Goal: Task Accomplishment & Management: Manage account settings

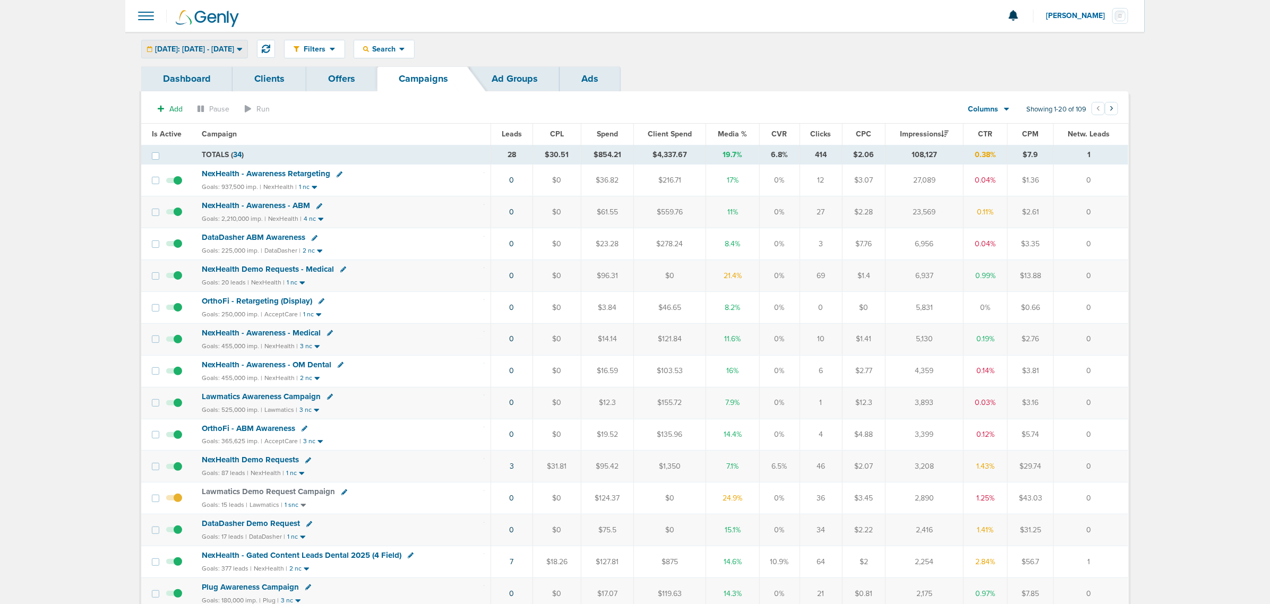
click at [199, 48] on span "[DATE]: [DATE] - [DATE]" at bounding box center [194, 49] width 79 height 7
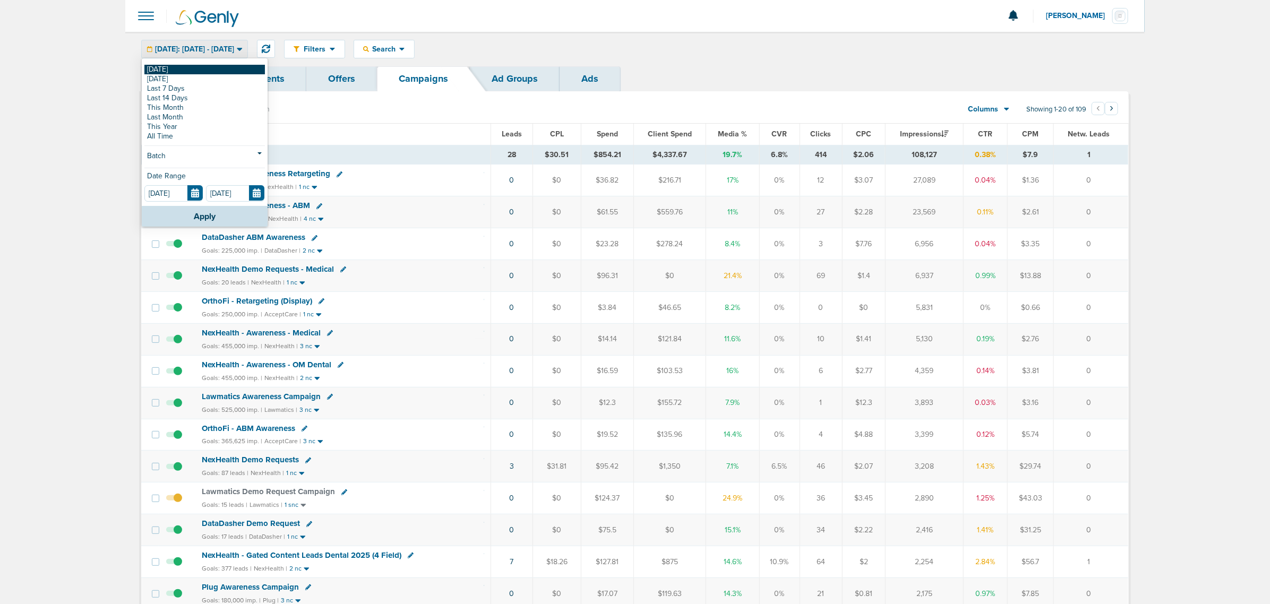
click at [184, 65] on link "[DATE]" at bounding box center [204, 70] width 120 height 10
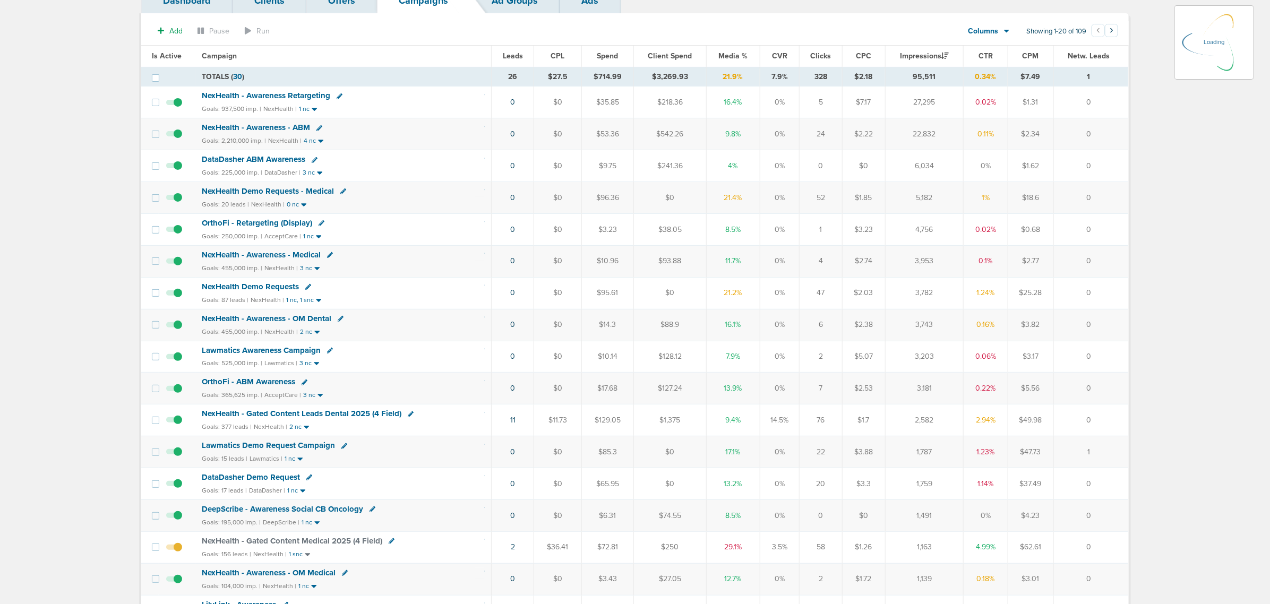
scroll to position [199, 0]
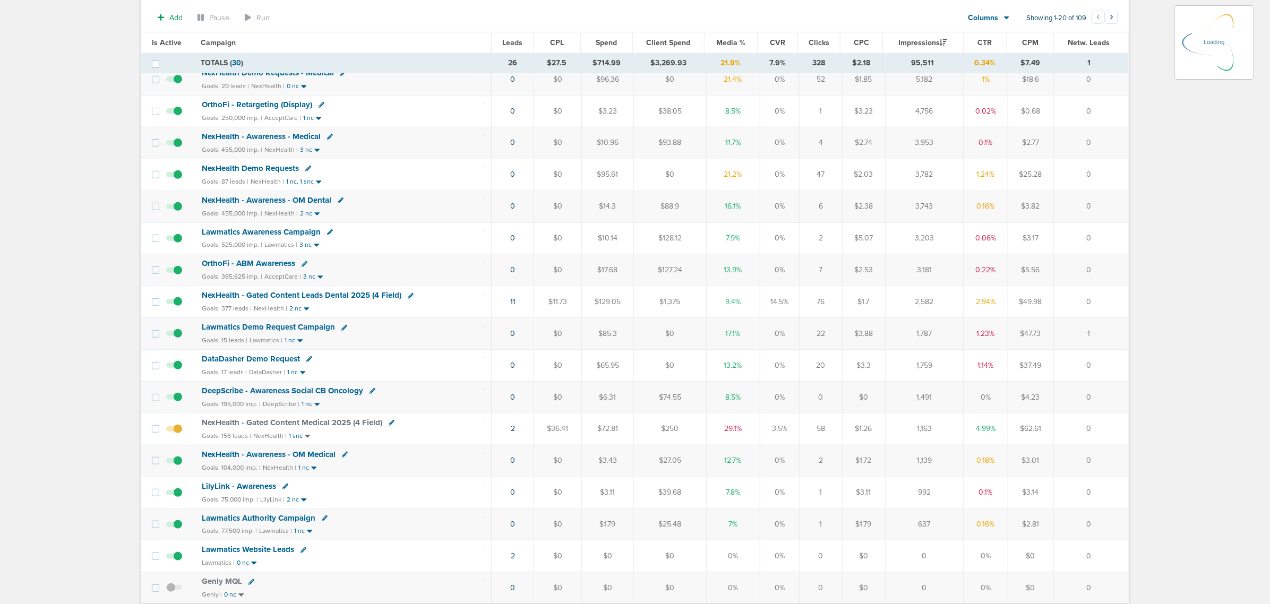
drag, startPoint x: 484, startPoint y: 301, endPoint x: 1116, endPoint y: 289, distance: 631.7
click at [844, 289] on tbody "TOTALS ( 30 ) 26 $27.5 $714.99 $3,269.93 21.9% 7.9% 328 $2.18 95,511 0.34% $7.4…" at bounding box center [634, 297] width 987 height 697
click at [844, 299] on td "0" at bounding box center [1090, 302] width 75 height 32
drag, startPoint x: 478, startPoint y: 432, endPoint x: 1096, endPoint y: 430, distance: 618.3
click at [844, 365] on tr "NexHealth - Gated Content Medical 2025 (4 Field) Goals: 156 leads | NexHealth |…" at bounding box center [634, 429] width 987 height 32
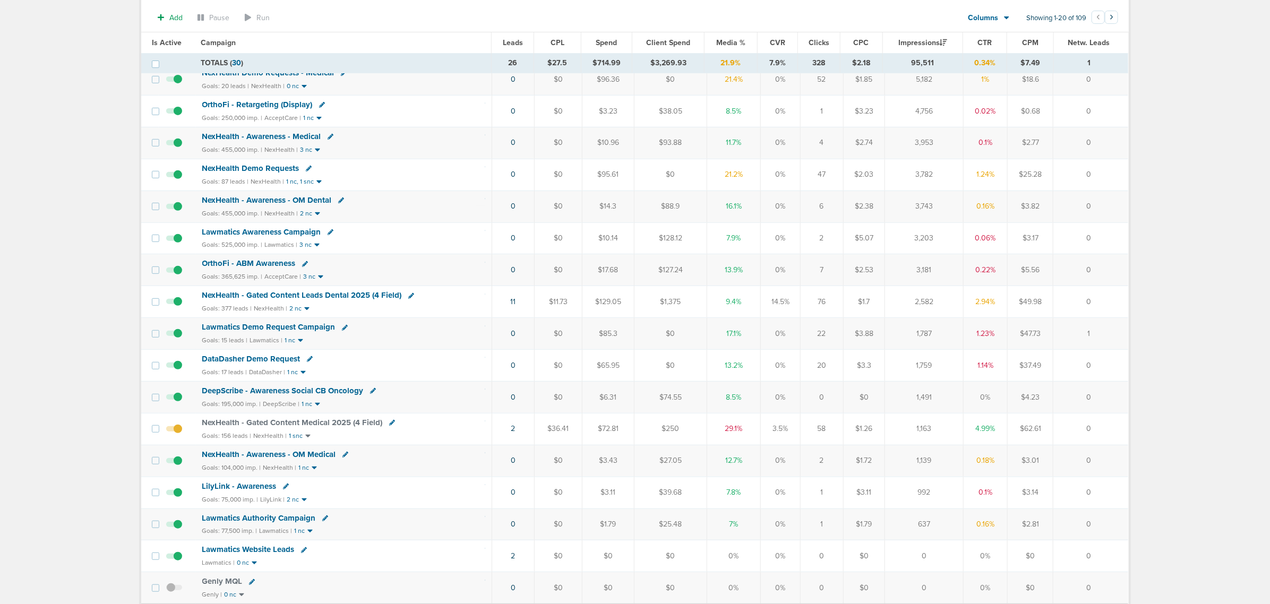
click at [844, 365] on td "0" at bounding box center [1090, 429] width 75 height 32
click at [389, 365] on icon at bounding box center [392, 423] width 6 height 6
select select
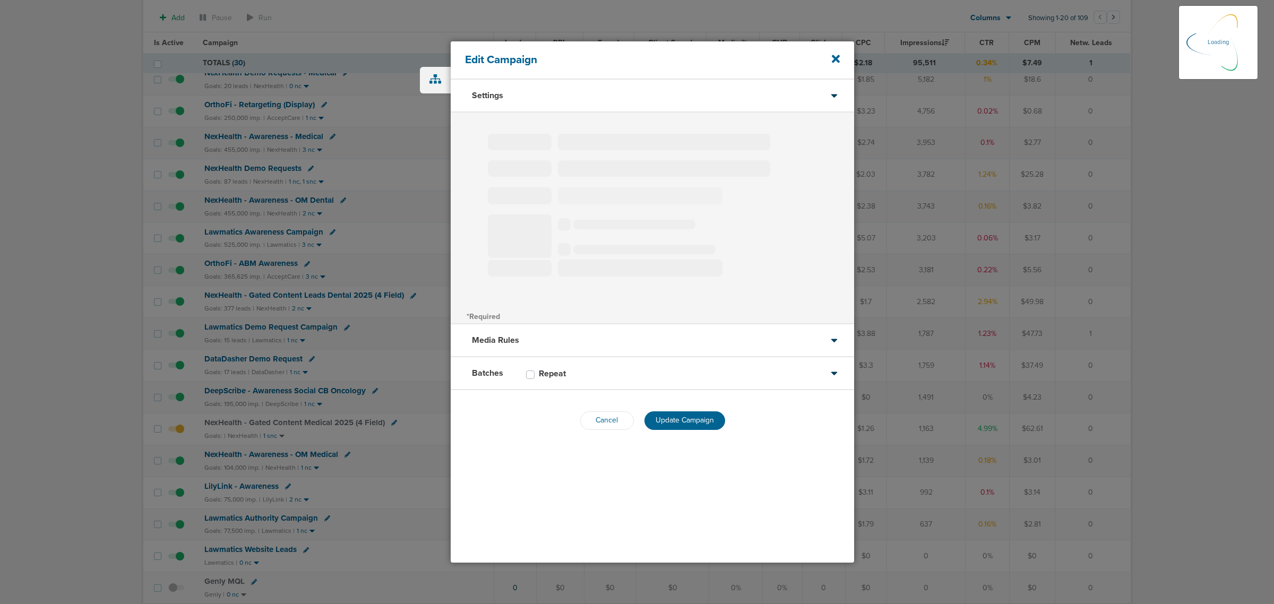
type input "NexHealth - Gated Content Medical 2025 (4 Field)"
select select "Leads"
radio input "true"
select select "readWrite"
checkbox input "true"
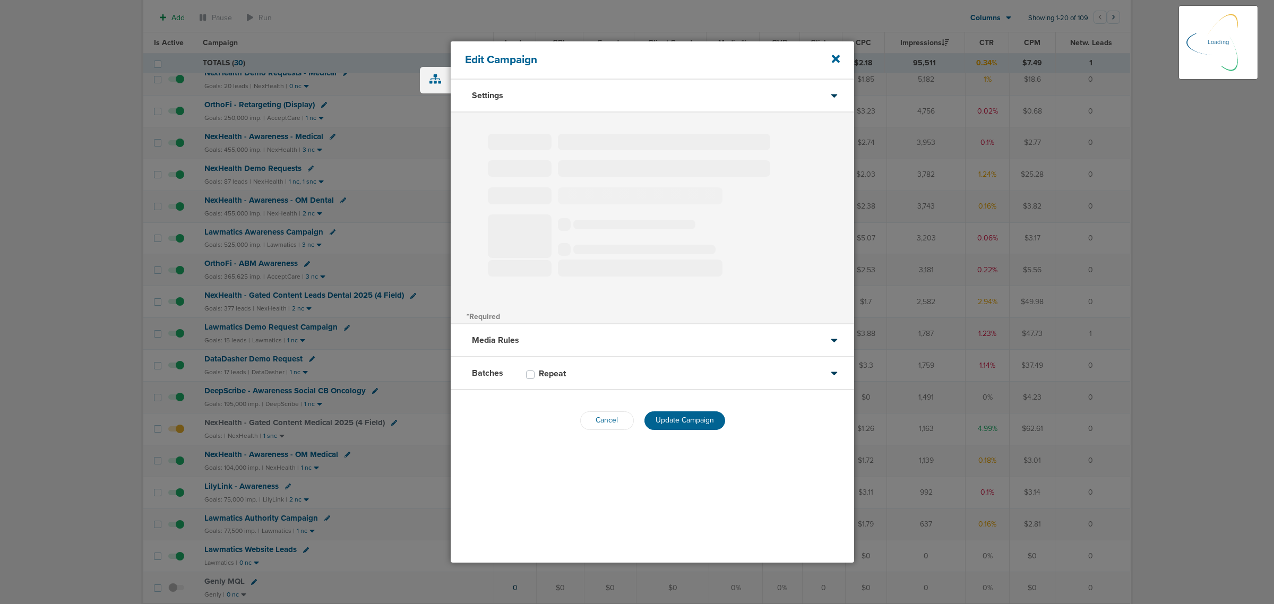
select select "1"
select select "2"
select select "3"
select select "4"
select select "6"
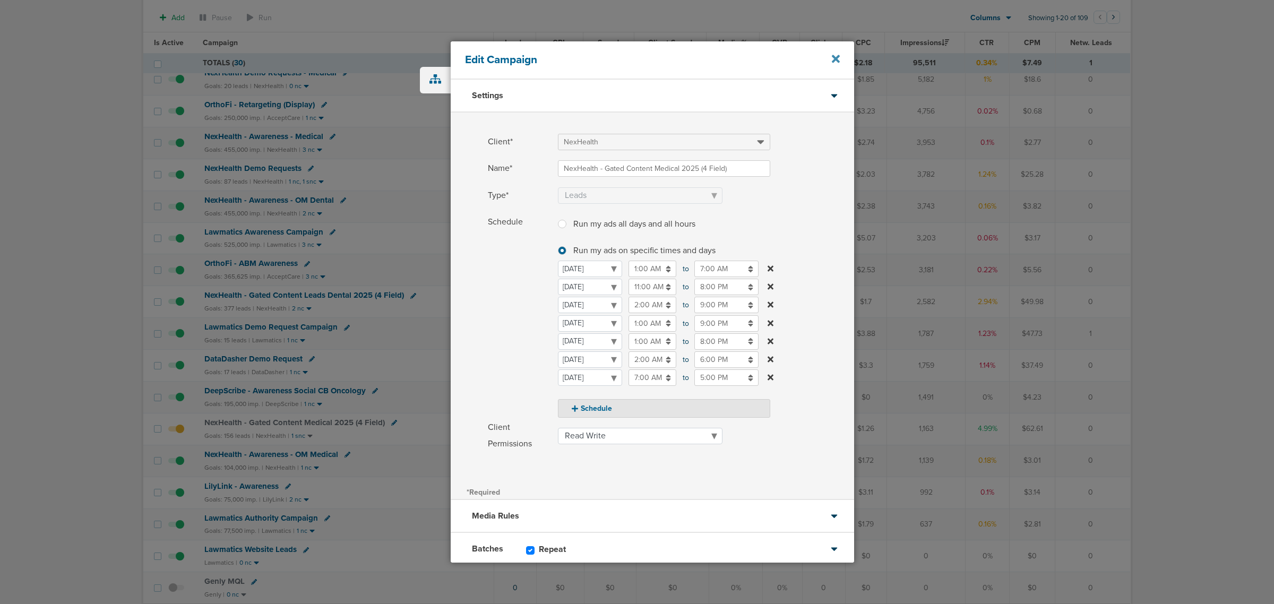
click at [834, 59] on icon at bounding box center [836, 59] width 8 height 12
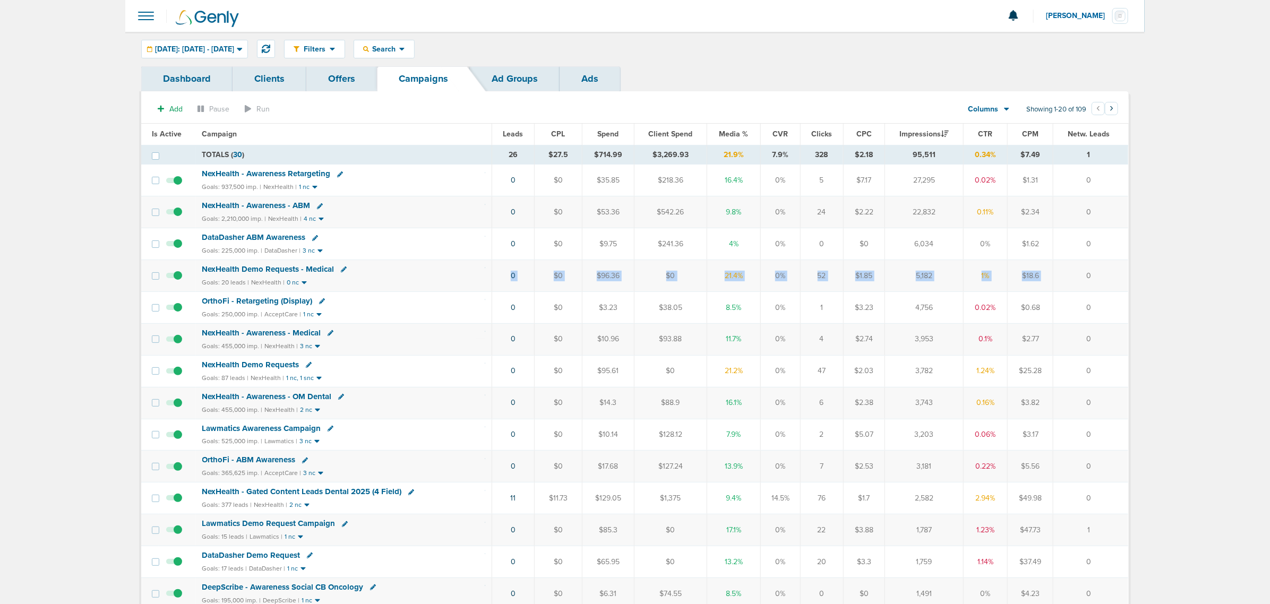
drag, startPoint x: 476, startPoint y: 282, endPoint x: 1064, endPoint y: 278, distance: 588.6
click at [844, 278] on tr "NexHealth Demo Requests - Medical Goals: 20 leads | NexHealth | 0 nc 0 $0 $96.3…" at bounding box center [634, 276] width 987 height 32
click at [844, 278] on td "0" at bounding box center [1090, 276] width 75 height 32
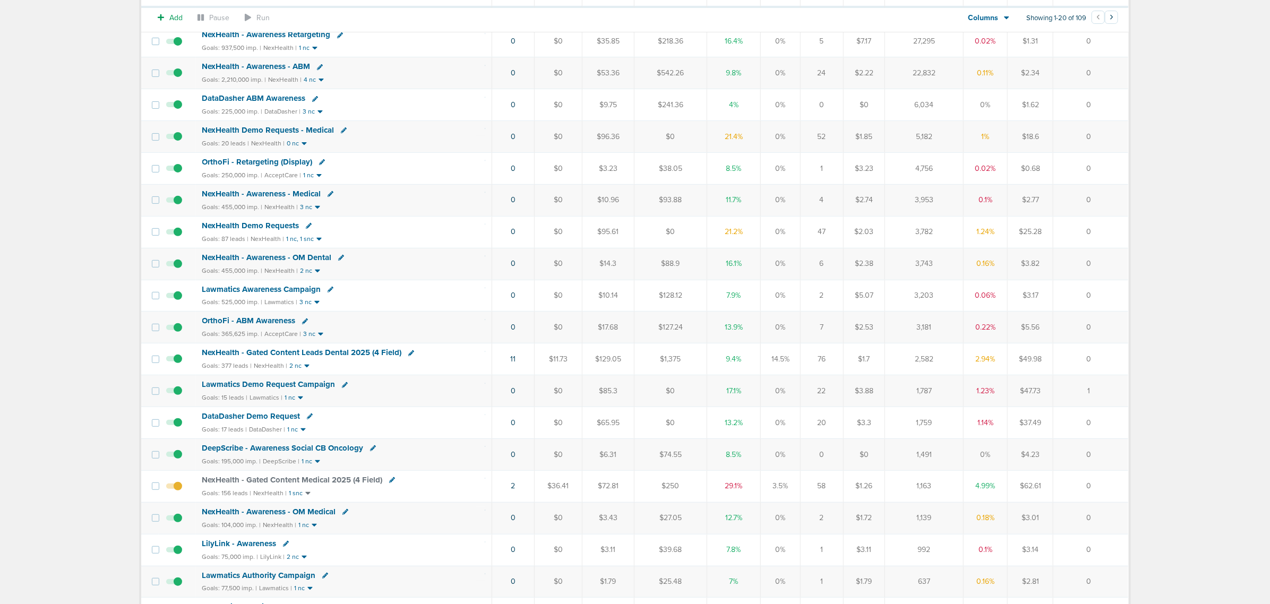
scroll to position [199, 0]
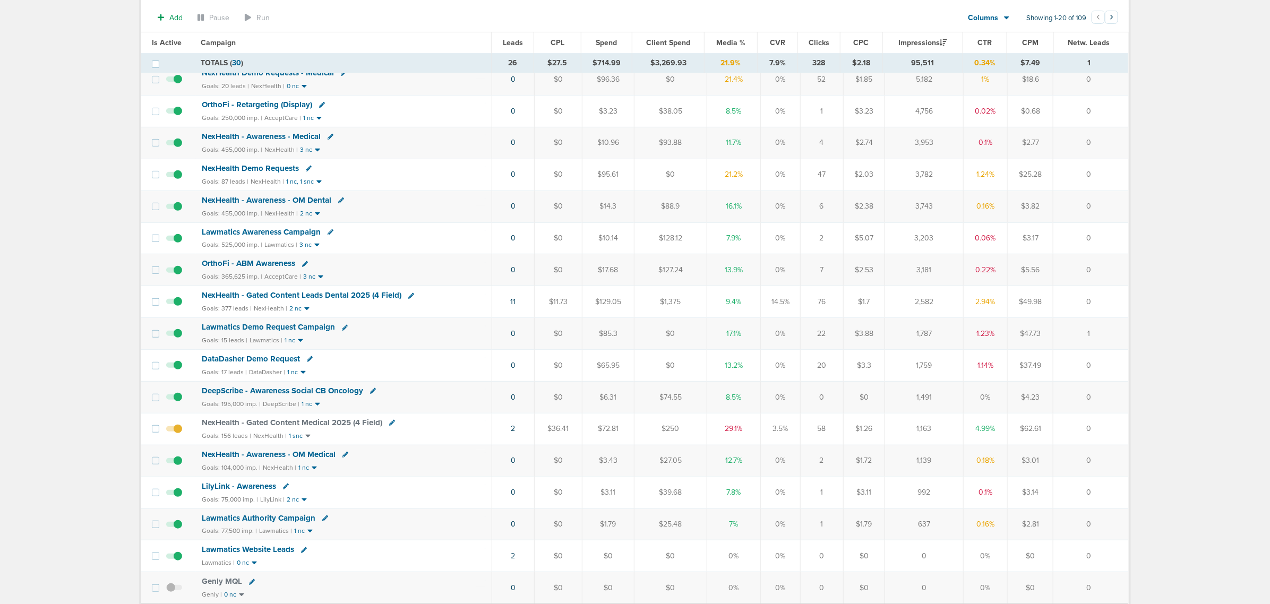
drag, startPoint x: 457, startPoint y: 436, endPoint x: 874, endPoint y: 435, distance: 416.6
click at [844, 365] on tr "NexHealth - Gated Content Medical 2025 (4 Field) Goals: 156 leads | NexHealth |…" at bounding box center [634, 429] width 987 height 32
click at [444, 365] on div "Lawmatics Authority Campaign" at bounding box center [343, 518] width 283 height 11
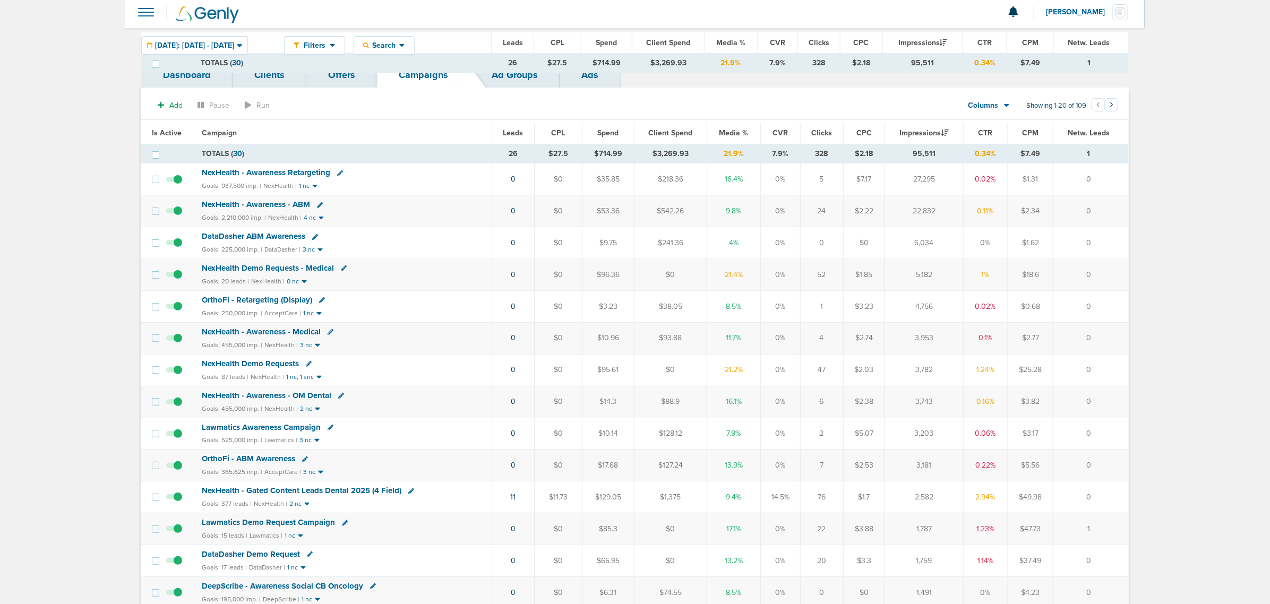
scroll to position [0, 0]
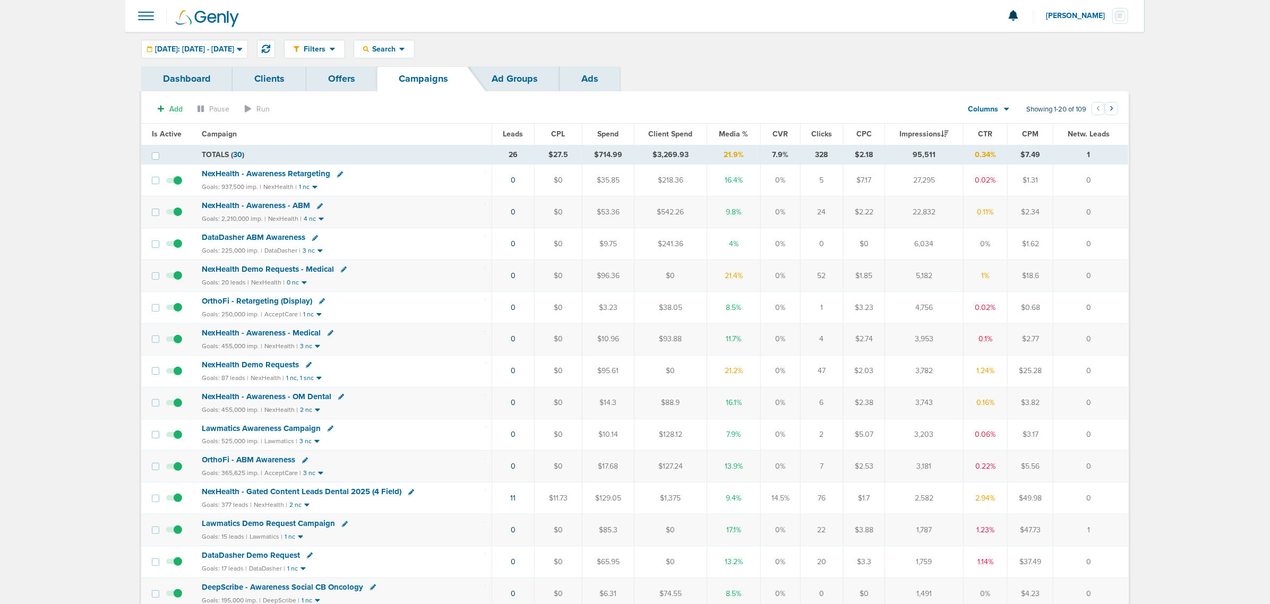
click at [348, 365] on td "NexHealth - Gated Content Leads Dental 2025 (4 Field) Goals: 377 leads | NexHea…" at bounding box center [344, 498] width 296 height 32
click at [347, 365] on span "NexHealth - Gated Content Leads Dental 2025 (4 Field)" at bounding box center [302, 492] width 200 height 10
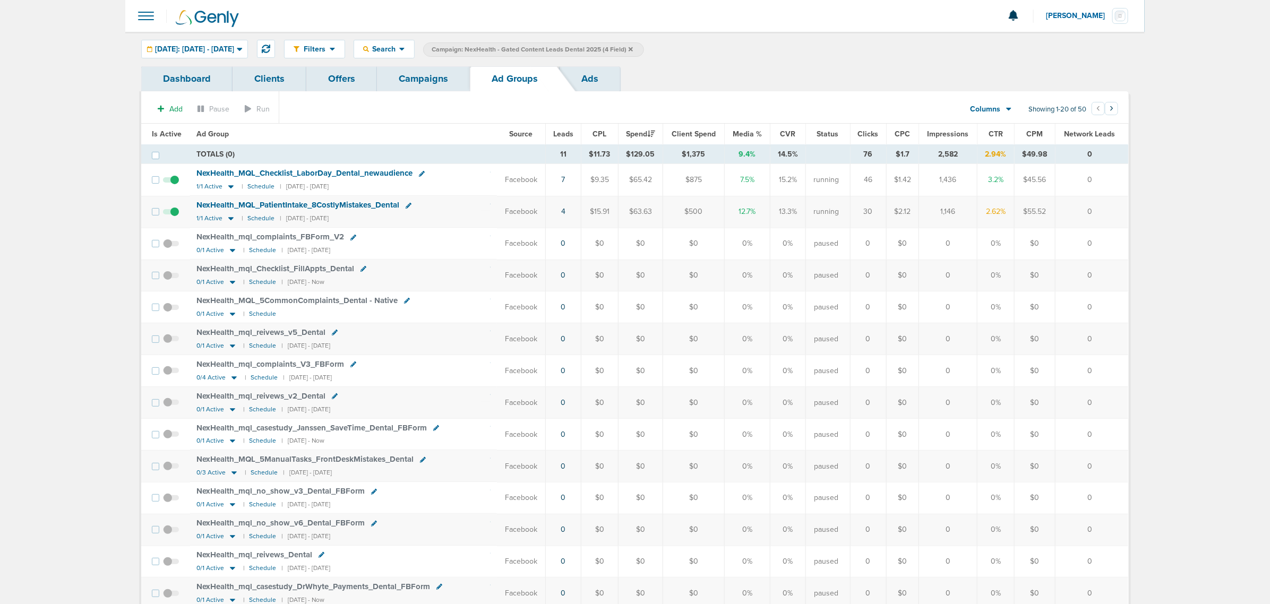
drag, startPoint x: 459, startPoint y: 206, endPoint x: 1114, endPoint y: 205, distance: 654.4
click at [844, 205] on tr "NexHealth_ MQL_ PatientIntake_ 8CostlyMistakes_ Dental 1/1 Active | Schedule | …" at bounding box center [634, 212] width 987 height 32
click at [844, 205] on td "0" at bounding box center [1091, 212] width 73 height 32
click at [431, 77] on link "Campaigns" at bounding box center [423, 78] width 93 height 25
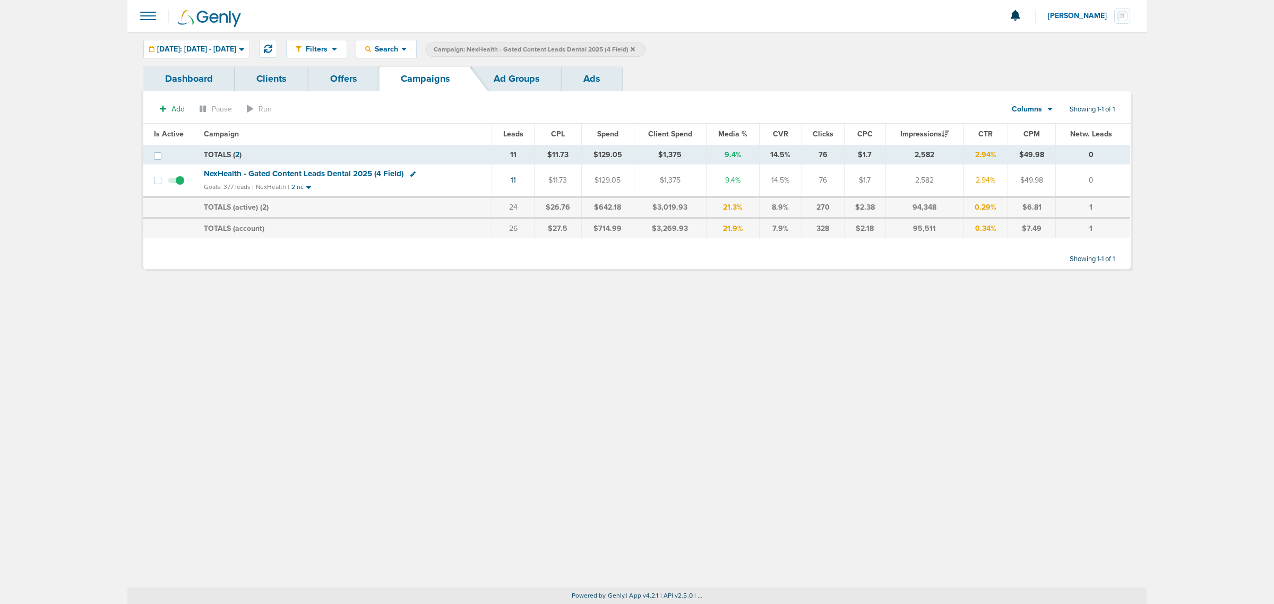
click at [635, 49] on span "Campaign: NexHealth - Gated Content Leads Dental 2025 (4 Field)" at bounding box center [534, 49] width 201 height 9
click at [635, 49] on icon at bounding box center [633, 49] width 4 height 4
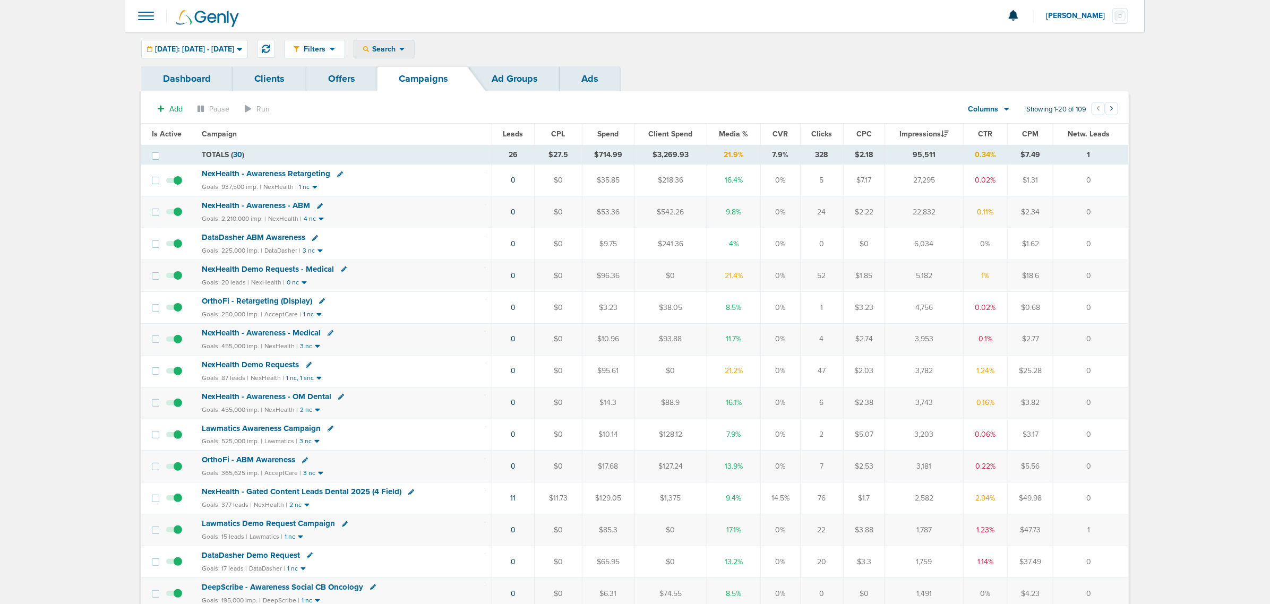
click at [399, 51] on span "Search" at bounding box center [384, 49] width 30 height 9
click at [410, 81] on link "Client" at bounding box center [409, 83] width 110 height 13
type input "nex"
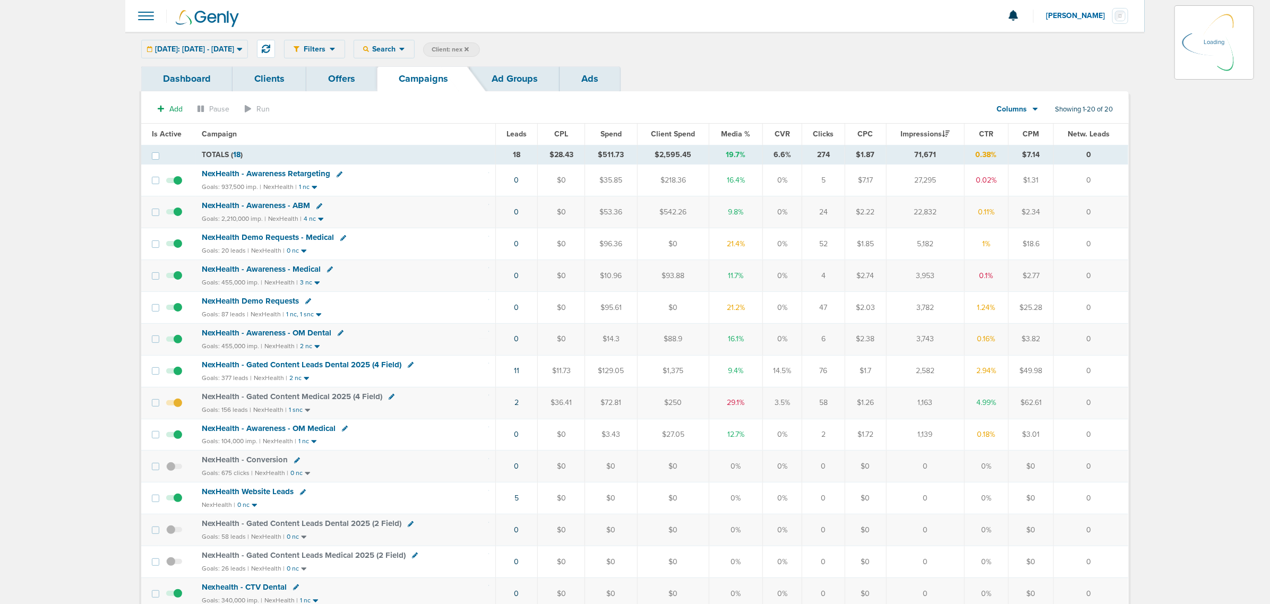
click at [775, 55] on div "Filters Active Only Settings Status Active Inactive Objectives MQL SQL Traffic …" at bounding box center [706, 49] width 844 height 19
click at [234, 46] on span "[DATE]: [DATE] - [DATE]" at bounding box center [194, 49] width 79 height 7
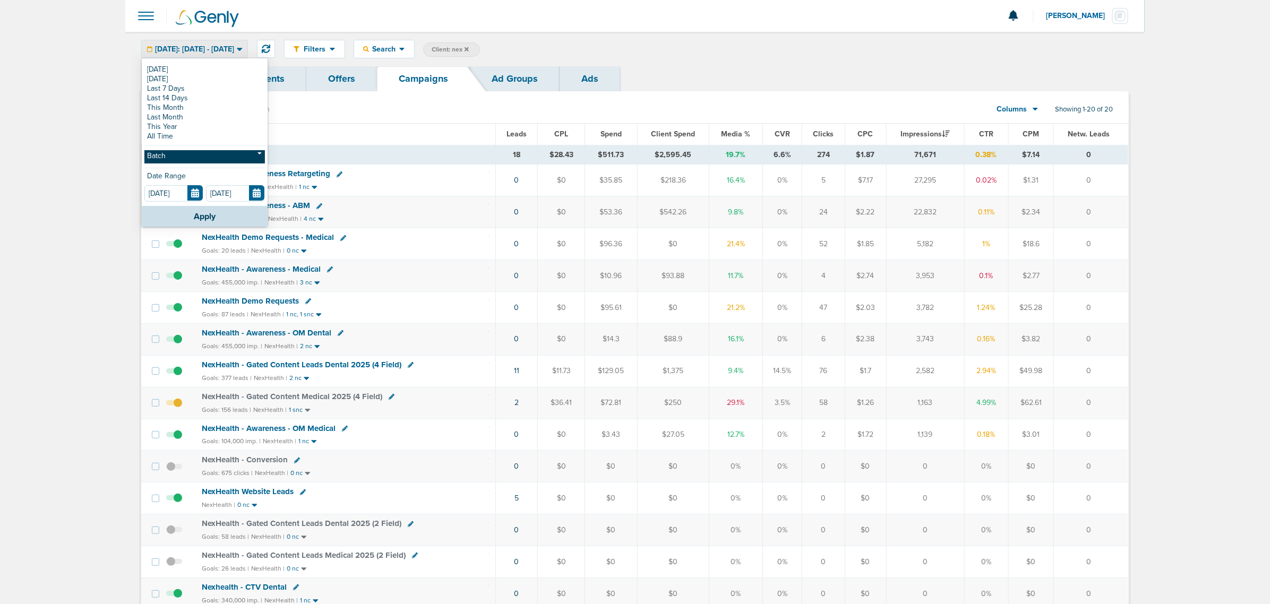
click at [210, 158] on link "Batch" at bounding box center [204, 156] width 120 height 13
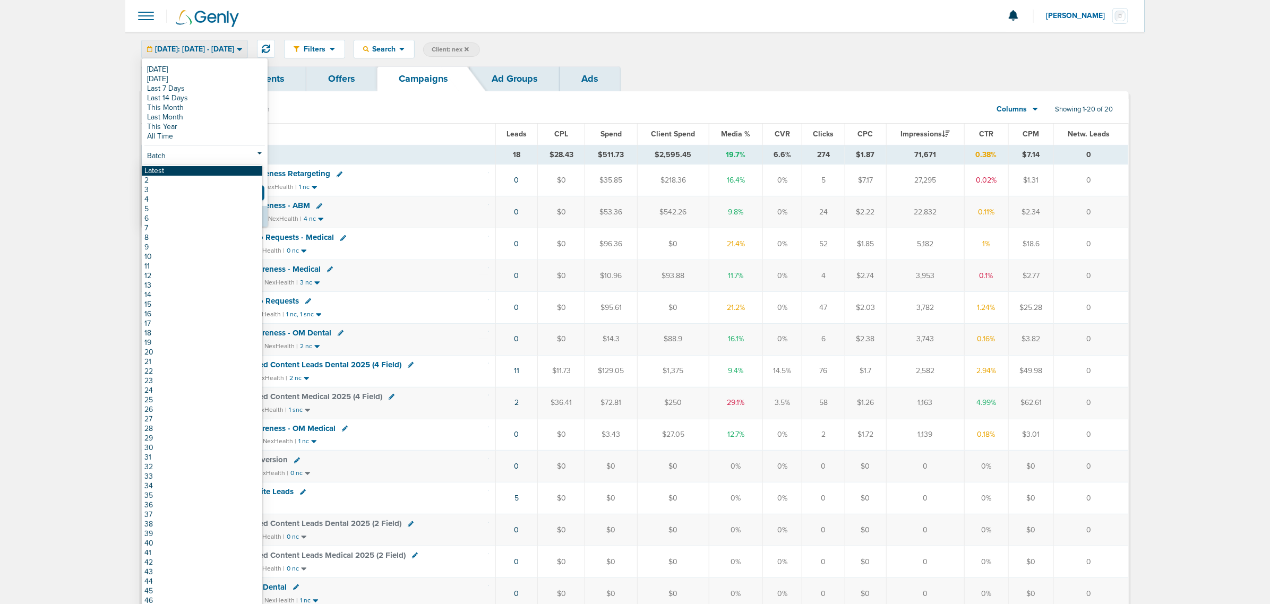
click at [203, 171] on link "Latest" at bounding box center [202, 171] width 120 height 10
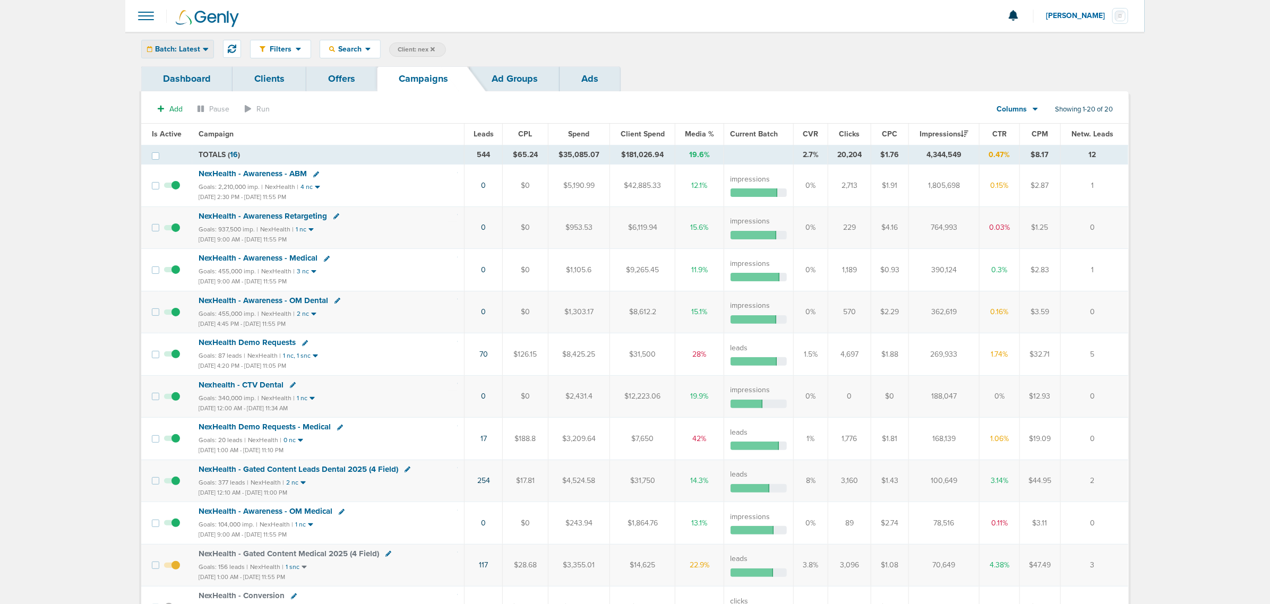
click at [186, 48] on span "Batch: Latest" at bounding box center [177, 49] width 45 height 7
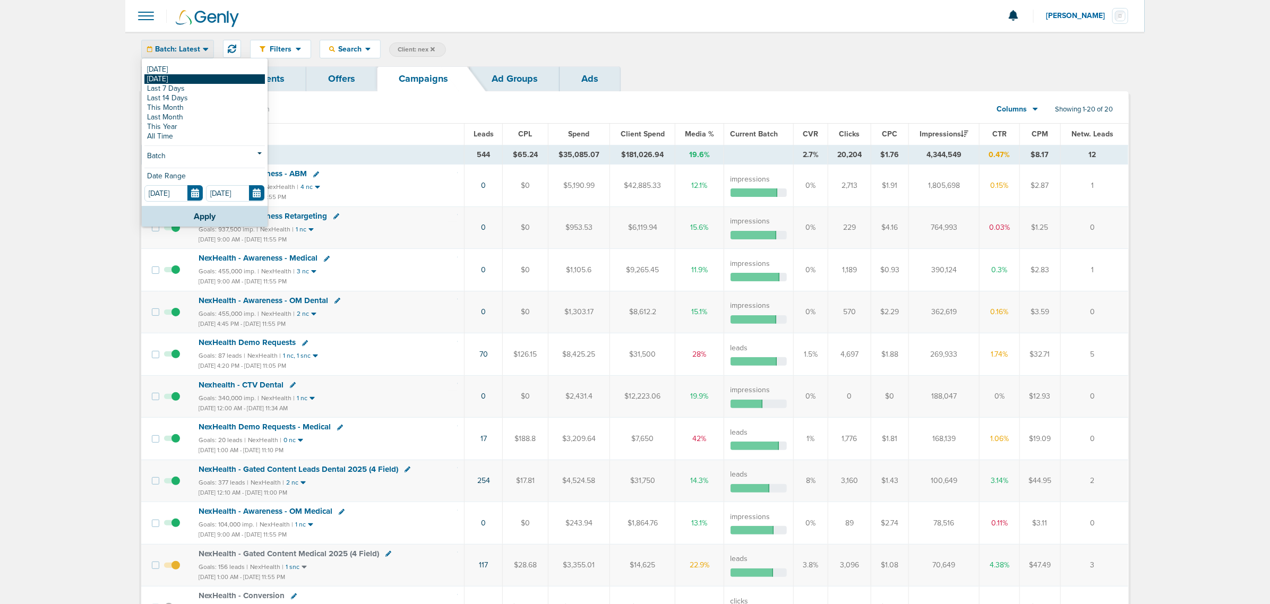
click at [176, 79] on link "[DATE]" at bounding box center [204, 79] width 120 height 10
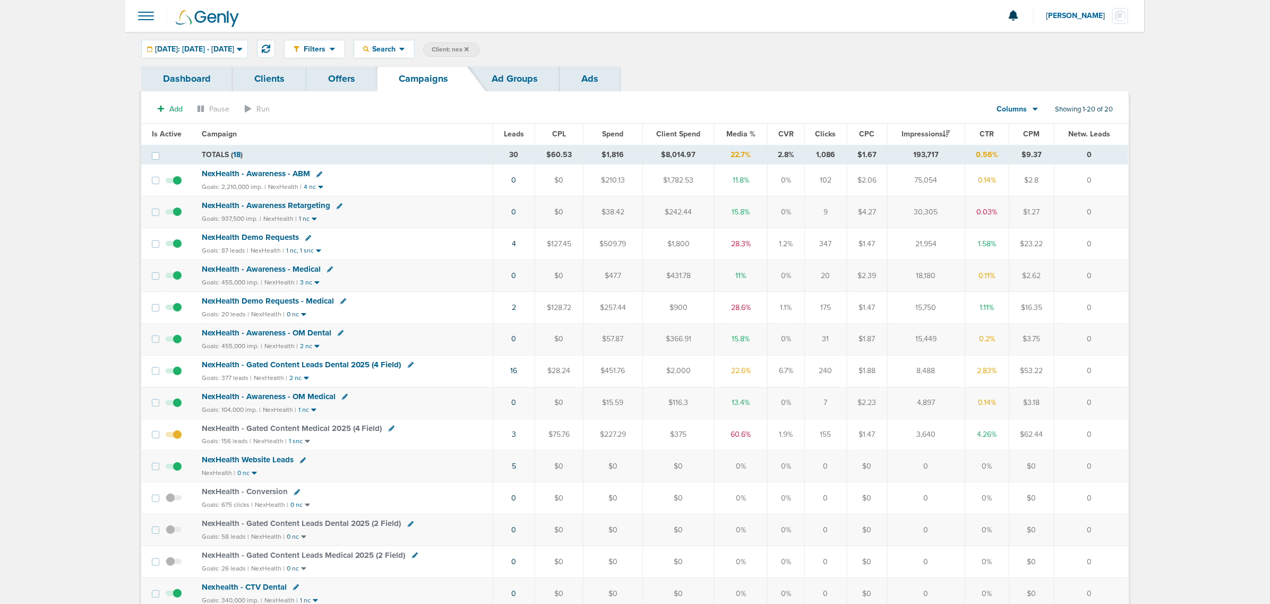
click at [469, 49] on span "Client: nex" at bounding box center [450, 49] width 37 height 9
drag, startPoint x: 582, startPoint y: 44, endPoint x: 523, endPoint y: 44, distance: 58.9
click at [523, 44] on span "Client Campaign Offers Landing Page Ad Group Network Campaign Ad Ad Status Netw…" at bounding box center [515, 49] width 185 height 15
type input "deep"
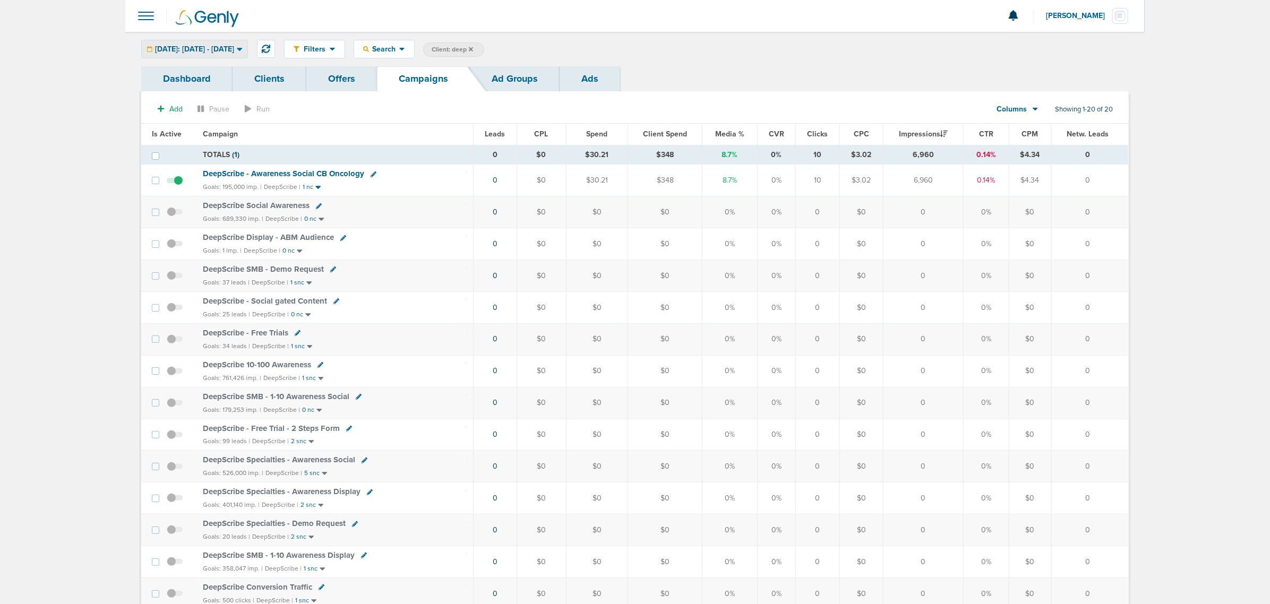
click at [222, 46] on span "[DATE]: [DATE] - [DATE]" at bounding box center [194, 49] width 79 height 7
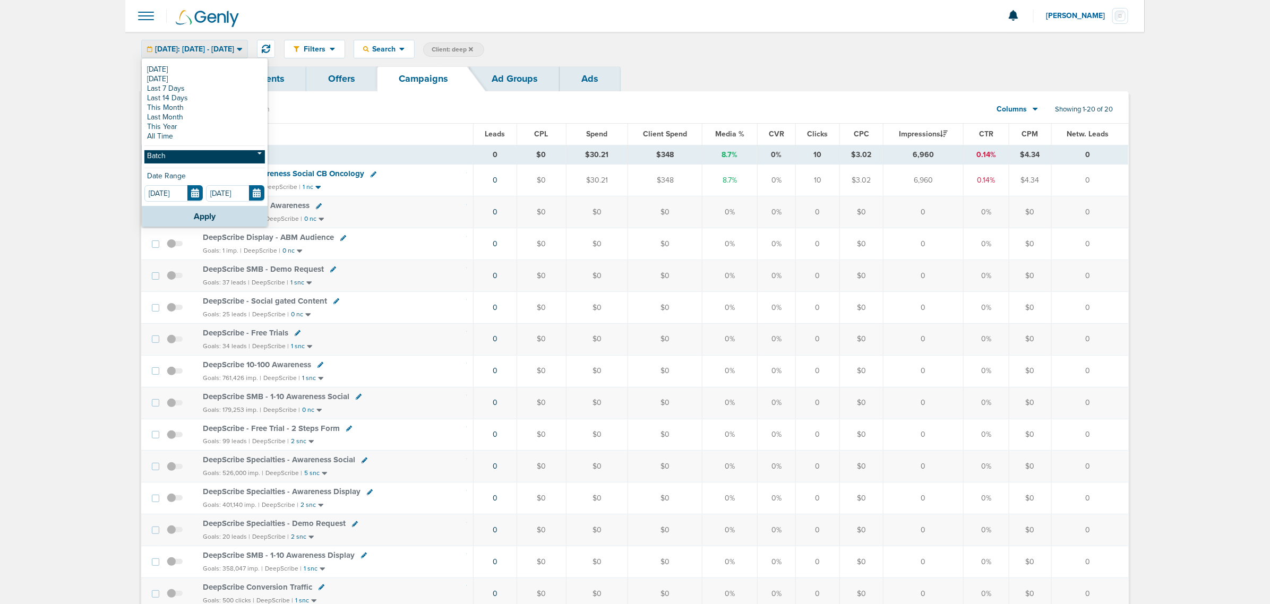
click at [206, 162] on link "Batch" at bounding box center [204, 156] width 120 height 13
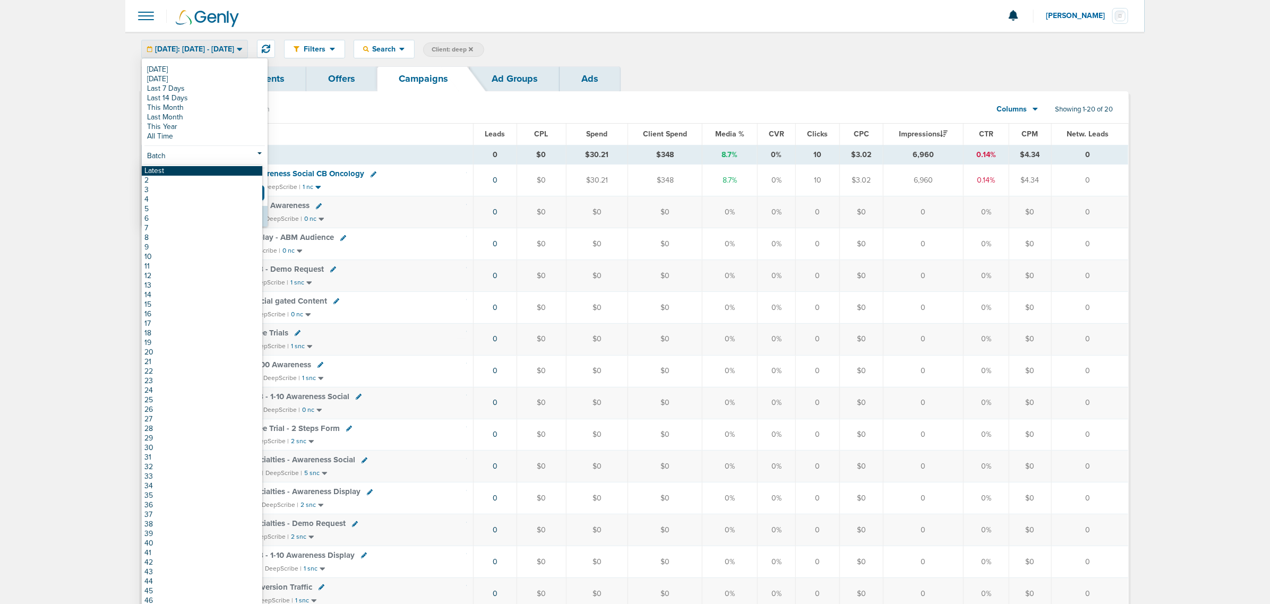
click at [200, 169] on link "Latest" at bounding box center [202, 171] width 120 height 10
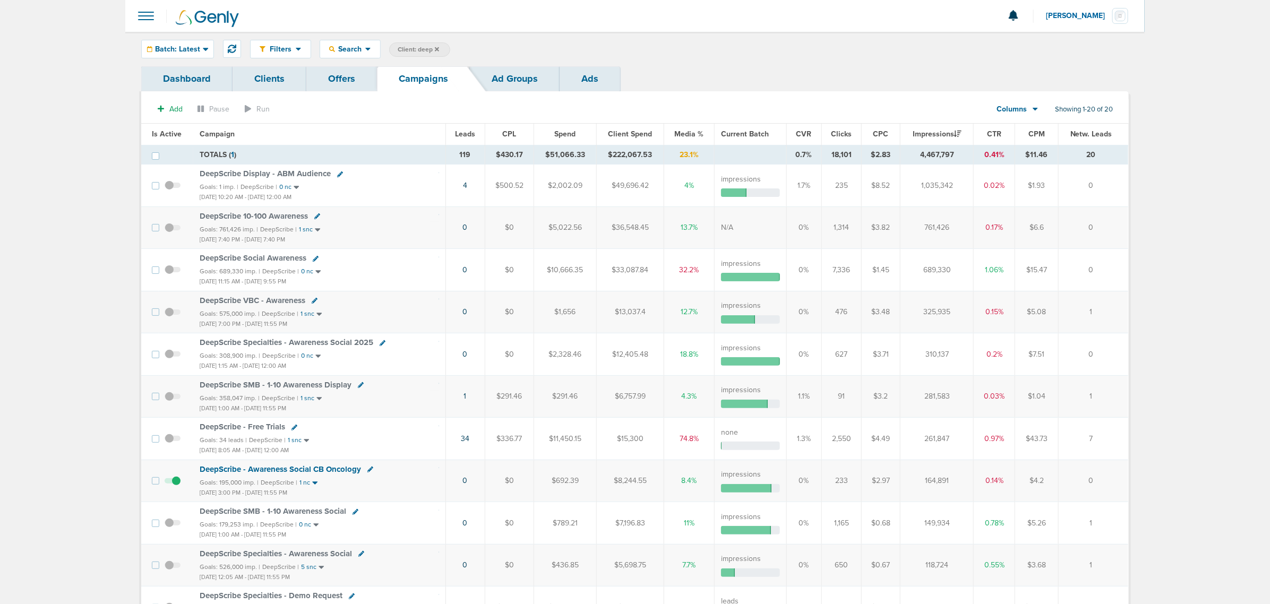
click at [426, 51] on span "Client: deep" at bounding box center [418, 49] width 41 height 9
drag, startPoint x: 502, startPoint y: 51, endPoint x: 429, endPoint y: 40, distance: 73.6
click at [430, 40] on div "Filters Active Only Settings Status Active Inactive Objectives MQL SQL Traffic …" at bounding box center [689, 49] width 878 height 19
type input "accept"
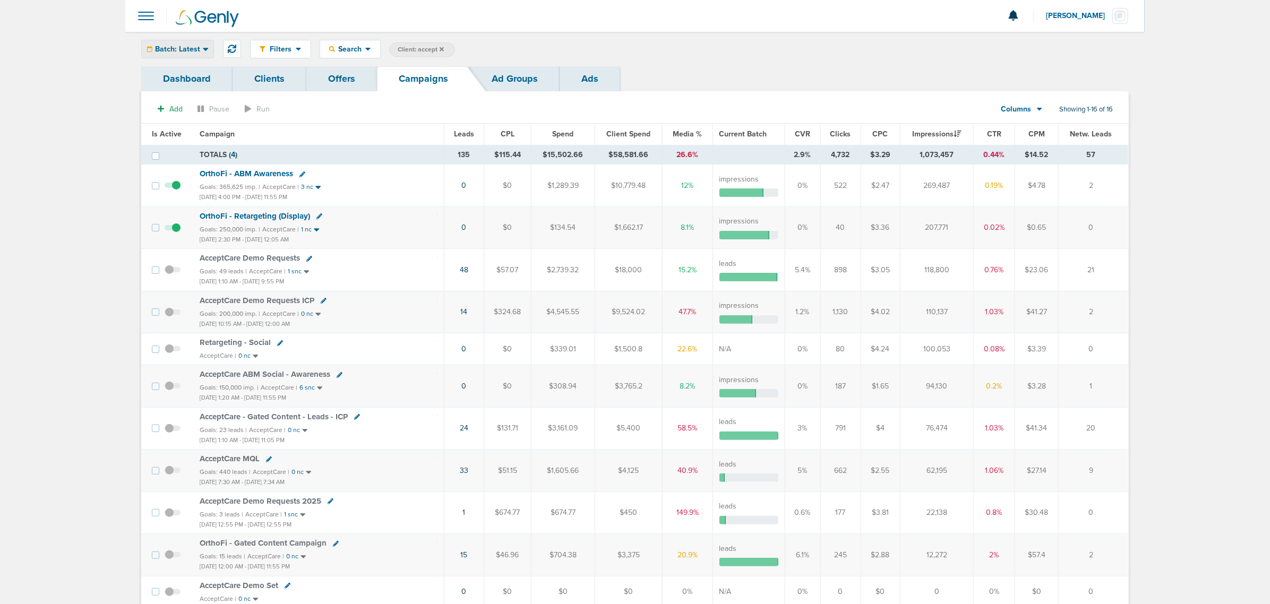
drag, startPoint x: 195, startPoint y: 55, endPoint x: 189, endPoint y: 66, distance: 13.3
click at [195, 55] on div "Batch: Latest" at bounding box center [178, 49] width 72 height 18
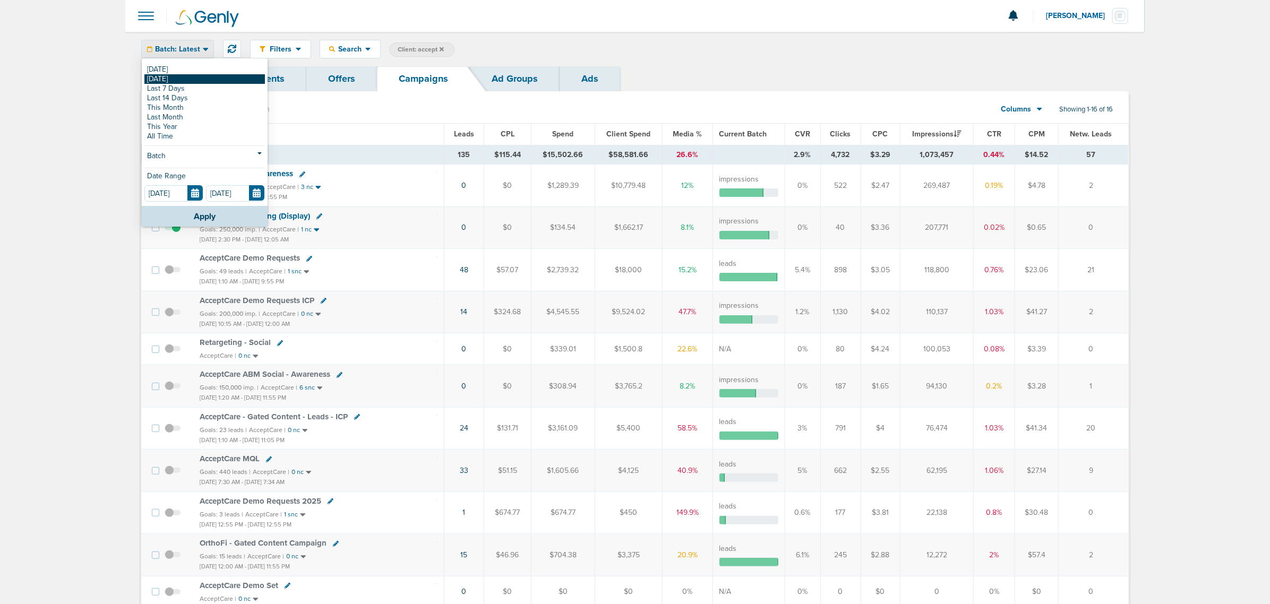
click at [183, 80] on link "[DATE]" at bounding box center [204, 79] width 120 height 10
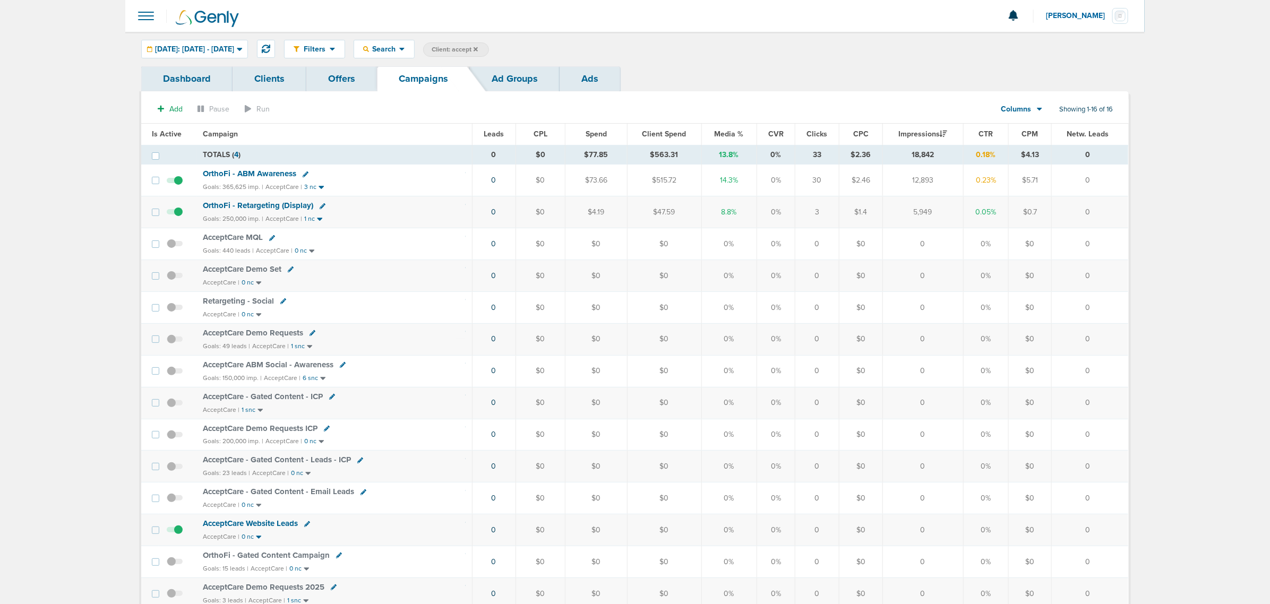
click at [478, 47] on icon at bounding box center [475, 49] width 4 height 6
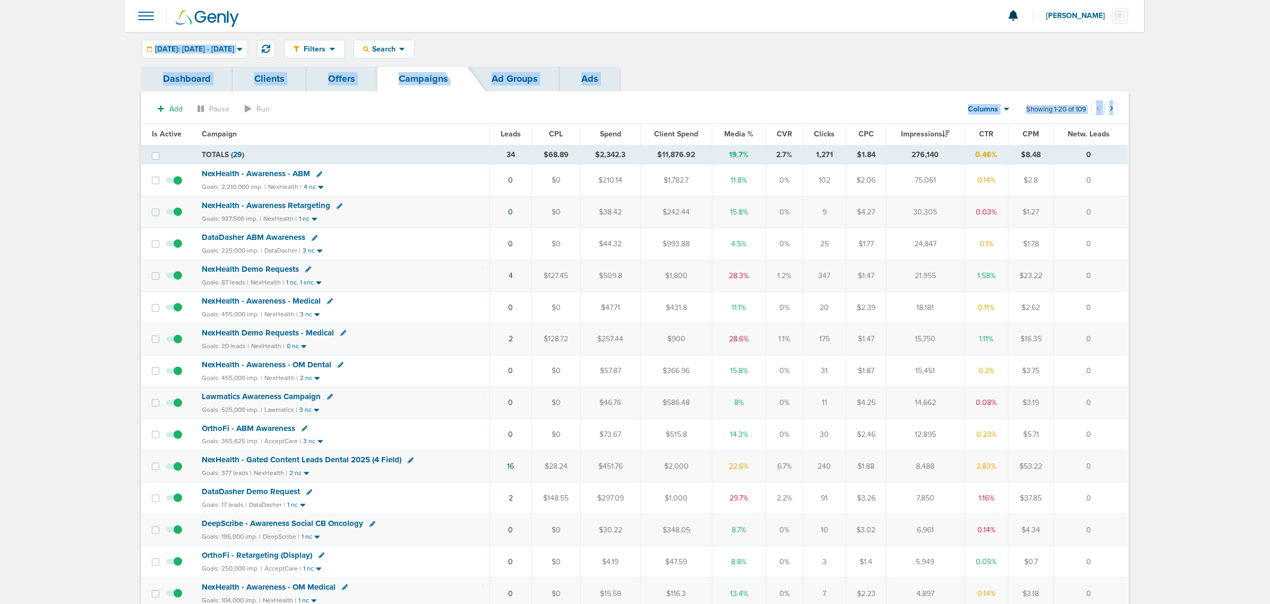
drag, startPoint x: 144, startPoint y: 42, endPoint x: 1189, endPoint y: 245, distance: 1063.9
click at [844, 245] on main "Notifications You have no unread notifications [PERSON_NAME] Profile Sign Out C…" at bounding box center [635, 452] width 1270 height 904
drag, startPoint x: 1177, startPoint y: 418, endPoint x: 124, endPoint y: 38, distance: 1120.0
click at [124, 38] on main "Notifications You have no unread notifications [PERSON_NAME] Profile Sign Out C…" at bounding box center [635, 452] width 1270 height 904
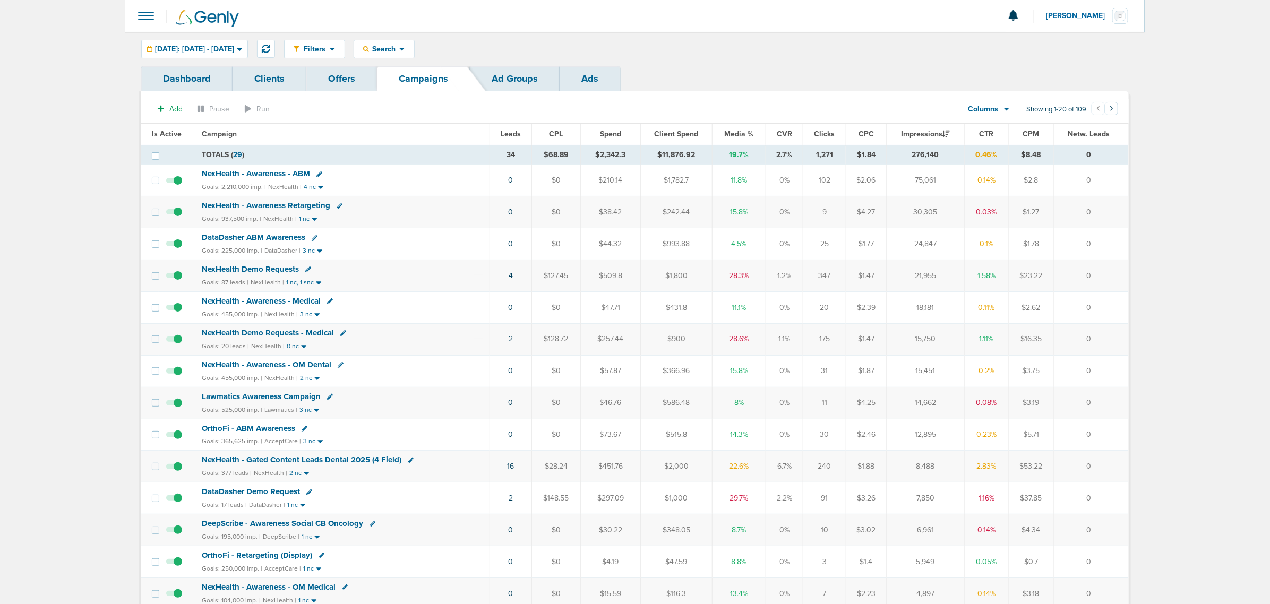
click at [124, 38] on main "Notifications You have no unread notifications [PERSON_NAME] Profile Sign Out C…" at bounding box center [635, 452] width 1270 height 904
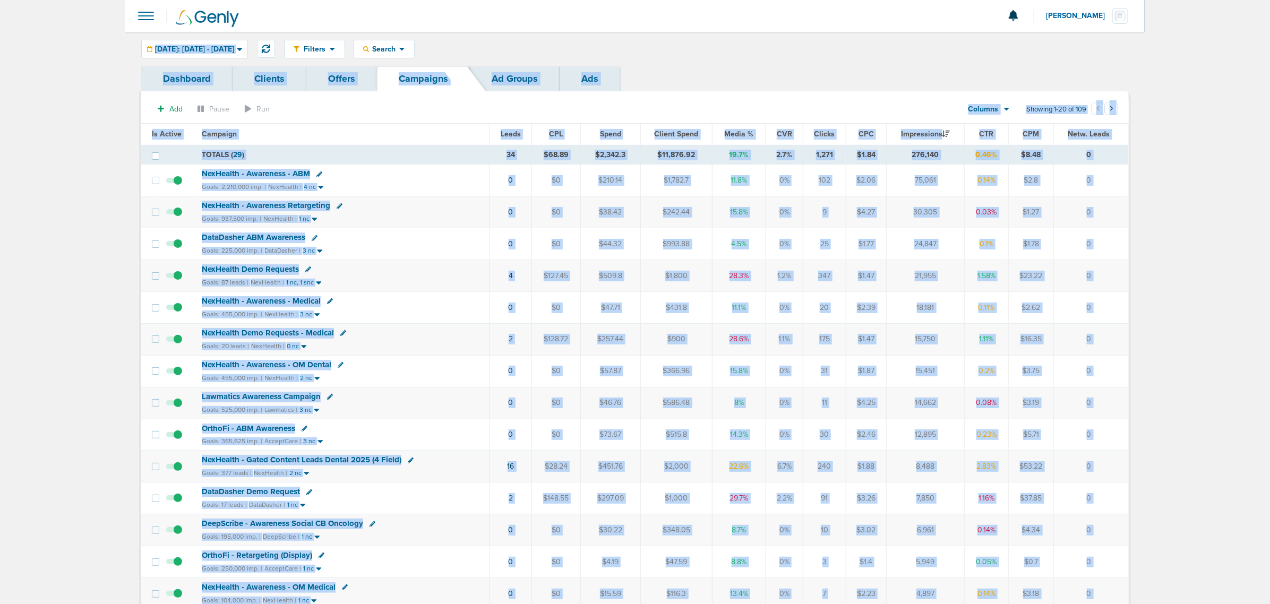
drag, startPoint x: 124, startPoint y: 38, endPoint x: 1188, endPoint y: 361, distance: 1112.3
click at [844, 361] on main "Notifications You have no unread notifications [PERSON_NAME] Profile Sign Out C…" at bounding box center [635, 452] width 1270 height 904
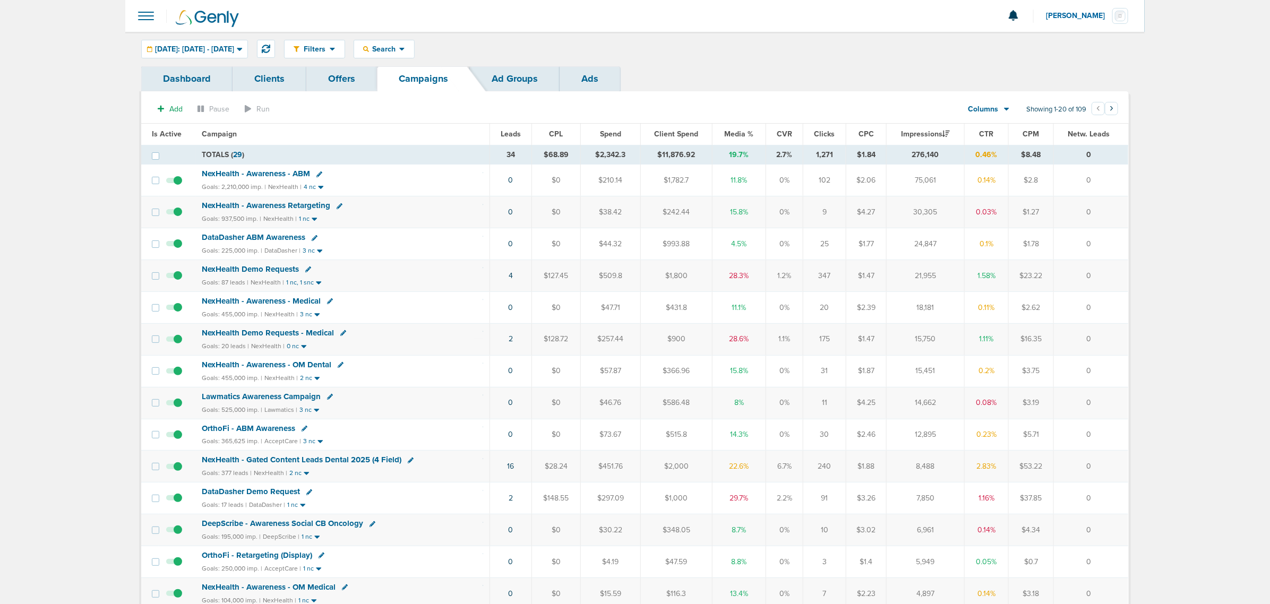
drag, startPoint x: 101, startPoint y: 72, endPoint x: 1189, endPoint y: 510, distance: 1172.6
click at [844, 365] on main "Notifications You have no unread notifications [PERSON_NAME] Profile Sign Out C…" at bounding box center [635, 452] width 1270 height 904
drag, startPoint x: 110, startPoint y: 58, endPoint x: 1221, endPoint y: 426, distance: 1170.0
click at [844, 365] on main "Notifications You have no unread notifications [PERSON_NAME] Profile Sign Out C…" at bounding box center [635, 452] width 1270 height 904
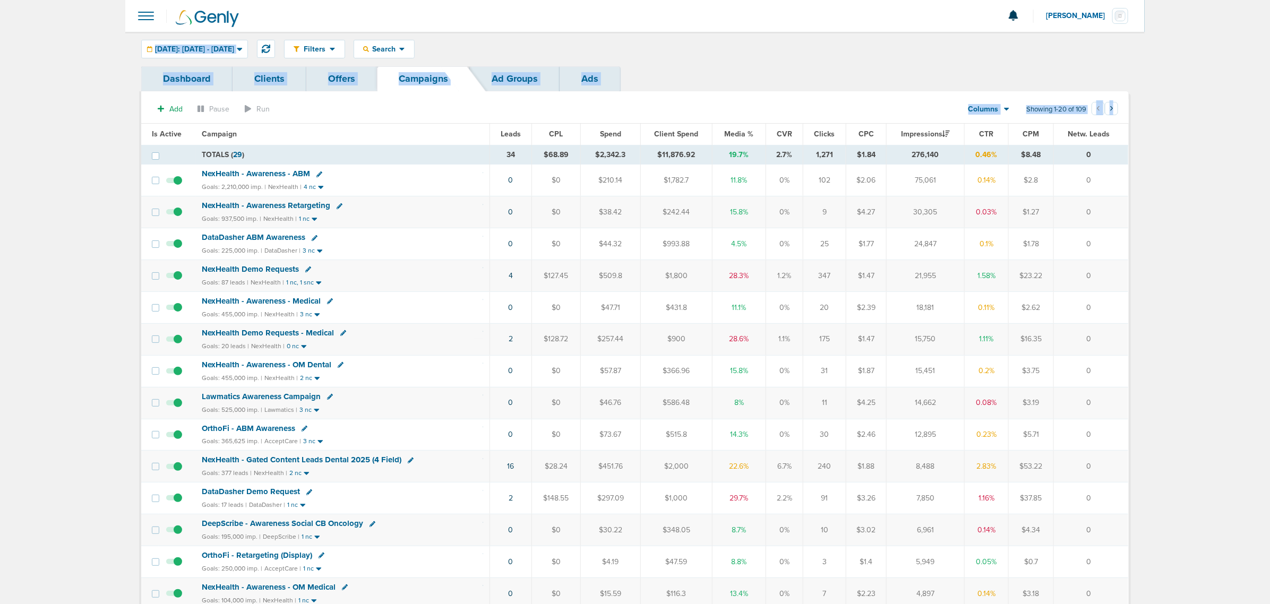
click at [844, 365] on main "Notifications You have no unread notifications [PERSON_NAME] Profile Sign Out C…" at bounding box center [635, 452] width 1270 height 904
drag, startPoint x: 136, startPoint y: 41, endPoint x: 1219, endPoint y: 406, distance: 1142.0
click at [844, 365] on main "Notifications You have no unread notifications [PERSON_NAME] Profile Sign Out C…" at bounding box center [635, 452] width 1270 height 904
drag, startPoint x: 88, startPoint y: 45, endPoint x: 1270, endPoint y: 274, distance: 1203.5
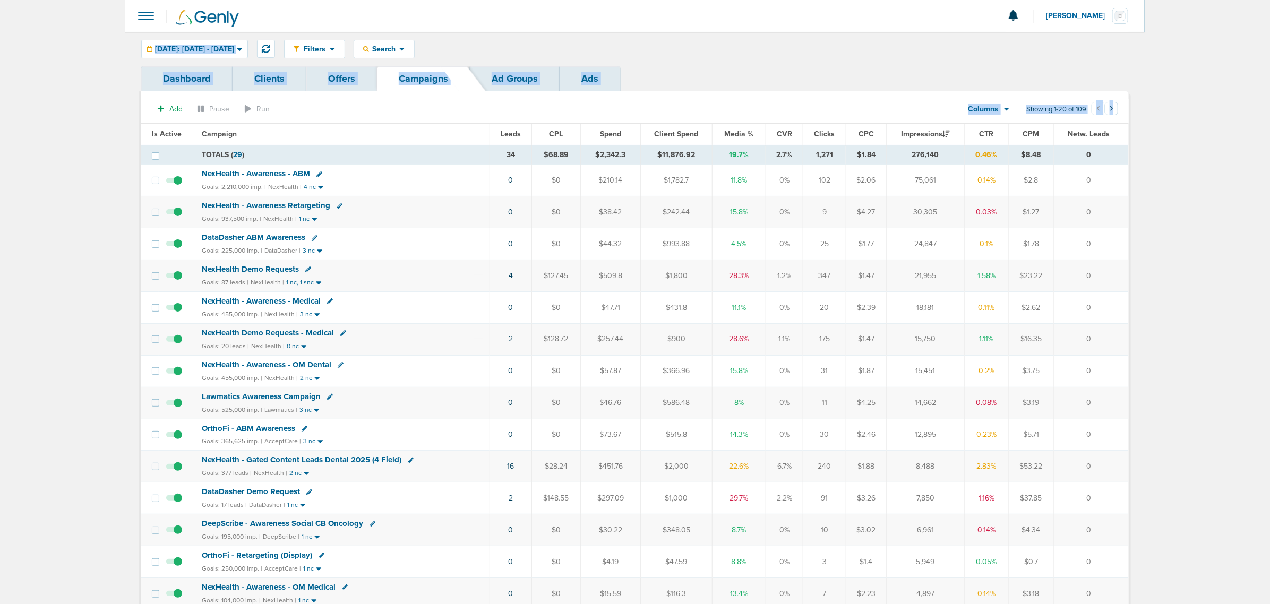
click at [844, 274] on html "Notifications You have no unread notifications [PERSON_NAME] Profile Sign Out C…" at bounding box center [635, 302] width 1270 height 604
click at [844, 272] on main "Notifications You have no unread notifications [PERSON_NAME] Profile Sign Out C…" at bounding box center [635, 452] width 1270 height 904
drag, startPoint x: 80, startPoint y: 36, endPoint x: 1222, endPoint y: 313, distance: 1175.8
click at [844, 313] on main "Notifications You have no unread notifications [PERSON_NAME] Profile Sign Out C…" at bounding box center [635, 452] width 1270 height 904
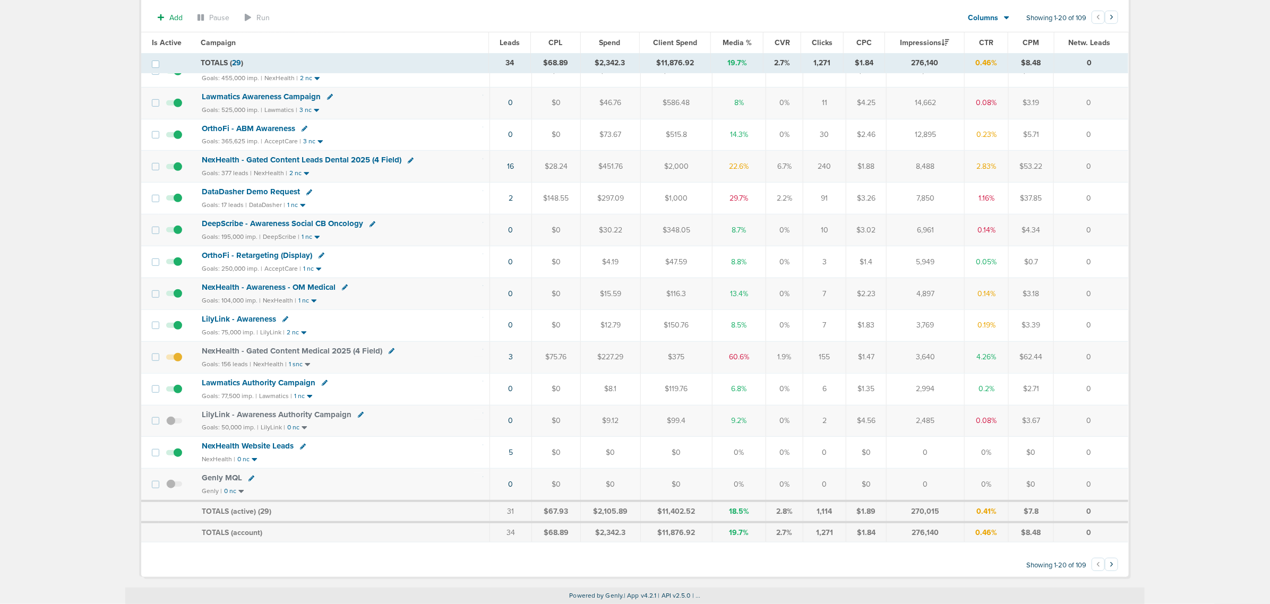
scroll to position [312, 0]
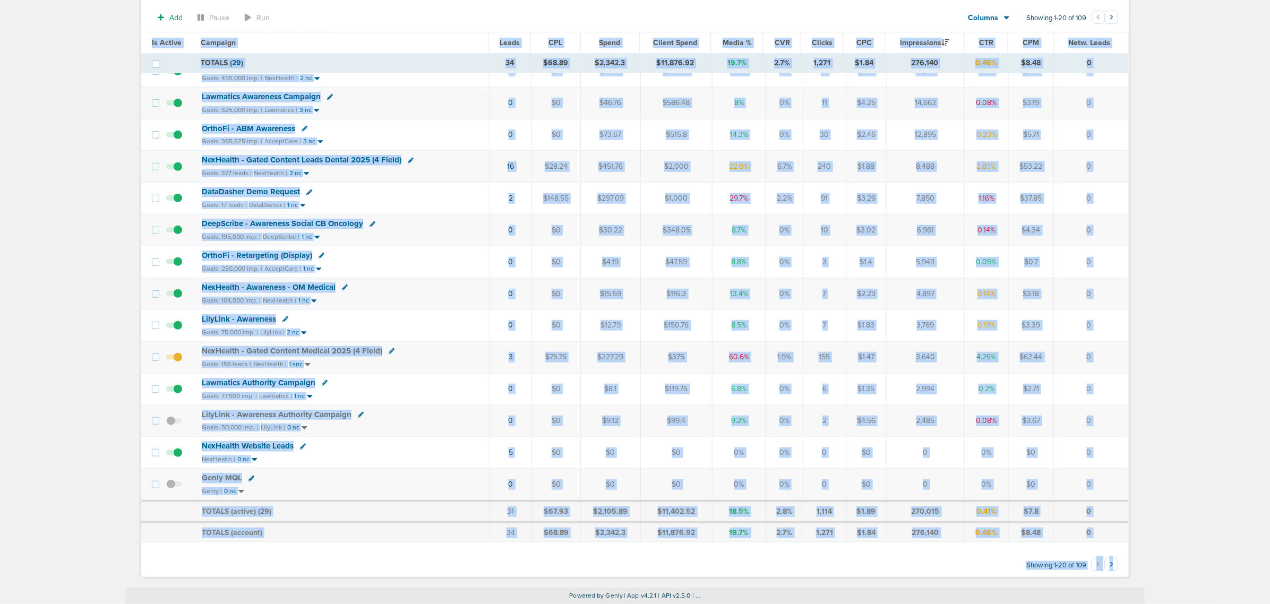
drag, startPoint x: 1180, startPoint y: 576, endPoint x: 80, endPoint y: 111, distance: 1194.0
click at [80, 111] on main "Notifications You have no unread notifications [PERSON_NAME] Profile Sign Out C…" at bounding box center [635, 150] width 1270 height 907
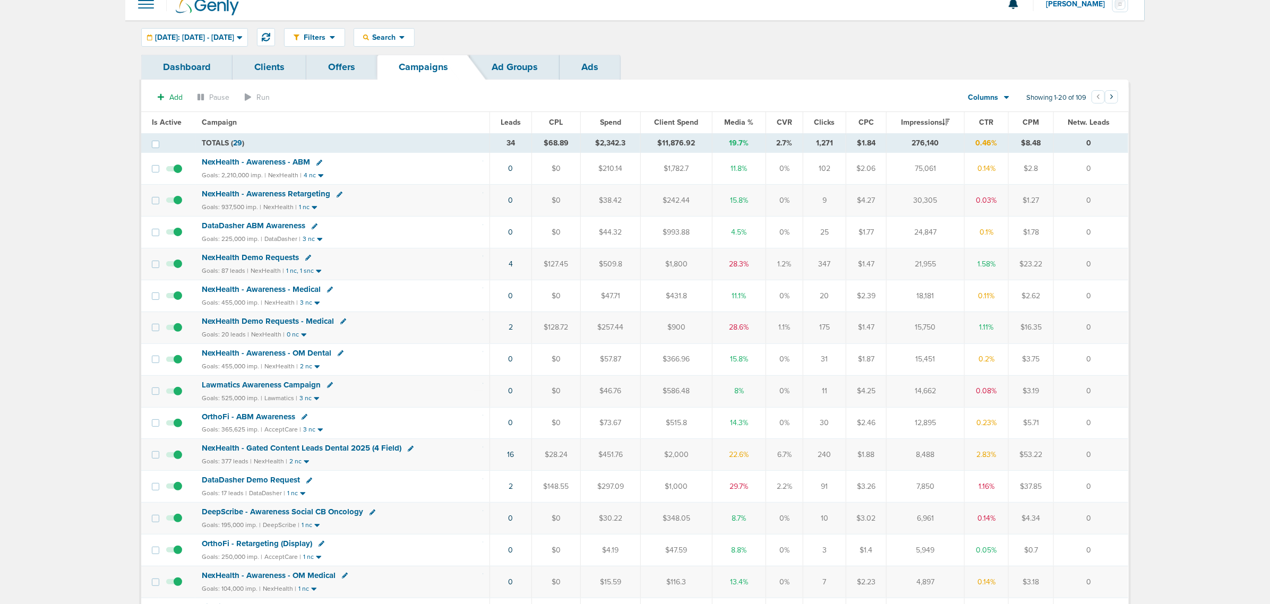
scroll to position [0, 0]
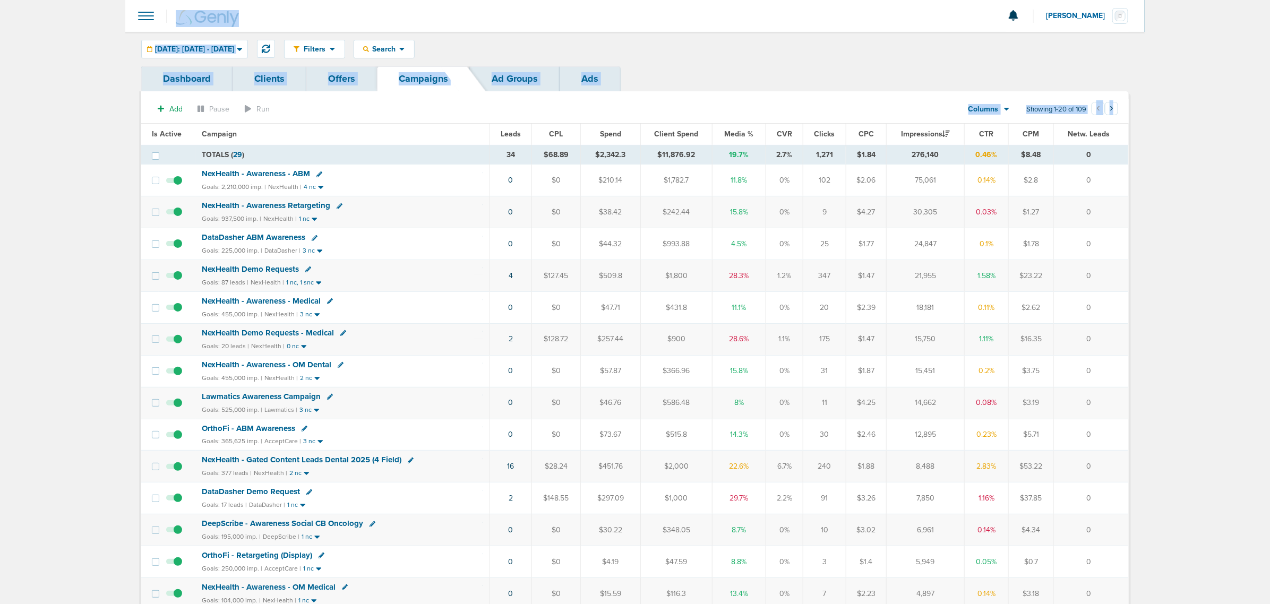
drag, startPoint x: 171, startPoint y: 56, endPoint x: 1184, endPoint y: 450, distance: 1087.2
click at [844, 365] on main "Notifications You have no unread notifications [PERSON_NAME] Profile Sign Out C…" at bounding box center [635, 452] width 1270 height 904
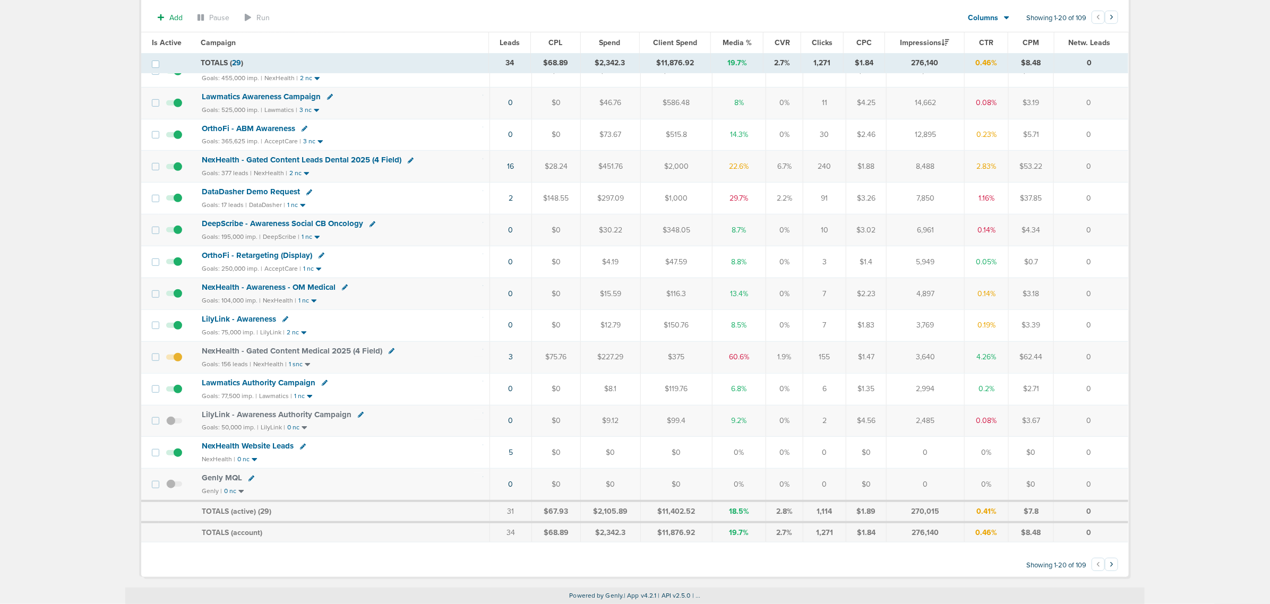
scroll to position [312, 0]
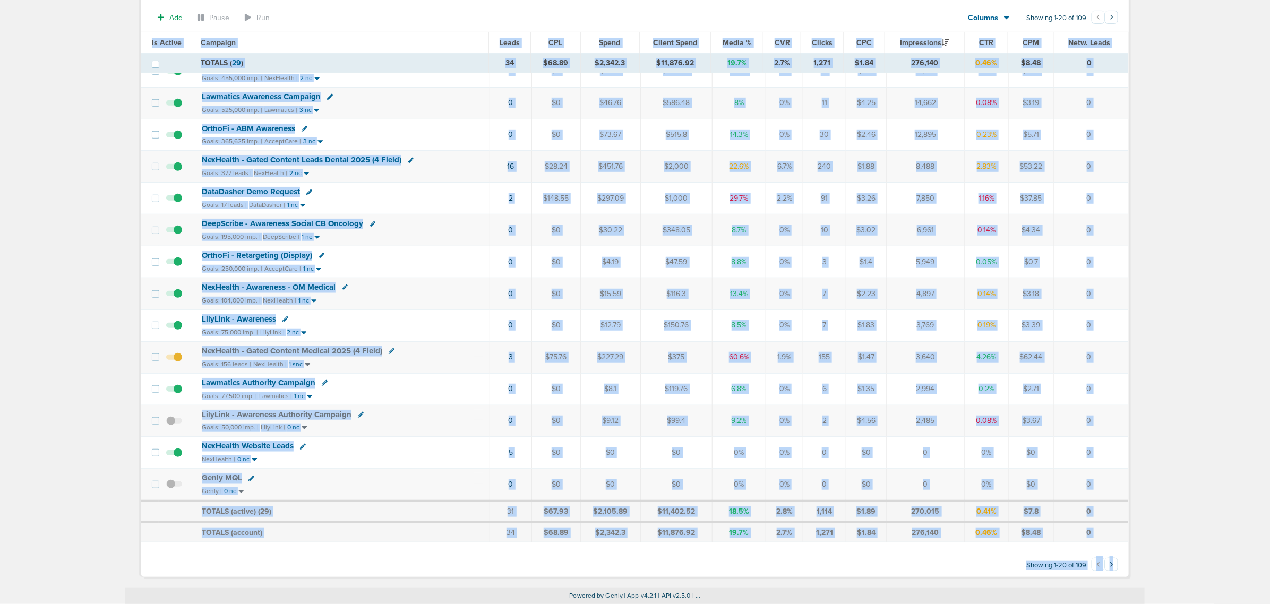
drag, startPoint x: 1190, startPoint y: 574, endPoint x: 11, endPoint y: 44, distance: 1293.3
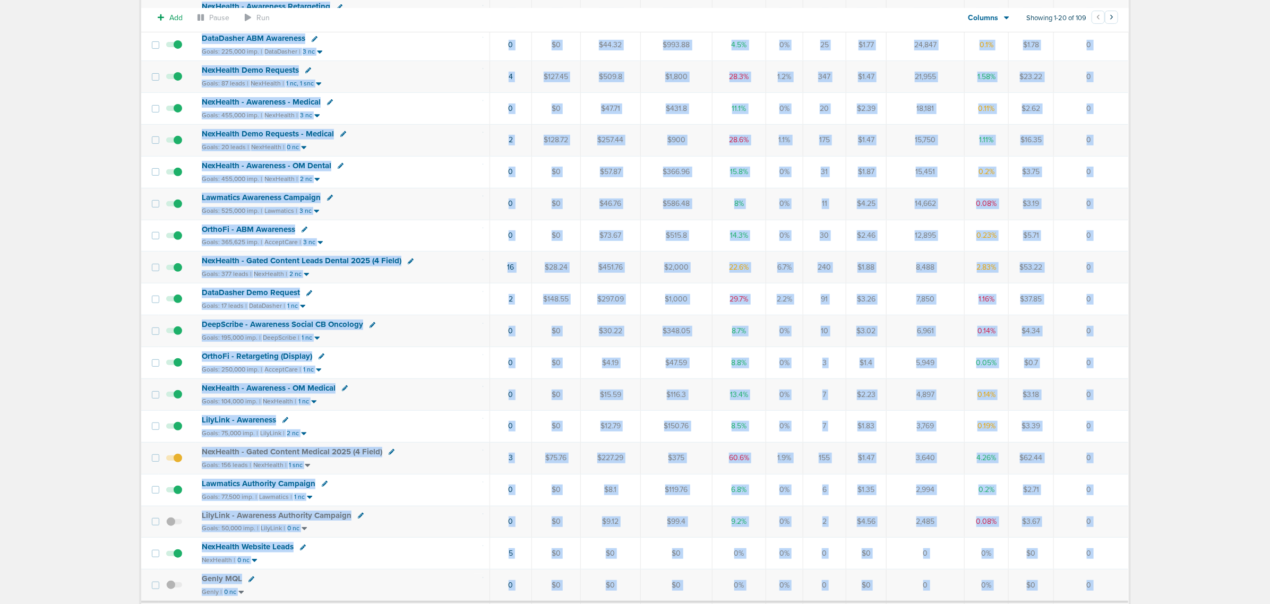
scroll to position [47, 0]
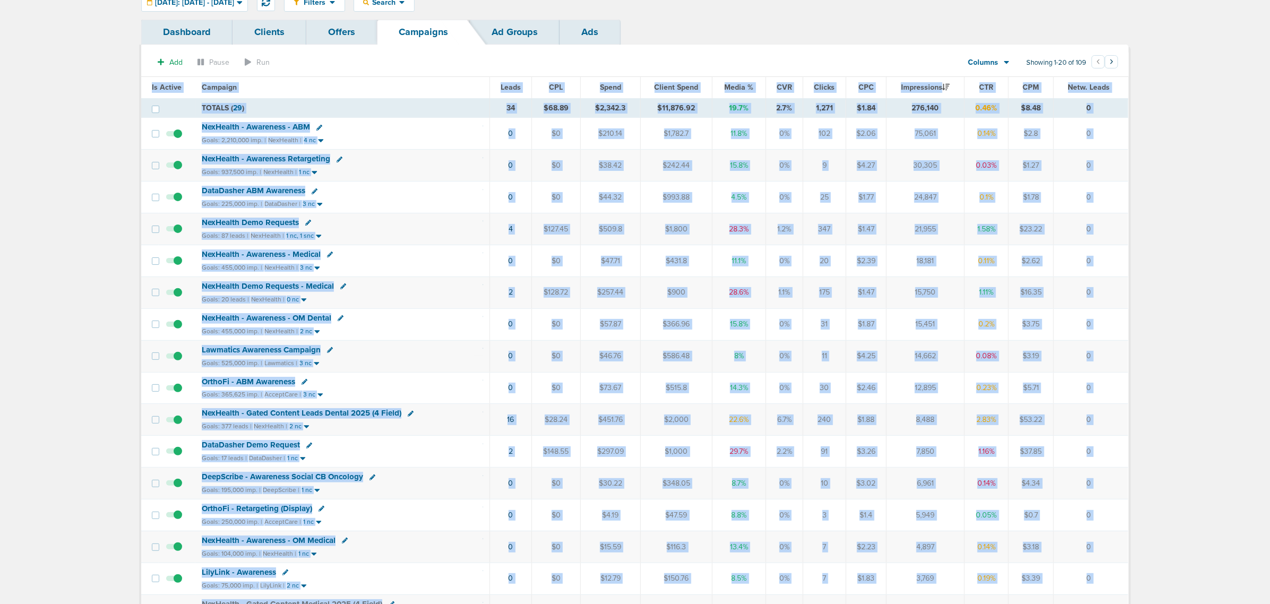
click at [69, 127] on main "Notifications You have no unread notifications [PERSON_NAME] Profile Sign Out C…" at bounding box center [635, 405] width 1270 height 904
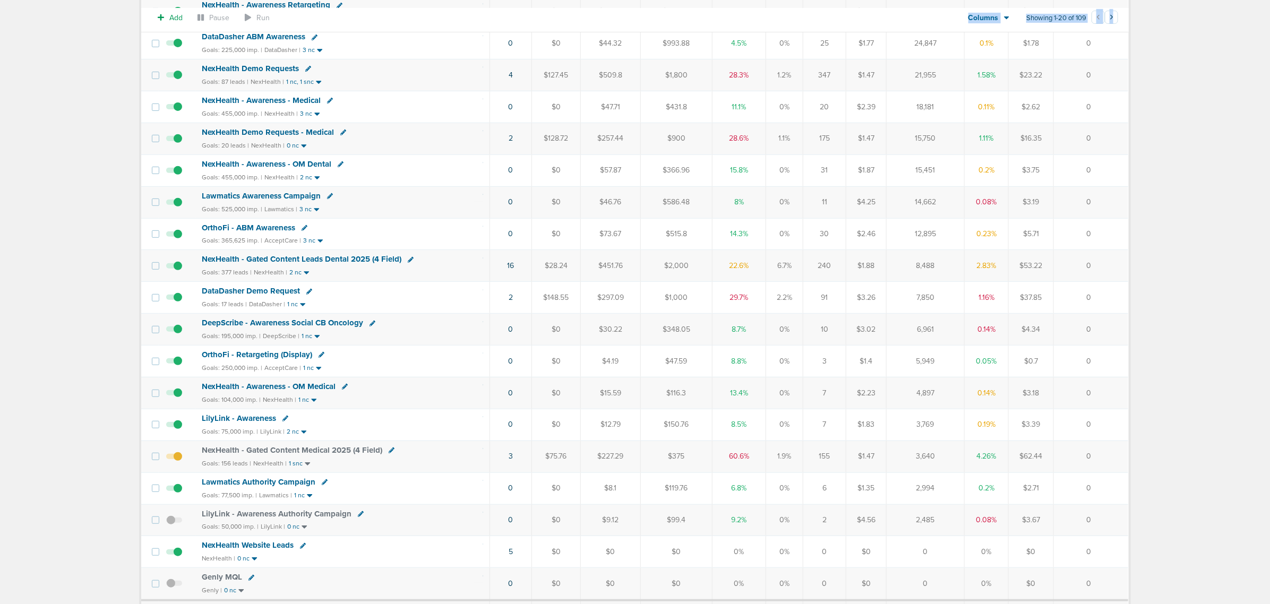
drag, startPoint x: 73, startPoint y: 52, endPoint x: 1186, endPoint y: 422, distance: 1173.5
click at [844, 365] on html "Notifications You have no unread notifications [PERSON_NAME] Profile Sign Out C…" at bounding box center [635, 101] width 1270 height 604
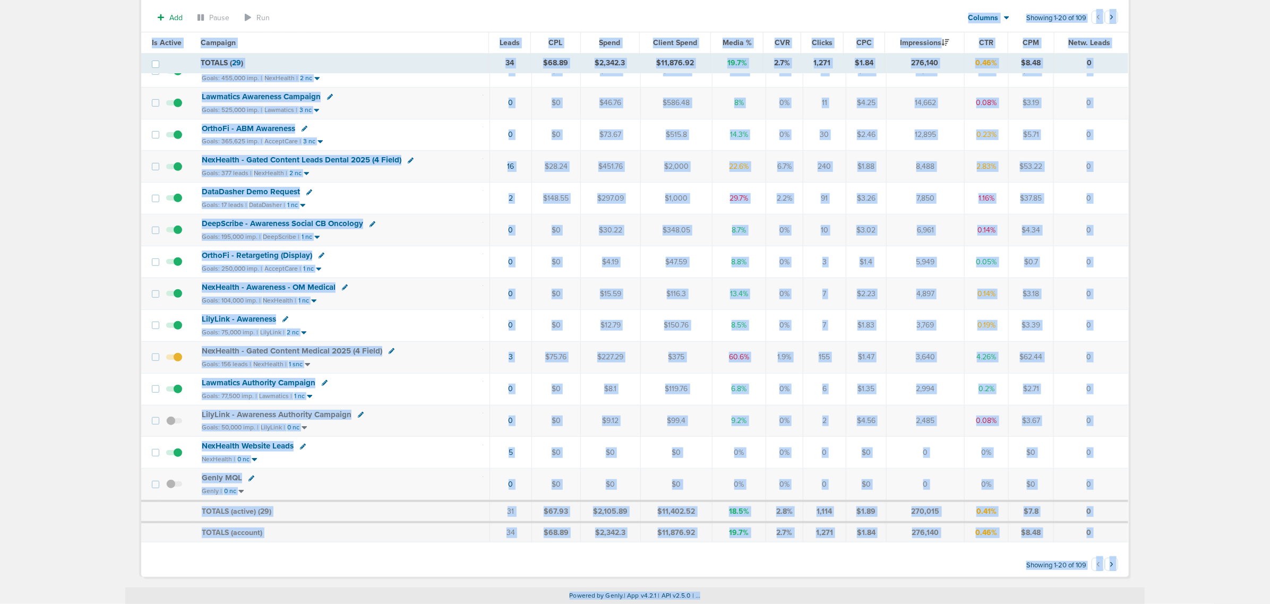
click at [844, 365] on main "Notifications You have no unread notifications [PERSON_NAME] Profile Sign Out C…" at bounding box center [635, 150] width 1270 height 907
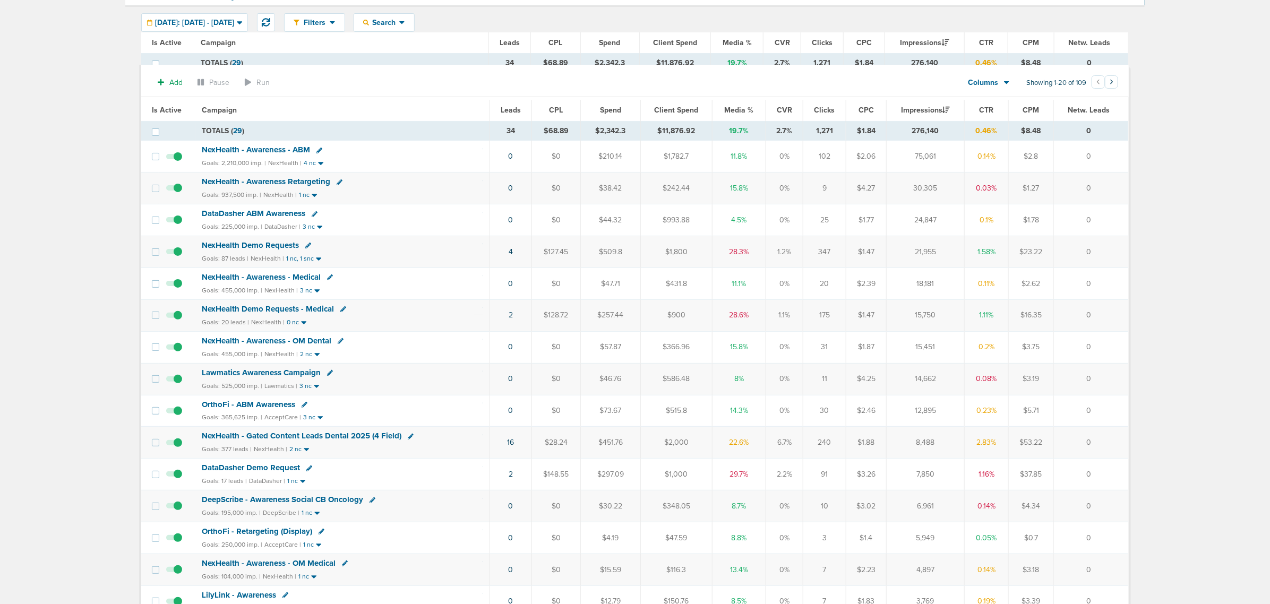
scroll to position [0, 0]
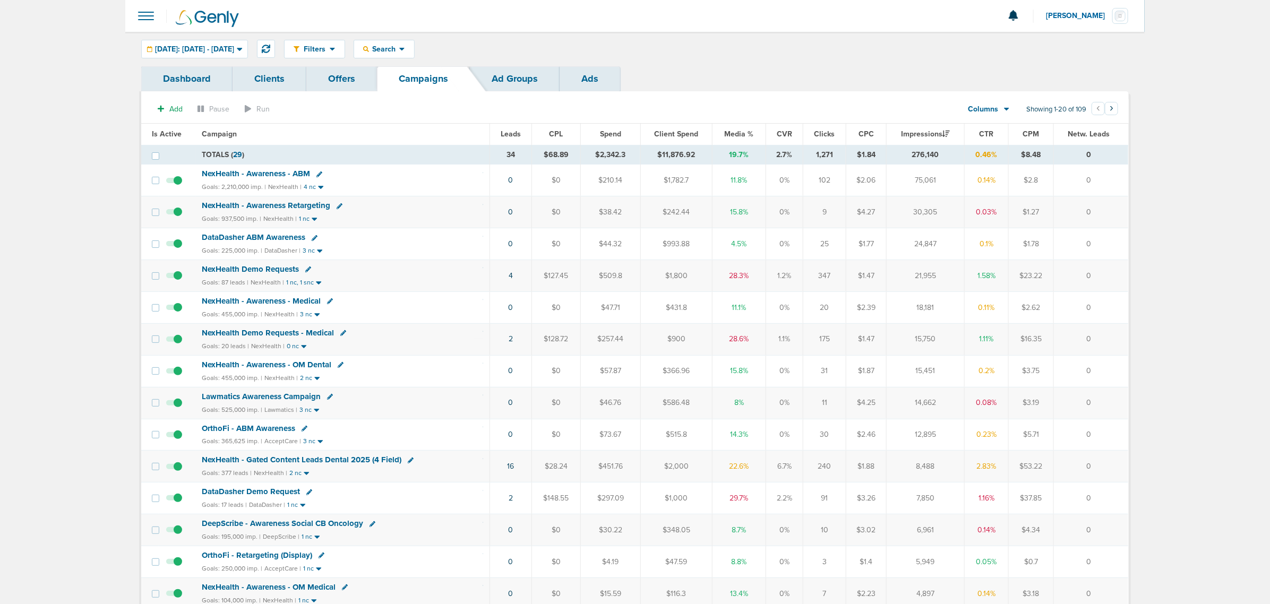
drag, startPoint x: 1112, startPoint y: 284, endPoint x: 97, endPoint y: 25, distance: 1048.0
click at [97, 25] on main "Notifications You have no unread notifications [PERSON_NAME] Profile Sign Out C…" at bounding box center [635, 452] width 1270 height 904
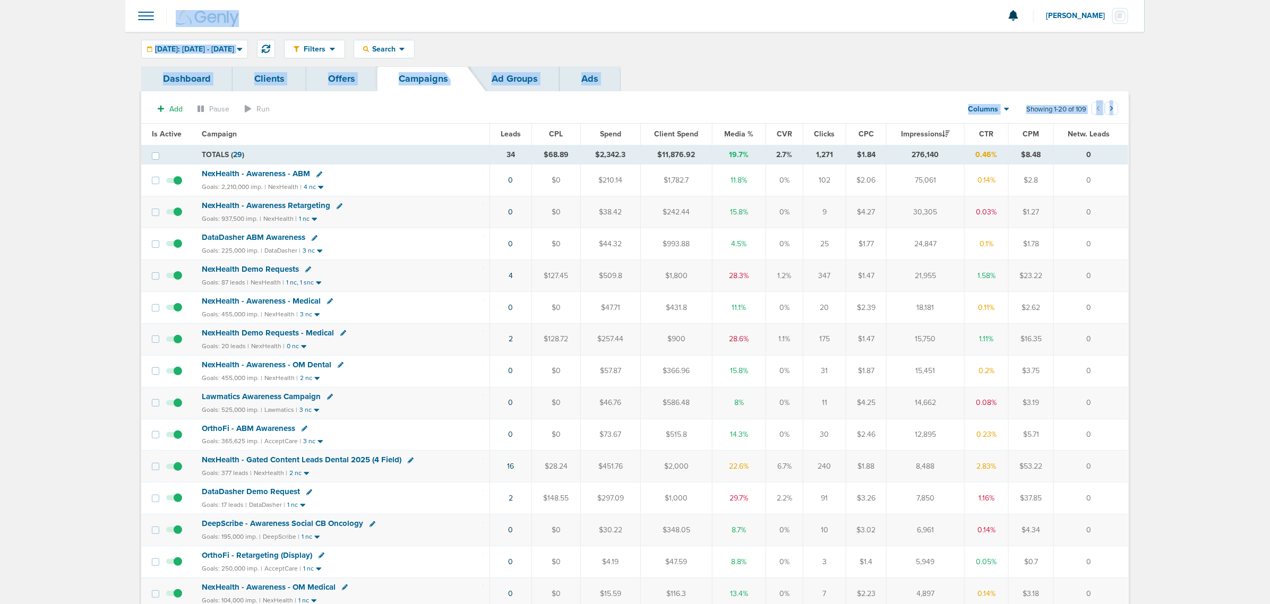
drag, startPoint x: 123, startPoint y: 35, endPoint x: 1192, endPoint y: 194, distance: 1080.7
click at [844, 194] on main "Notifications You have no unread notifications [PERSON_NAME] Profile Sign Out C…" at bounding box center [635, 452] width 1270 height 904
drag, startPoint x: 113, startPoint y: 28, endPoint x: 1273, endPoint y: 381, distance: 1212.1
click at [844, 365] on html "Notifications You have no unread notifications [PERSON_NAME] Profile Sign Out C…" at bounding box center [635, 302] width 1270 height 604
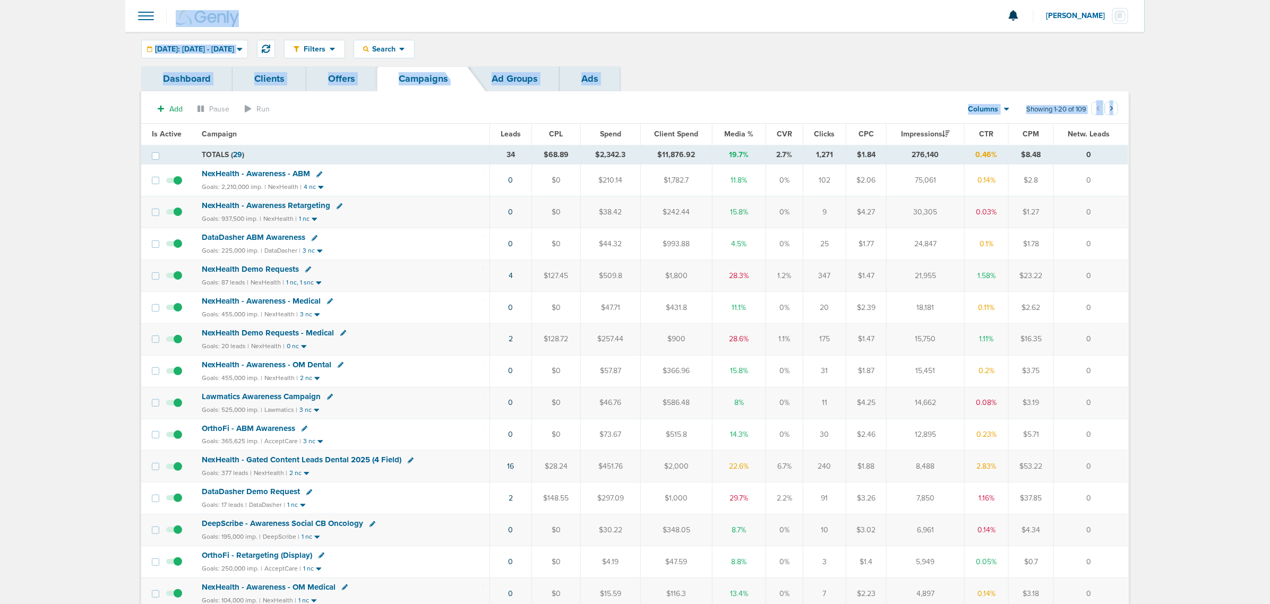
click at [844, 365] on main "Notifications You have no unread notifications [PERSON_NAME] Profile Sign Out C…" at bounding box center [635, 452] width 1270 height 904
drag, startPoint x: 110, startPoint y: 41, endPoint x: 1214, endPoint y: 442, distance: 1173.9
click at [844, 365] on main "Notifications You have no unread notifications [PERSON_NAME] Profile Sign Out C…" at bounding box center [635, 452] width 1270 height 904
drag, startPoint x: 112, startPoint y: 56, endPoint x: 1273, endPoint y: 344, distance: 1196.0
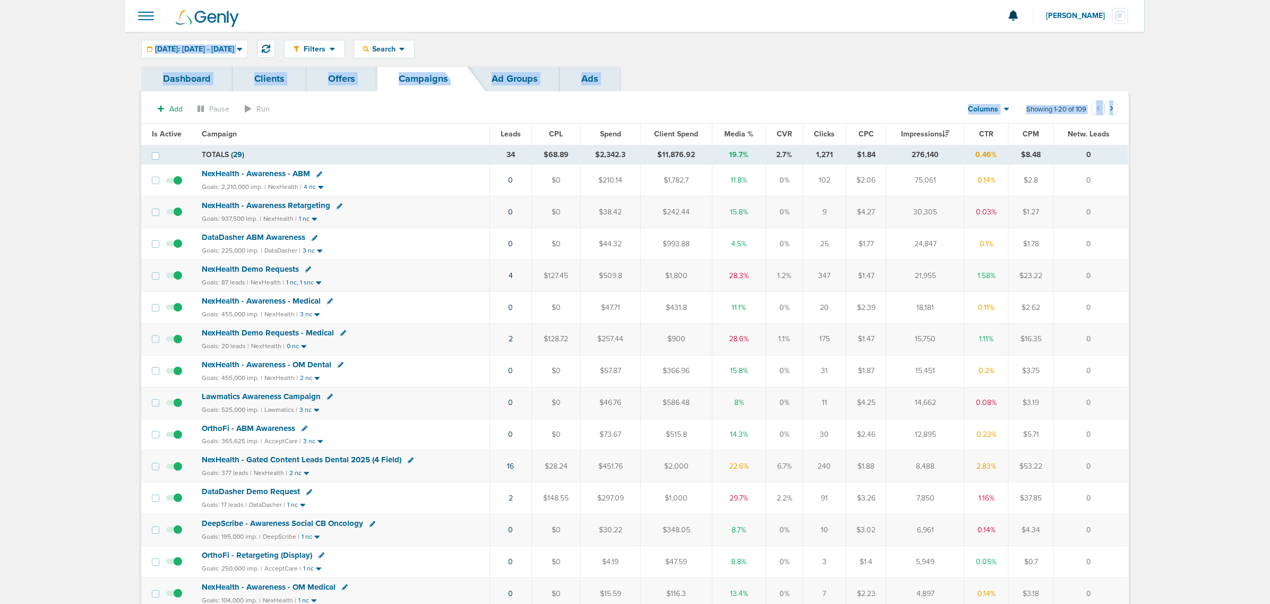
click at [844, 344] on html "Notifications You have no unread notifications [PERSON_NAME] Profile Sign Out C…" at bounding box center [635, 302] width 1270 height 604
click at [844, 316] on main "Notifications You have no unread notifications [PERSON_NAME] Profile Sign Out C…" at bounding box center [635, 452] width 1270 height 904
click at [414, 57] on div "Search" at bounding box center [384, 49] width 60 height 18
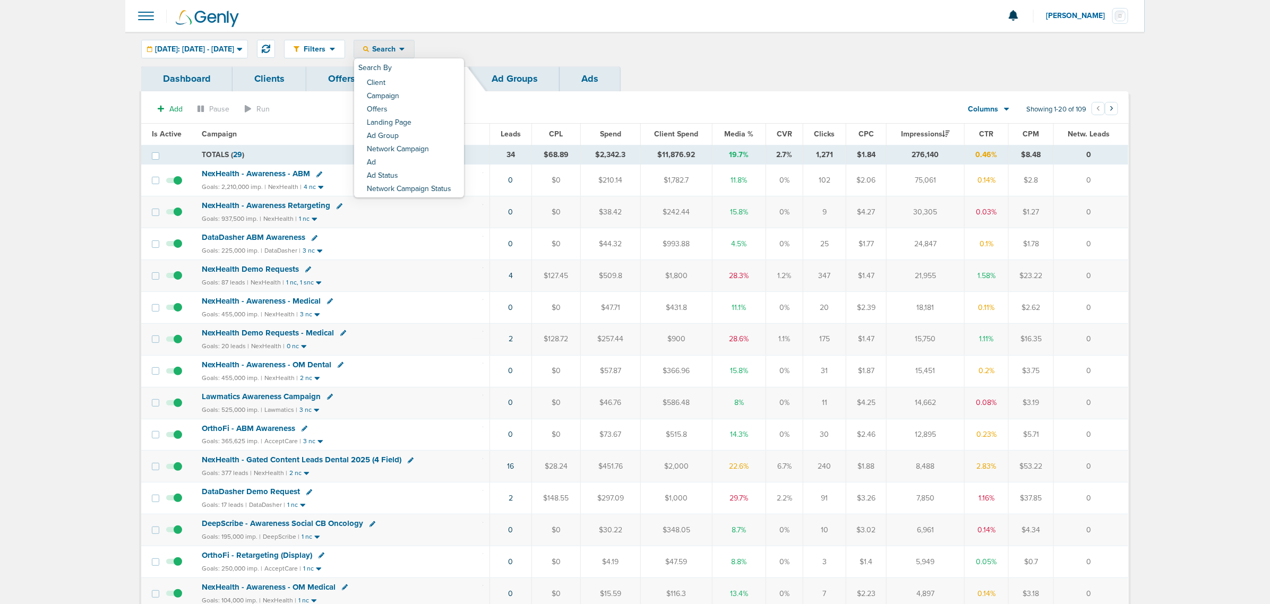
click at [844, 142] on main "Notifications You have no unread notifications [PERSON_NAME] Profile Sign Out C…" at bounding box center [635, 452] width 1270 height 904
click at [414, 44] on div "Search" at bounding box center [384, 49] width 60 height 18
click at [419, 86] on link "Client" at bounding box center [409, 83] width 110 height 13
type input "law"
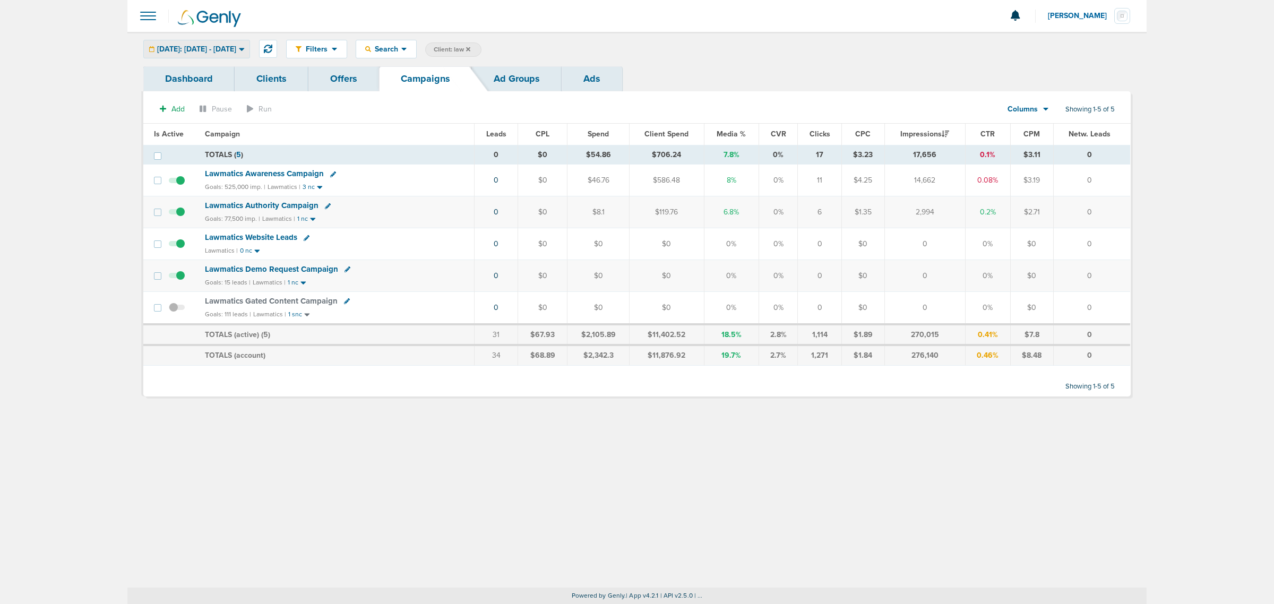
click at [236, 46] on span "[DATE]: [DATE] - [DATE]" at bounding box center [196, 49] width 79 height 7
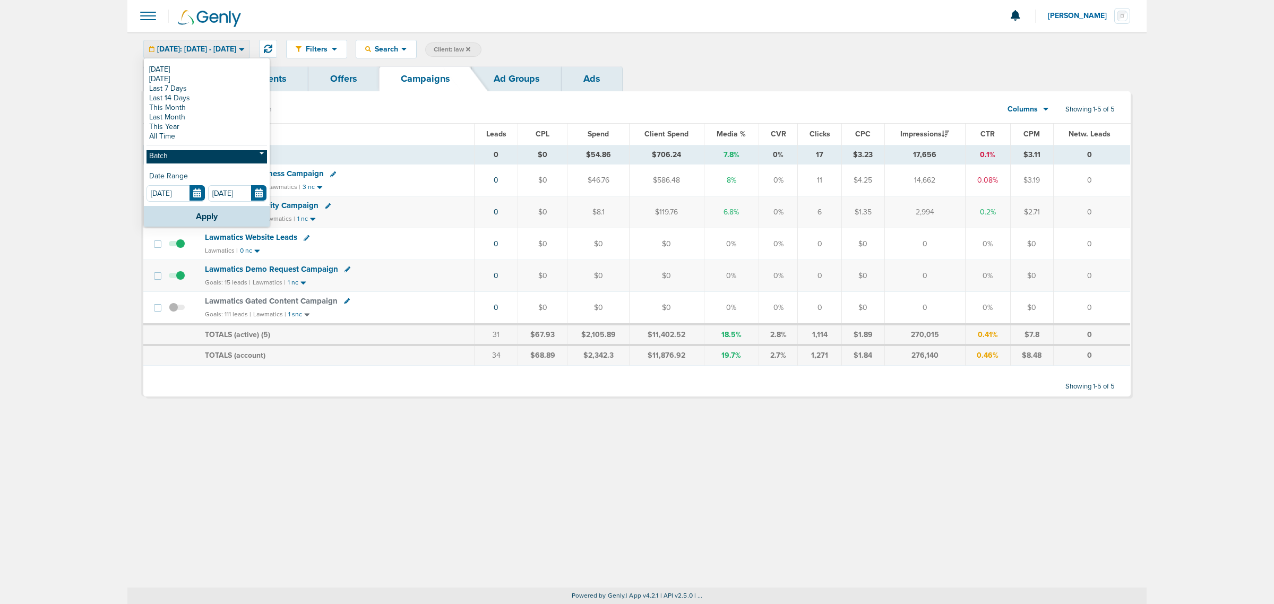
click at [182, 154] on link "Batch" at bounding box center [206, 156] width 120 height 13
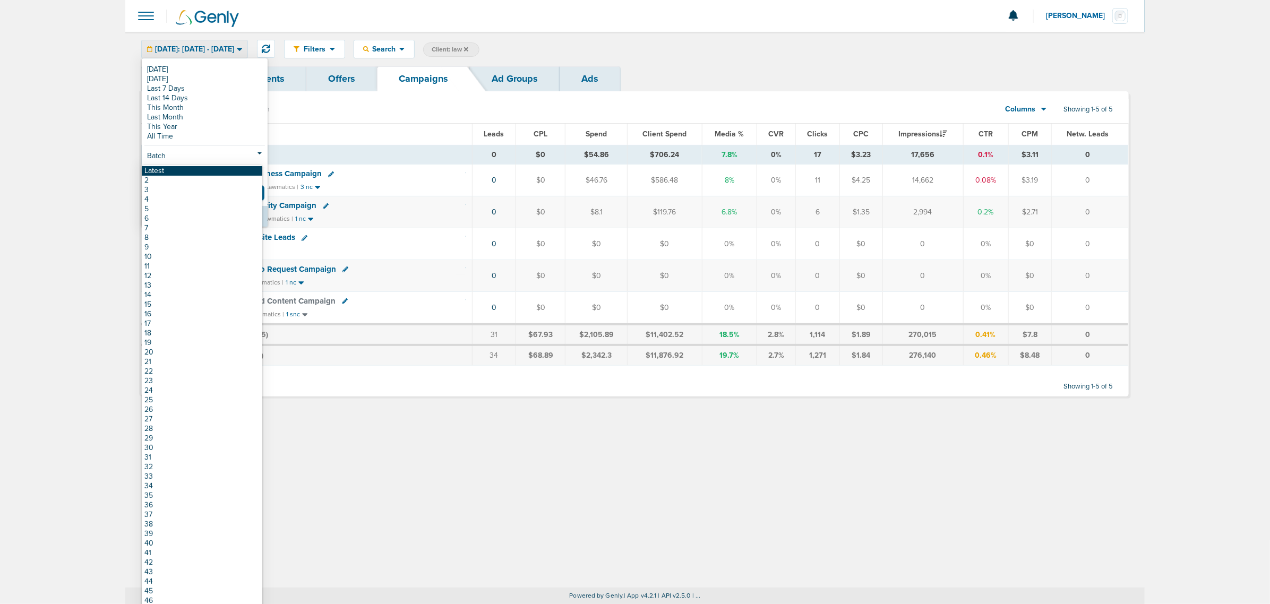
click at [182, 174] on link "Latest" at bounding box center [202, 171] width 120 height 10
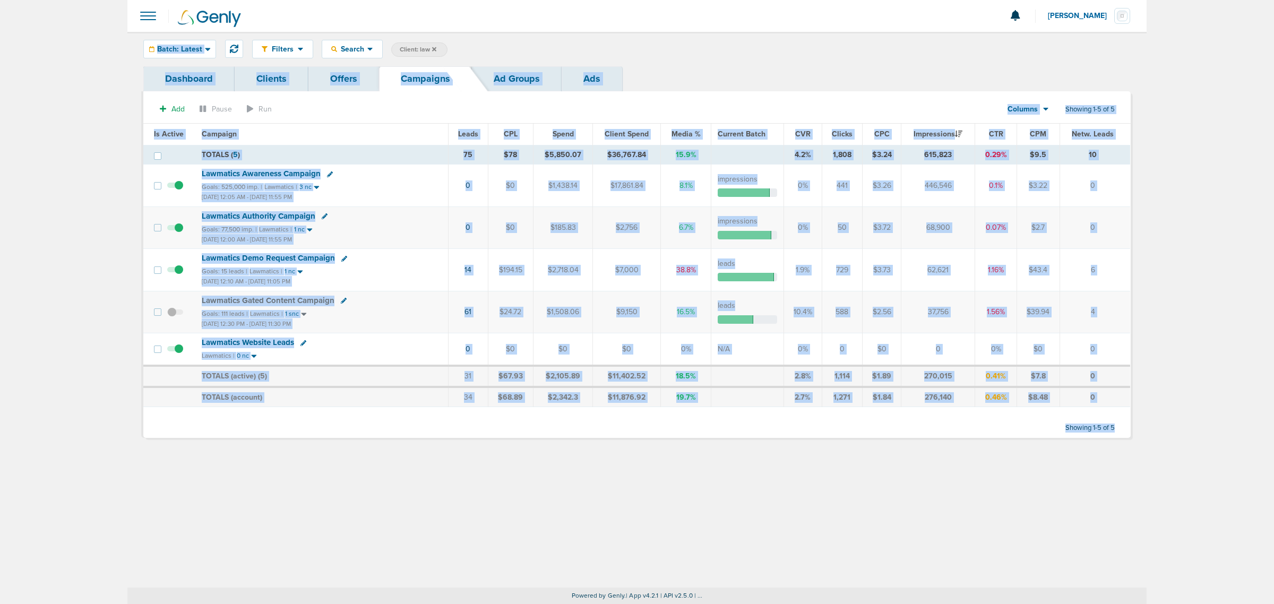
drag, startPoint x: 114, startPoint y: 37, endPoint x: 1164, endPoint y: 432, distance: 1121.5
click at [844, 365] on main "Notifications You have no unread notifications [PERSON_NAME] Profile Sign Out C…" at bounding box center [637, 302] width 1274 height 604
drag, startPoint x: 1182, startPoint y: 445, endPoint x: 82, endPoint y: 6, distance: 1184.1
click at [82, 6] on main "Notifications You have no unread notifications [PERSON_NAME] Profile Sign Out C…" at bounding box center [637, 302] width 1274 height 604
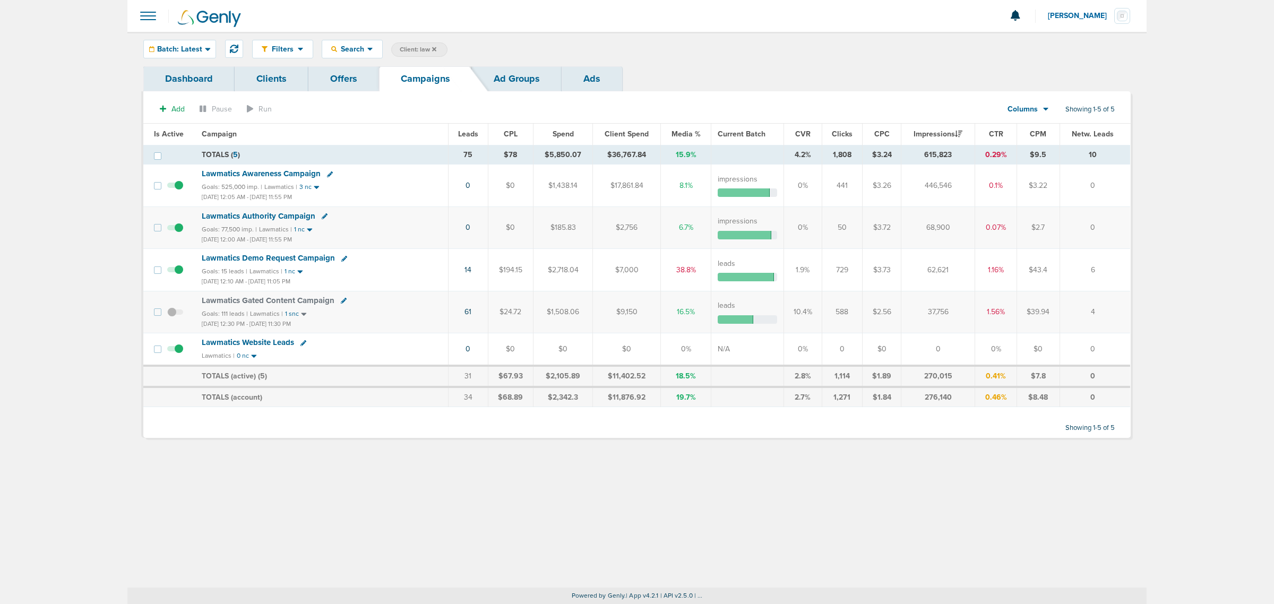
click at [82, 6] on main "Notifications You have no unread notifications [PERSON_NAME] Profile Sign Out C…" at bounding box center [637, 302] width 1274 height 604
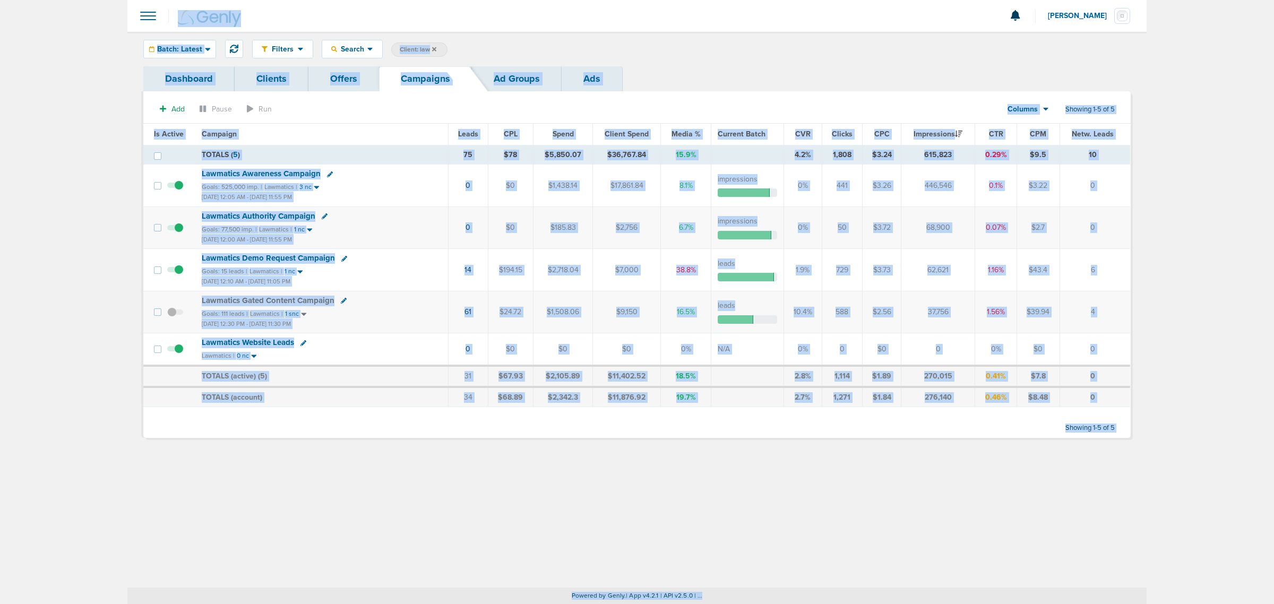
drag, startPoint x: 81, startPoint y: 6, endPoint x: 1245, endPoint y: 608, distance: 1310.3
click at [844, 365] on html "Notifications You have no unread notifications [PERSON_NAME] Profile Sign Out C…" at bounding box center [637, 302] width 1274 height 604
click at [844, 365] on main "Notifications You have no unread notifications [PERSON_NAME] Profile Sign Out C…" at bounding box center [637, 302] width 1274 height 604
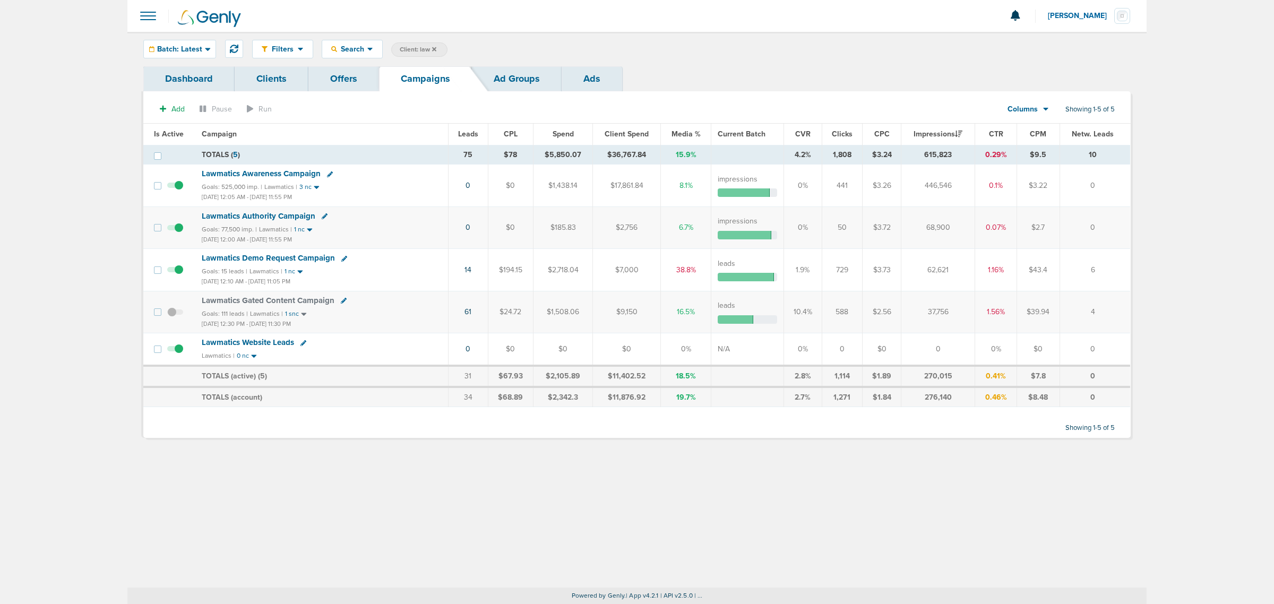
click at [118, 187] on main "Notifications You have no unread notifications [PERSON_NAME] Profile Sign Out C…" at bounding box center [637, 302] width 1274 height 604
click at [184, 53] on div "Batch: Latest" at bounding box center [180, 49] width 72 height 18
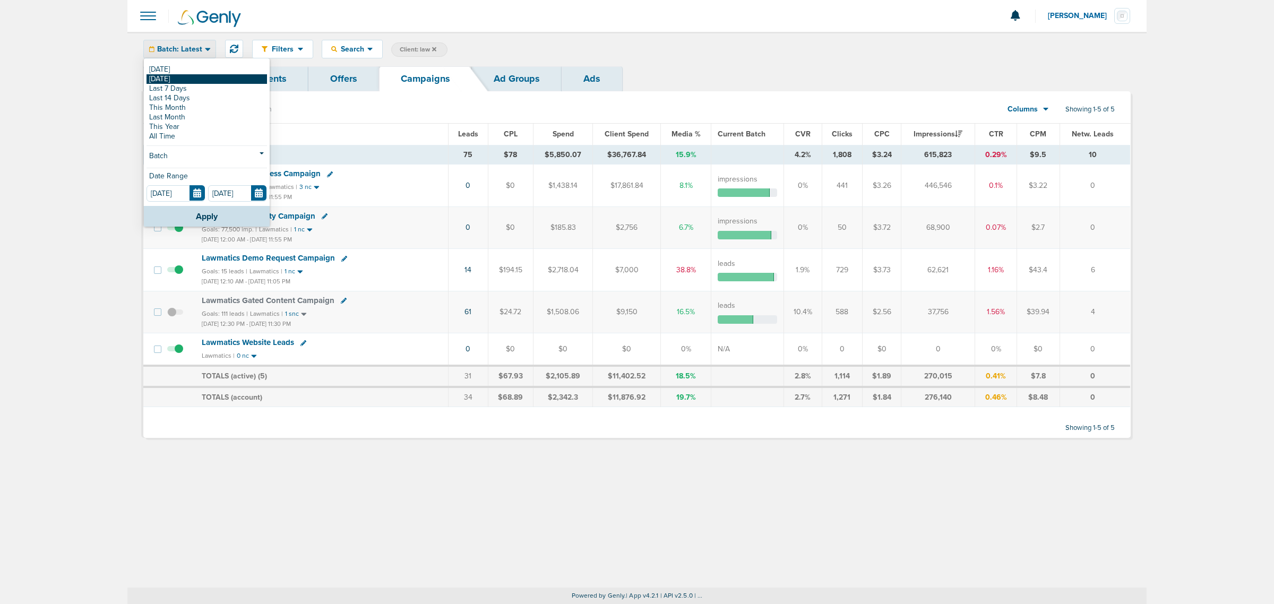
click at [180, 78] on link "[DATE]" at bounding box center [206, 79] width 120 height 10
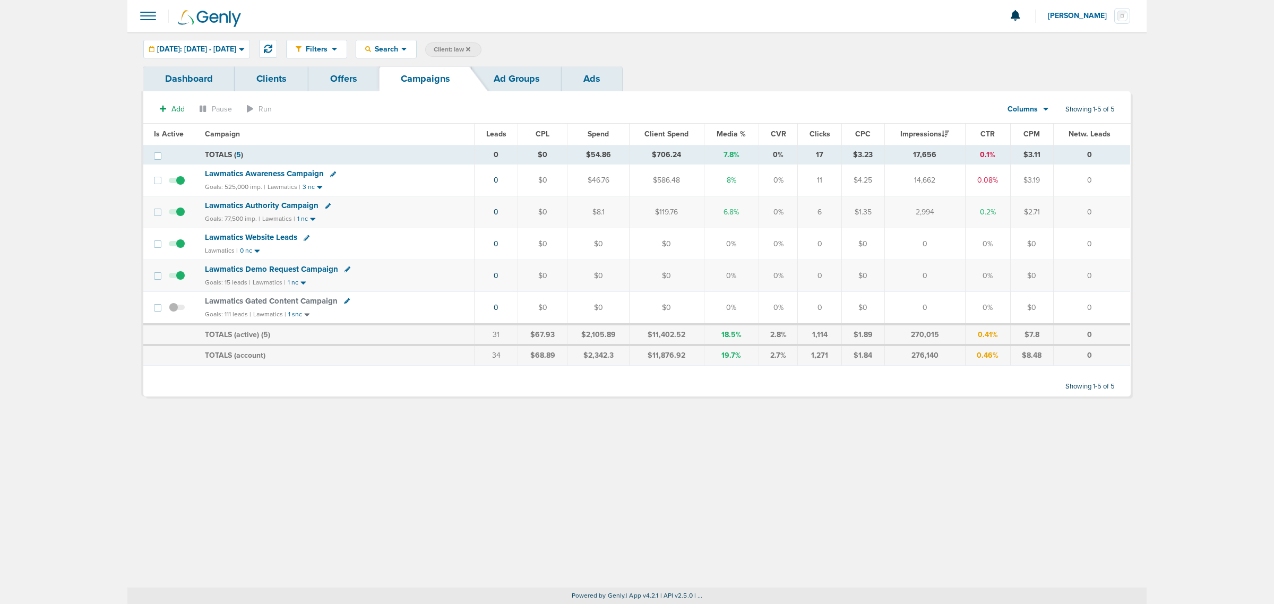
drag, startPoint x: 110, startPoint y: 77, endPoint x: 1162, endPoint y: 422, distance: 1107.6
click at [844, 365] on main "Notifications You have no unread notifications [PERSON_NAME] Profile Sign Out C…" at bounding box center [637, 302] width 1274 height 604
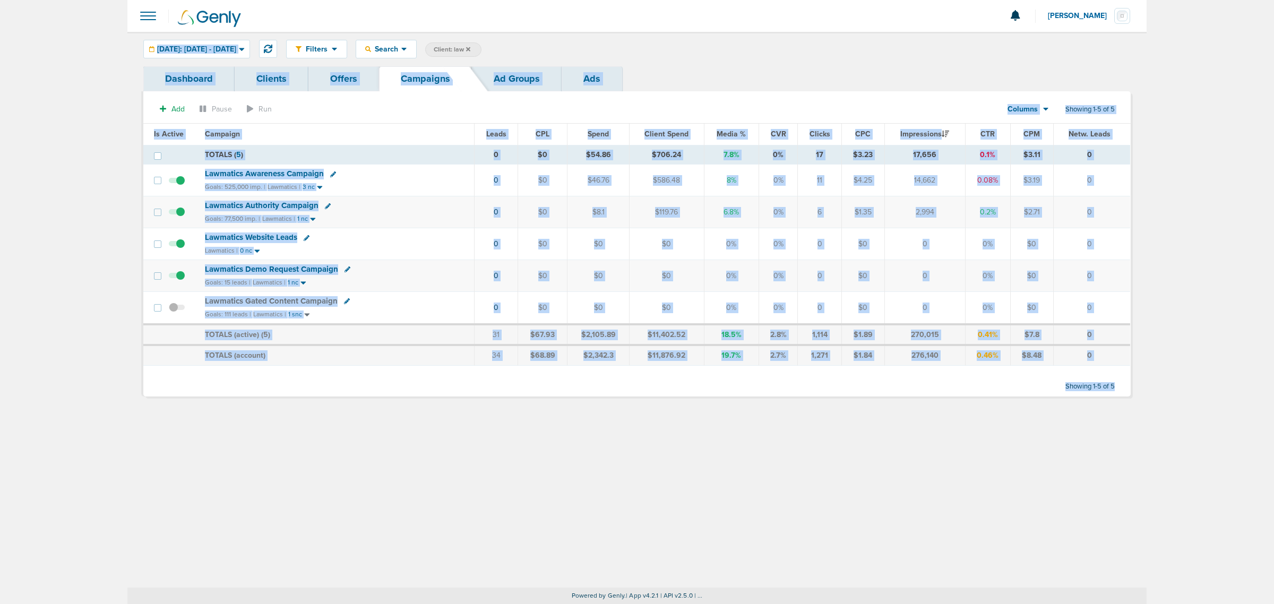
drag, startPoint x: 105, startPoint y: 40, endPoint x: 1205, endPoint y: 372, distance: 1149.0
click at [844, 365] on main "Notifications You have no unread notifications [PERSON_NAME] Profile Sign Out C…" at bounding box center [637, 302] width 1274 height 604
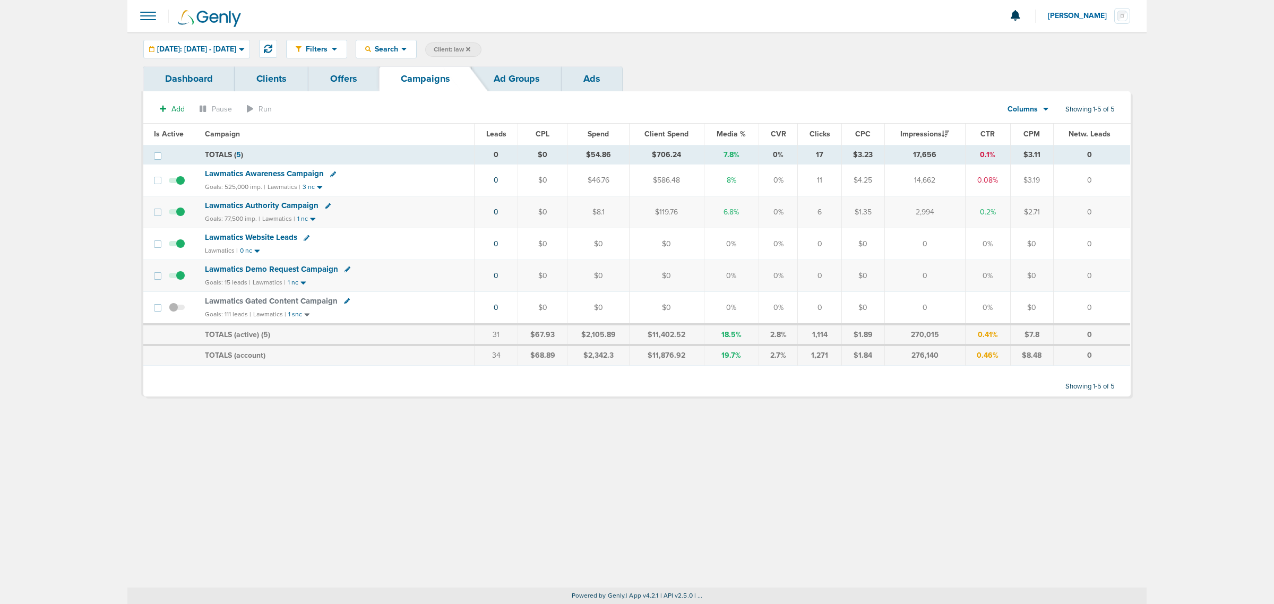
drag, startPoint x: 682, startPoint y: 46, endPoint x: 461, endPoint y: 41, distance: 221.4
click at [682, 46] on div "Filters Active Only Settings Status Active Inactive Objectives MQL SQL Traffic …" at bounding box center [708, 49] width 844 height 19
click at [470, 46] on span "Client: law" at bounding box center [452, 49] width 37 height 9
drag, startPoint x: 563, startPoint y: 50, endPoint x: 538, endPoint y: 47, distance: 25.2
click at [539, 48] on span "Client Campaign Offers Landing Page Ad Group Network Campaign Ad Ad Status Netw…" at bounding box center [517, 49] width 185 height 15
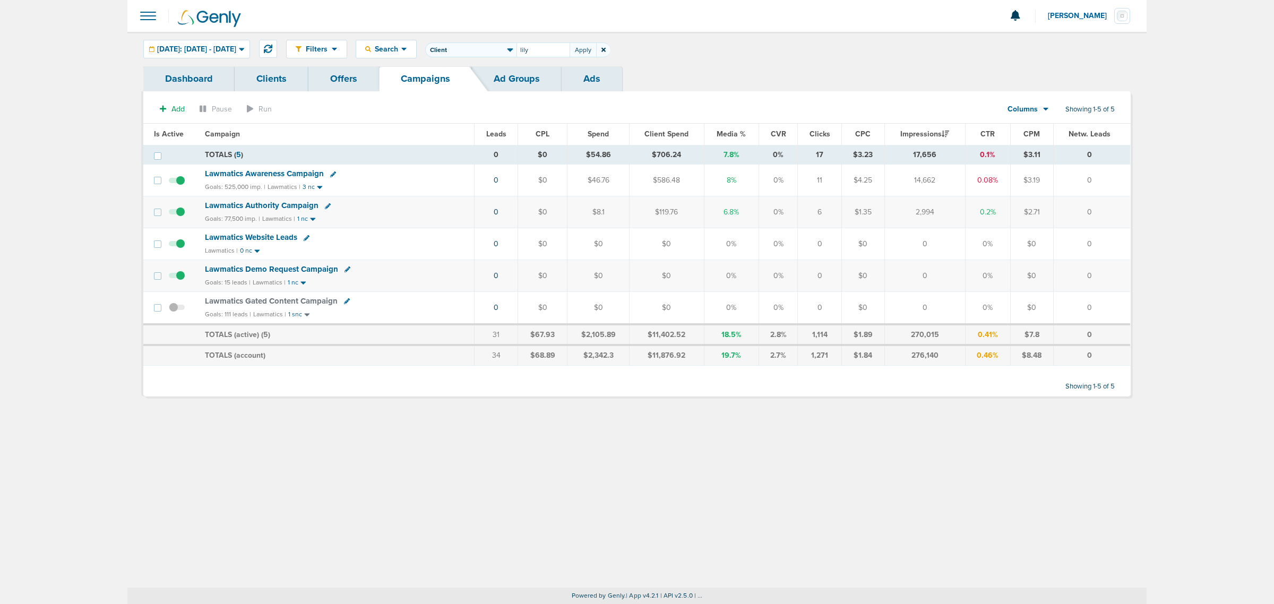
type input "lily"
click at [249, 41] on div "[DATE]: [DATE] - [DATE]" at bounding box center [197, 49] width 106 height 18
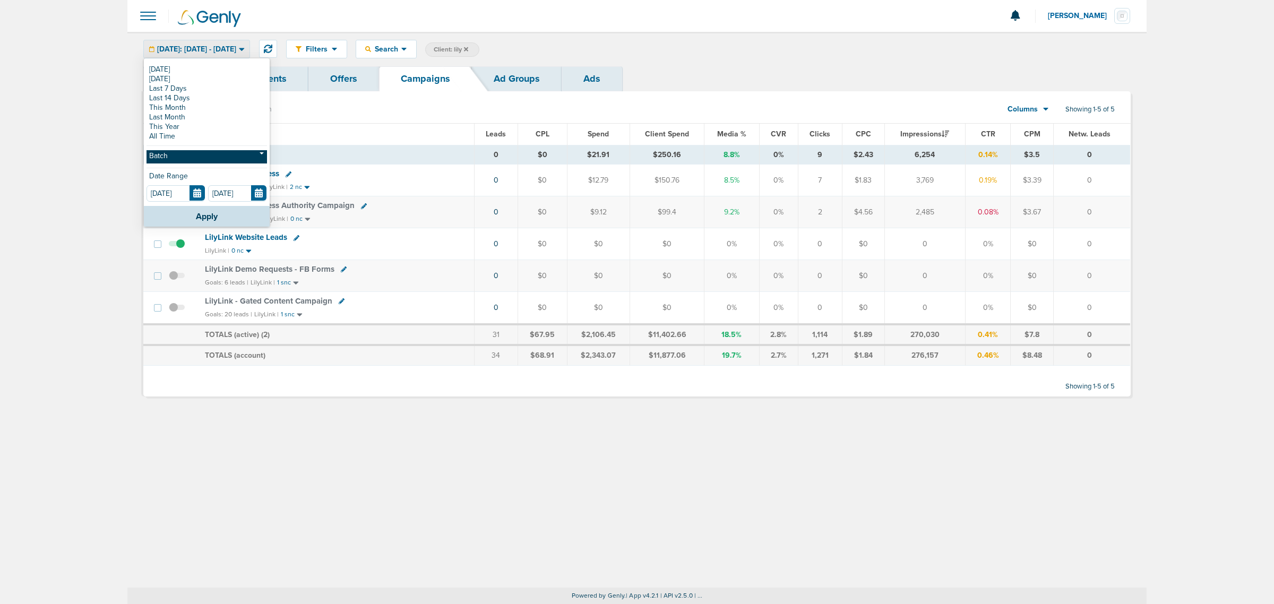
click at [189, 160] on link "Batch" at bounding box center [206, 156] width 120 height 13
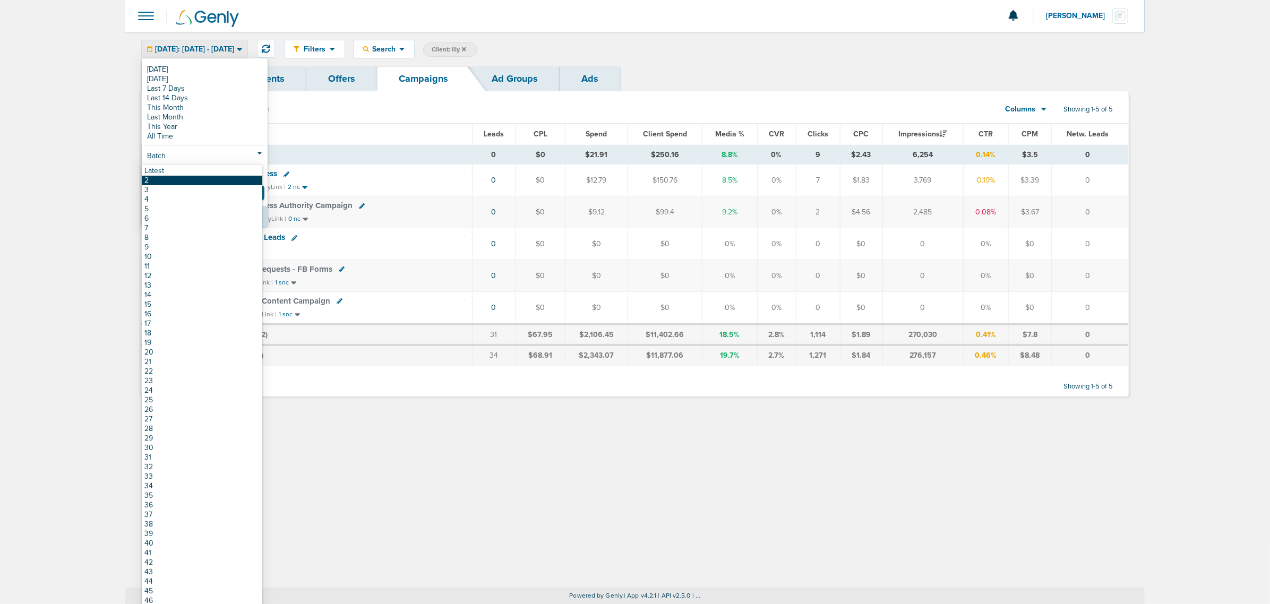
click at [167, 176] on link "2" at bounding box center [202, 181] width 120 height 10
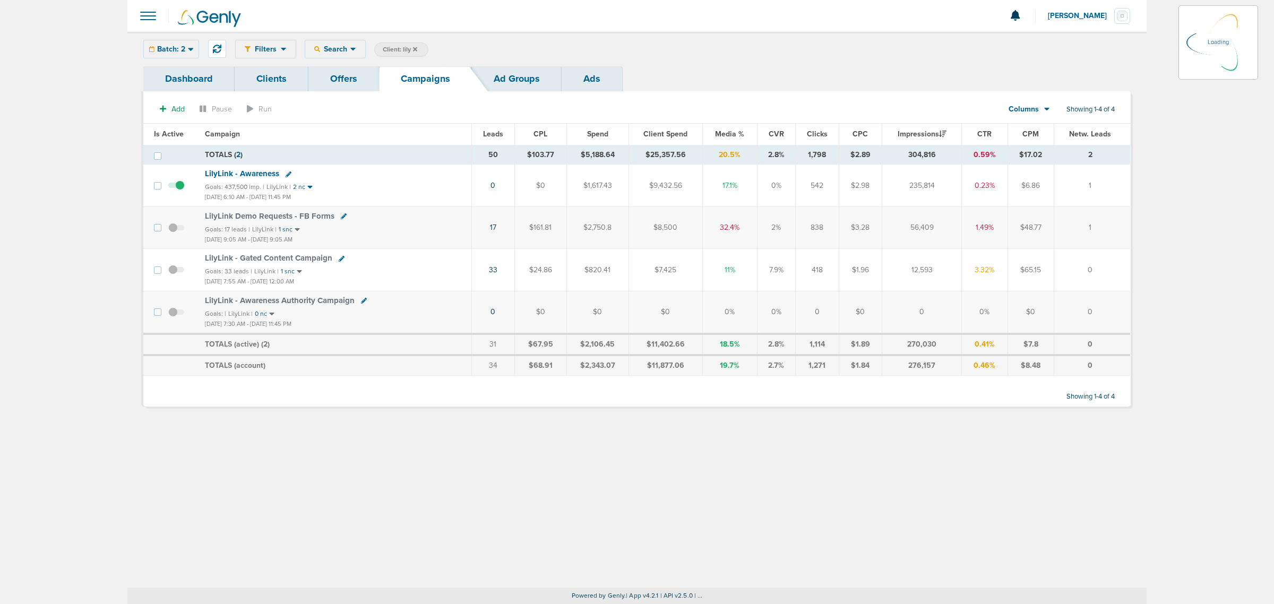
click at [178, 46] on div "Batch: 2 [DATE] [DATE] Last 7 Days Last 14 Days This Month Last Month This Year…" at bounding box center [171, 49] width 56 height 19
click at [194, 51] on div "Batch: 2" at bounding box center [171, 49] width 55 height 18
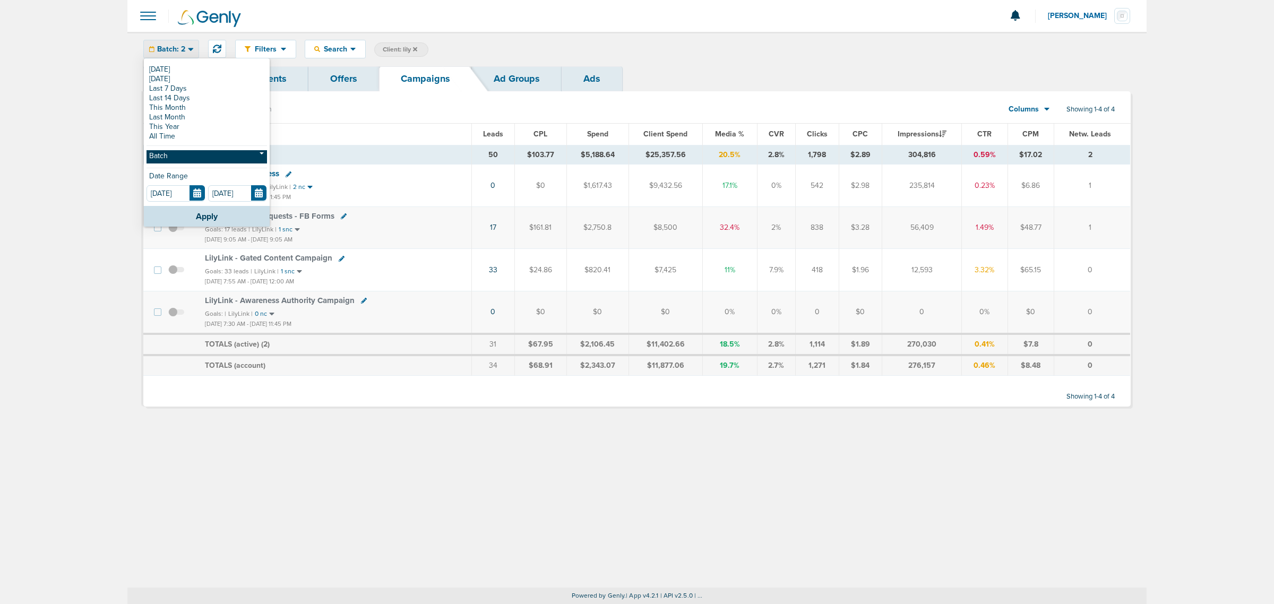
click at [171, 160] on link "Batch" at bounding box center [206, 156] width 120 height 13
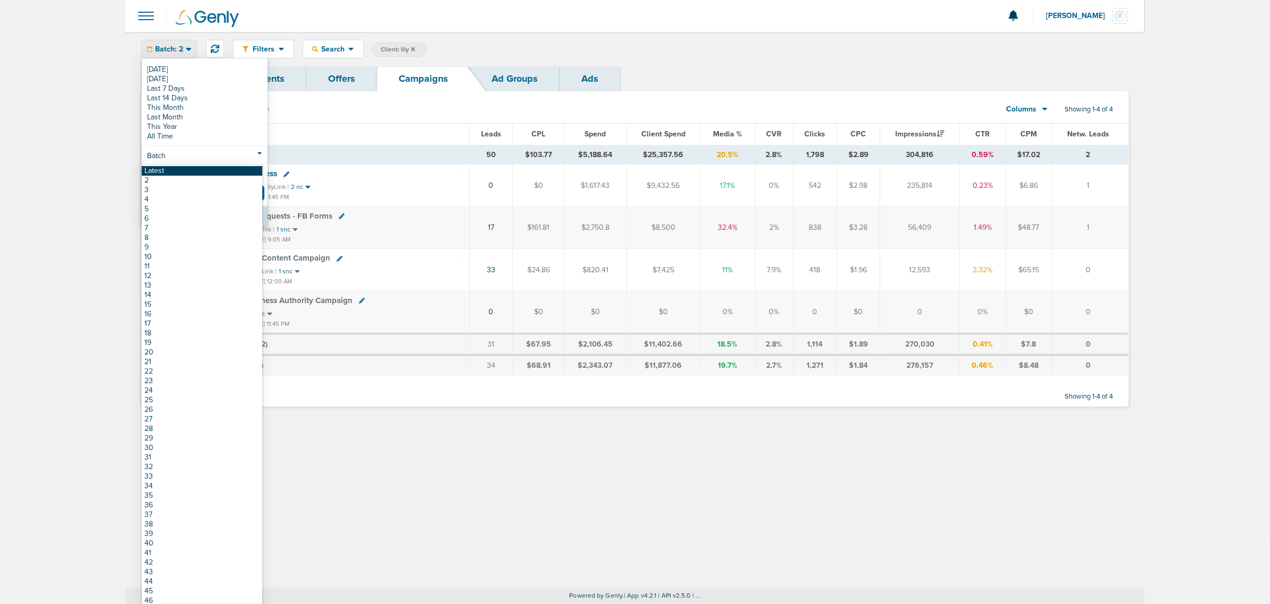
click at [167, 174] on link "Latest" at bounding box center [202, 171] width 120 height 10
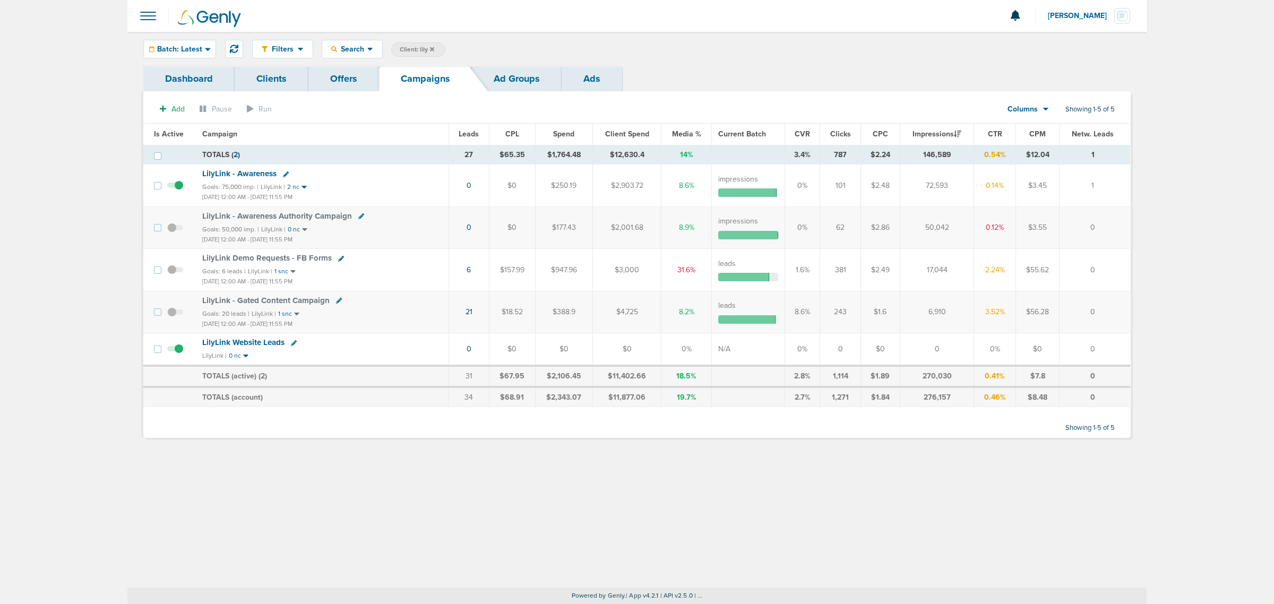
click at [410, 51] on span "Client: lily" at bounding box center [417, 49] width 34 height 9
drag, startPoint x: 495, startPoint y: 49, endPoint x: 478, endPoint y: 49, distance: 17.0
click at [479, 49] on span "Client Campaign Offers Landing Page Ad Group Network Campaign Ad Ad Status Netw…" at bounding box center [483, 49] width 185 height 15
type input "data"
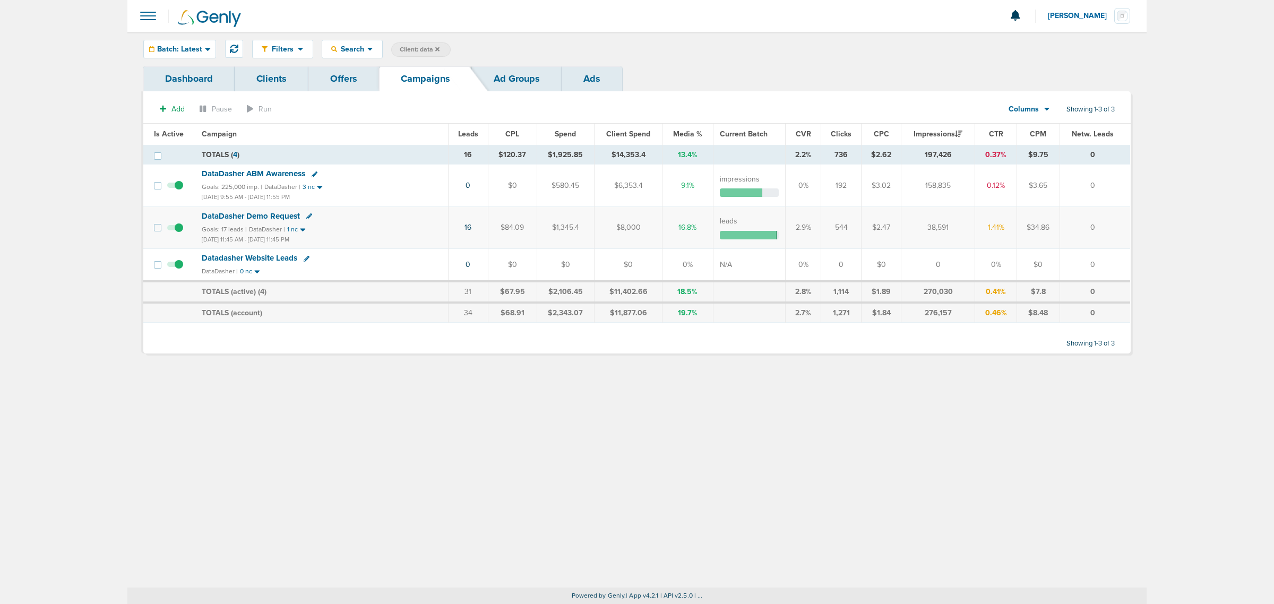
click at [438, 49] on icon at bounding box center [437, 49] width 4 height 4
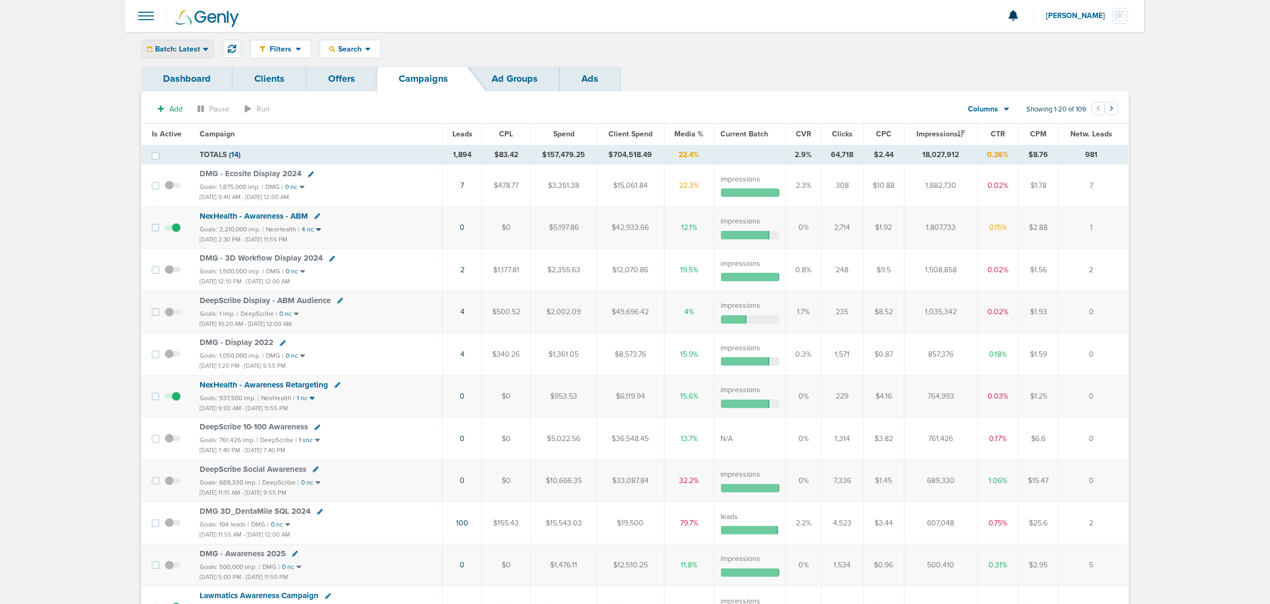
click at [185, 53] on div "Batch: Latest" at bounding box center [178, 49] width 72 height 18
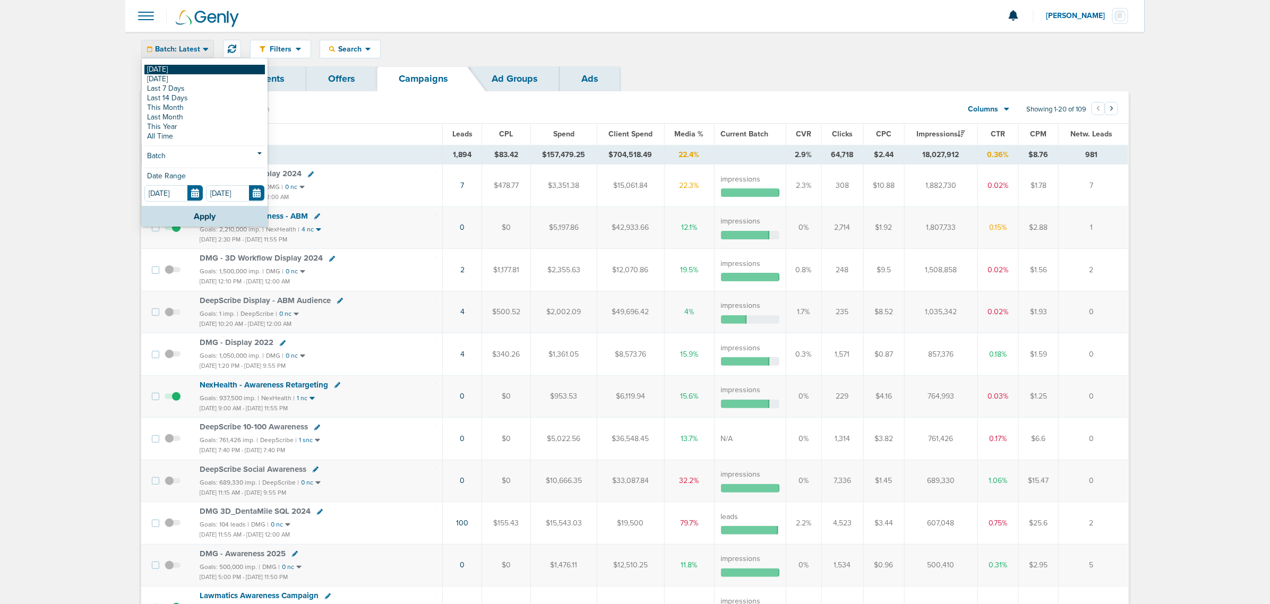
click at [181, 72] on link "[DATE]" at bounding box center [204, 70] width 120 height 10
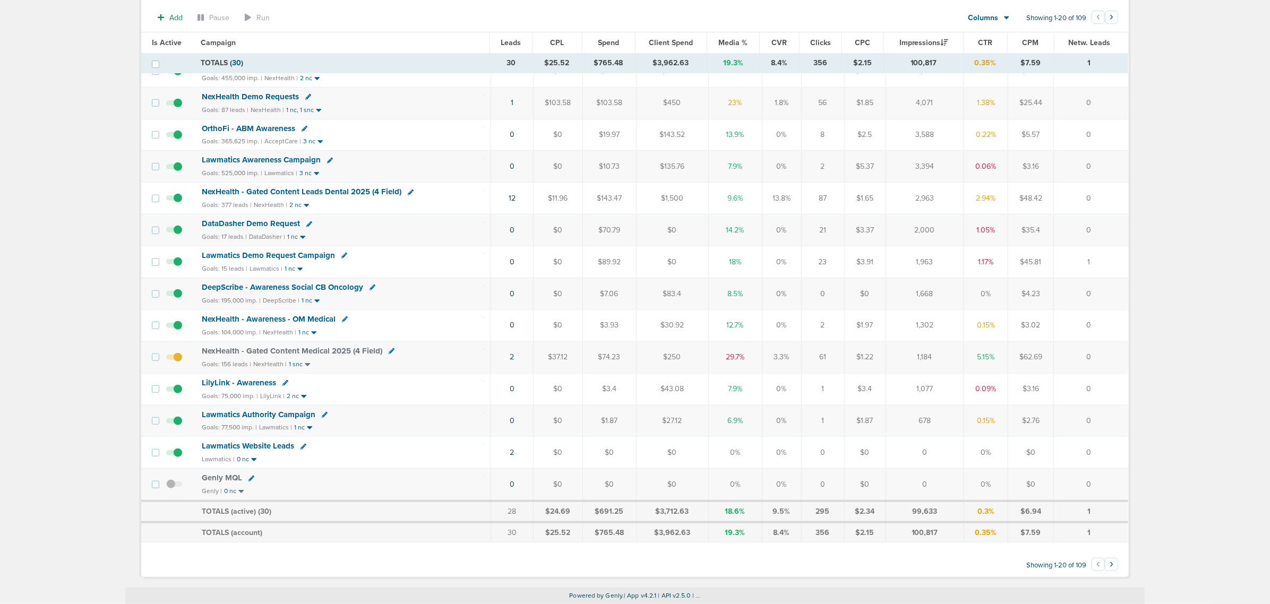
scroll to position [312, 0]
click at [335, 346] on span "NexHealth - Gated Content Medical 2025 (4 Field)" at bounding box center [292, 351] width 180 height 10
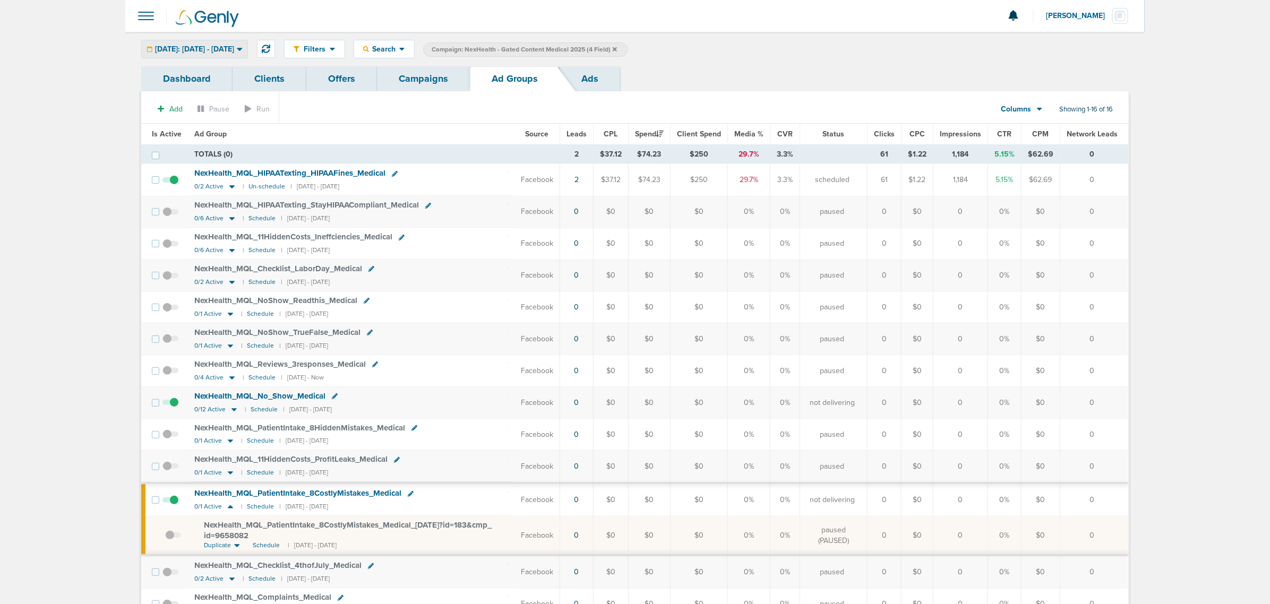
click at [234, 49] on span "[DATE]: [DATE] - [DATE]" at bounding box center [194, 49] width 79 height 7
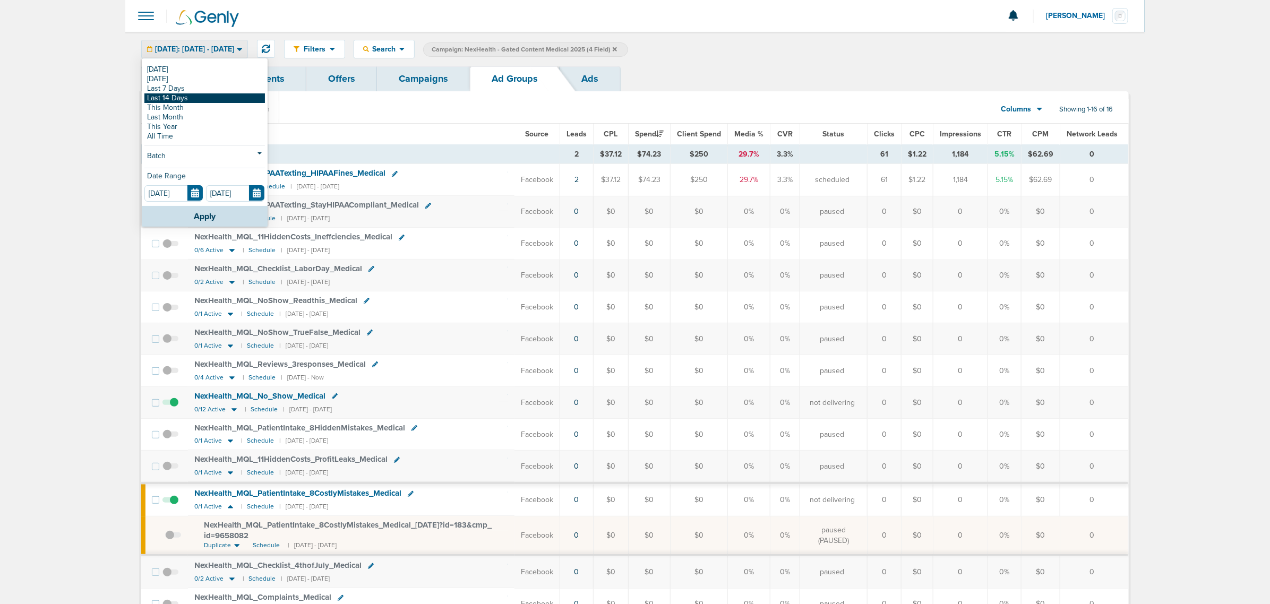
click at [180, 94] on link "Last 14 Days" at bounding box center [204, 98] width 120 height 10
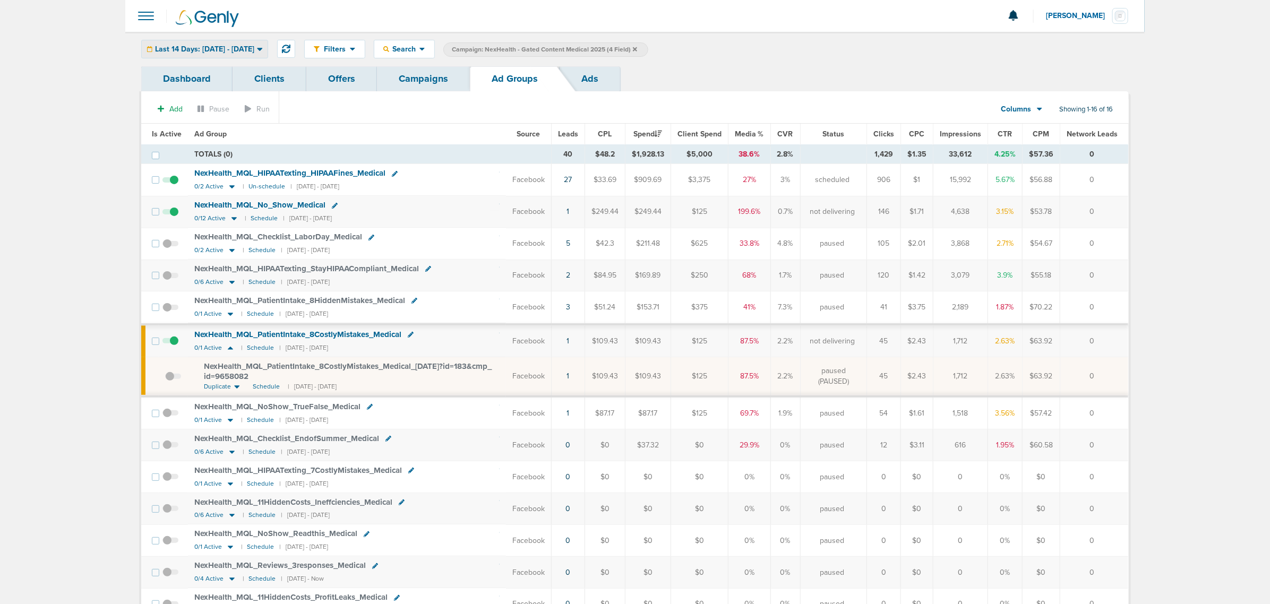
click at [239, 49] on span "Last 14 Days: [DATE] - [DATE]" at bounding box center [204, 49] width 99 height 7
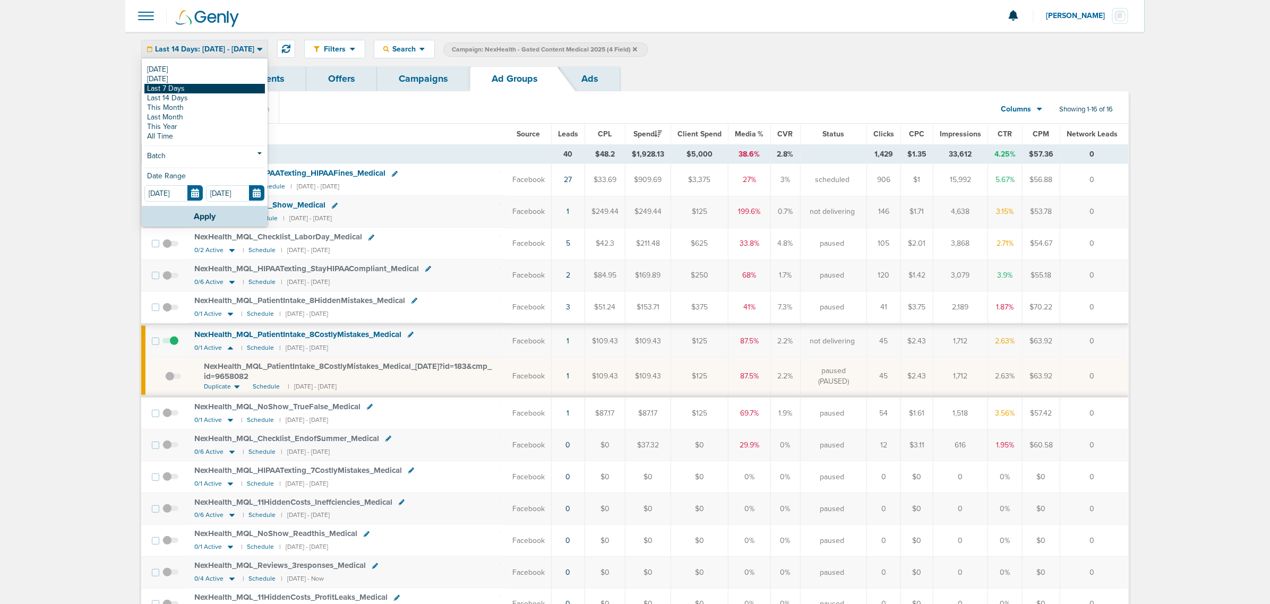
click at [223, 88] on link "Last 7 Days" at bounding box center [204, 89] width 120 height 10
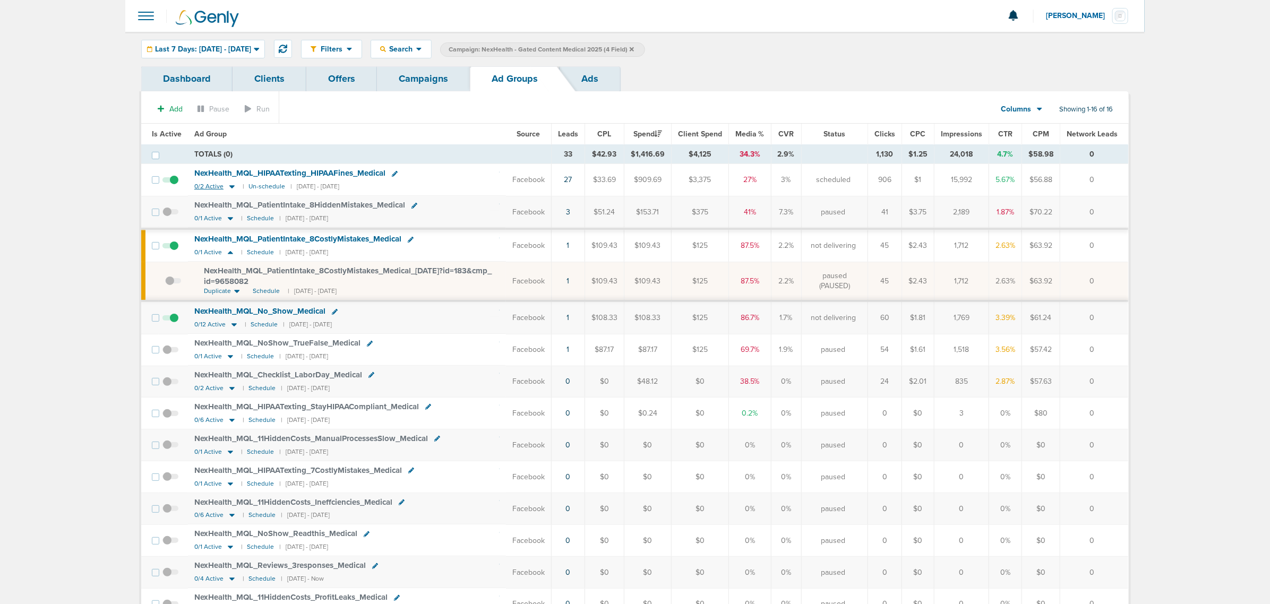
click at [229, 188] on icon at bounding box center [232, 186] width 11 height 9
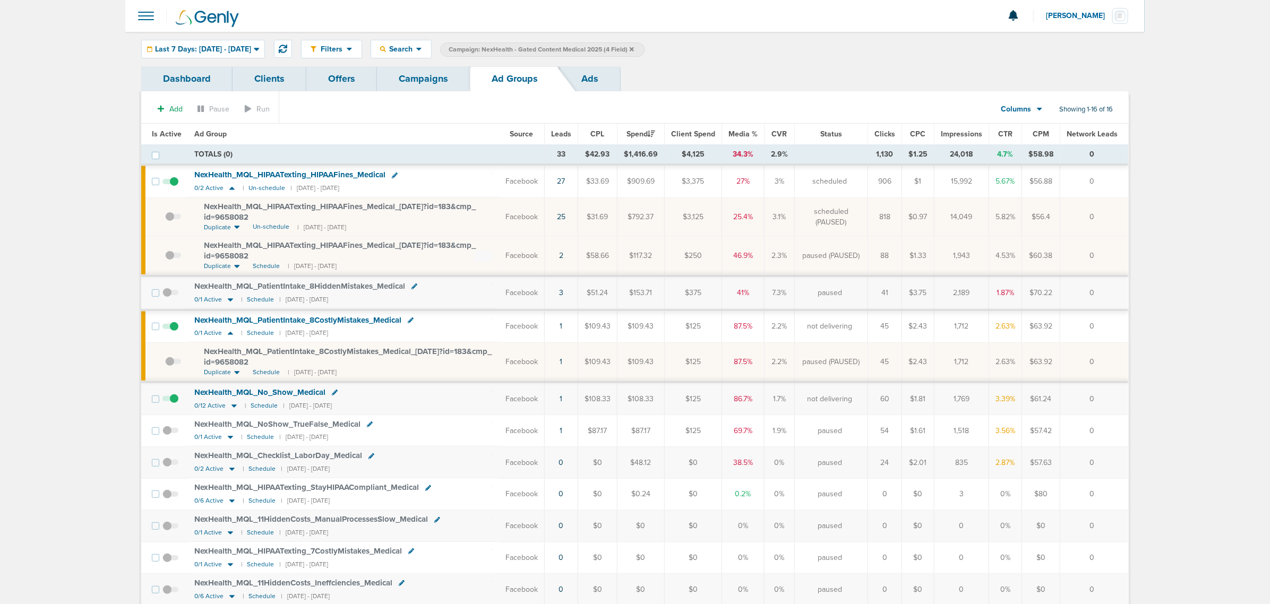
click at [433, 80] on link "Campaigns" at bounding box center [423, 78] width 93 height 25
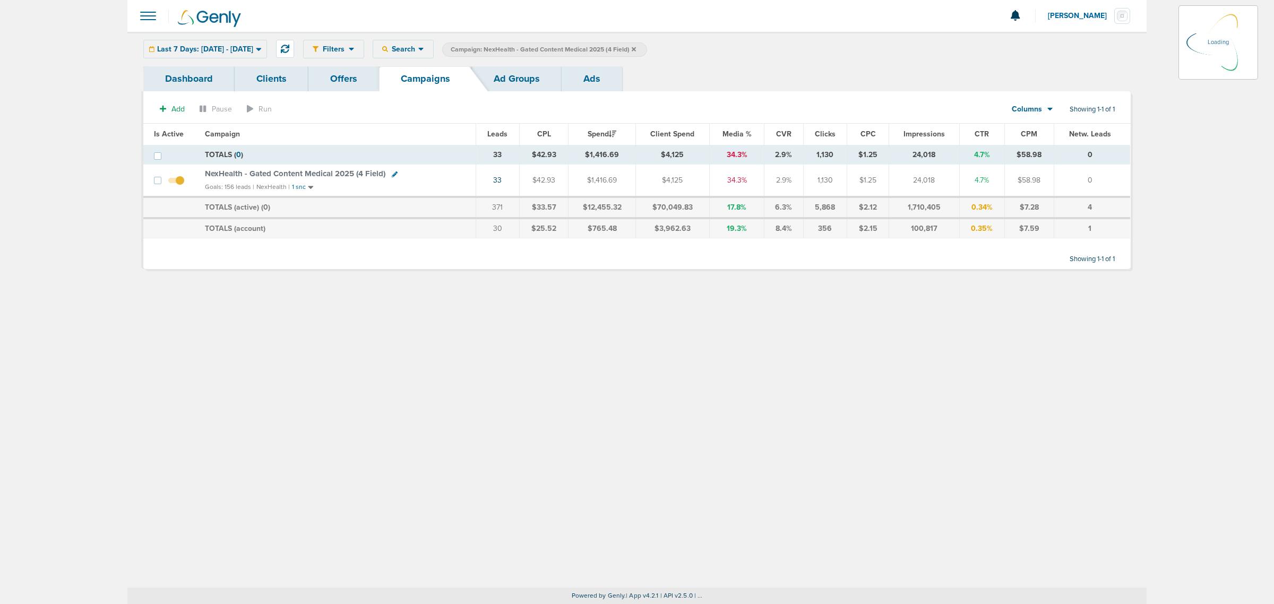
click at [636, 47] on icon at bounding box center [634, 49] width 4 height 6
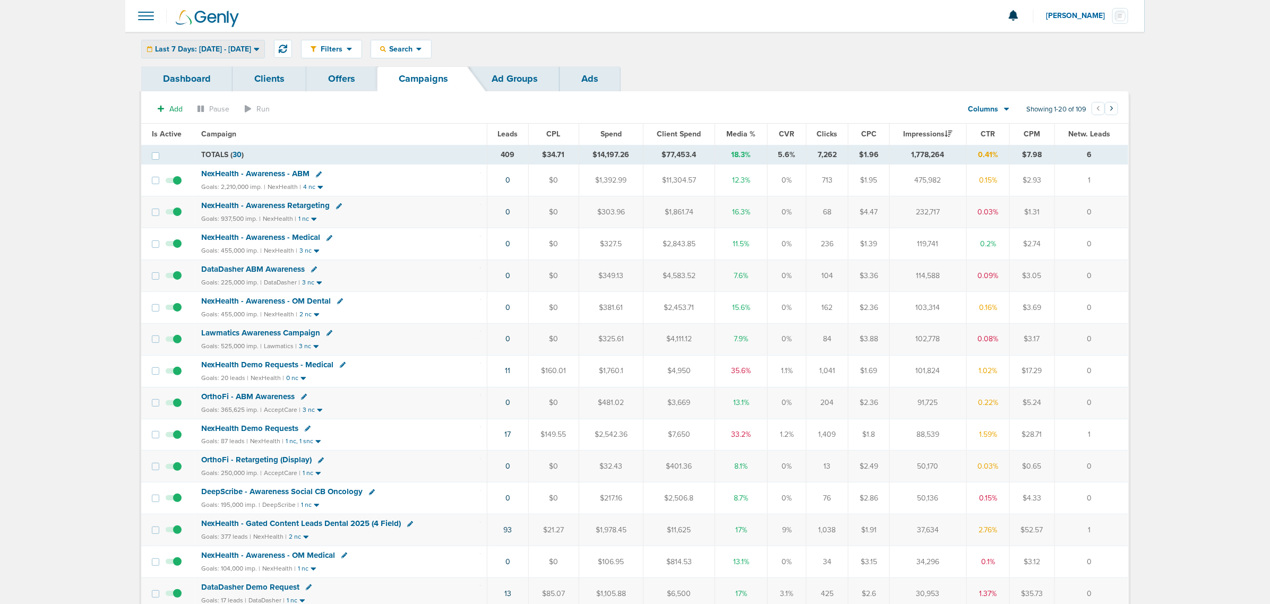
click at [251, 46] on span "Last 7 Days: [DATE] - [DATE]" at bounding box center [203, 49] width 96 height 7
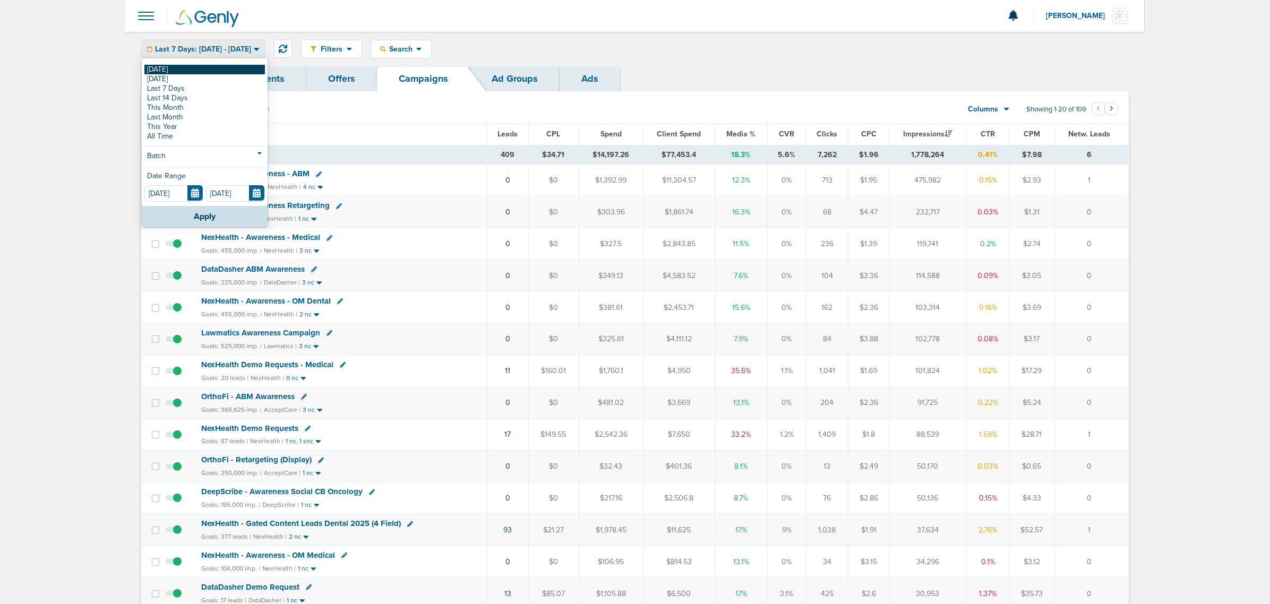
click at [176, 67] on link "[DATE]" at bounding box center [204, 70] width 120 height 10
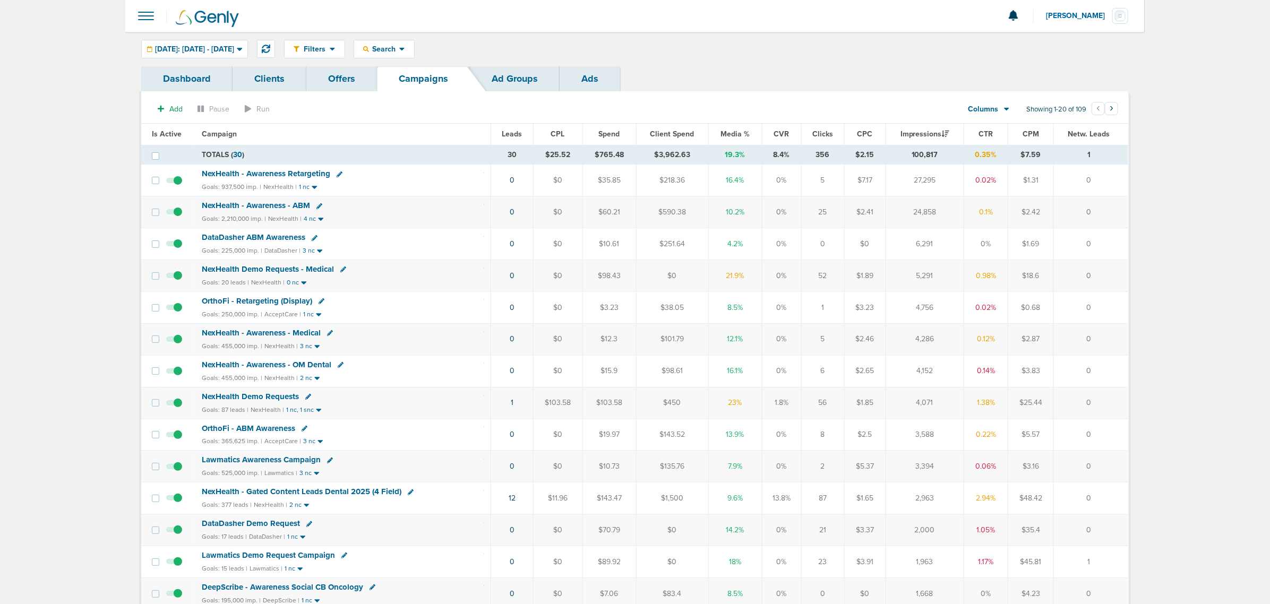
drag, startPoint x: 451, startPoint y: 281, endPoint x: 1118, endPoint y: 280, distance: 667.2
click at [844, 280] on tr "NexHealth Demo Requests - Medical Goals: 20 leads | NexHealth | 0 nc 0 $0 $98.4…" at bounding box center [634, 276] width 987 height 32
click at [844, 280] on td "0" at bounding box center [1090, 276] width 75 height 32
click at [513, 365] on td "1" at bounding box center [512, 403] width 42 height 32
click at [511, 365] on link "1" at bounding box center [512, 402] width 3 height 9
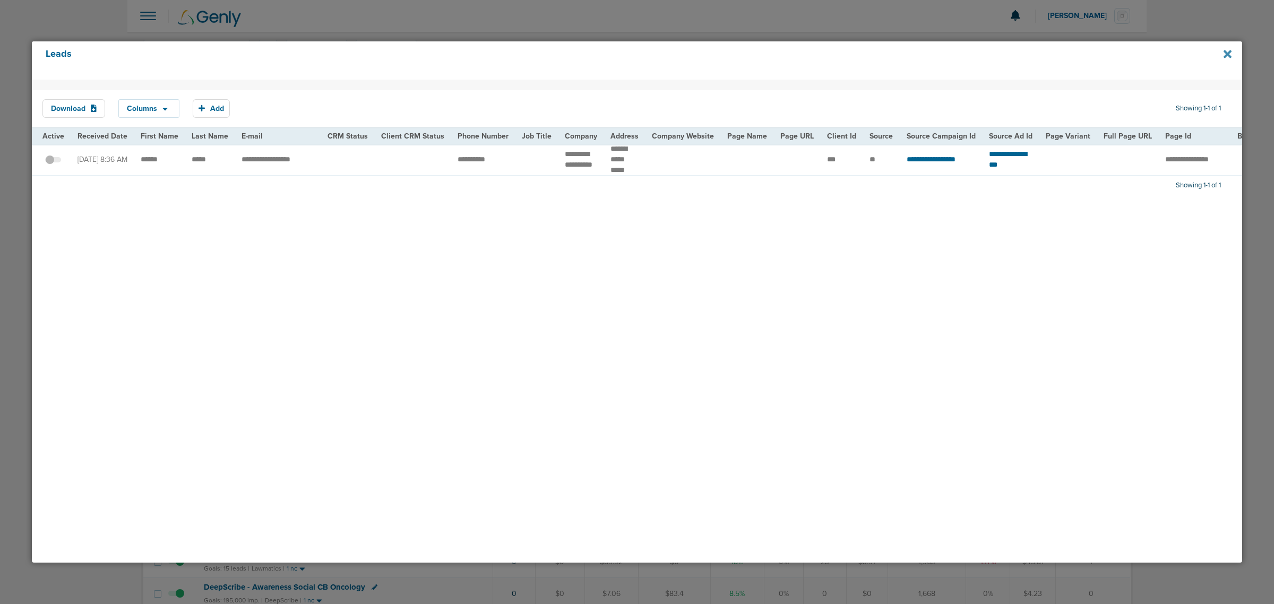
click at [844, 49] on icon at bounding box center [1227, 54] width 8 height 12
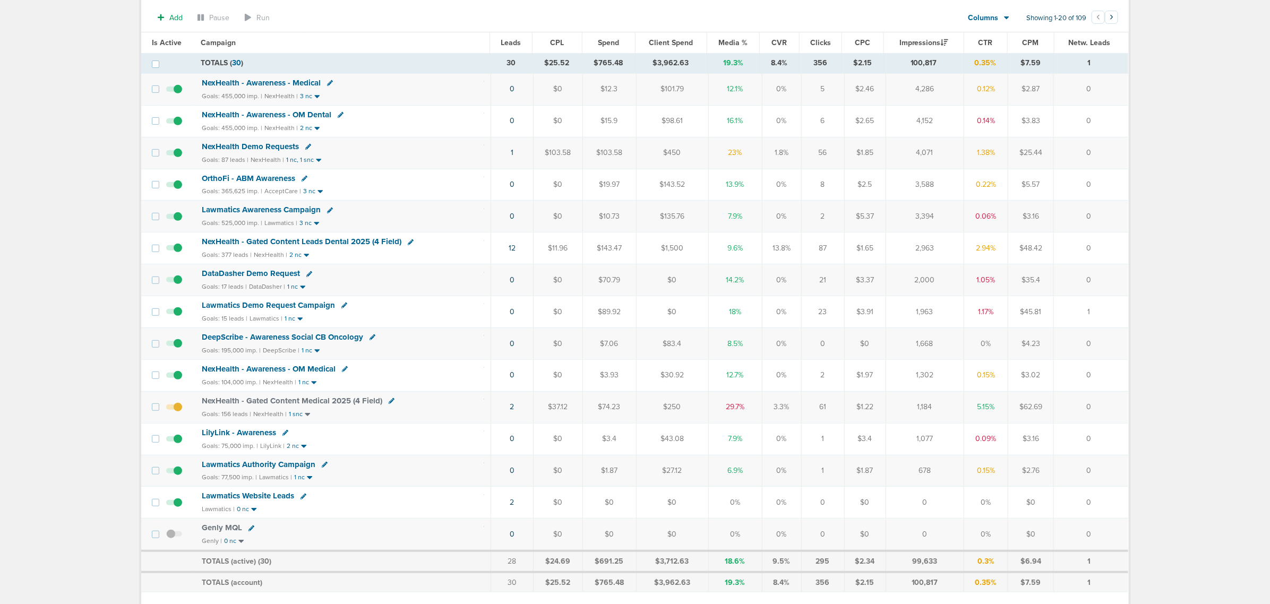
scroll to position [265, 0]
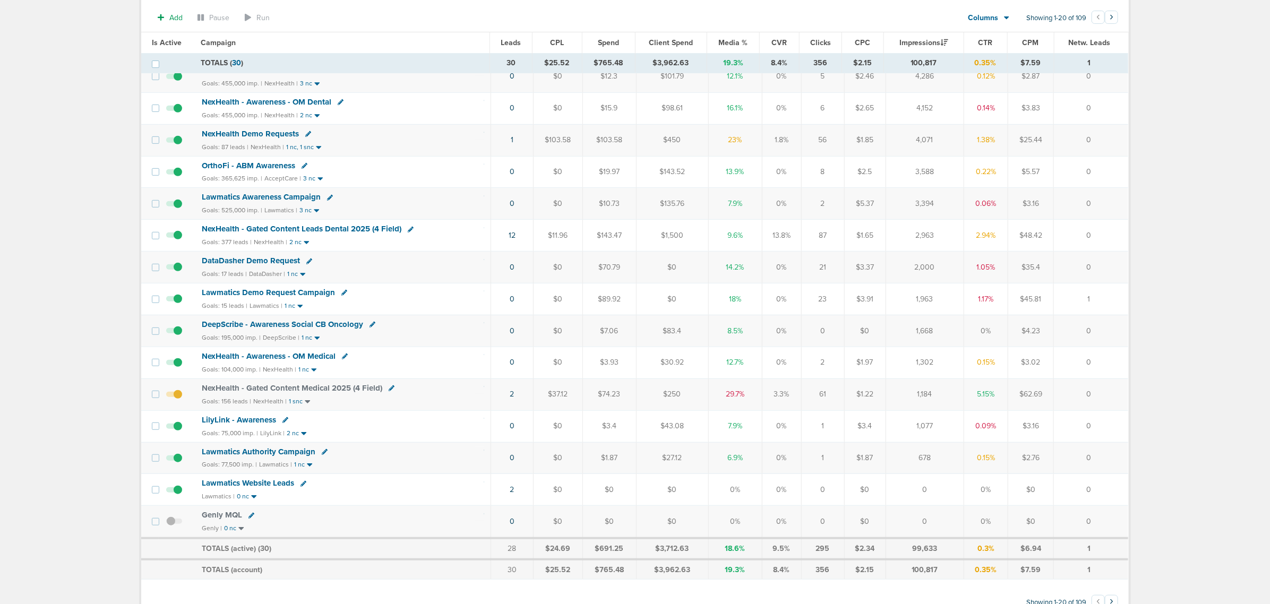
click at [361, 231] on span "NexHealth - Gated Content Leads Dental 2025 (4 Field)" at bounding box center [302, 229] width 200 height 10
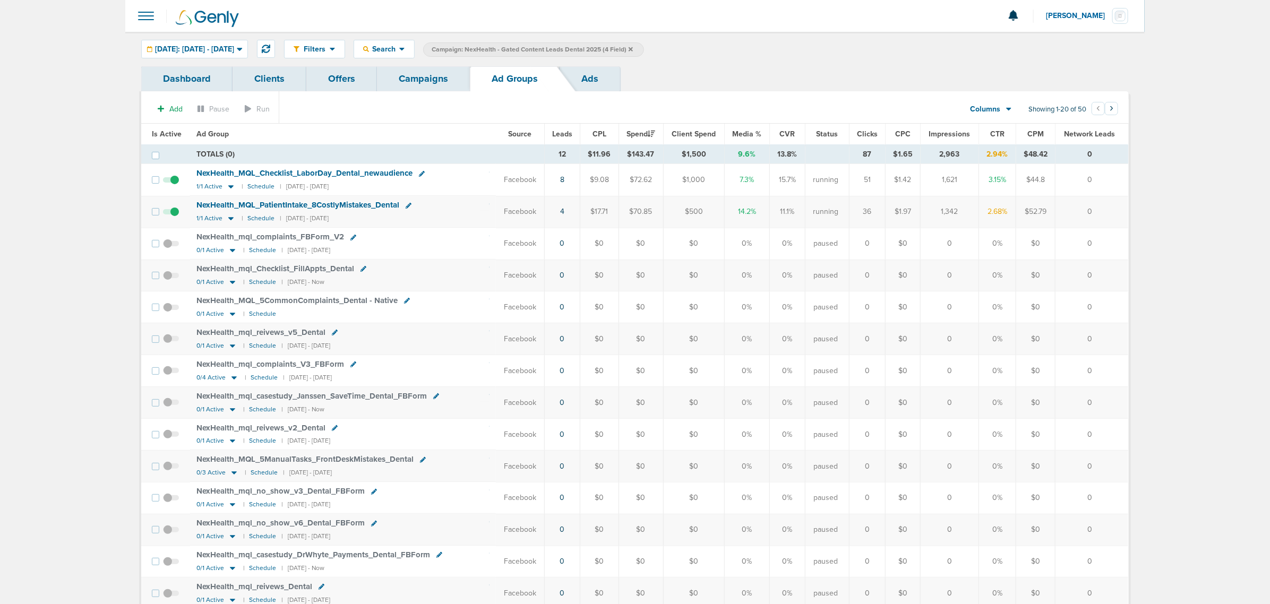
click at [308, 205] on span "NexHealth_ MQL_ PatientIntake_ 8CostlyMistakes_ Dental" at bounding box center [297, 205] width 203 height 10
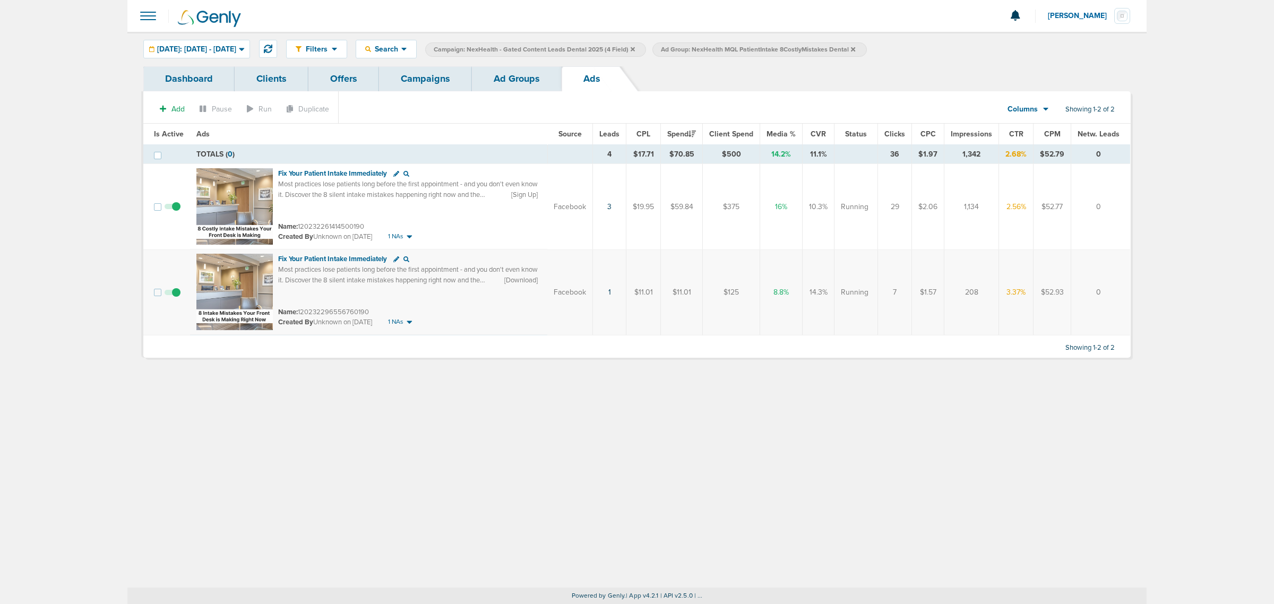
click at [418, 77] on link "Campaigns" at bounding box center [425, 78] width 93 height 25
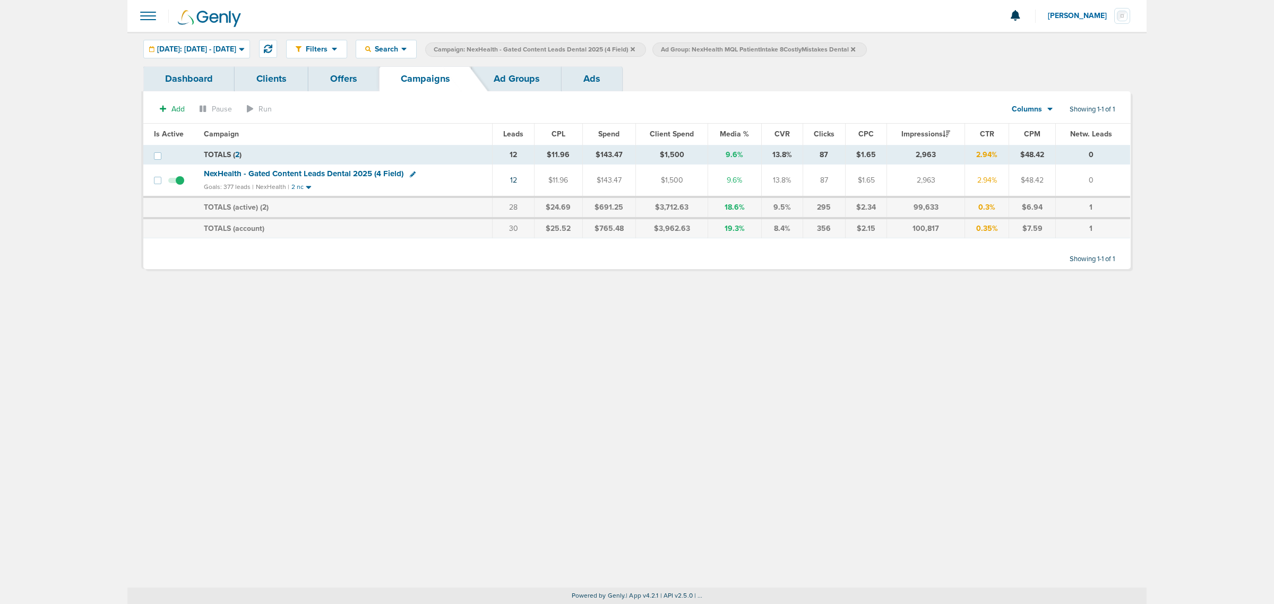
click at [635, 49] on icon at bounding box center [633, 49] width 4 height 6
click at [628, 47] on icon at bounding box center [626, 49] width 4 height 6
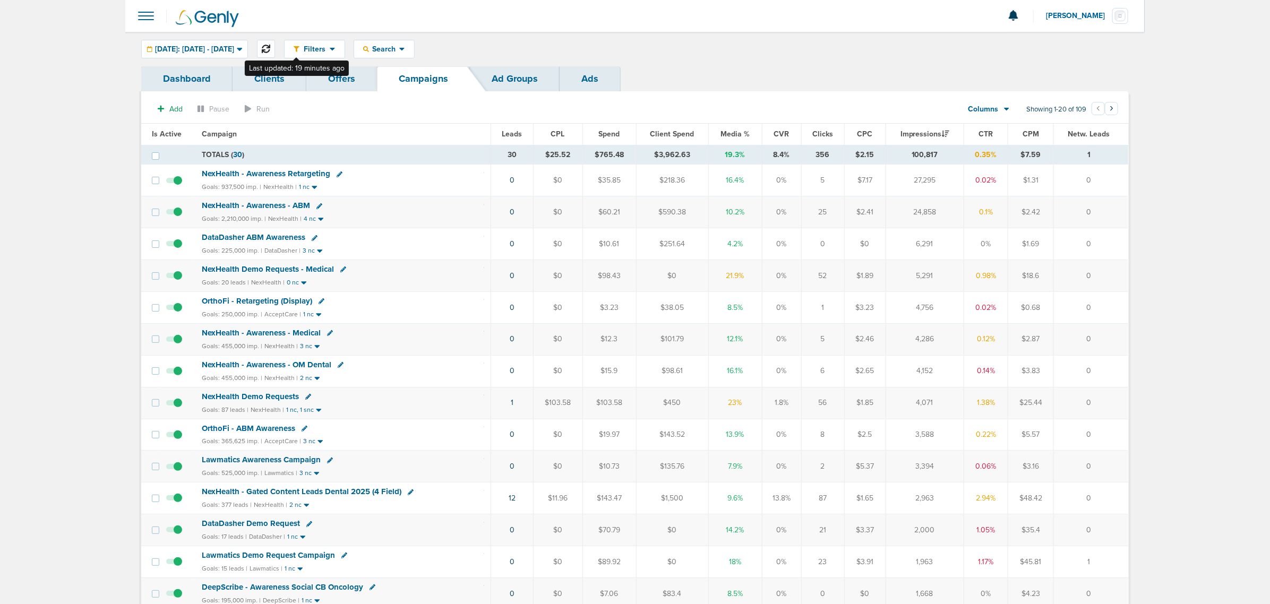
click at [275, 40] on button at bounding box center [266, 49] width 18 height 18
click at [730, 132] on span "Media %" at bounding box center [734, 134] width 29 height 9
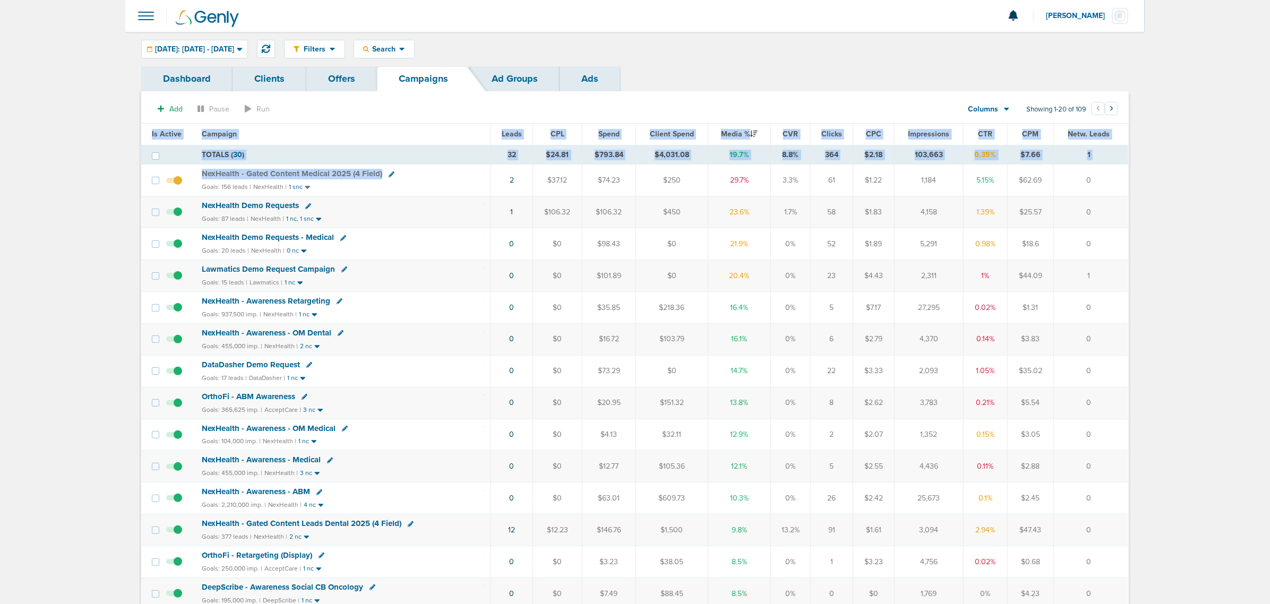
drag, startPoint x: 473, startPoint y: 176, endPoint x: 1164, endPoint y: 402, distance: 727.3
click at [844, 365] on main "Notifications You have no unread notifications [PERSON_NAME] Profile Sign Out C…" at bounding box center [635, 452] width 1270 height 904
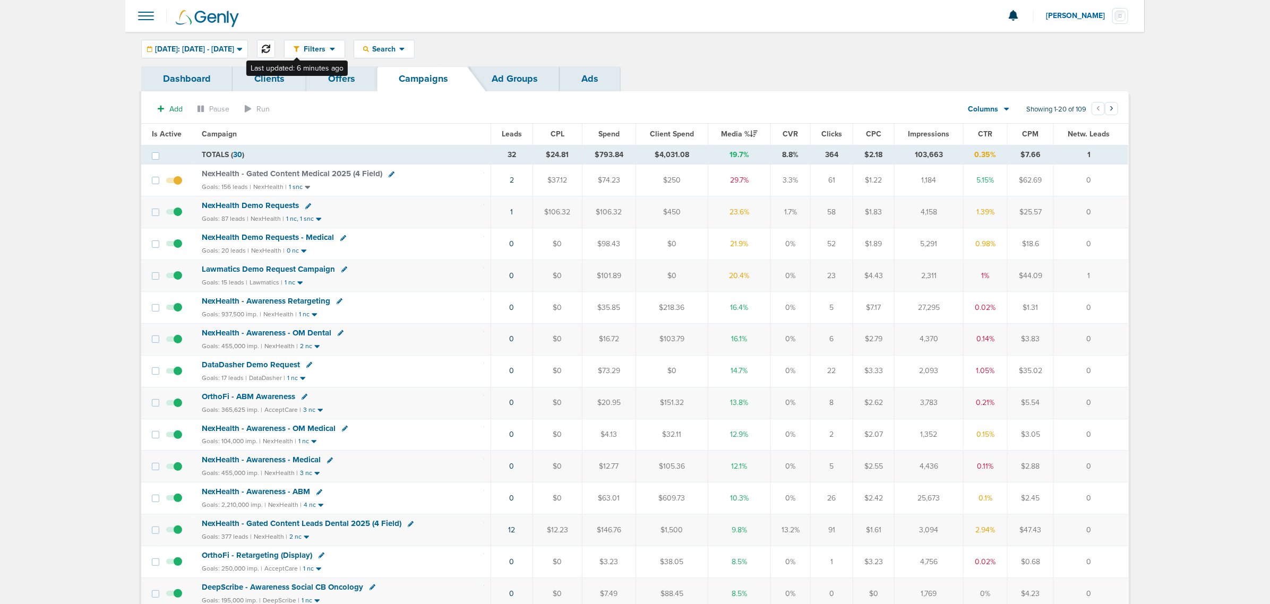
click at [270, 46] on icon at bounding box center [266, 49] width 8 height 8
click at [627, 7] on div at bounding box center [634, 16] width 1019 height 32
click at [270, 45] on icon at bounding box center [266, 49] width 8 height 8
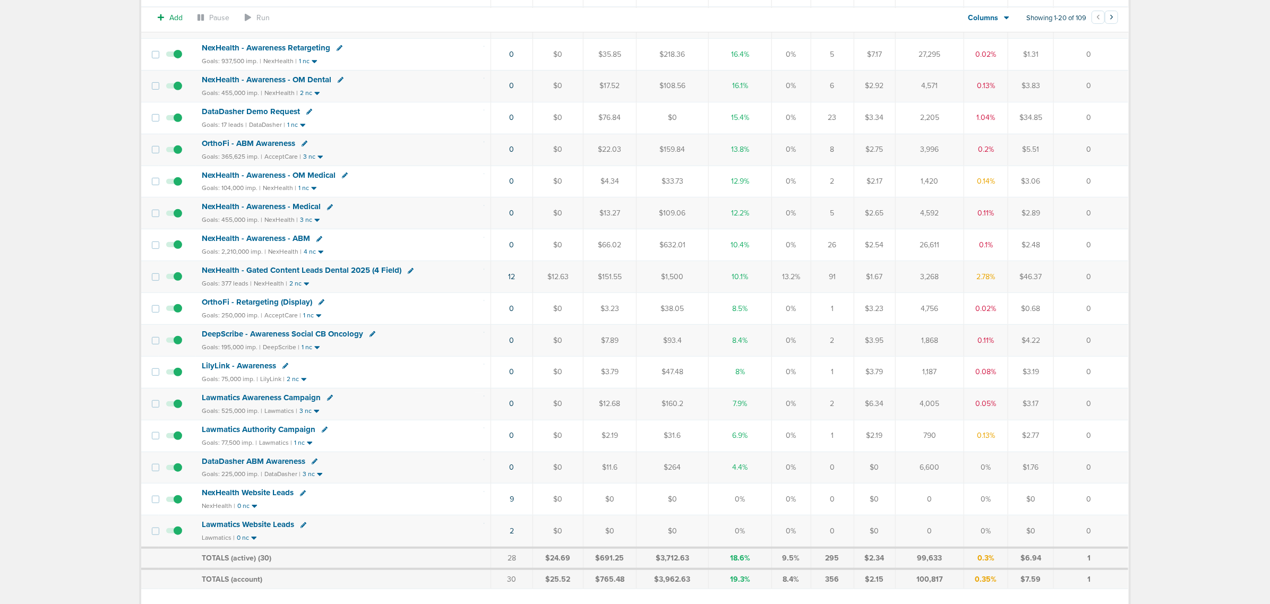
scroll to position [265, 0]
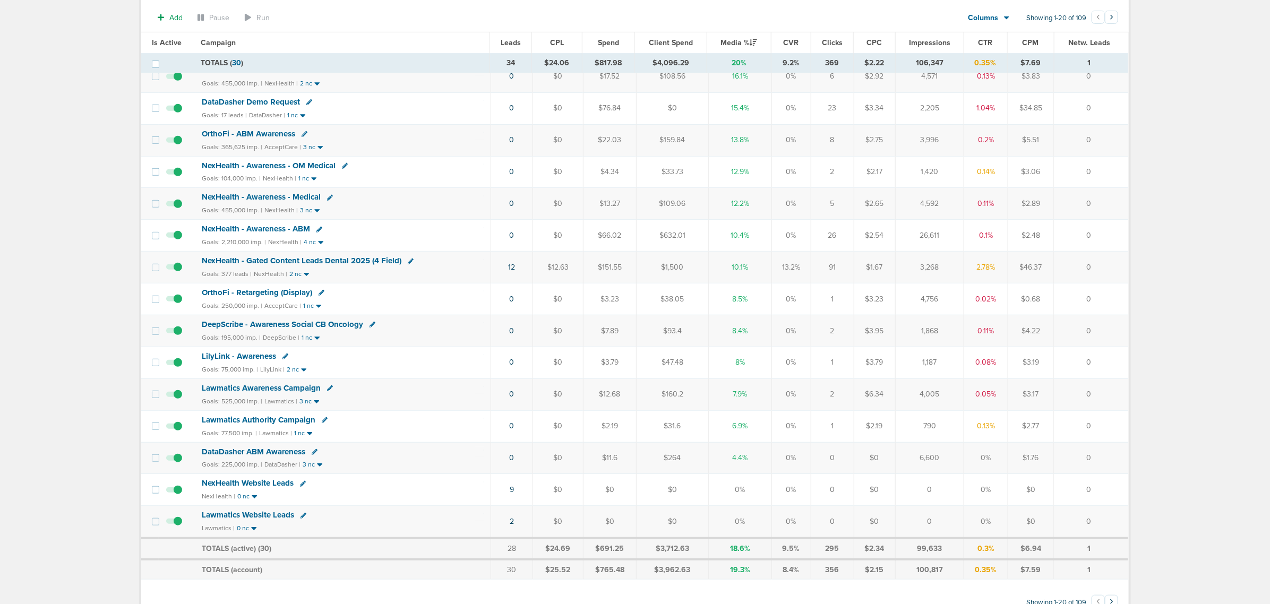
click at [1, 347] on main "Notifications You have no unread notifications [PERSON_NAME] Profile Sign Out C…" at bounding box center [635, 188] width 1270 height 907
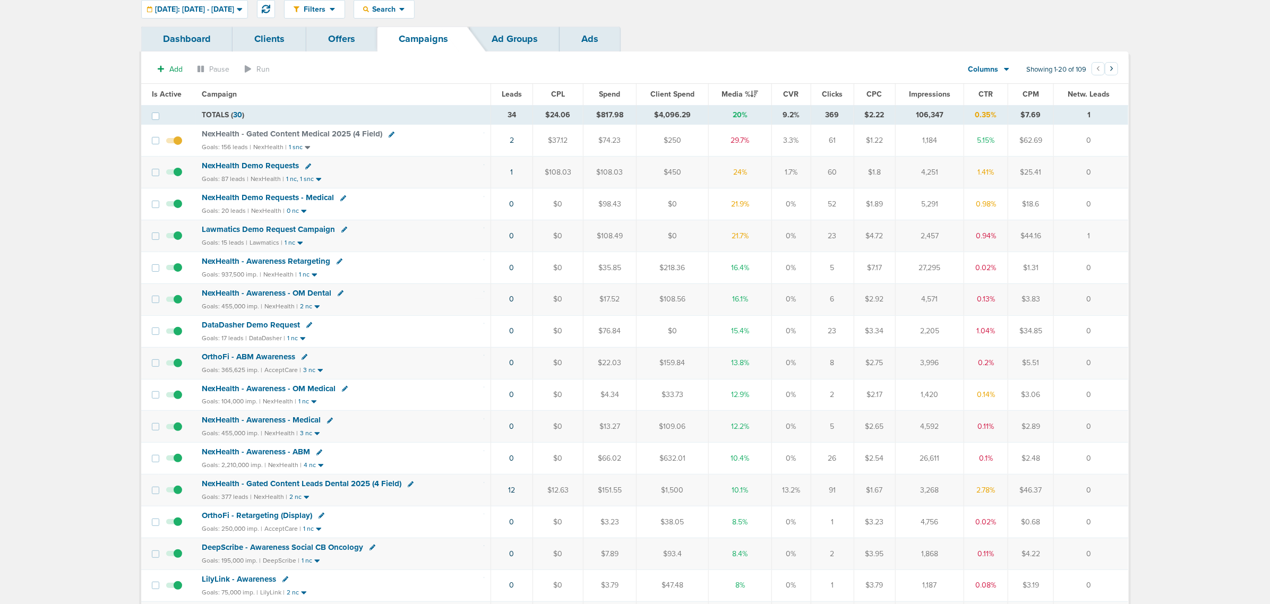
scroll to position [0, 0]
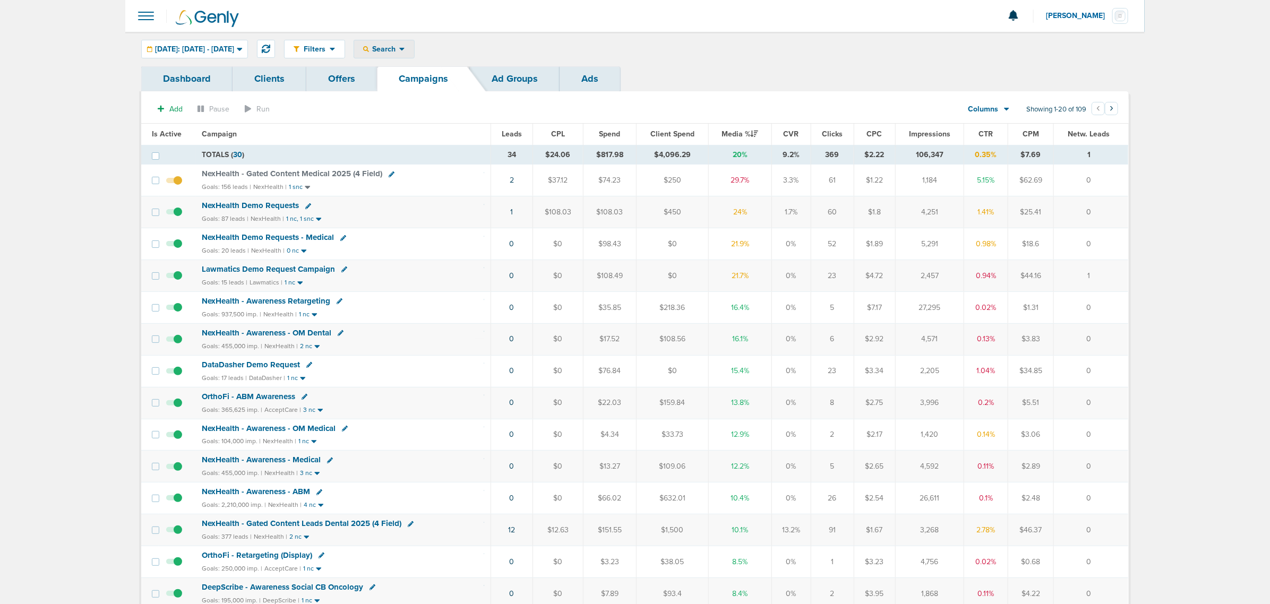
click at [399, 48] on span "Search" at bounding box center [384, 49] width 30 height 9
click at [412, 81] on link "Client" at bounding box center [409, 83] width 110 height 13
type input "nex"
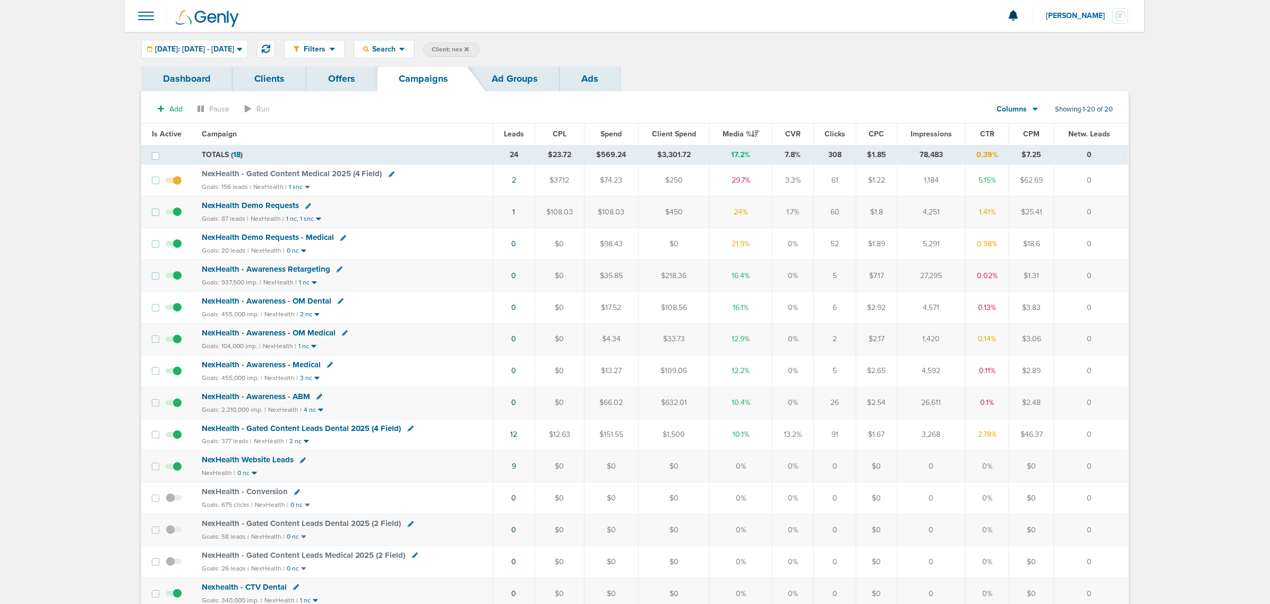
drag, startPoint x: 454, startPoint y: 211, endPoint x: 1114, endPoint y: 202, distance: 659.8
click at [844, 202] on tr "NexHealth Demo Requests Goals: 87 leads | NexHealth | 1 nc, 1 snc 1 $108.03 $10…" at bounding box center [634, 212] width 987 height 32
click at [844, 202] on td "0" at bounding box center [1091, 212] width 74 height 32
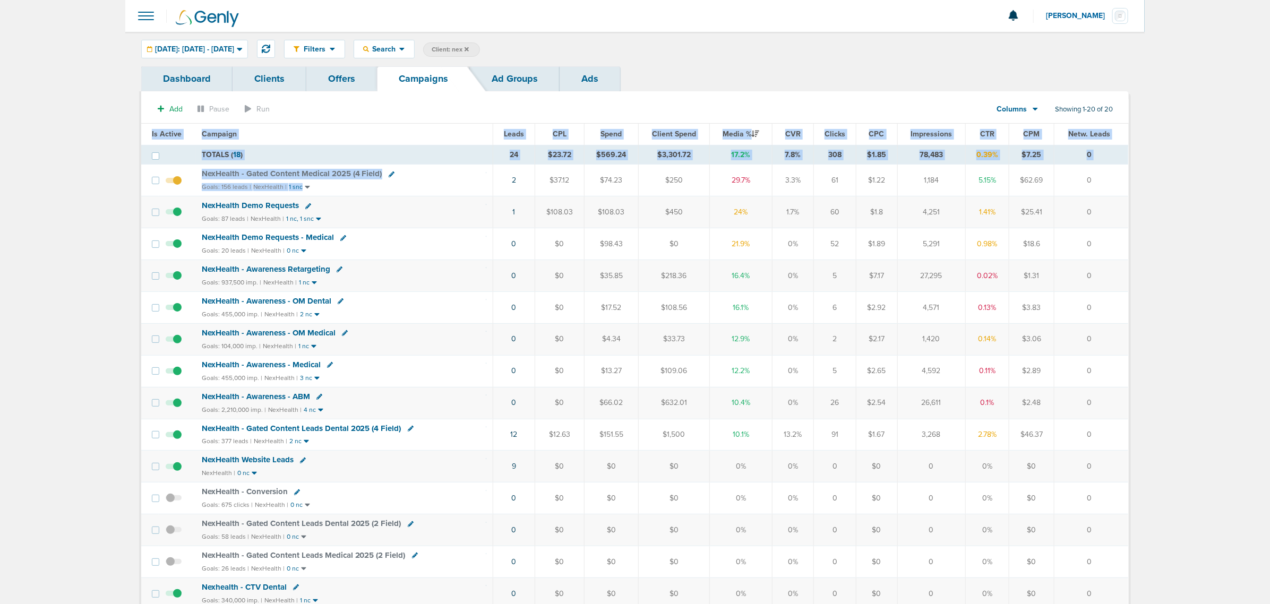
drag, startPoint x: 478, startPoint y: 180, endPoint x: 1145, endPoint y: 172, distance: 666.7
click at [844, 172] on main "Notifications You have no unread notifications [PERSON_NAME] Profile Sign Out C…" at bounding box center [635, 450] width 1270 height 900
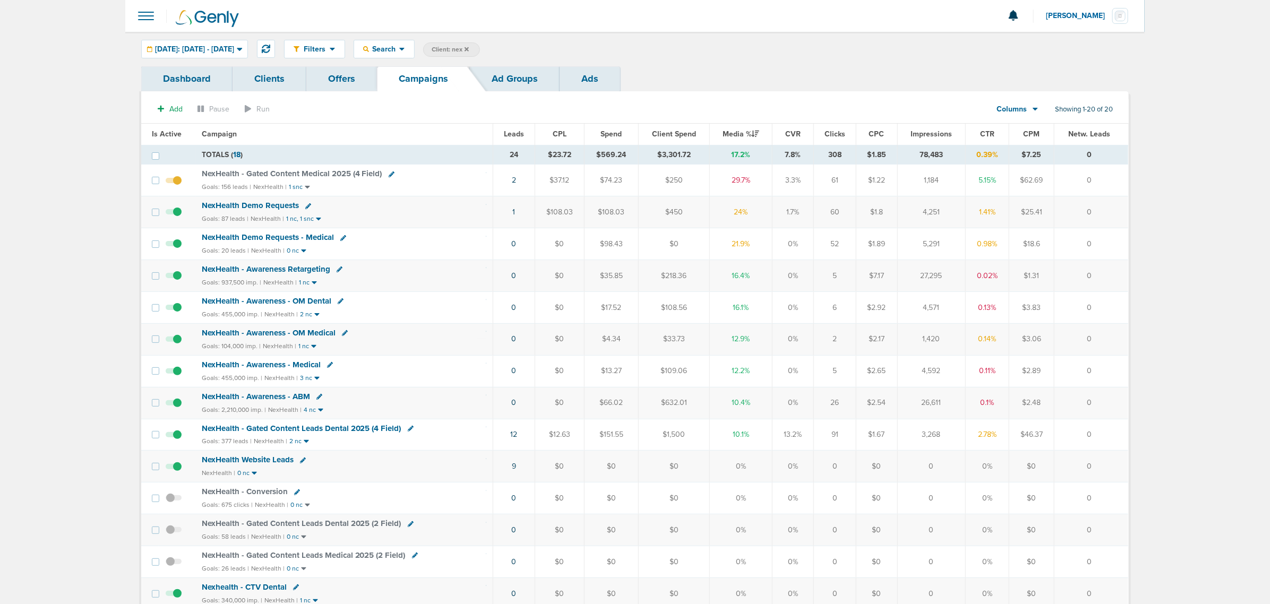
drag, startPoint x: 1107, startPoint y: 182, endPoint x: 94, endPoint y: 173, distance: 1012.7
click at [94, 173] on main "Notifications You have no unread notifications [PERSON_NAME] Profile Sign Out C…" at bounding box center [635, 450] width 1270 height 900
click at [92, 171] on main "Notifications You have no unread notifications [PERSON_NAME] Profile Sign Out C…" at bounding box center [635, 450] width 1270 height 900
drag, startPoint x: 92, startPoint y: 171, endPoint x: 1181, endPoint y: 245, distance: 1092.2
click at [844, 245] on main "Notifications You have no unread notifications [PERSON_NAME] Profile Sign Out C…" at bounding box center [635, 450] width 1270 height 900
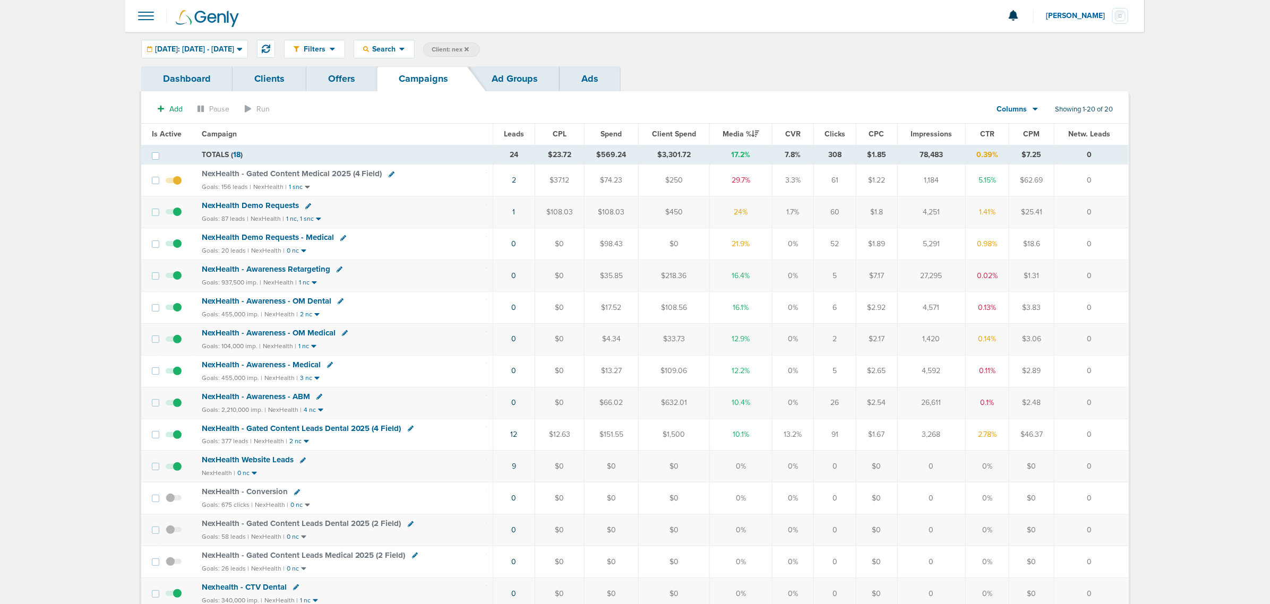
drag, startPoint x: 1181, startPoint y: 245, endPoint x: 1147, endPoint y: 234, distance: 35.8
click at [844, 245] on main "Notifications You have no unread notifications [PERSON_NAME] Profile Sign Out C…" at bounding box center [635, 450] width 1270 height 900
click at [460, 365] on td "NexHealth - Gated Content Leads Dental 2025 (4 Field) Goals: 377 leads | NexHea…" at bounding box center [344, 435] width 298 height 32
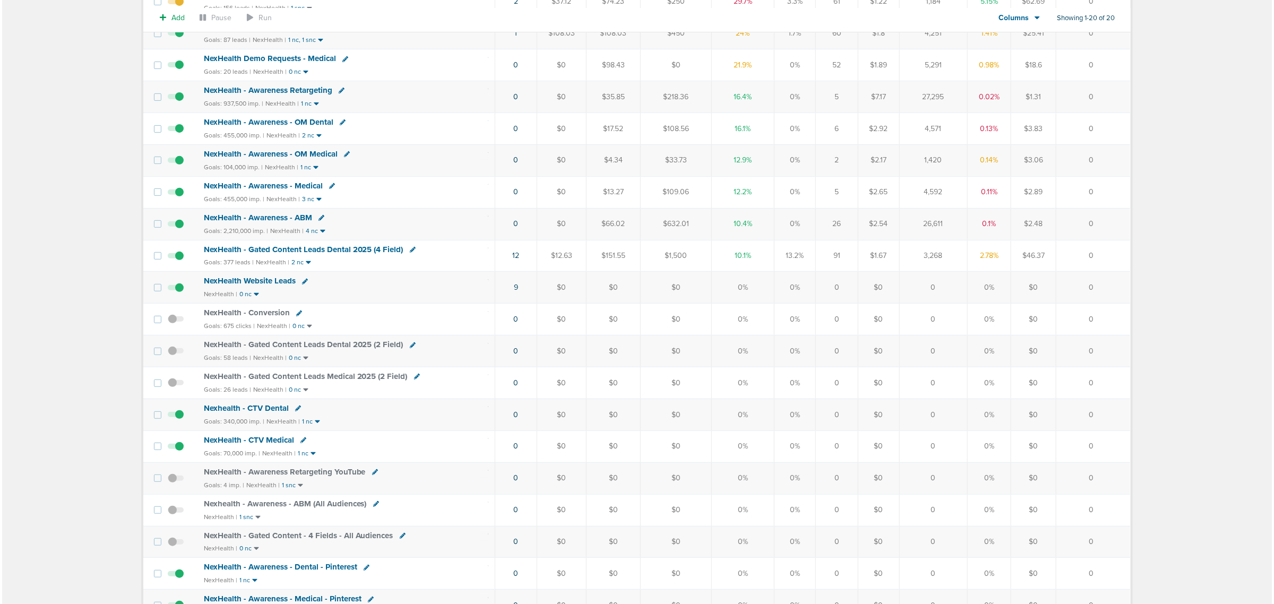
scroll to position [199, 0]
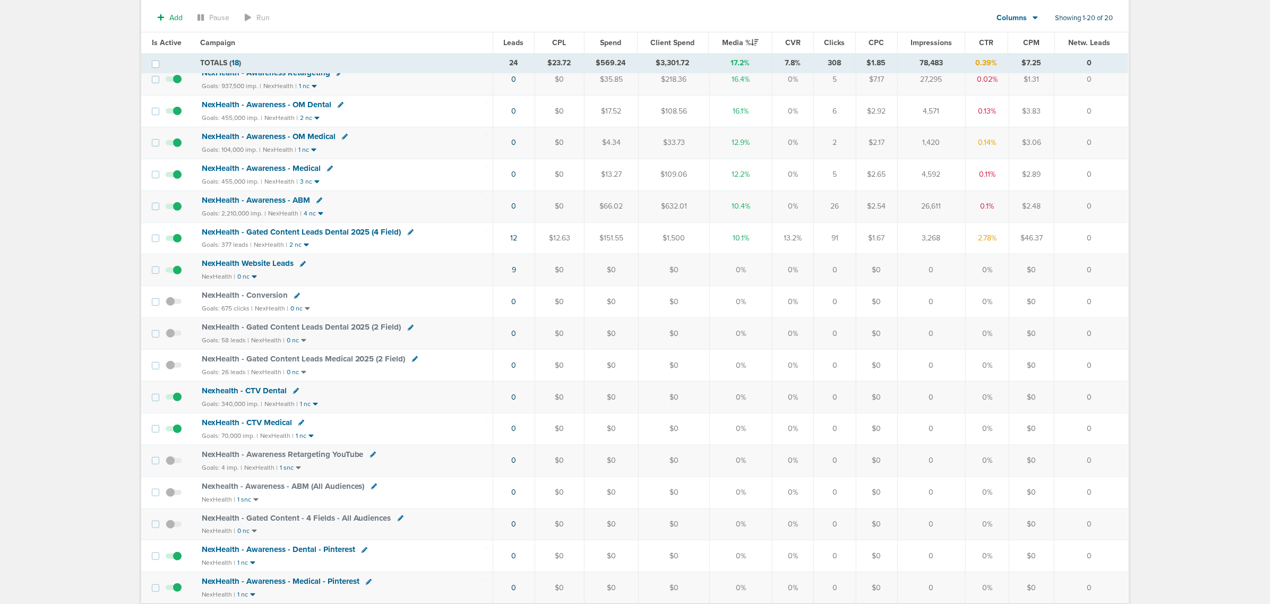
click at [465, 238] on div "NexHealth - Gated Content Leads Dental 2025 (4 Field)" at bounding box center [344, 232] width 285 height 11
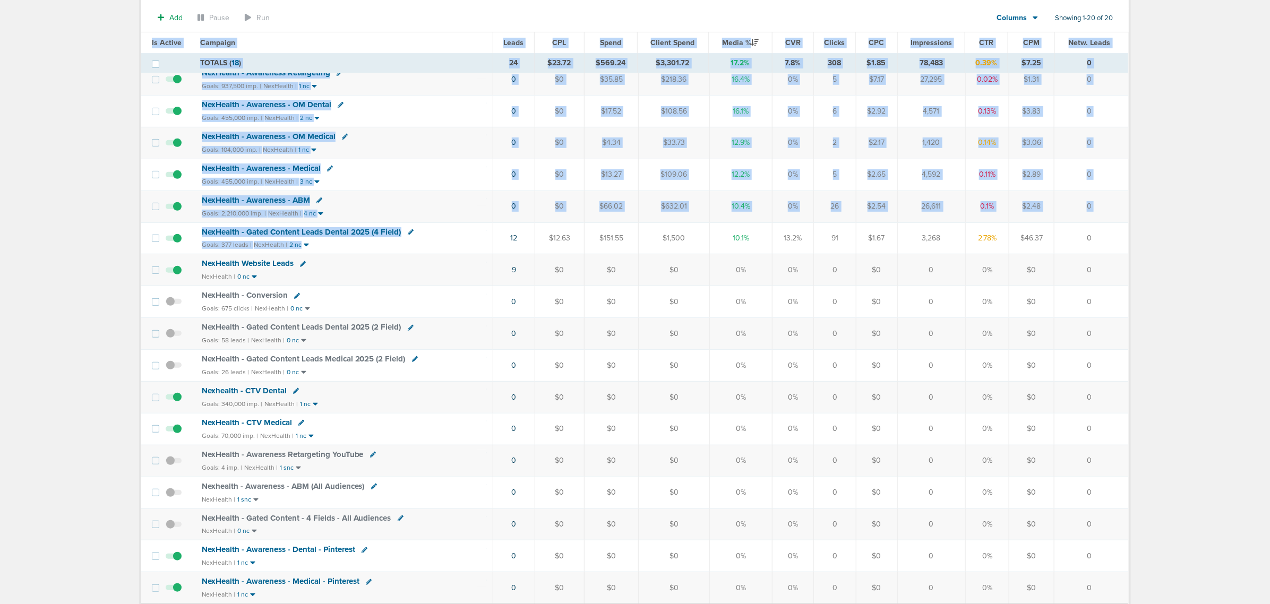
drag, startPoint x: 536, startPoint y: 244, endPoint x: 1184, endPoint y: 221, distance: 647.9
click at [844, 219] on main "Notifications You have no unread notifications [PERSON_NAME] Profile Sign Out C…" at bounding box center [635, 252] width 1270 height 903
click at [844, 226] on main "Notifications You have no unread notifications [PERSON_NAME] Profile Sign Out C…" at bounding box center [635, 252] width 1270 height 903
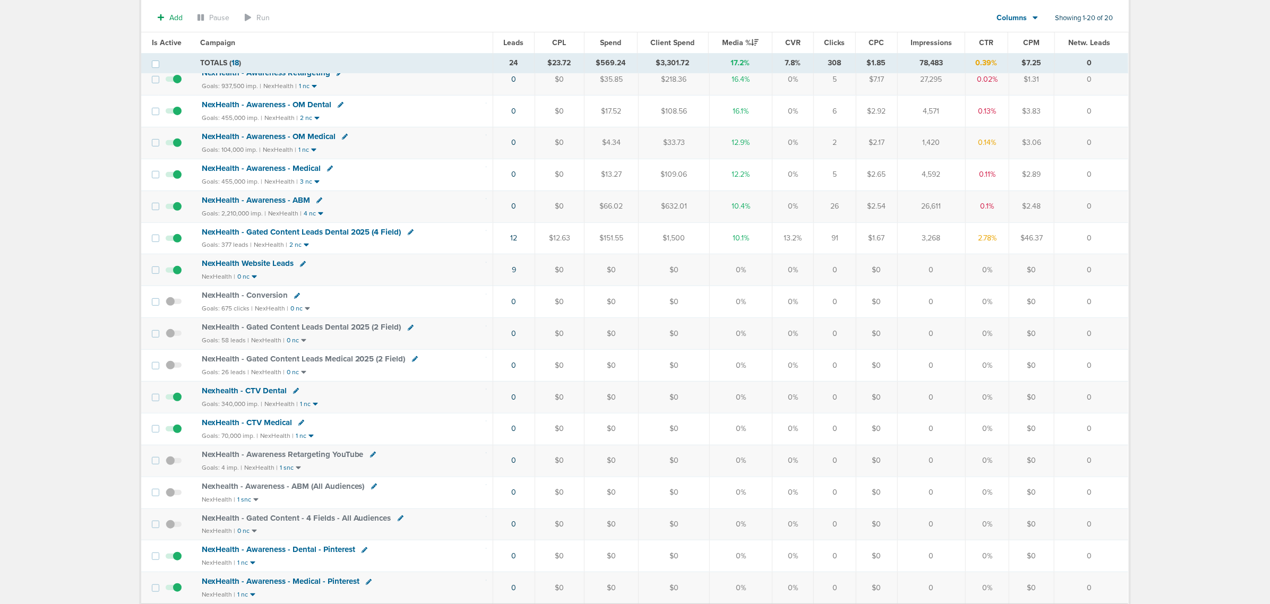
click at [518, 239] on td "12" at bounding box center [514, 238] width 42 height 32
click at [512, 243] on link "12" at bounding box center [514, 238] width 7 height 9
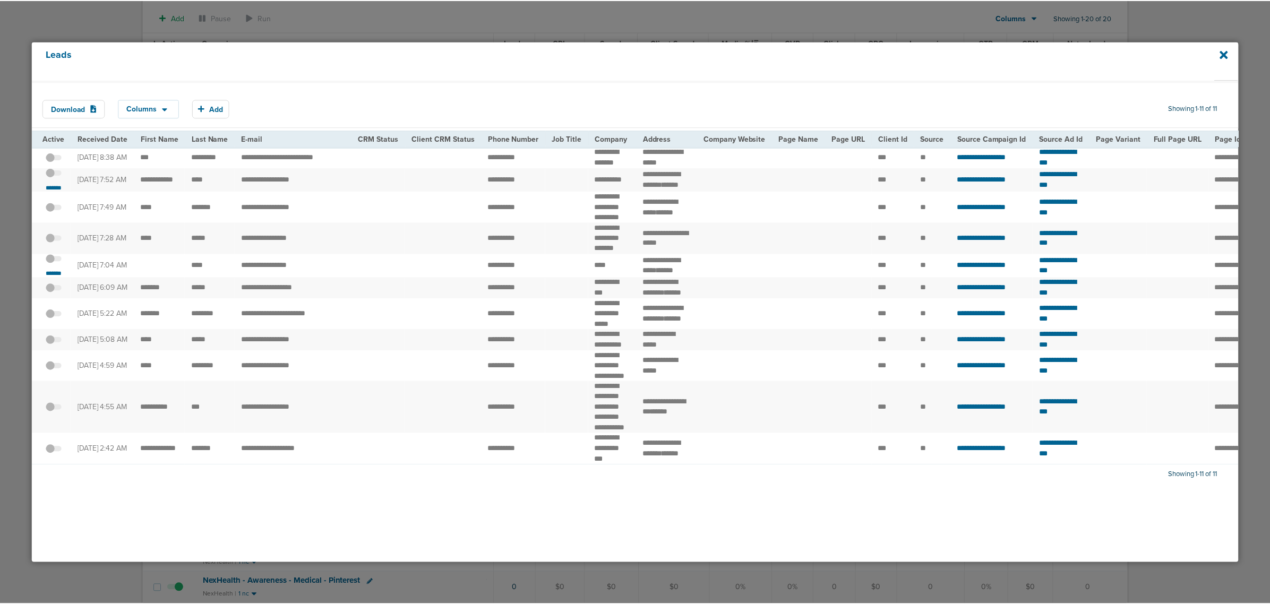
scroll to position [0, 0]
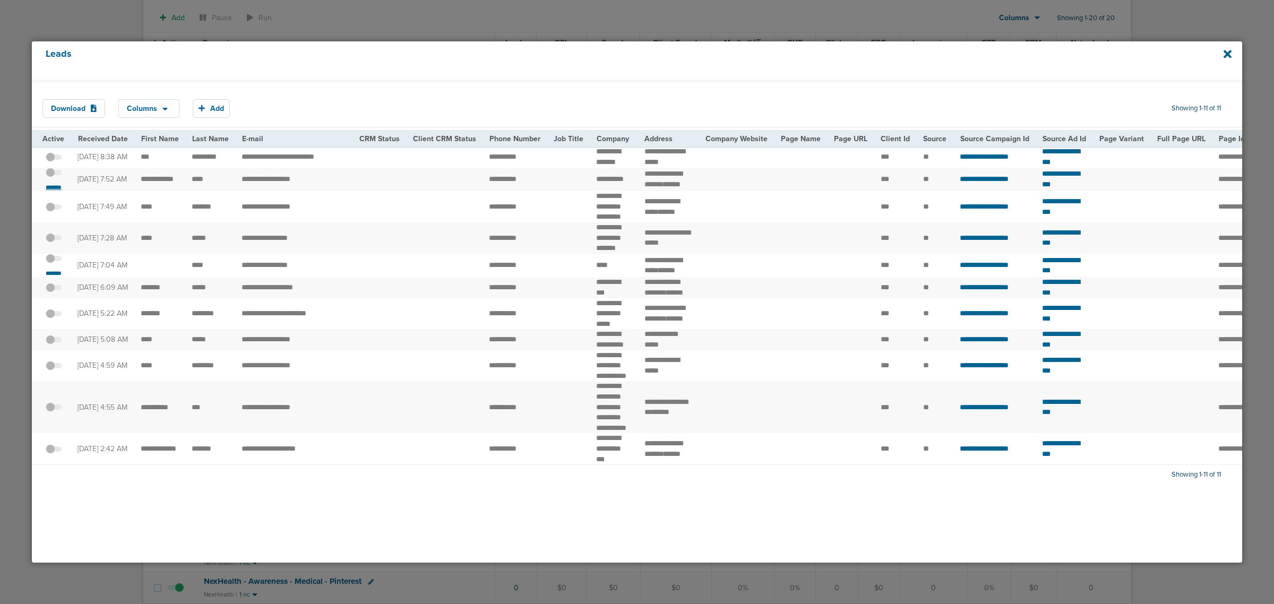
click at [54, 192] on small "*******" at bounding box center [53, 187] width 22 height 8
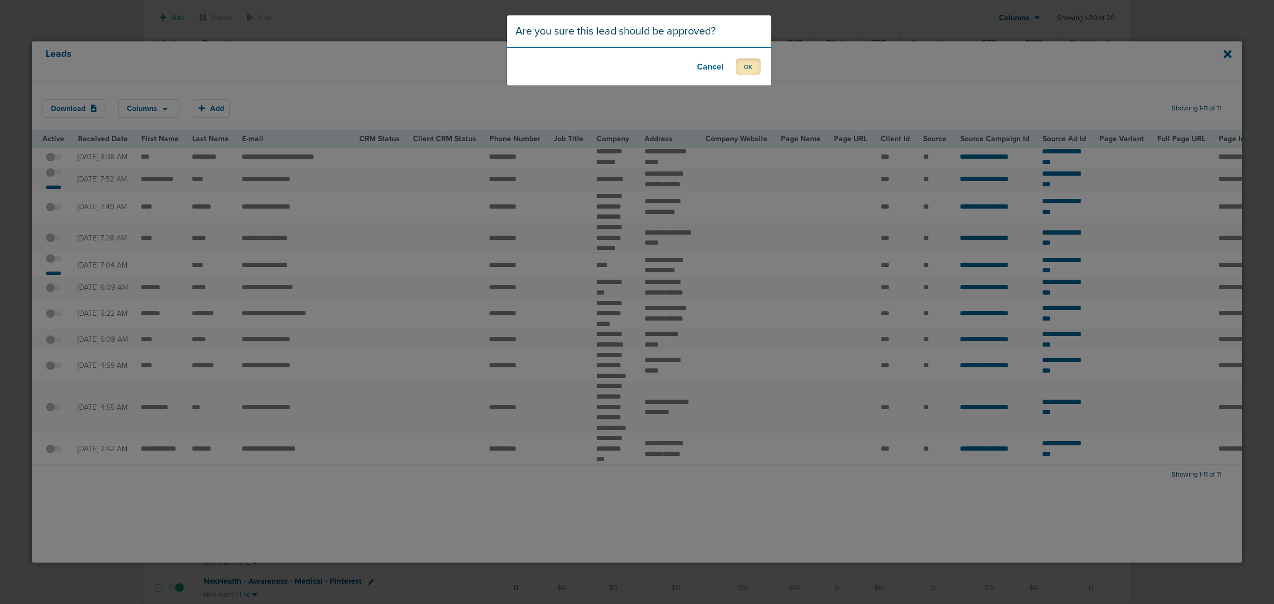
click at [747, 69] on button "OK" at bounding box center [748, 66] width 25 height 16
click at [749, 67] on button "OK" at bounding box center [748, 66] width 25 height 16
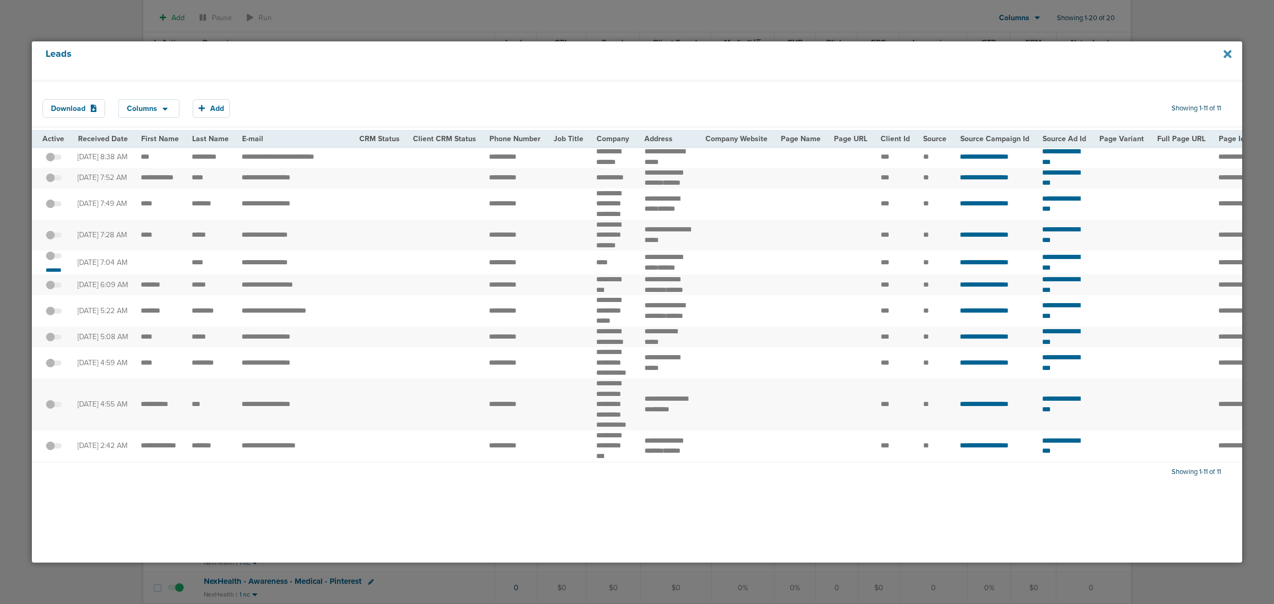
click at [844, 53] on icon at bounding box center [1227, 54] width 8 height 8
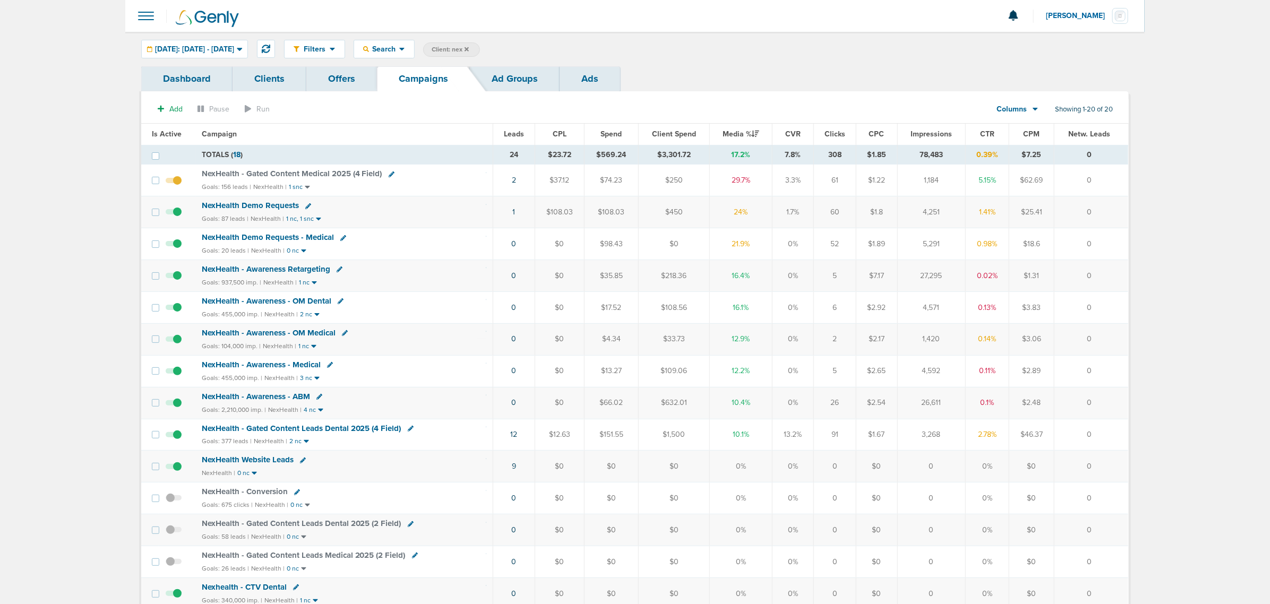
drag, startPoint x: 633, startPoint y: 176, endPoint x: 1102, endPoint y: 160, distance: 470.0
click at [844, 160] on tbody "TOTALS ( 18 ) 24 $23.72 $569.24 $3,301.72 17.2% 7.8% 308 $1.85 78,483 0.39% $7.…" at bounding box center [634, 493] width 987 height 697
click at [844, 177] on td "0" at bounding box center [1091, 181] width 74 height 32
drag, startPoint x: 1114, startPoint y: 177, endPoint x: 413, endPoint y: 161, distance: 700.8
click at [413, 161] on tbody "TOTALS ( 18 ) 24 $23.72 $569.24 $3,301.72 17.2% 7.8% 308 $1.85 78,483 0.39% $7.…" at bounding box center [634, 493] width 987 height 697
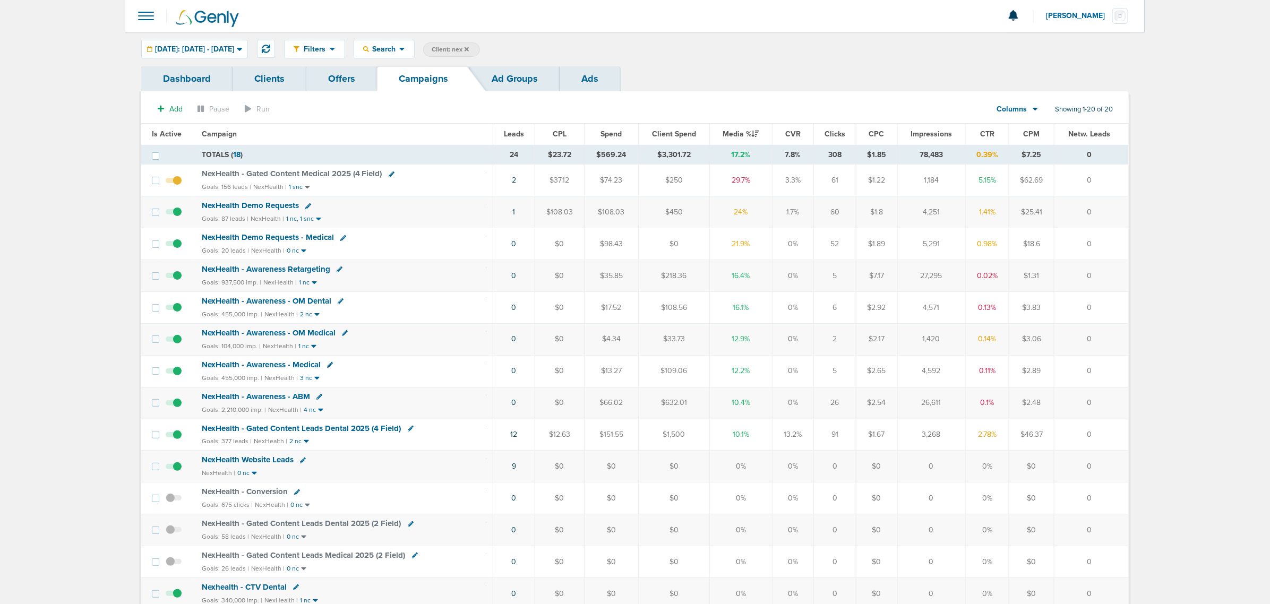
click at [264, 170] on span "NexHealth - Gated Content Medical 2025 (4 Field)" at bounding box center [292, 174] width 180 height 10
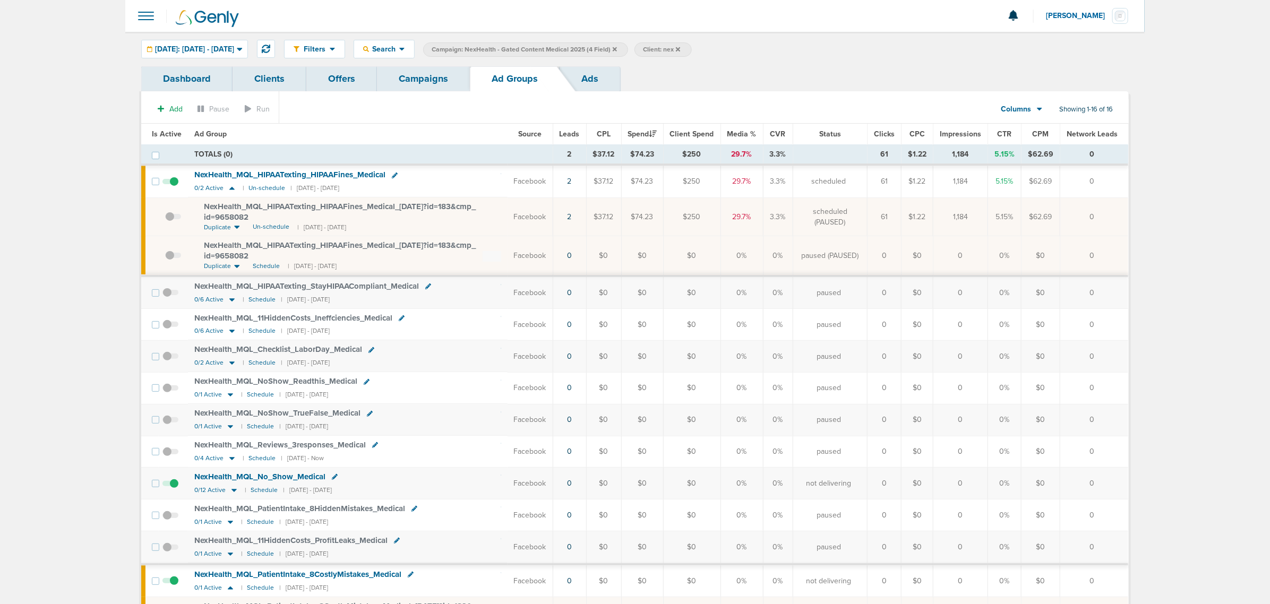
click at [434, 64] on div "Filters Active Only Settings Status Active Inactive Objectives MQL SQL Traffic …" at bounding box center [634, 49] width 1019 height 34
click at [436, 75] on link "Campaigns" at bounding box center [423, 78] width 93 height 25
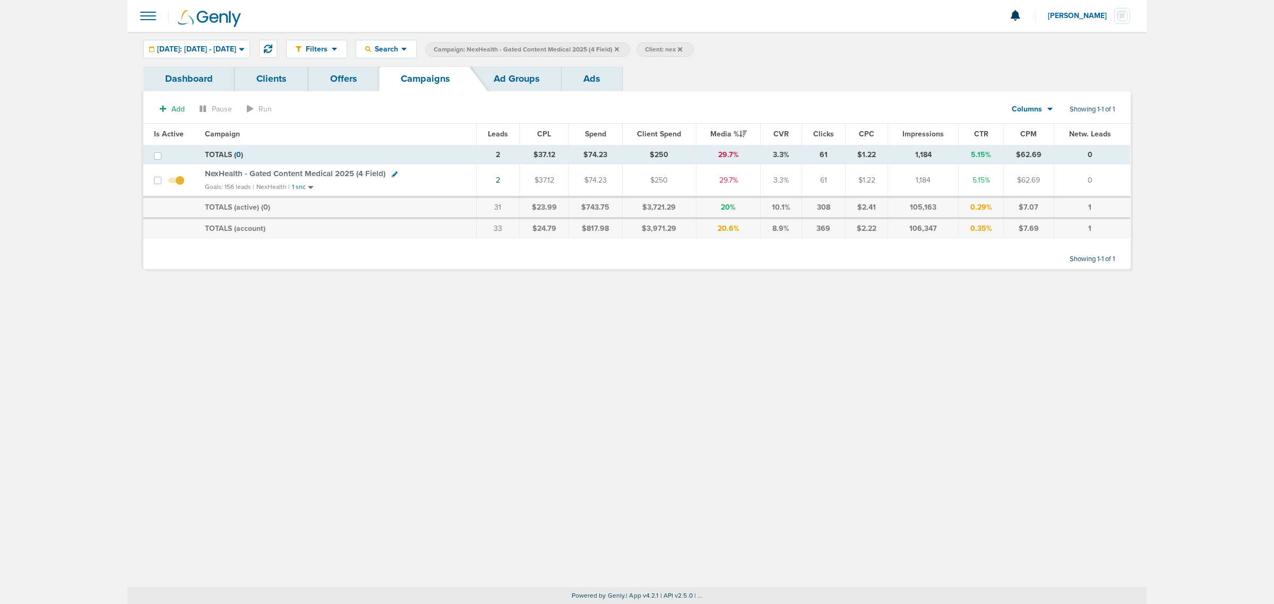
click at [507, 72] on link "Ad Groups" at bounding box center [517, 78] width 90 height 25
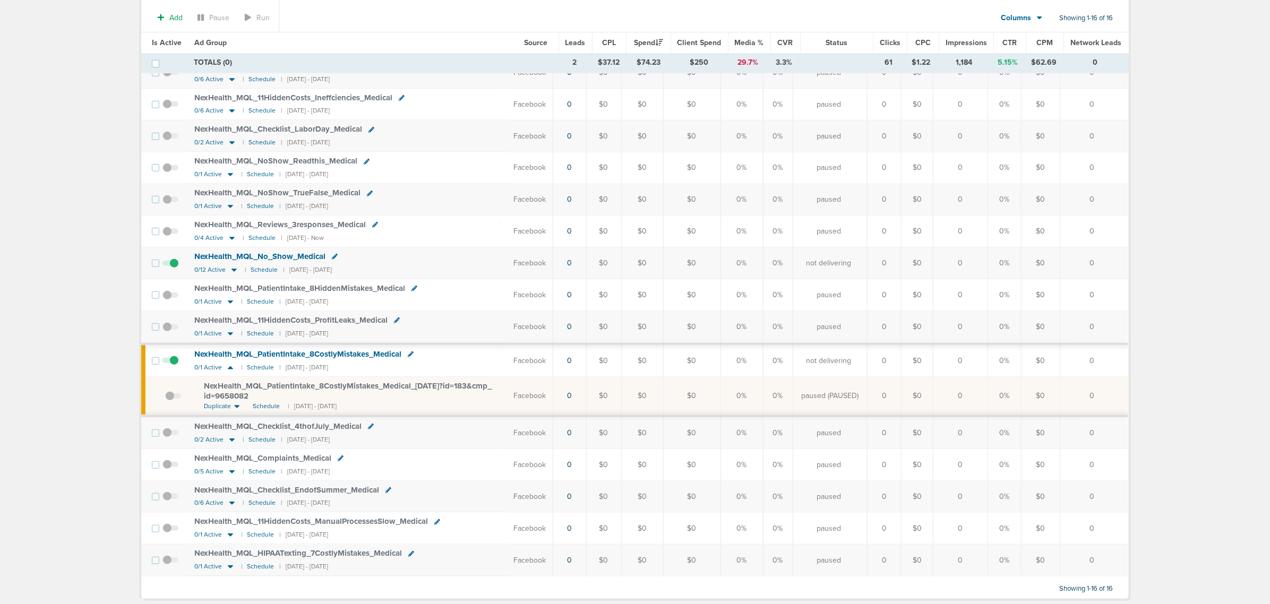
scroll to position [252, 0]
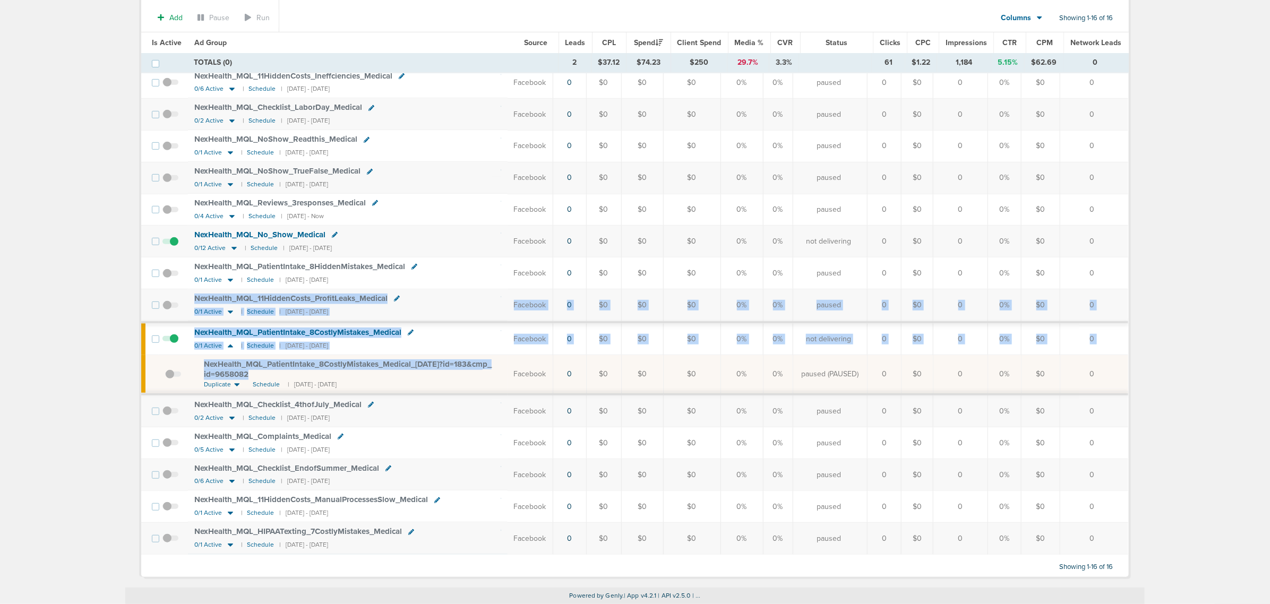
drag, startPoint x: 343, startPoint y: 372, endPoint x: 152, endPoint y: 317, distance: 198.6
click at [152, 317] on tbody "TOTALS (0) 2 $37.12 $74.23 $250 29.7% 3.3% 61 $1.22 1,184 5.15% $62.69 0 TOTALS…" at bounding box center [634, 229] width 987 height 652
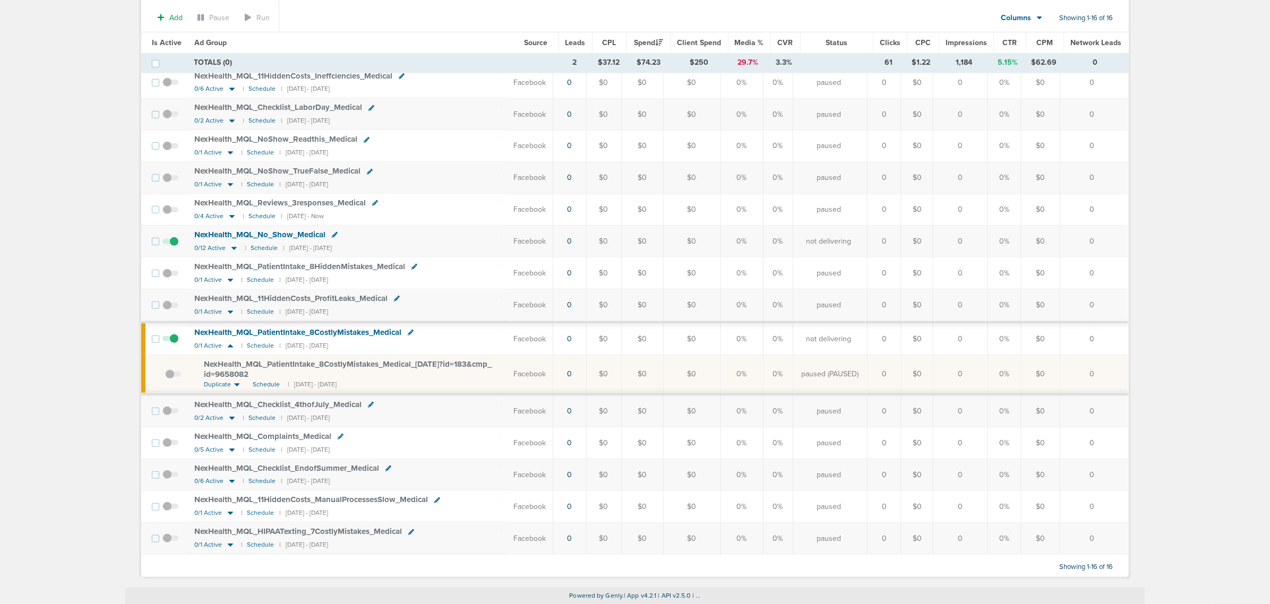
click at [28, 316] on main "Notifications You have no unread notifications [PERSON_NAME] Profile Sign Out C…" at bounding box center [635, 179] width 1270 height 849
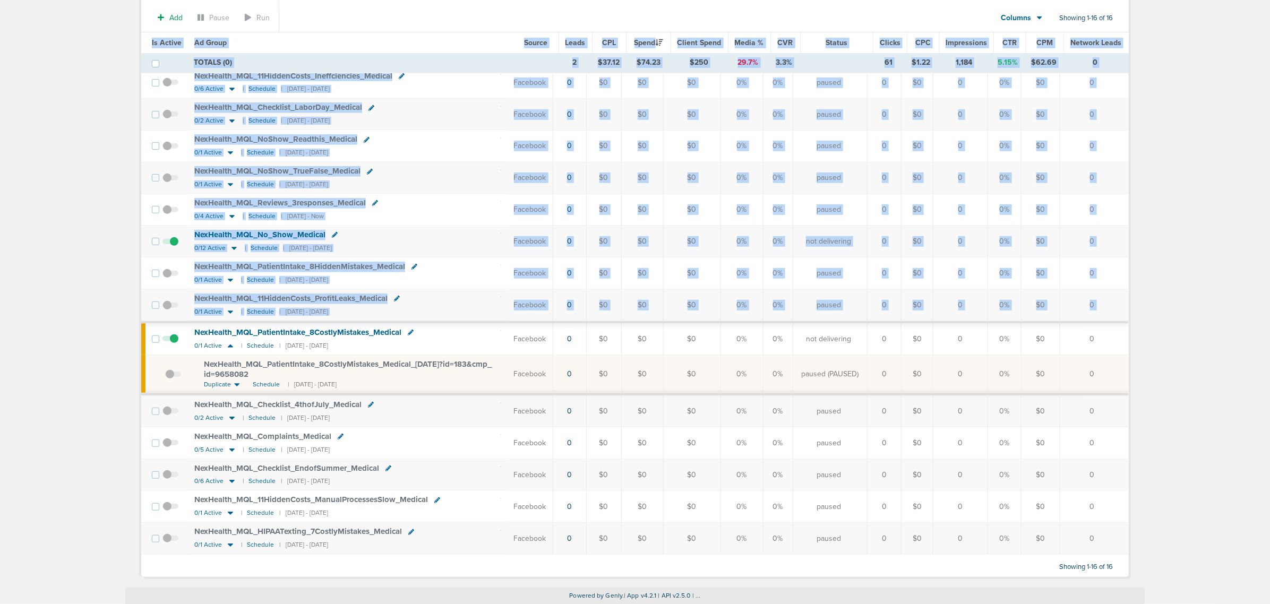
drag, startPoint x: 186, startPoint y: 323, endPoint x: 1195, endPoint y: 373, distance: 1010.2
click at [844, 365] on main "Notifications You have no unread notifications [PERSON_NAME] Profile Sign Out C…" at bounding box center [635, 179] width 1270 height 849
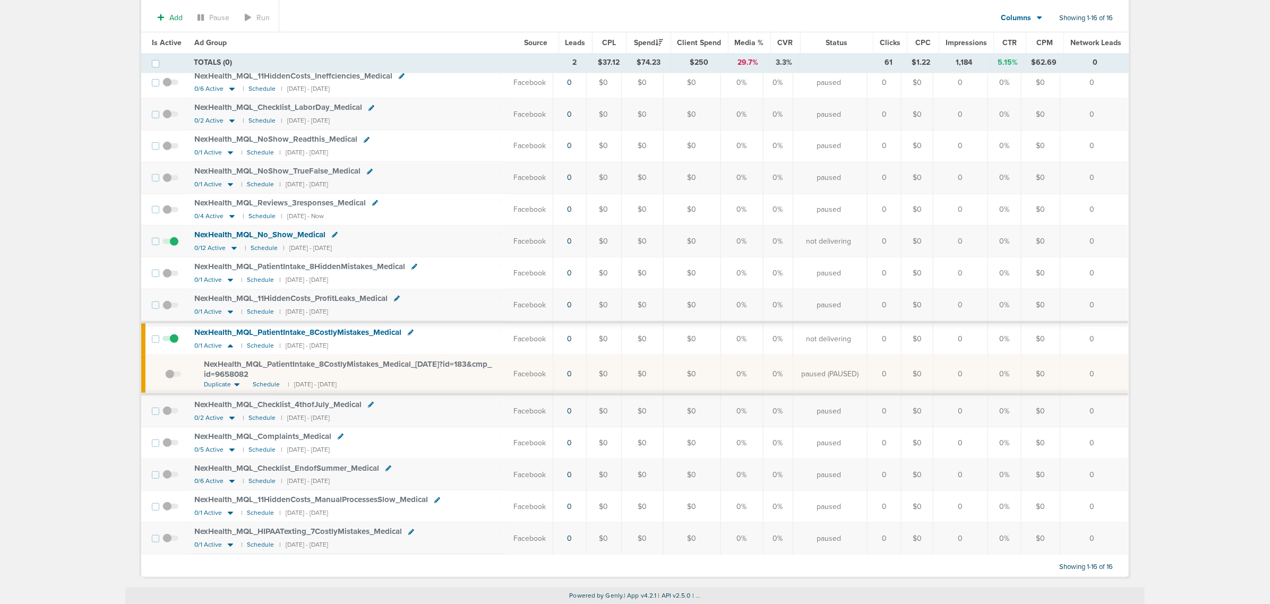
drag, startPoint x: 1121, startPoint y: 372, endPoint x: 182, endPoint y: 328, distance: 941.0
click at [182, 328] on tbody "TOTALS (0) 2 $37.12 $74.23 $250 29.7% 3.3% 61 $1.22 1,184 5.15% $62.69 0 TOTALS…" at bounding box center [634, 229] width 987 height 652
click at [80, 271] on main "Notifications You have no unread notifications [PERSON_NAME] Profile Sign Out C…" at bounding box center [635, 179] width 1270 height 849
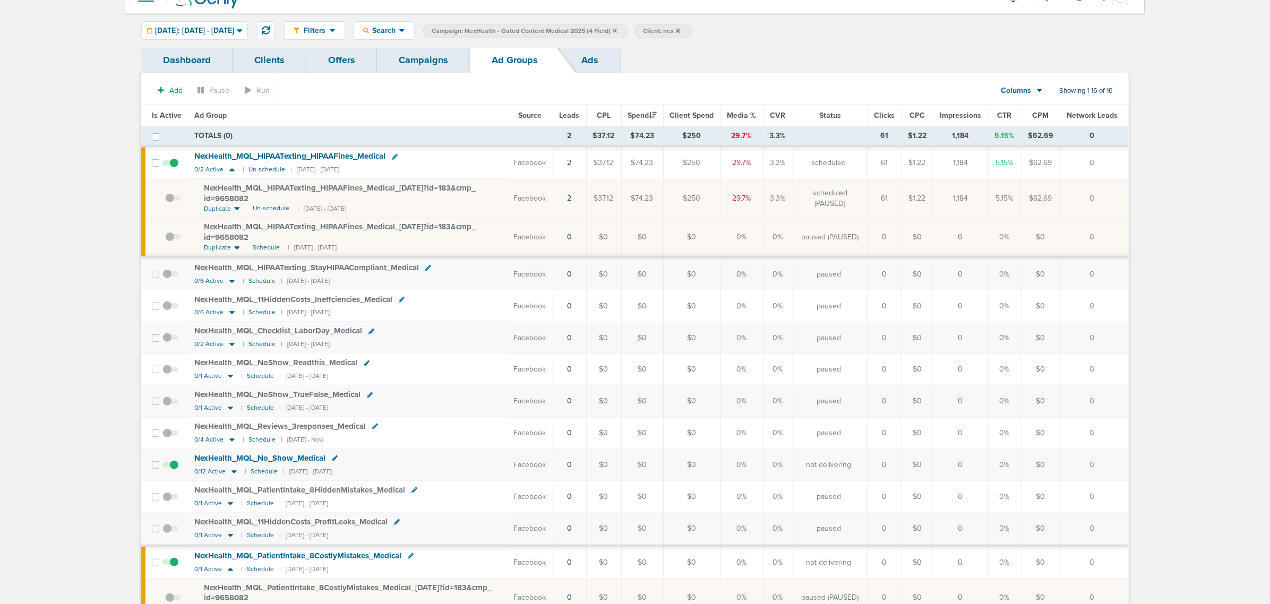
scroll to position [0, 0]
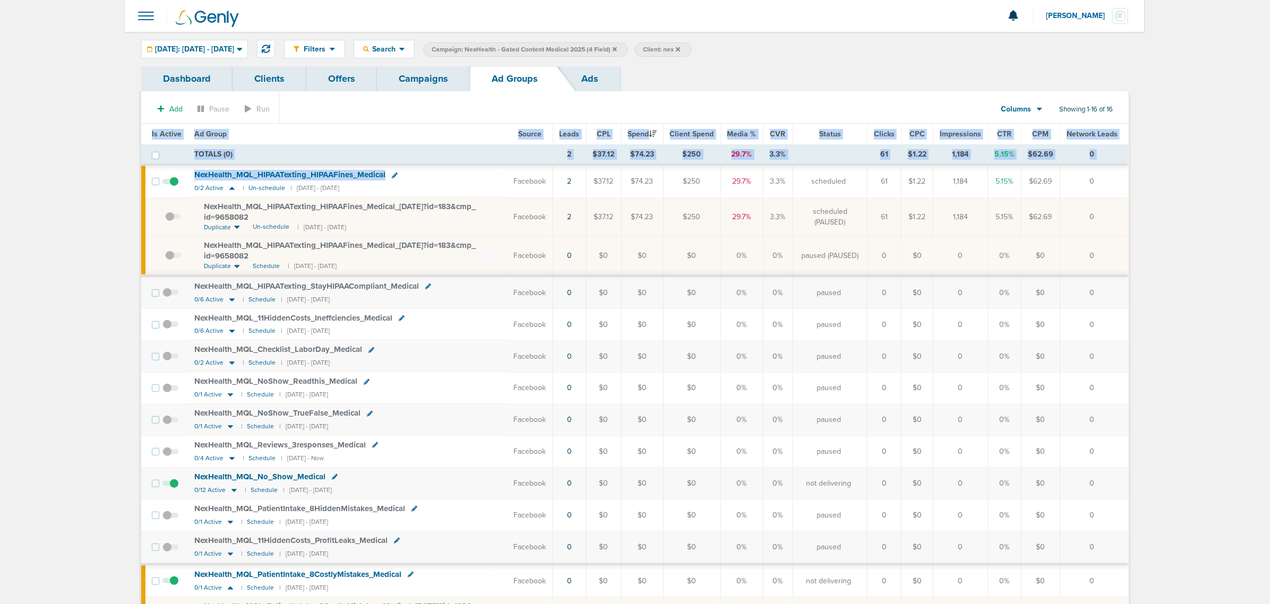
drag, startPoint x: 498, startPoint y: 169, endPoint x: 1240, endPoint y: 242, distance: 745.6
click at [844, 242] on main "Notifications You have no unread notifications [PERSON_NAME] Profile Sign Out C…" at bounding box center [635, 423] width 1270 height 846
drag, startPoint x: 1240, startPoint y: 242, endPoint x: 1112, endPoint y: 228, distance: 128.1
click at [844, 242] on main "Notifications You have no unread notifications [PERSON_NAME] Profile Sign Out C…" at bounding box center [635, 423] width 1270 height 846
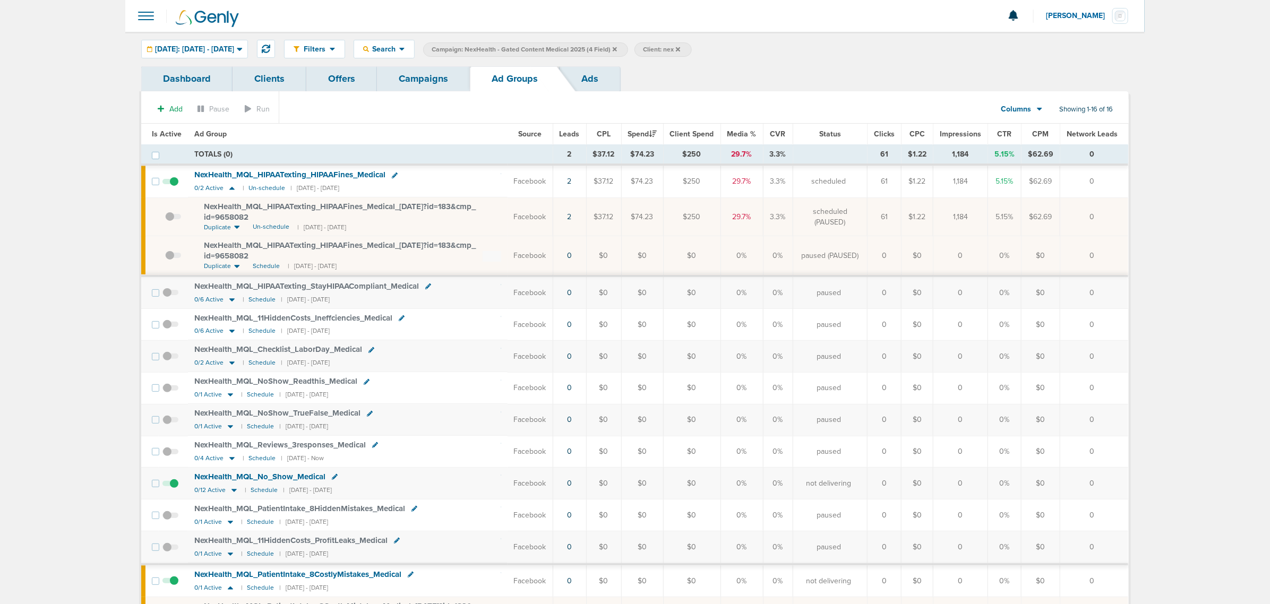
click at [460, 145] on td "TOTALS (0)" at bounding box center [370, 155] width 365 height 20
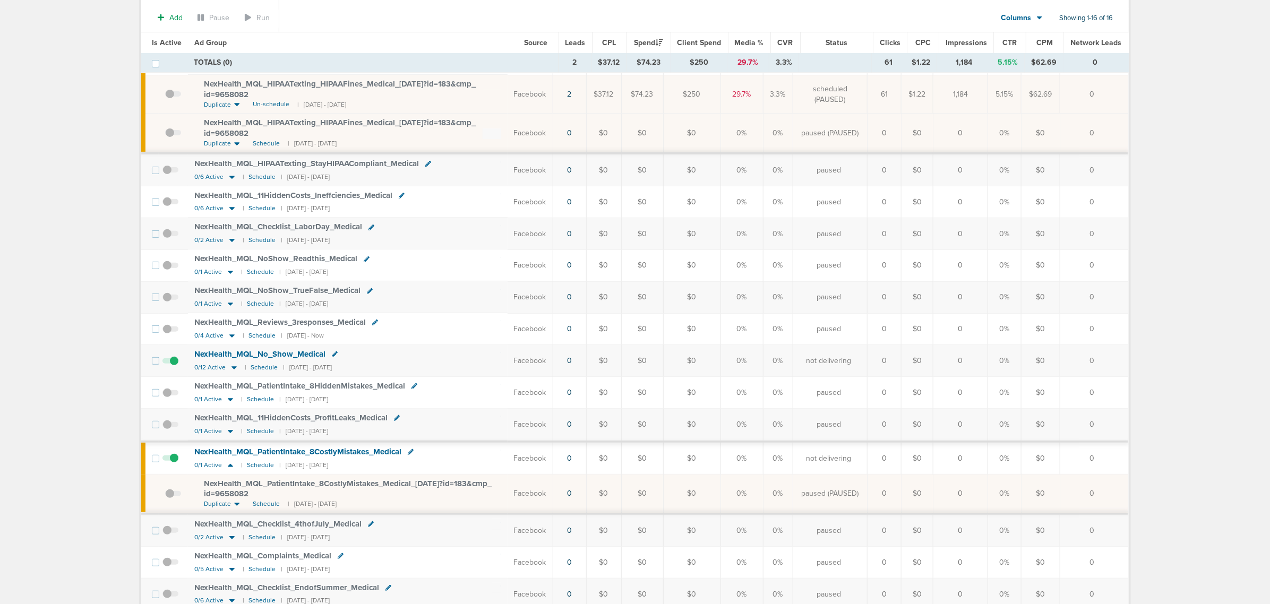
scroll to position [249, 0]
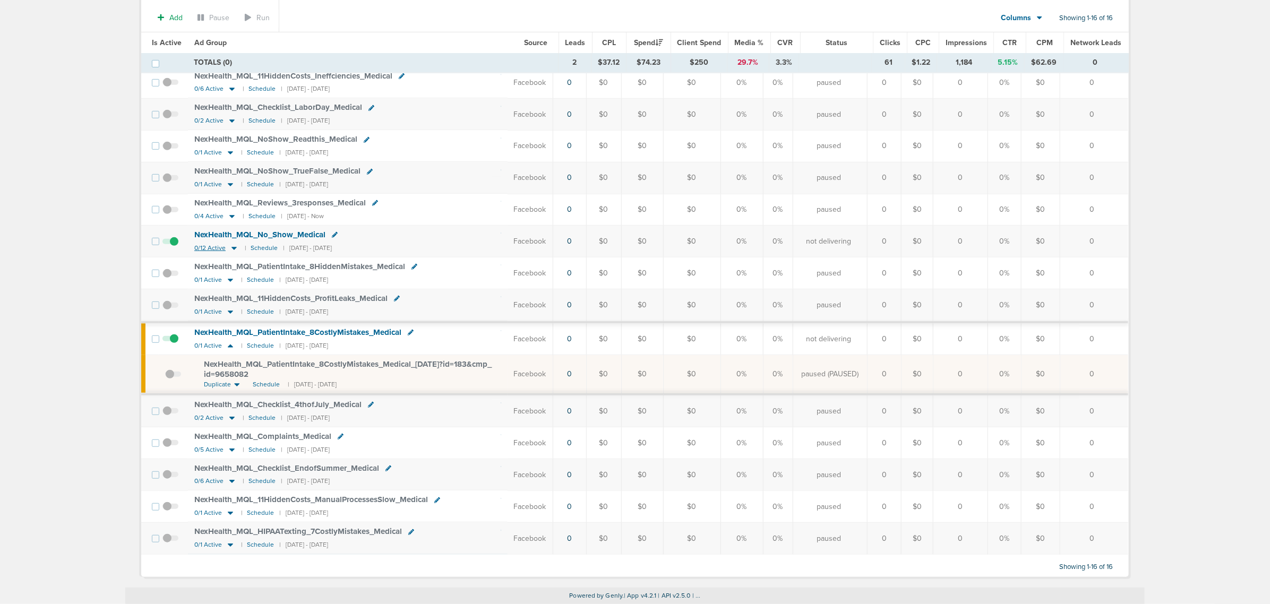
click at [232, 247] on icon at bounding box center [233, 248] width 5 height 3
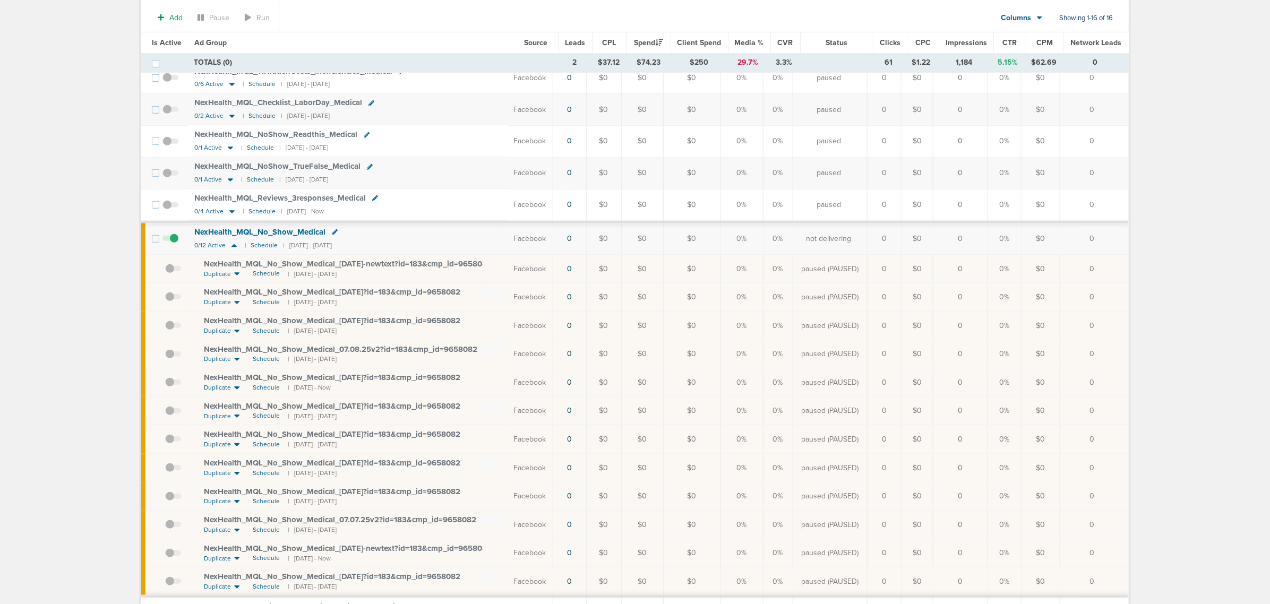
click at [64, 158] on main "Notifications You have no unread notifications [PERSON_NAME] Profile Sign Out C…" at bounding box center [635, 348] width 1270 height 1194
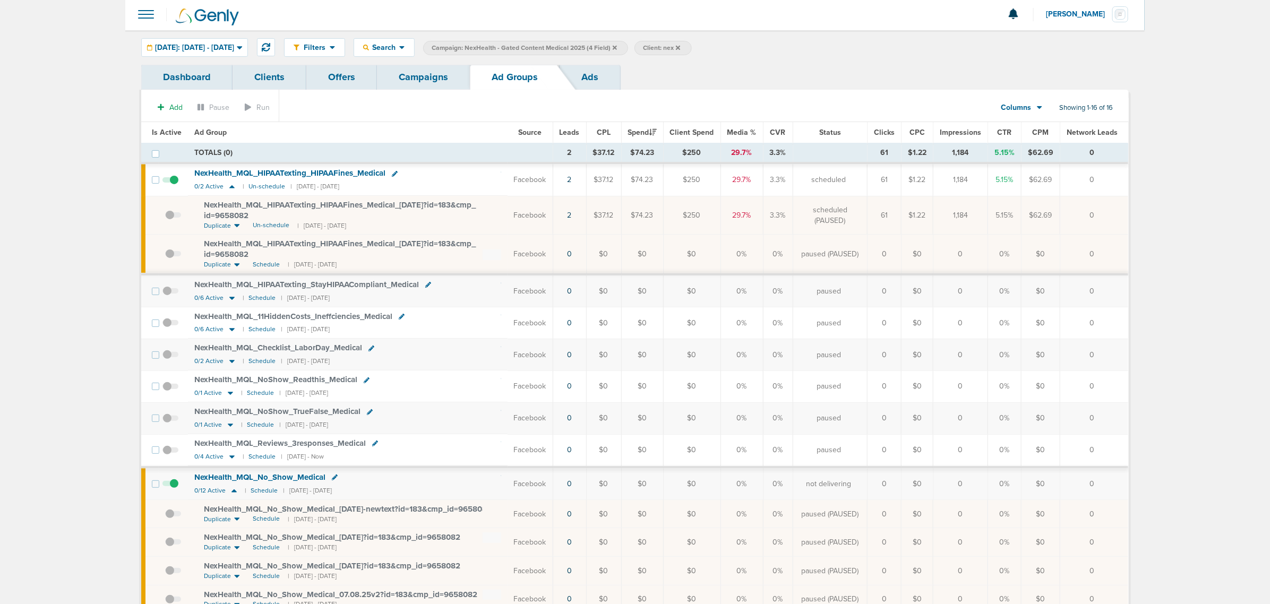
scroll to position [0, 0]
click at [435, 78] on link "Campaigns" at bounding box center [423, 78] width 93 height 25
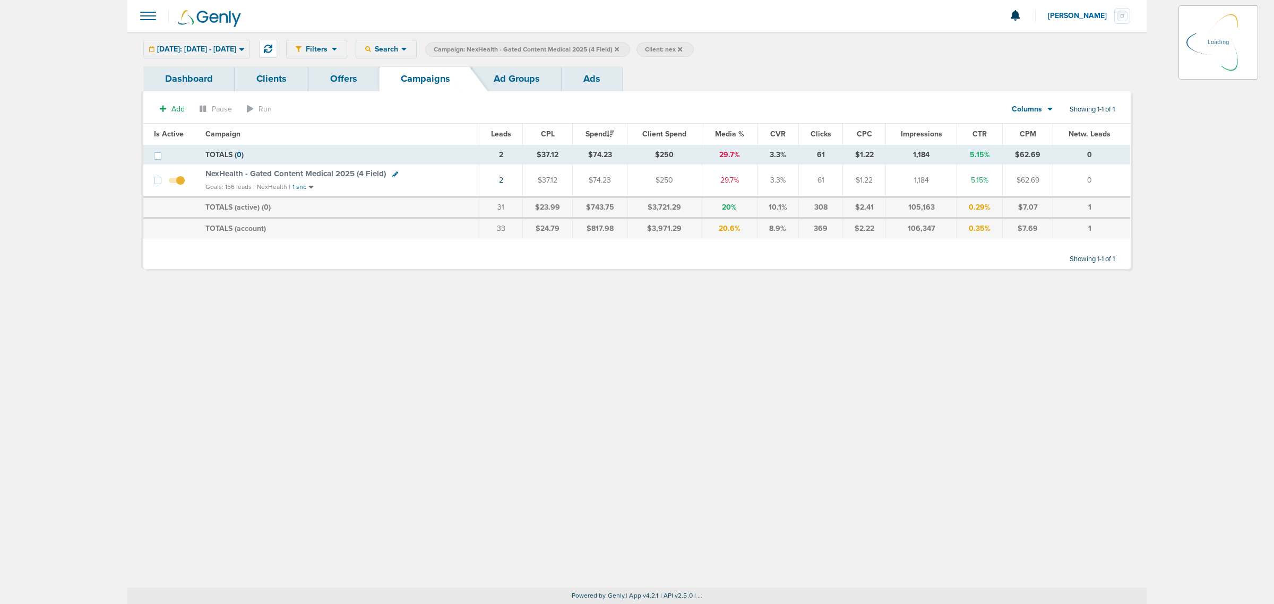
click at [619, 51] on icon at bounding box center [617, 49] width 4 height 6
click at [619, 46] on icon at bounding box center [617, 49] width 4 height 6
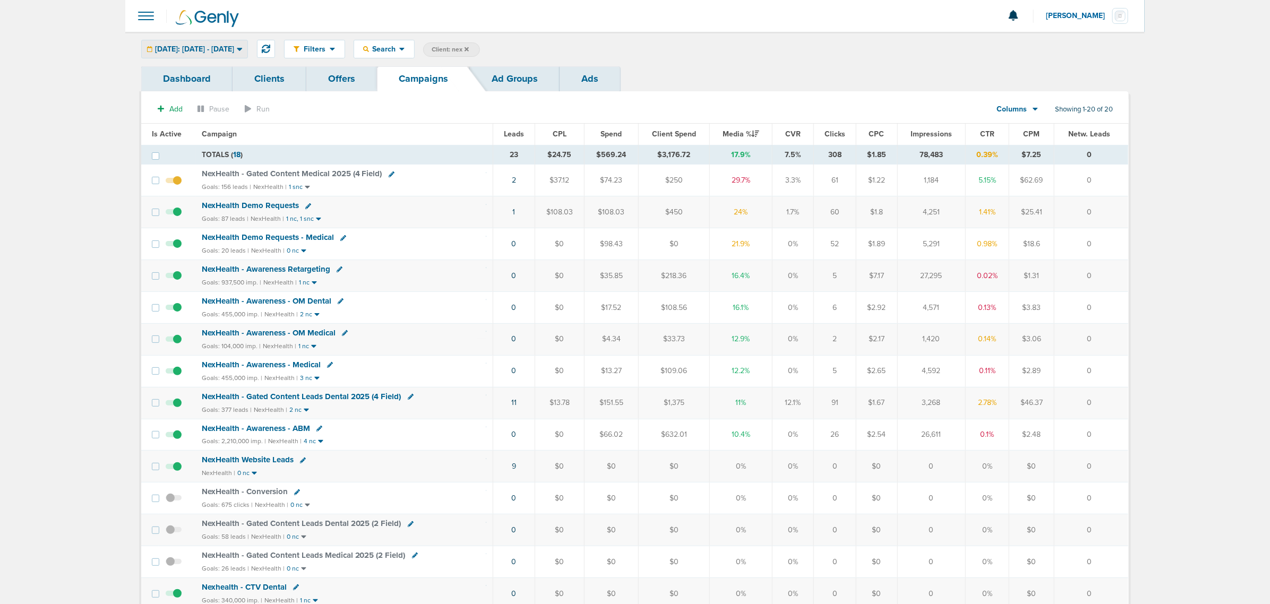
click at [239, 57] on div "[DATE]: [DATE] - [DATE]" at bounding box center [195, 49] width 106 height 18
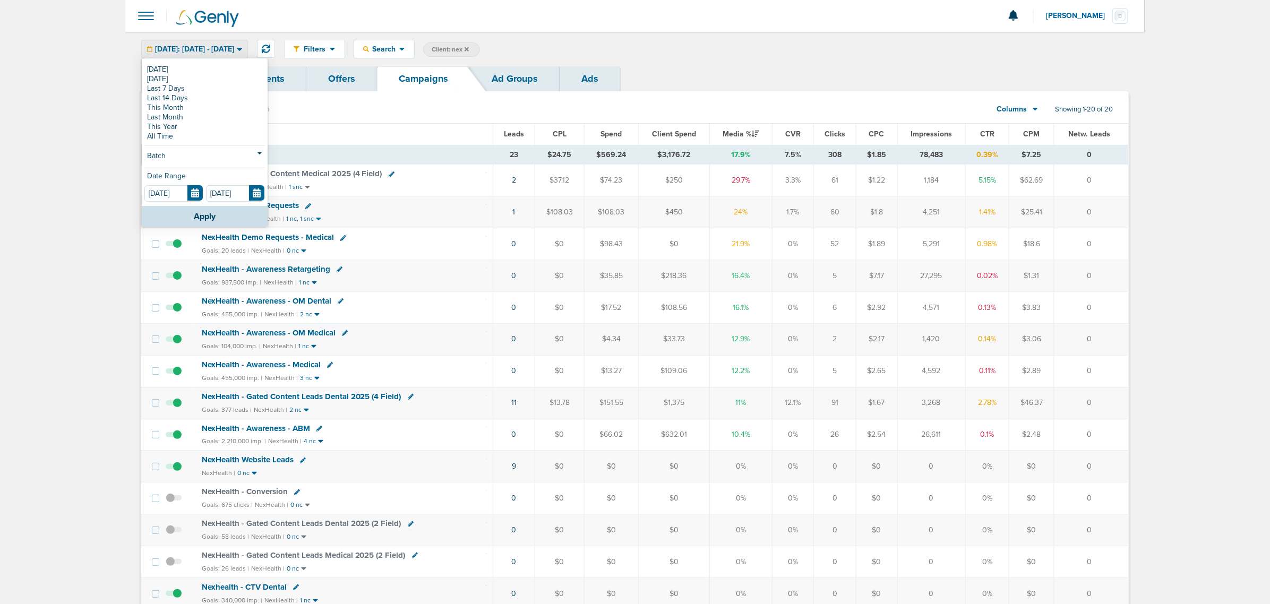
click at [537, 46] on div "Filters Active Only Settings Status Active Inactive Objectives MQL SQL Traffic …" at bounding box center [706, 49] width 844 height 19
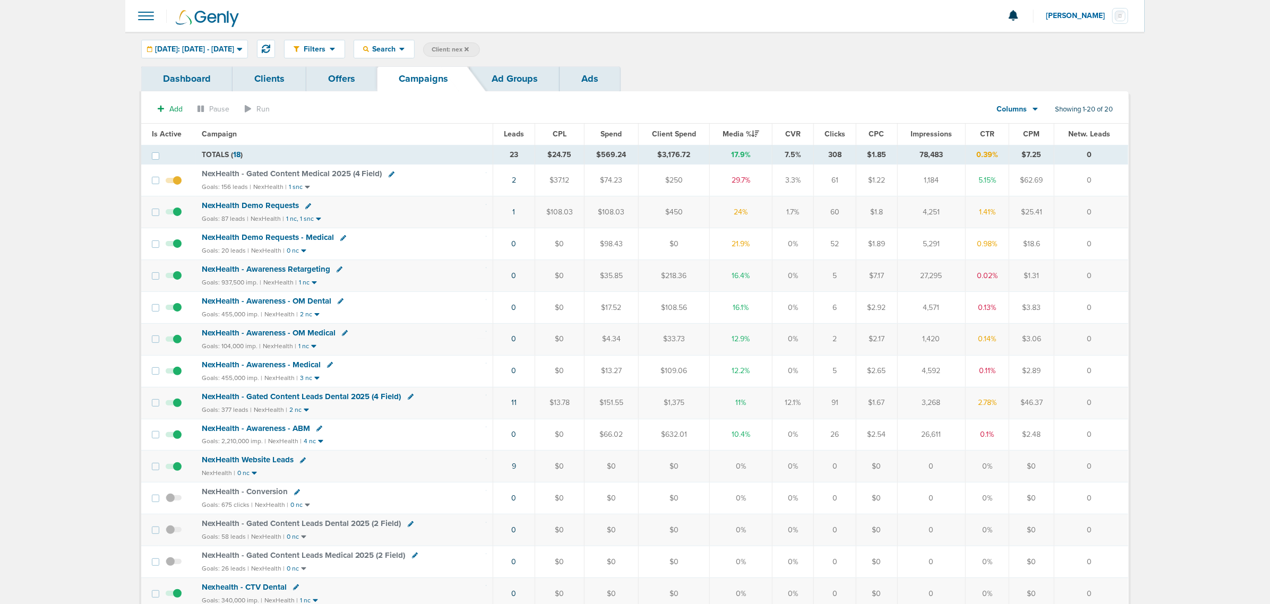
click at [469, 48] on icon at bounding box center [466, 49] width 4 height 6
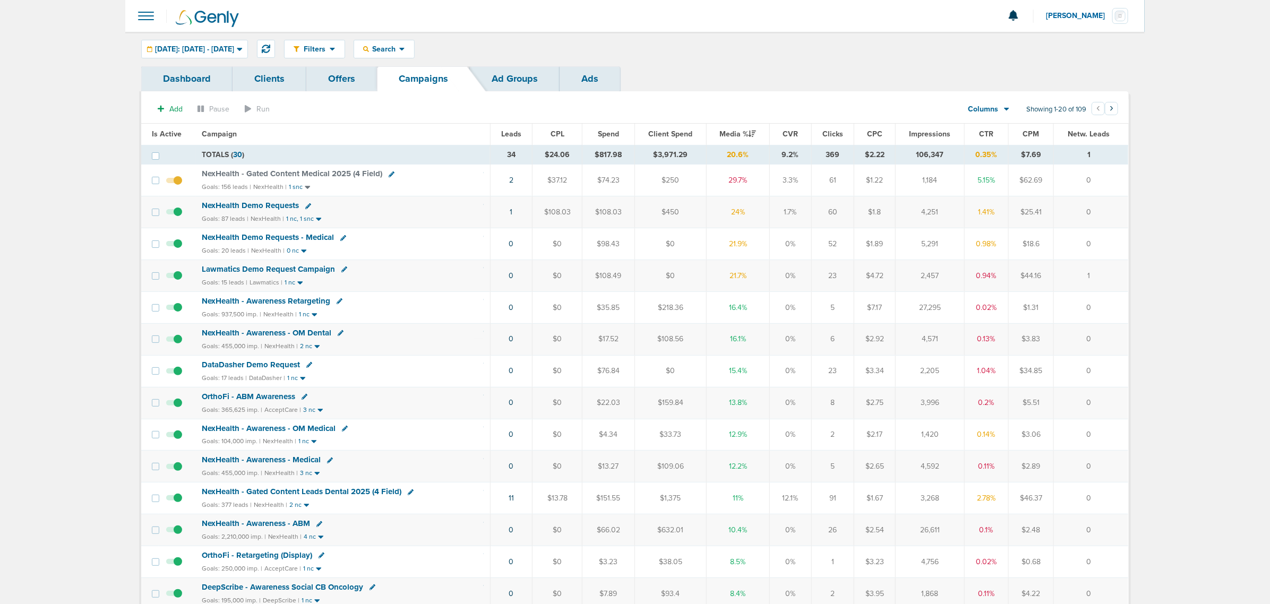
click at [260, 208] on span "NexHealth Demo Requests" at bounding box center [250, 206] width 97 height 10
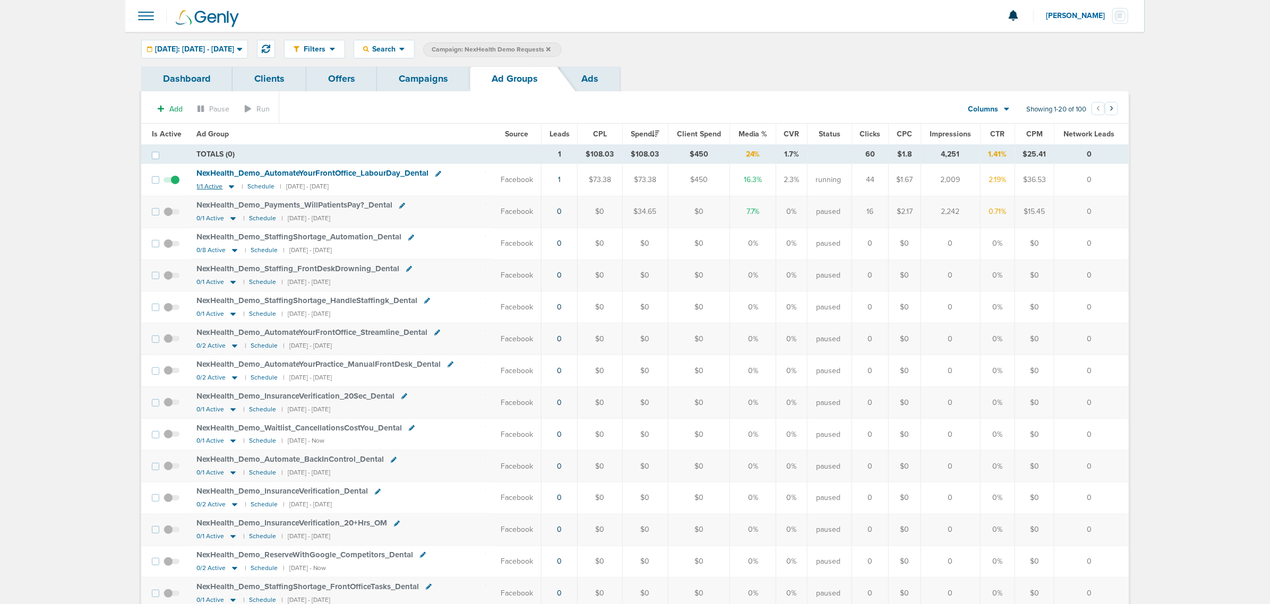
click at [229, 187] on icon at bounding box center [231, 187] width 5 height 3
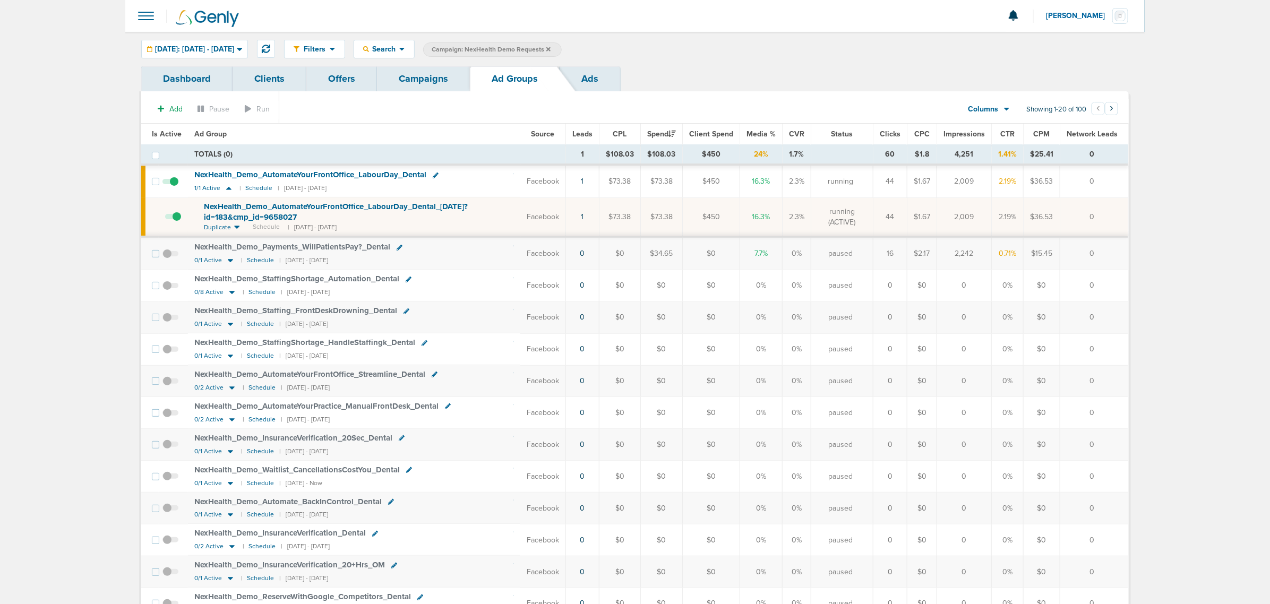
click at [336, 205] on span "NexHealth_ Demo_ AutomateYourFrontOffice_ LabourDay_ Dental_ [DATE]?id=183&cmp_…" at bounding box center [336, 212] width 264 height 20
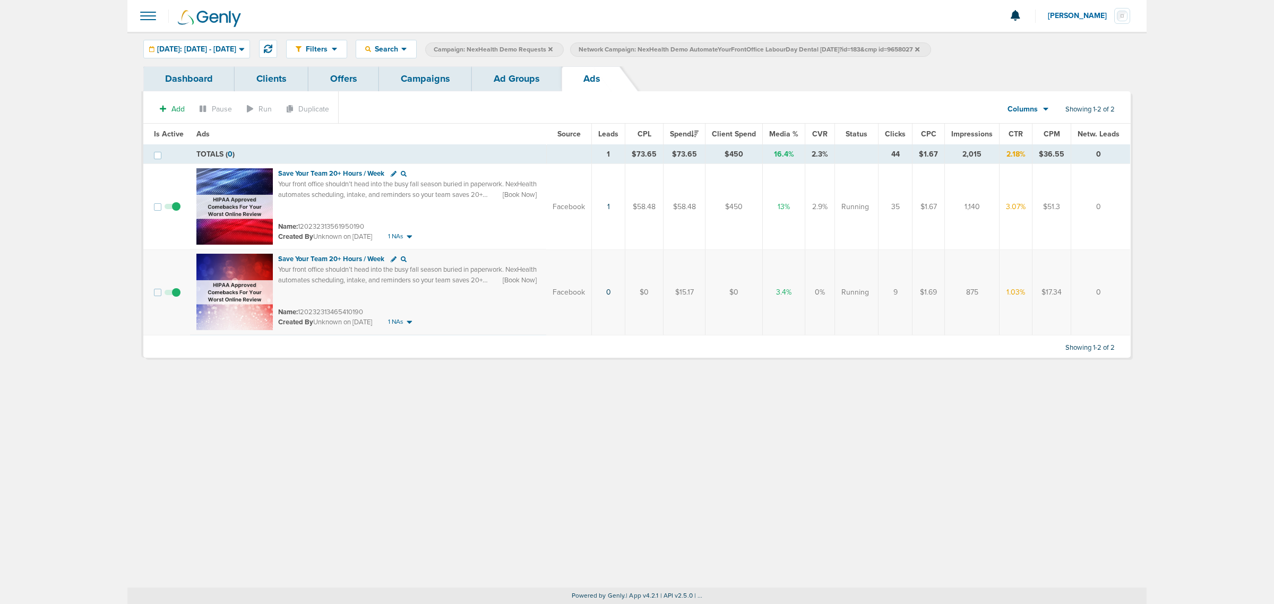
click at [541, 90] on link "Ad Groups" at bounding box center [517, 78] width 90 height 25
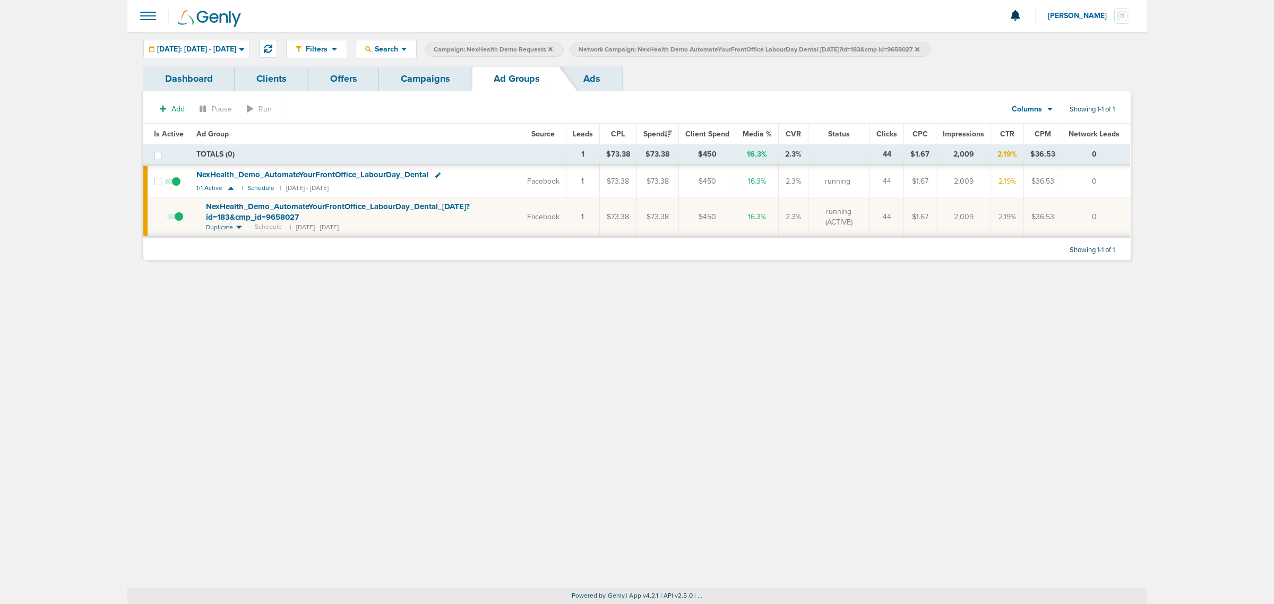
click at [424, 75] on link "Campaigns" at bounding box center [425, 78] width 93 height 25
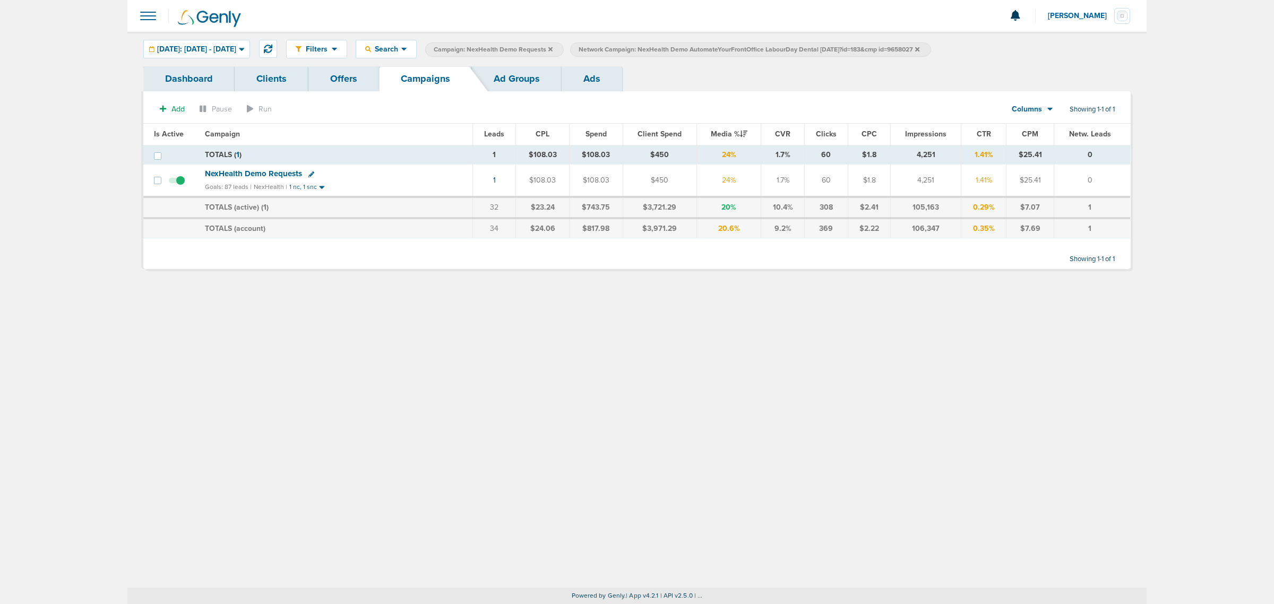
click at [844, 47] on icon at bounding box center [917, 49] width 4 height 6
click at [553, 47] on icon at bounding box center [550, 49] width 4 height 6
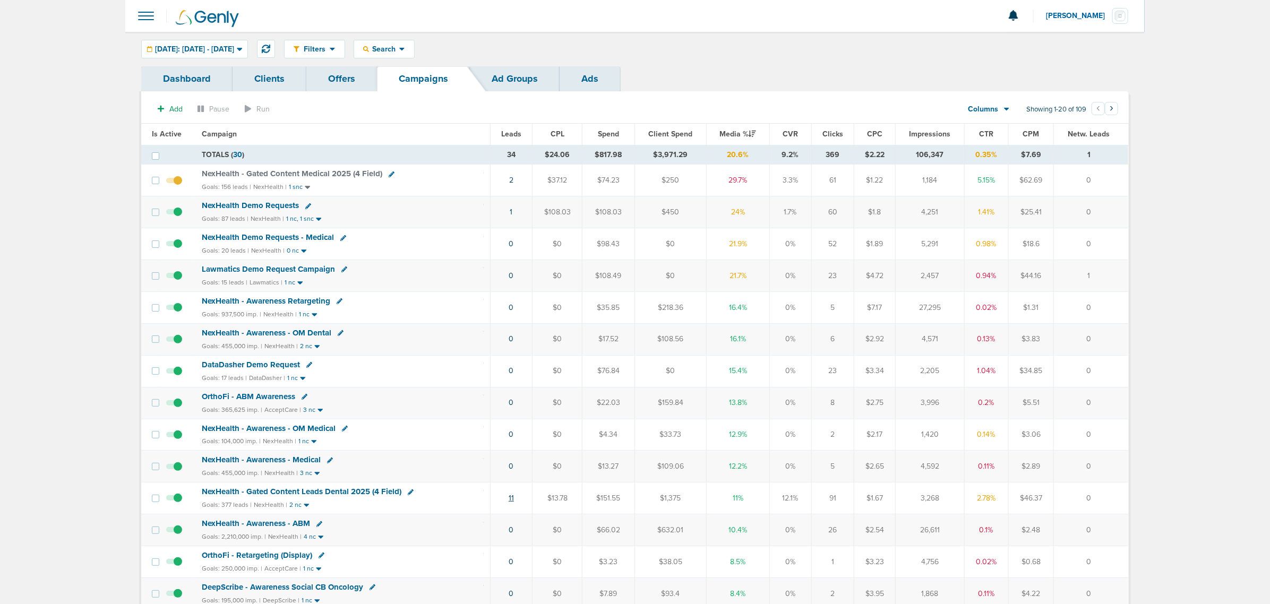
click at [508, 365] on link "11" at bounding box center [510, 498] width 5 height 9
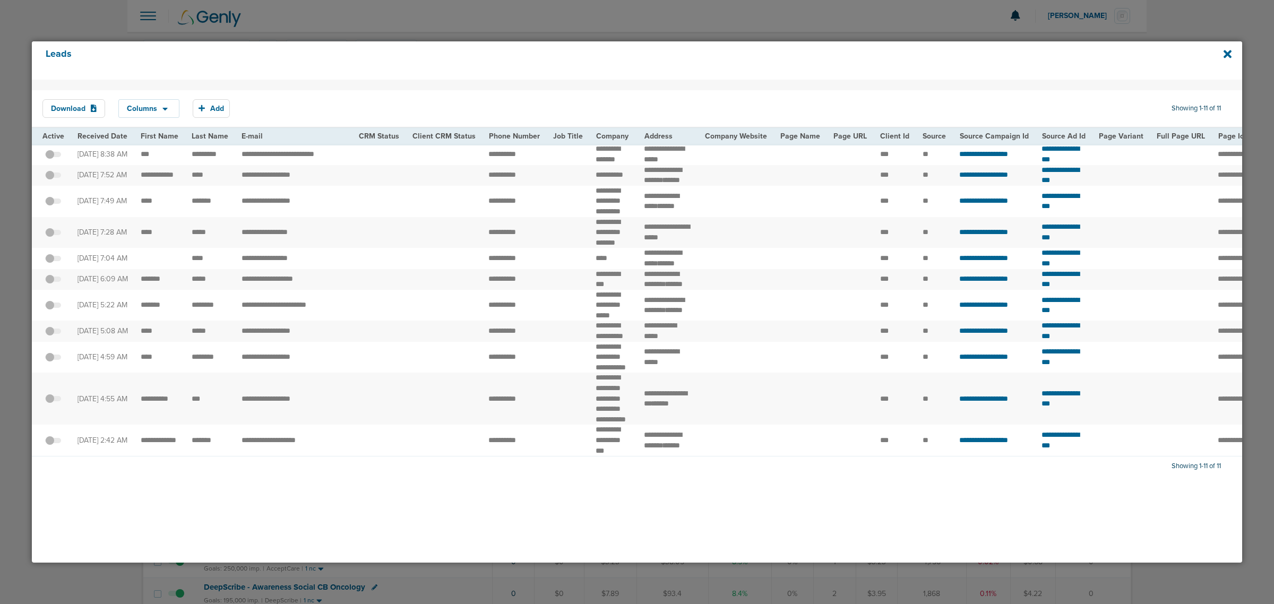
click at [844, 12] on div at bounding box center [637, 302] width 1274 height 604
click at [844, 49] on icon at bounding box center [1227, 54] width 8 height 12
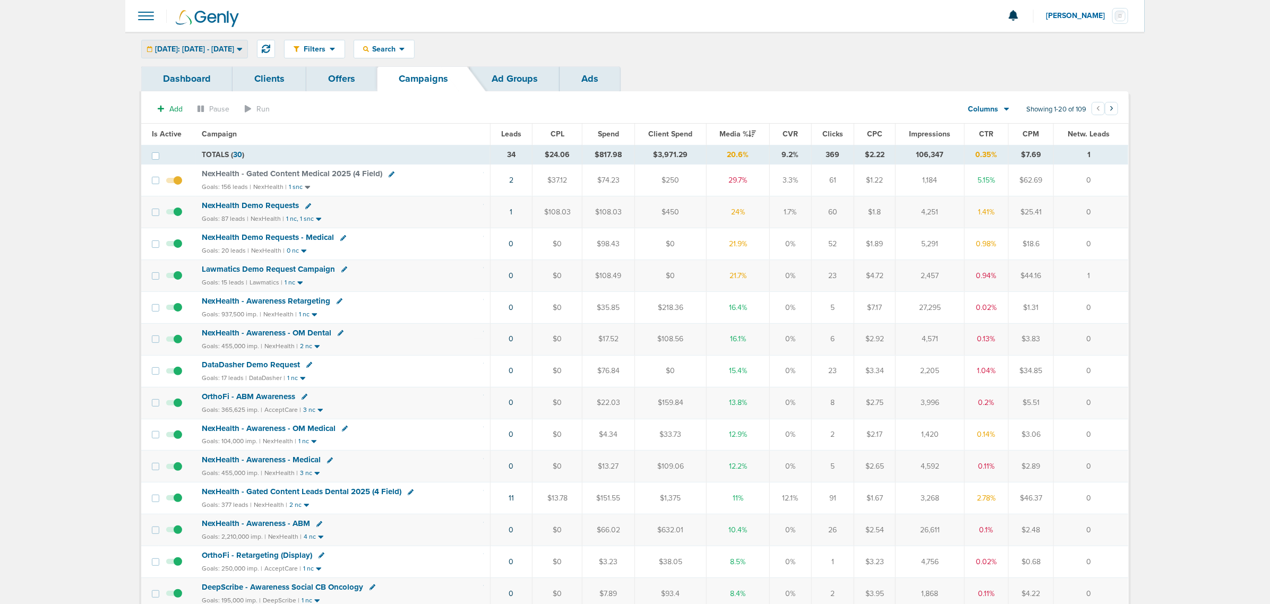
click at [232, 54] on div "[DATE]: [DATE] - [DATE]" at bounding box center [195, 49] width 106 height 18
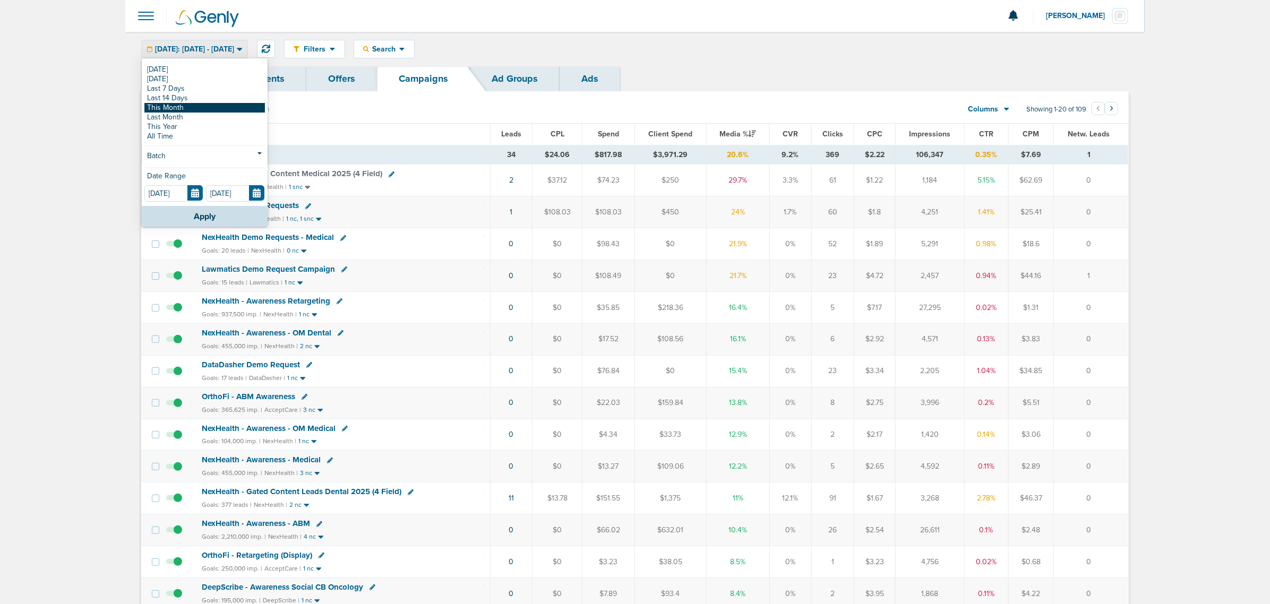
click at [178, 109] on link "This Month" at bounding box center [204, 108] width 120 height 10
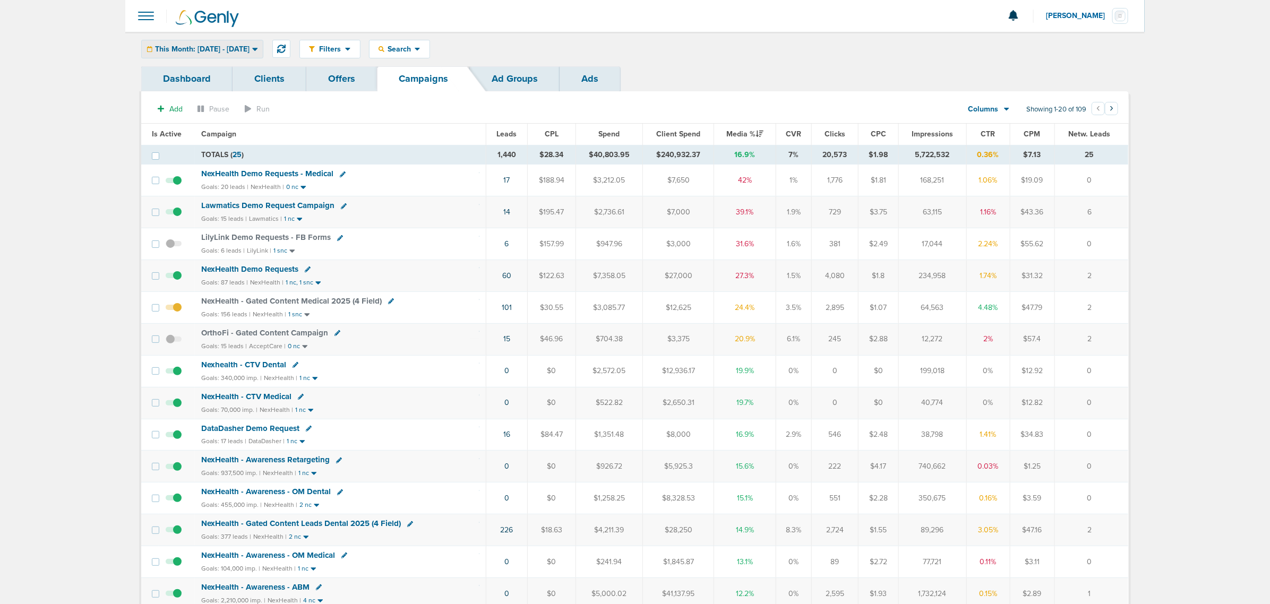
click at [222, 57] on div "This Month: [DATE] - [DATE] [DATE] [DATE] Last 7 Days Last 14 Days This Month L…" at bounding box center [202, 49] width 122 height 19
click at [222, 56] on div "This Month: [DATE] - [DATE]" at bounding box center [202, 49] width 121 height 18
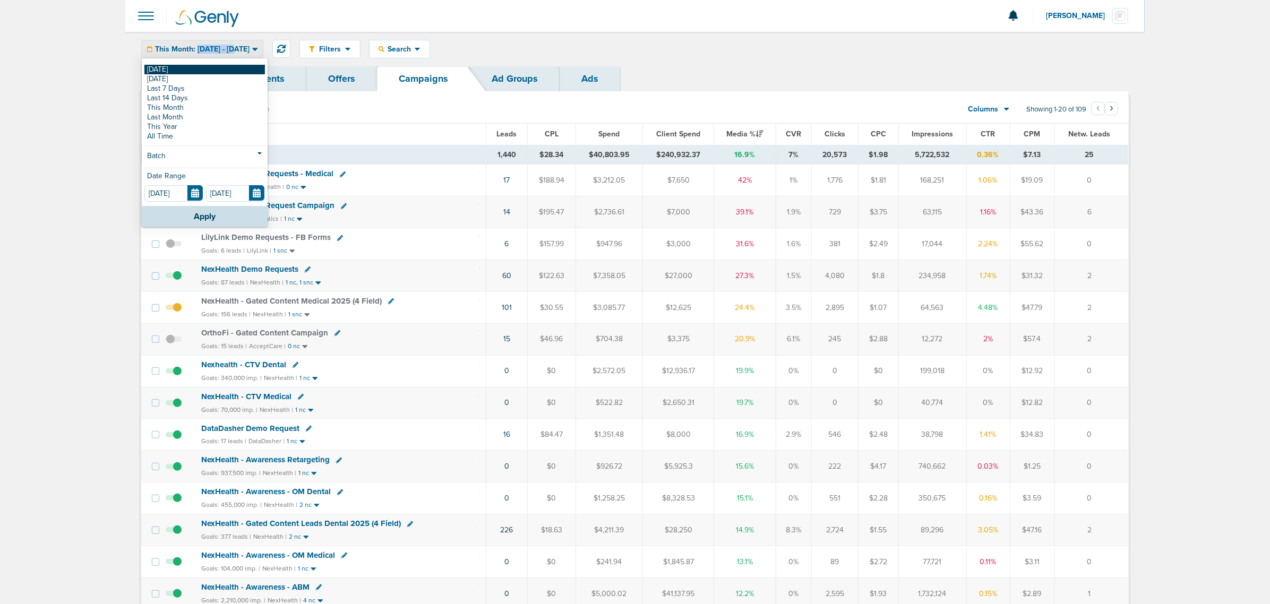
click at [194, 72] on link "[DATE]" at bounding box center [204, 70] width 120 height 10
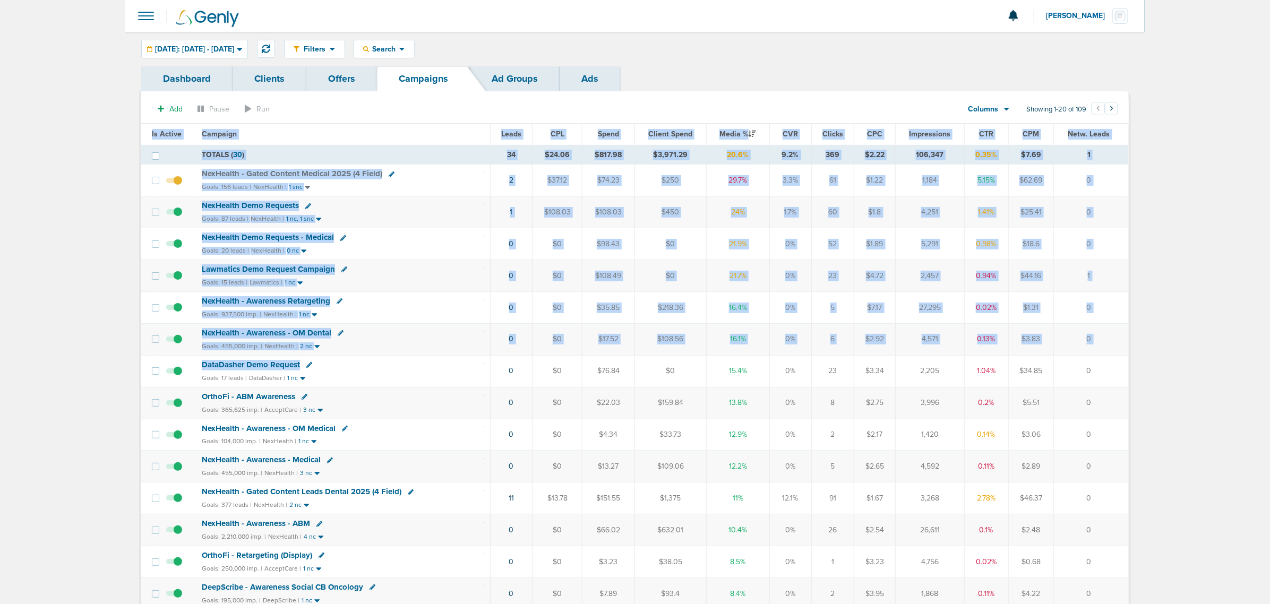
drag, startPoint x: 436, startPoint y: 370, endPoint x: 1181, endPoint y: 361, distance: 745.2
click at [844, 361] on main "Notifications You have no unread notifications [PERSON_NAME] Profile Sign Out C…" at bounding box center [635, 452] width 1270 height 904
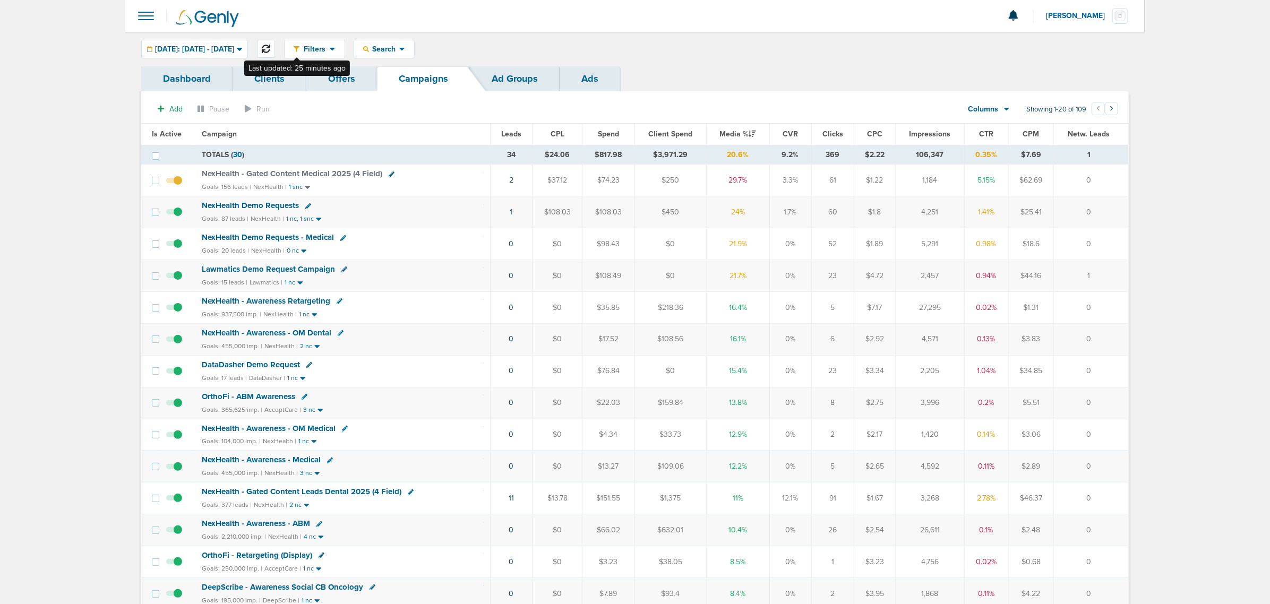
click at [270, 47] on icon at bounding box center [266, 49] width 8 height 8
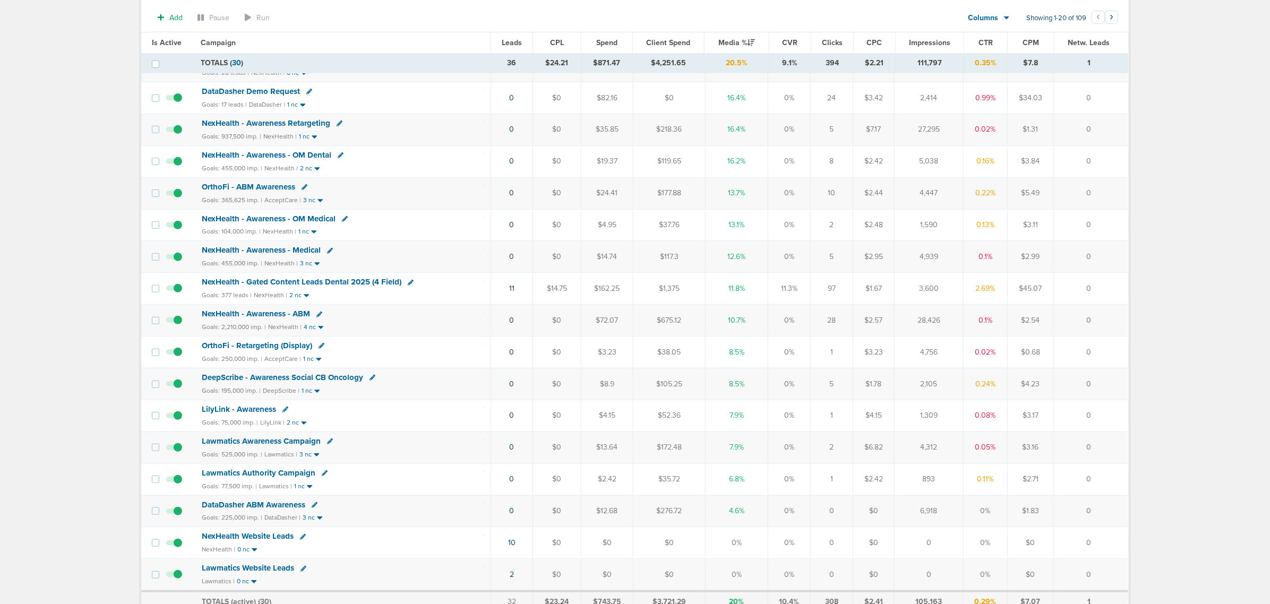
scroll to position [47, 0]
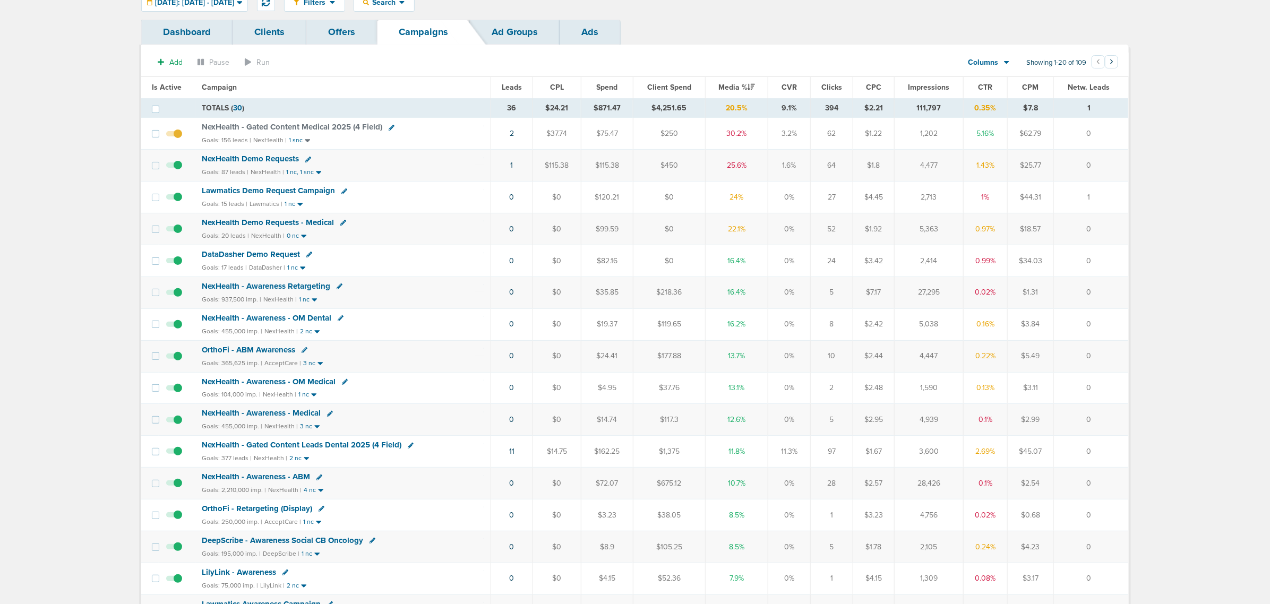
click at [458, 165] on div "NexHealth Demo Requests" at bounding box center [343, 159] width 282 height 11
click at [281, 222] on span "NexHealth Demo Requests - Medical" at bounding box center [268, 223] width 132 height 10
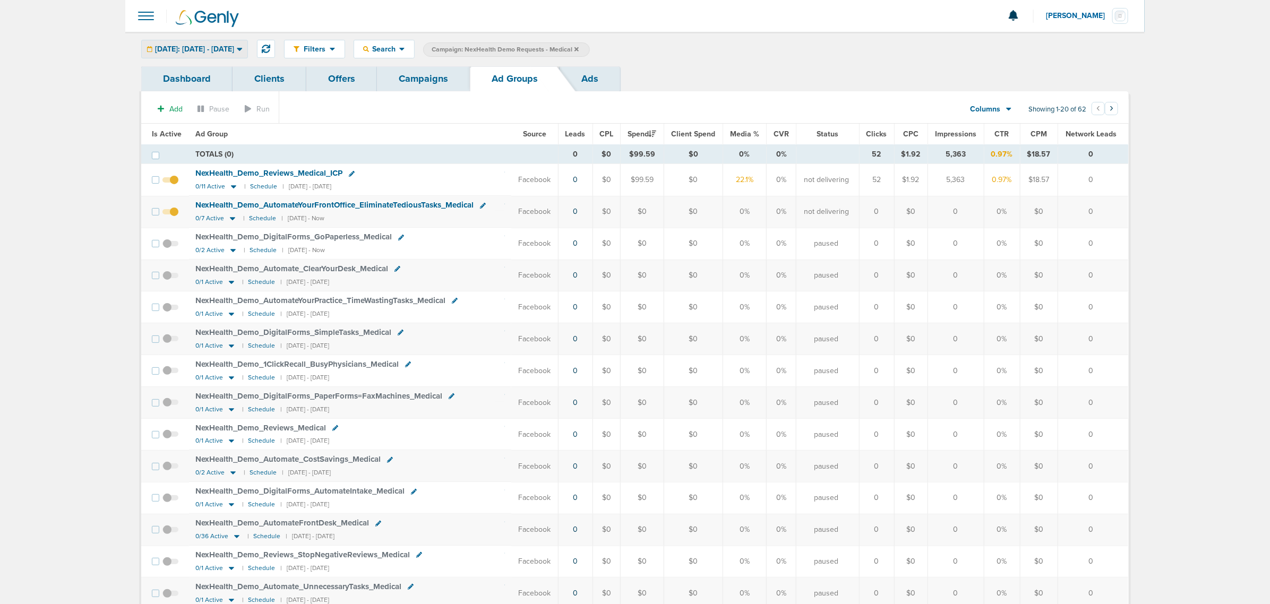
click at [234, 51] on span "[DATE]: [DATE] - [DATE]" at bounding box center [194, 49] width 79 height 7
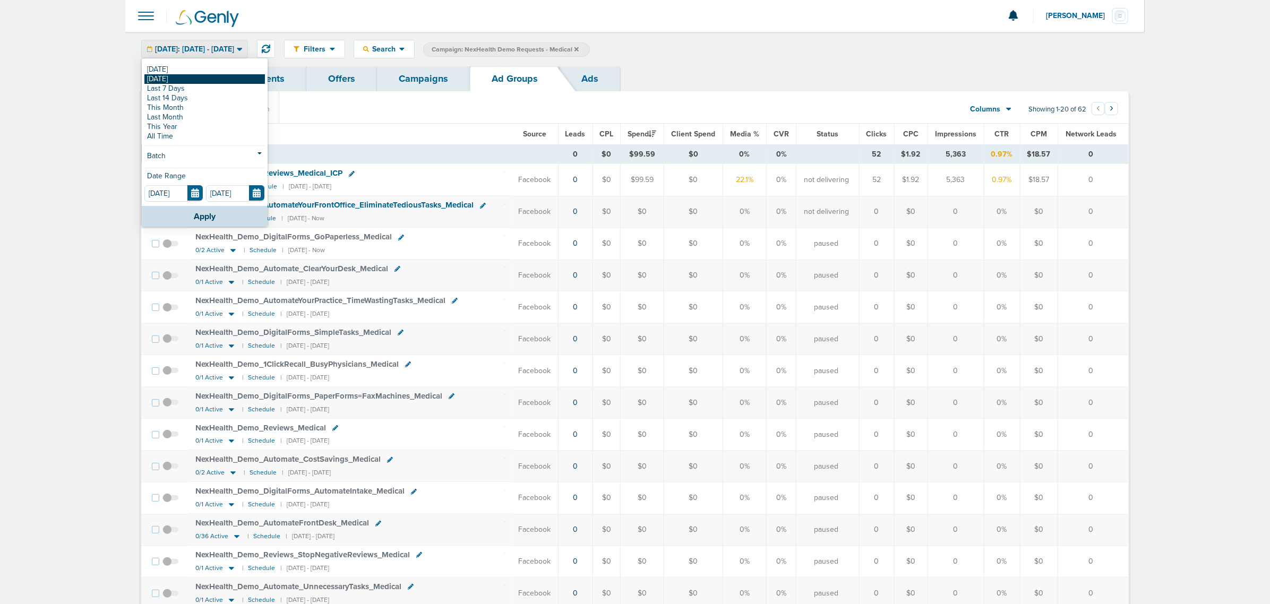
click at [172, 79] on link "[DATE]" at bounding box center [204, 79] width 120 height 10
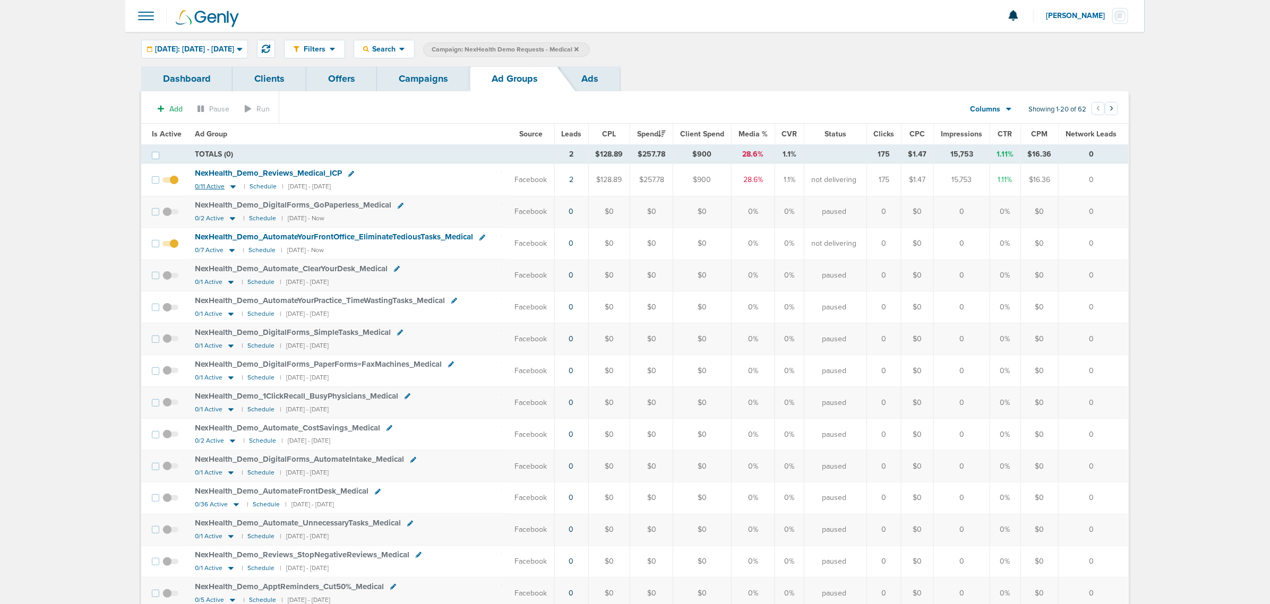
click at [231, 190] on icon at bounding box center [233, 186] width 11 height 9
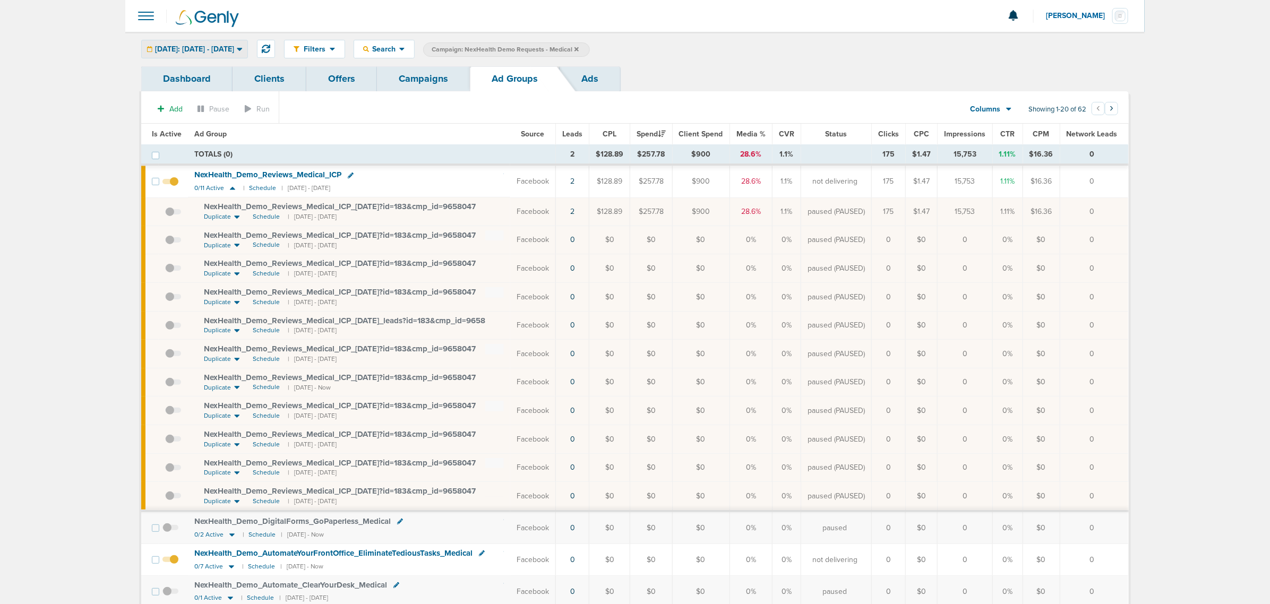
click at [223, 52] on span "[DATE]: [DATE] - [DATE]" at bounding box center [194, 49] width 79 height 7
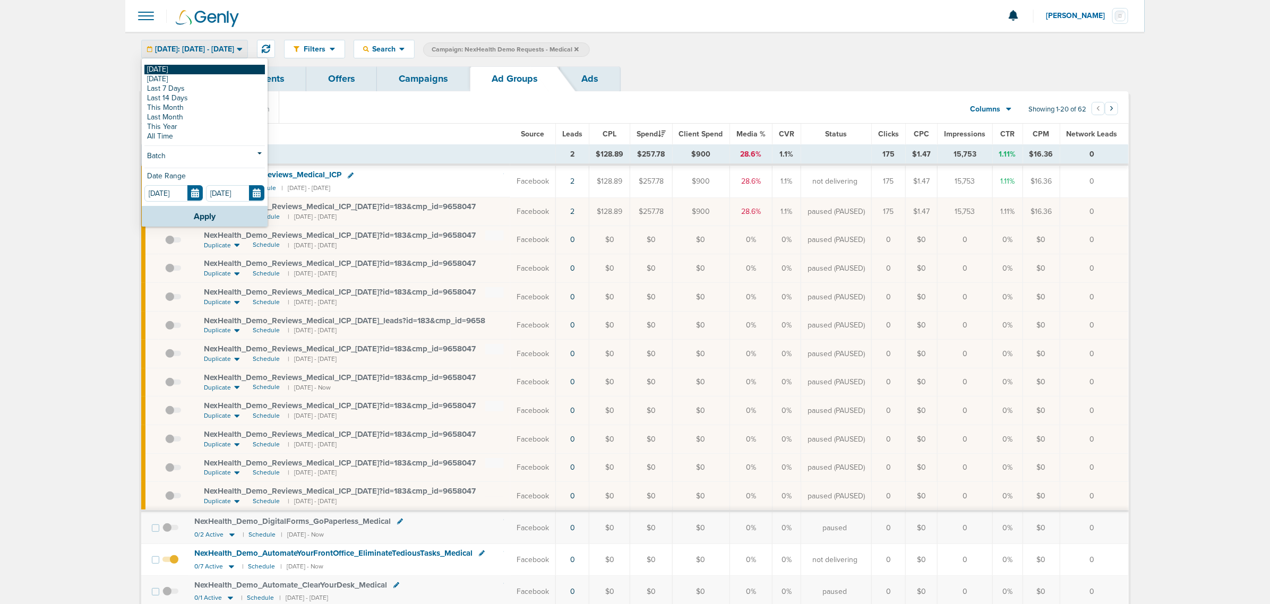
click at [194, 72] on link "[DATE]" at bounding box center [204, 70] width 120 height 10
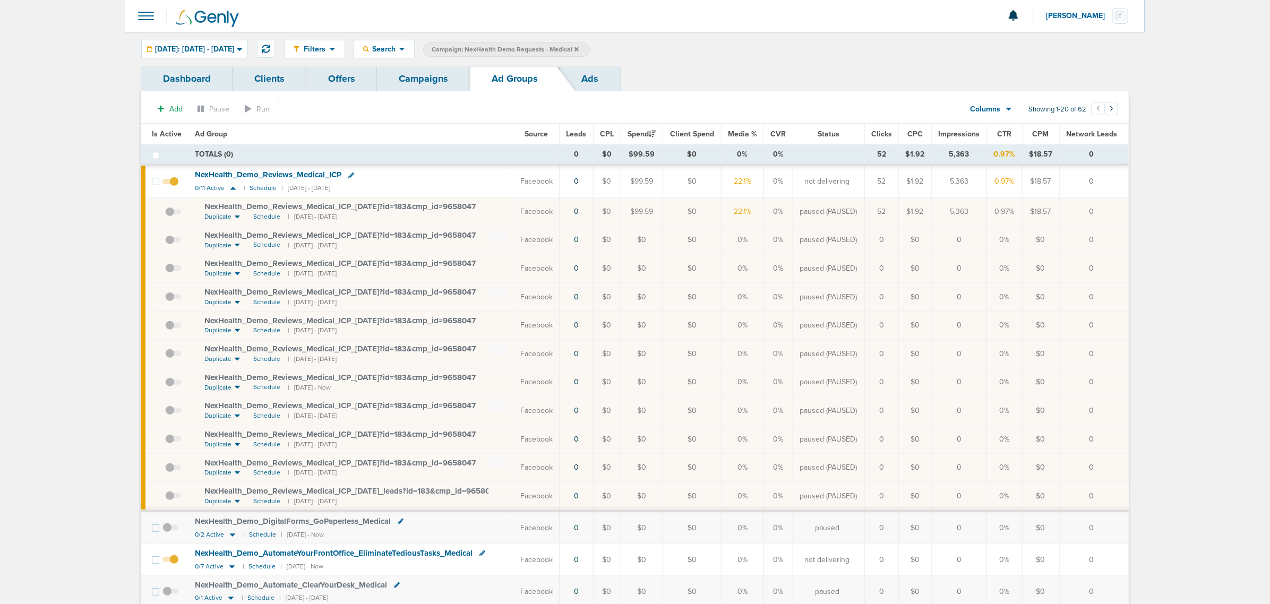
click at [167, 365] on span at bounding box center [173, 387] width 16 height 0
click at [165, 365] on input "checkbox" at bounding box center [165, 384] width 0 height 0
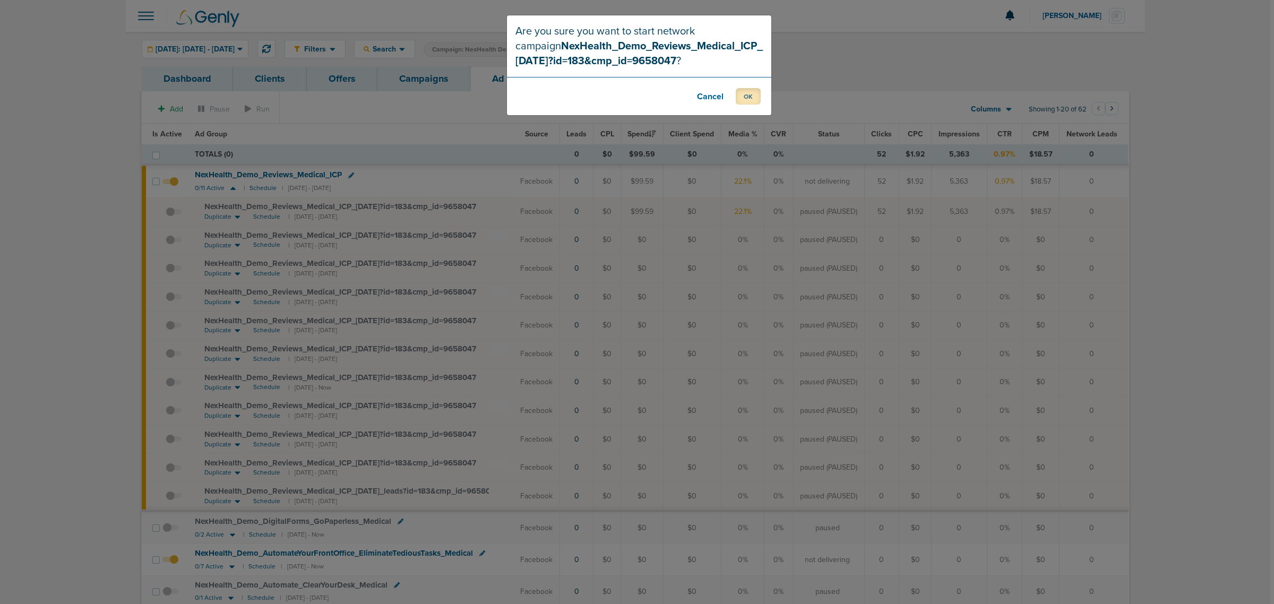
click at [752, 103] on button "OK" at bounding box center [748, 96] width 25 height 16
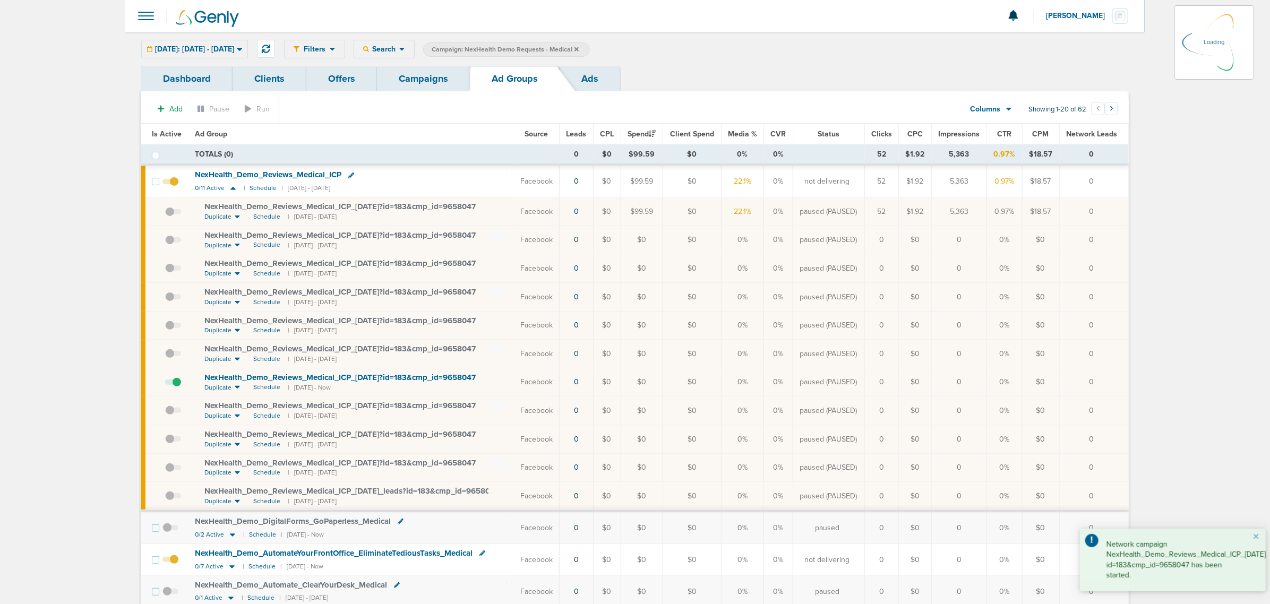
click at [227, 49] on div "[DATE]: [DATE] - [DATE] [DATE] [DATE] Last 7 Days Last 14 Days This Month Last …" at bounding box center [194, 49] width 107 height 19
click at [243, 51] on icon at bounding box center [240, 49] width 6 height 9
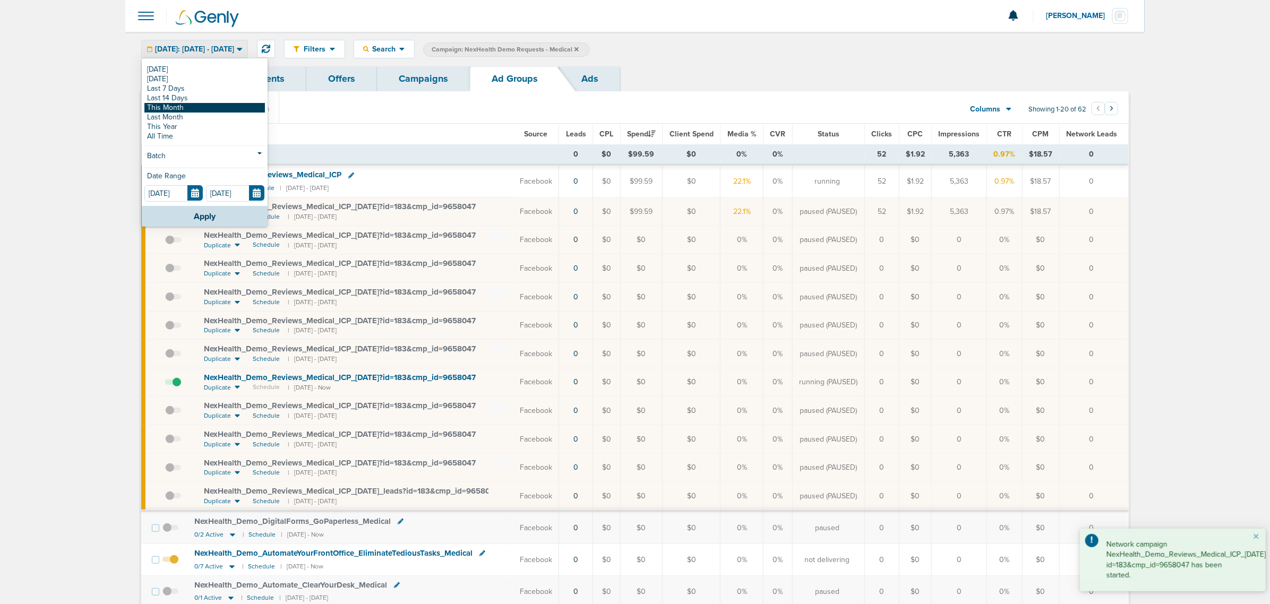
click at [217, 103] on link "This Month" at bounding box center [204, 108] width 120 height 10
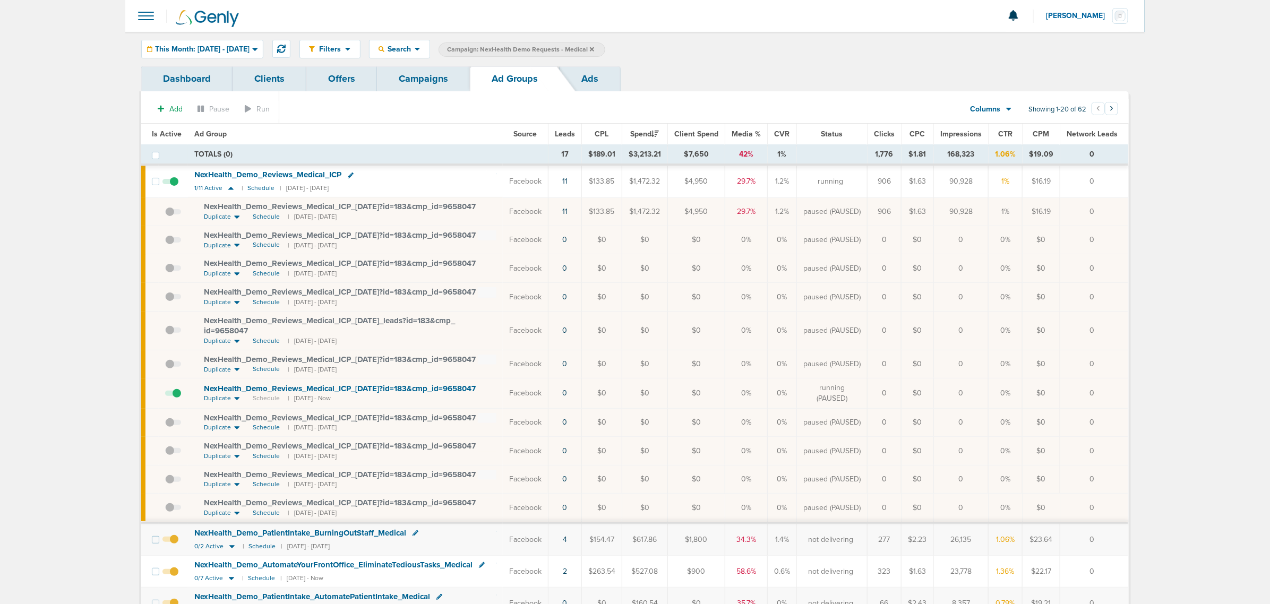
click at [434, 365] on span "NexHealth_ Demo_ Reviews_ Medical_ ICP_ [DATE]?id=183&cmp_ id=9658047" at bounding box center [340, 389] width 272 height 10
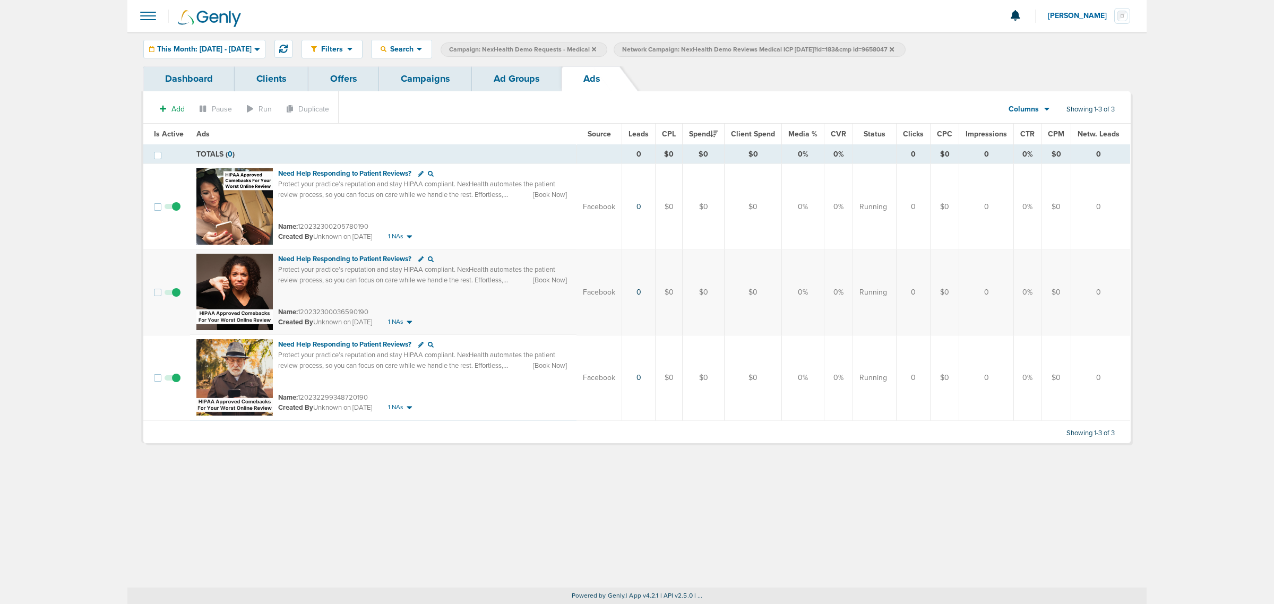
click at [535, 73] on link "Ad Groups" at bounding box center [517, 78] width 90 height 25
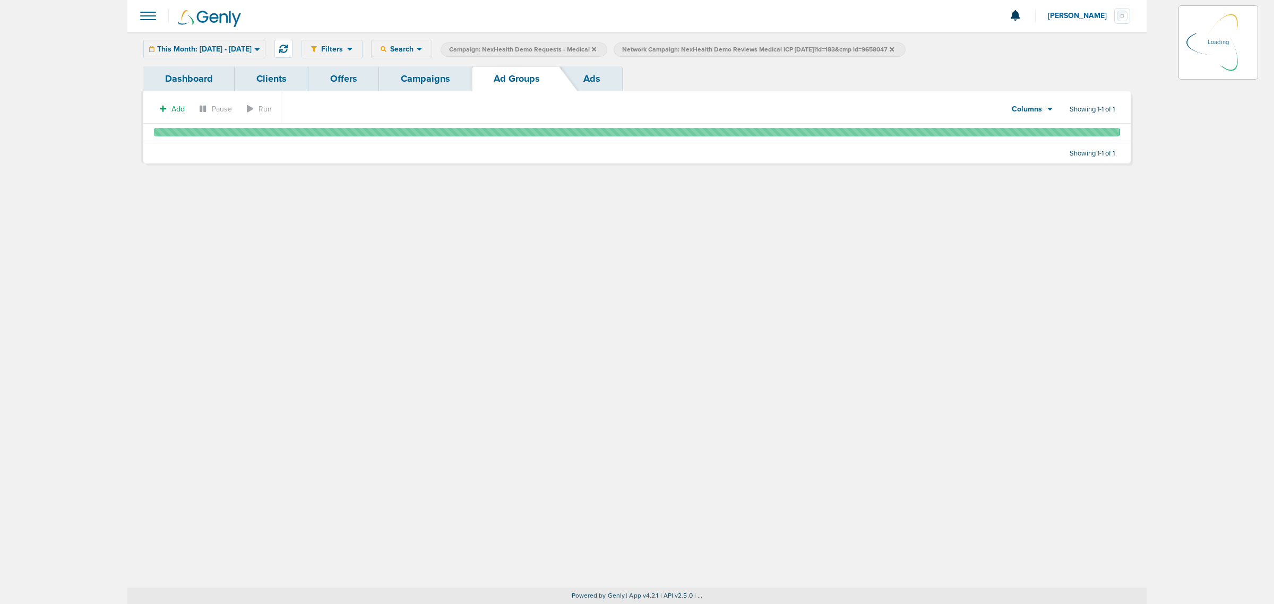
click at [418, 74] on link "Campaigns" at bounding box center [425, 78] width 93 height 25
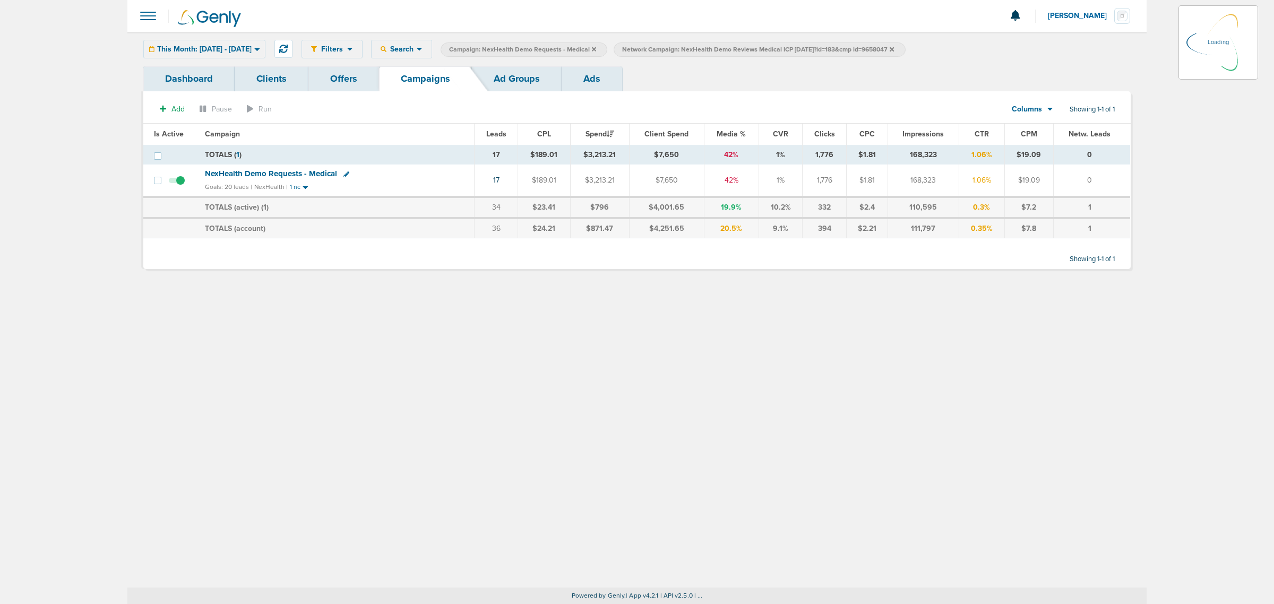
click at [596, 49] on icon at bounding box center [594, 49] width 4 height 4
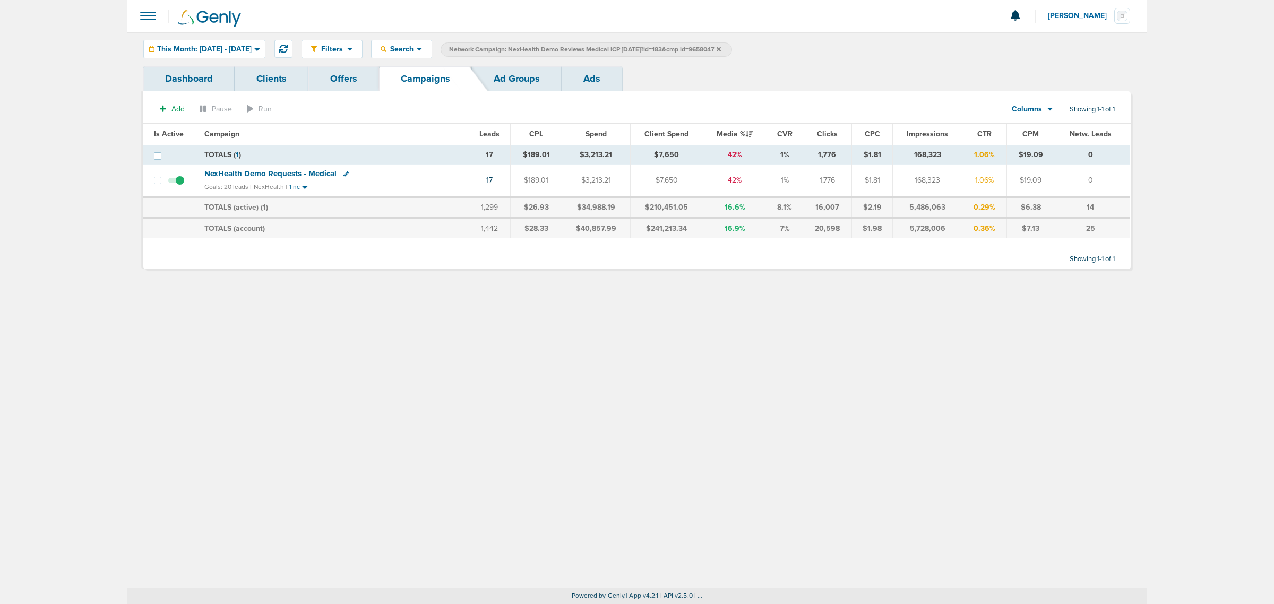
click at [721, 48] on icon at bounding box center [719, 49] width 4 height 4
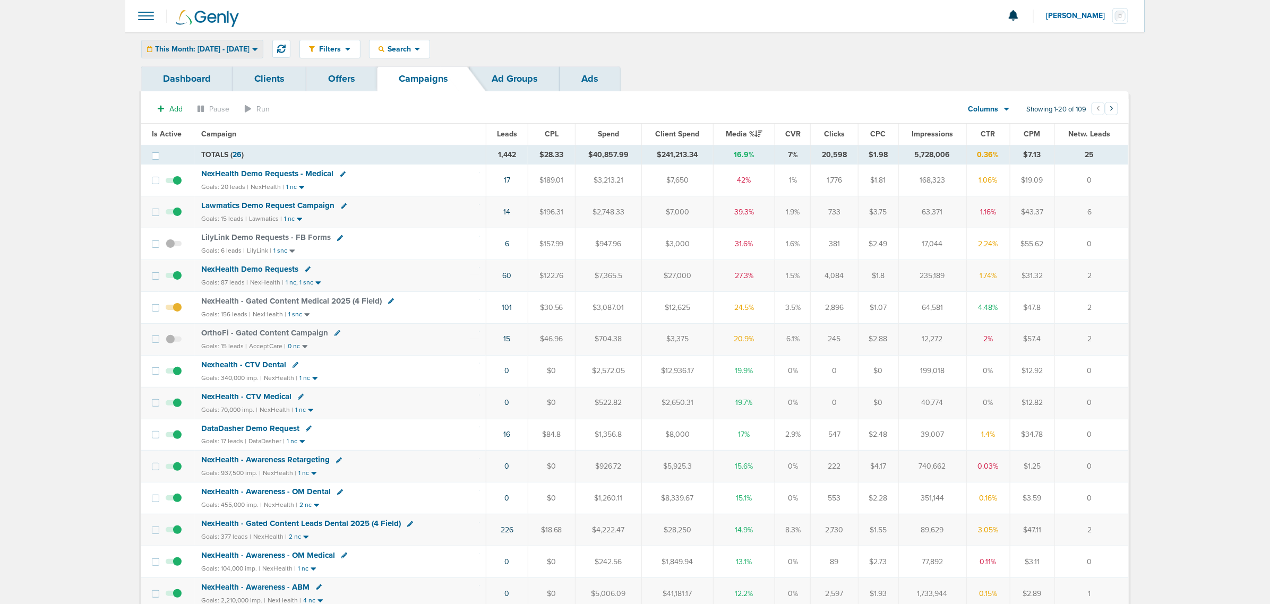
click at [263, 53] on div "This Month: [DATE] - [DATE]" at bounding box center [202, 49] width 121 height 18
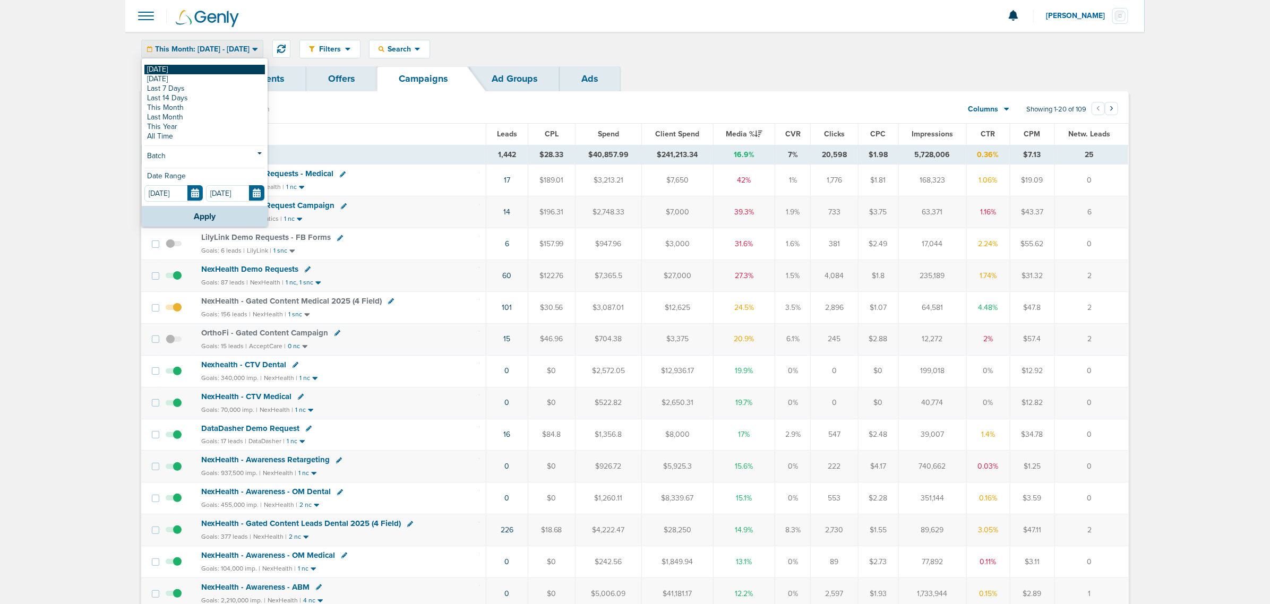
click at [209, 66] on link "[DATE]" at bounding box center [204, 70] width 120 height 10
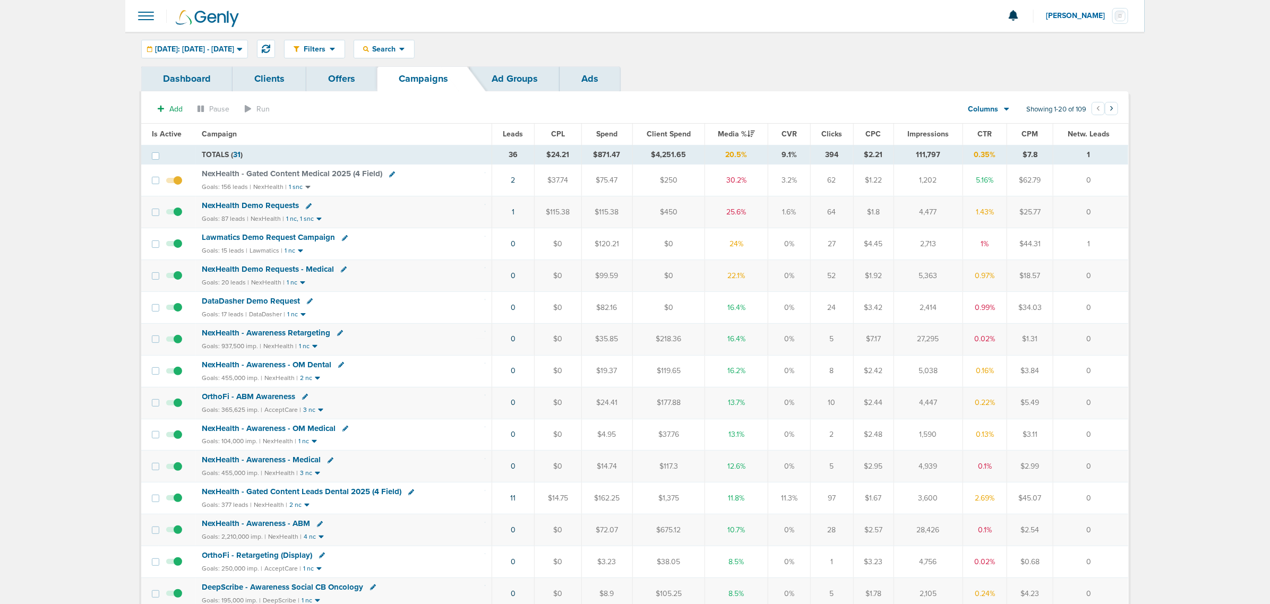
drag, startPoint x: 429, startPoint y: 245, endPoint x: 1097, endPoint y: 244, distance: 668.2
click at [844, 244] on tr "Lawmatics Demo Request Campaign Goals: 15 leads | Lawmatics | 1 nc 0 $0 $120.21…" at bounding box center [634, 244] width 987 height 32
click at [844, 244] on td "1" at bounding box center [1090, 244] width 75 height 32
click at [297, 365] on span "NexHealth - Gated Content Leads Dental 2025 (4 Field)" at bounding box center [302, 492] width 200 height 10
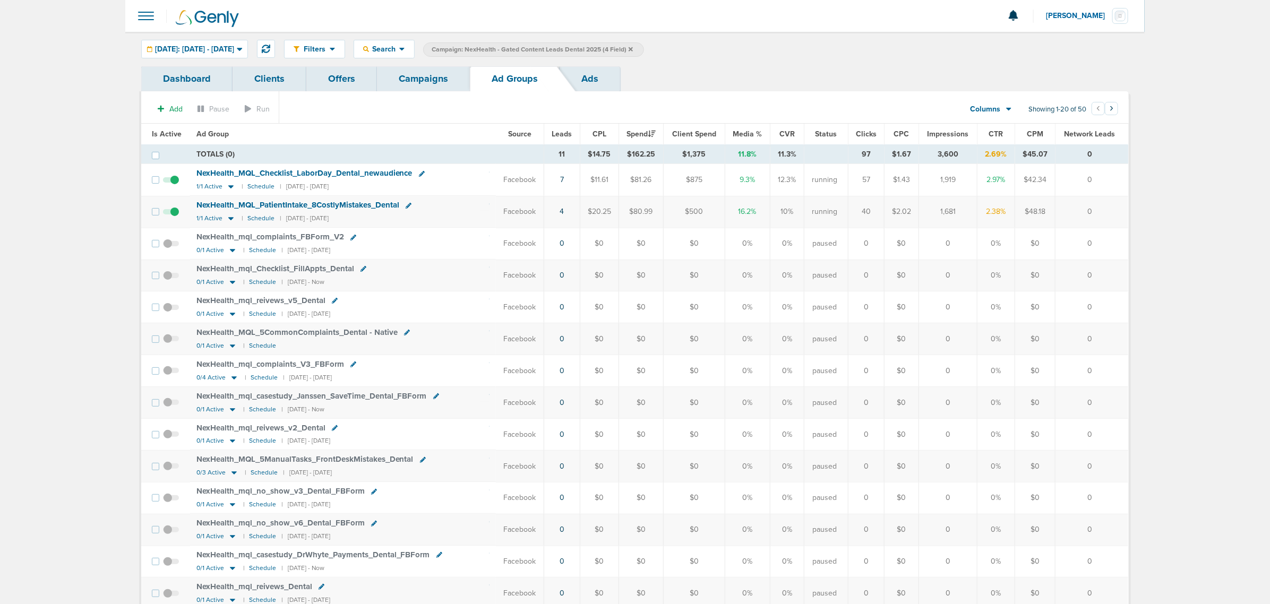
click at [435, 83] on link "Campaigns" at bounding box center [423, 78] width 93 height 25
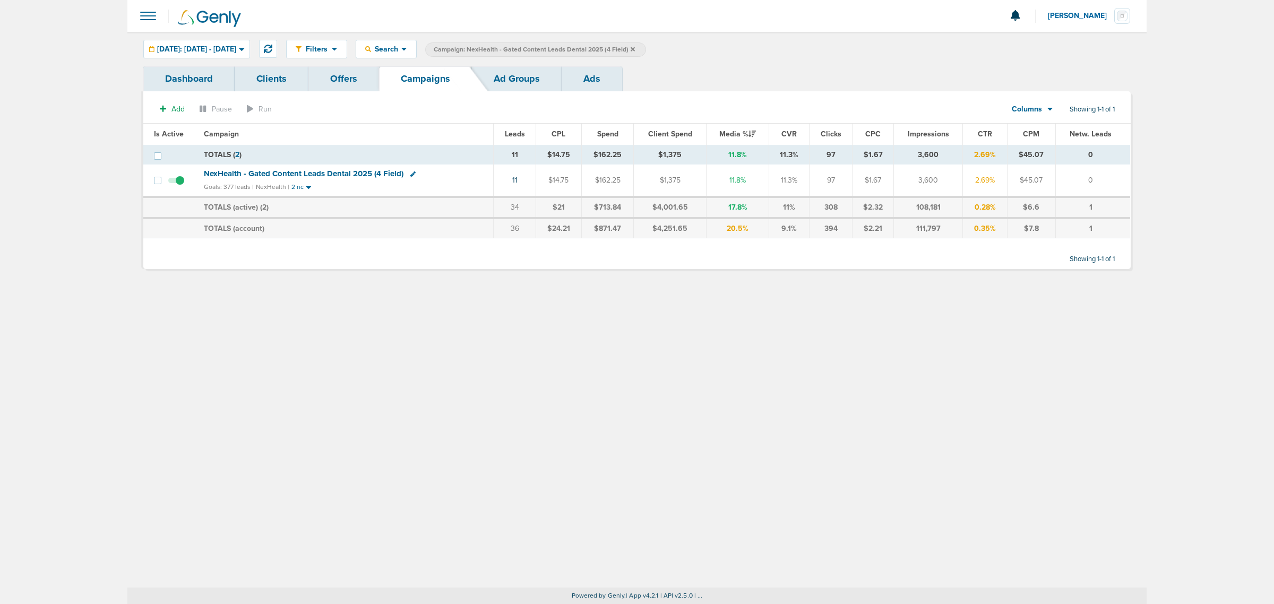
click at [635, 47] on icon at bounding box center [633, 49] width 4 height 6
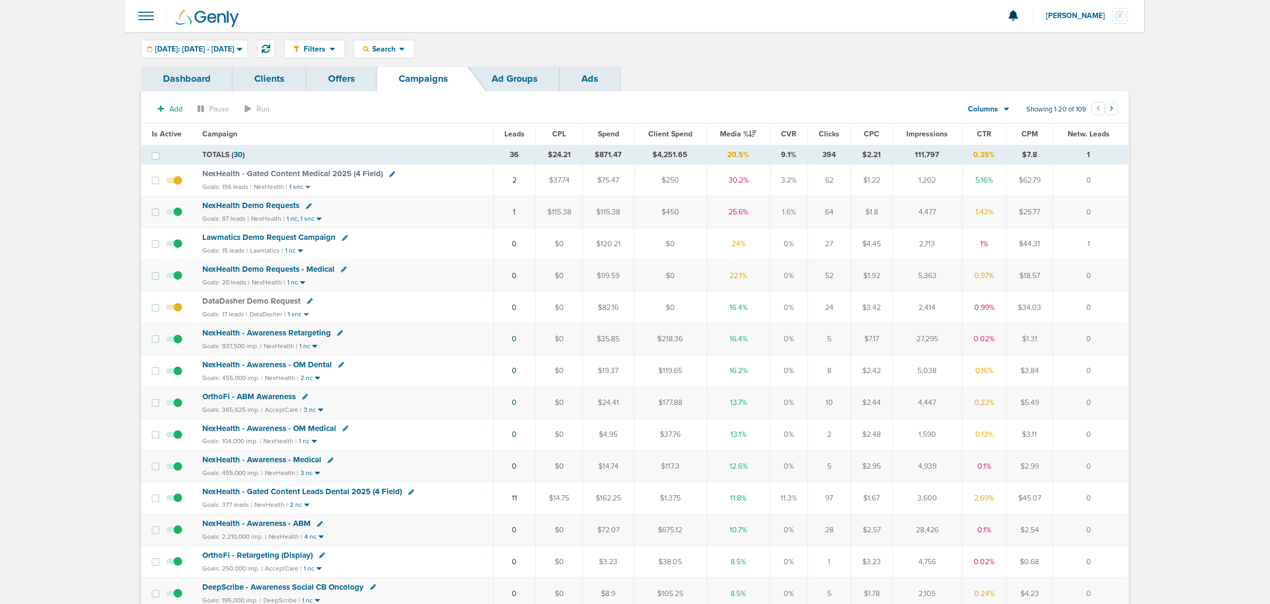
click at [320, 173] on span "NexHealth - Gated Content Medical 2025 (4 Field)" at bounding box center [292, 174] width 180 height 10
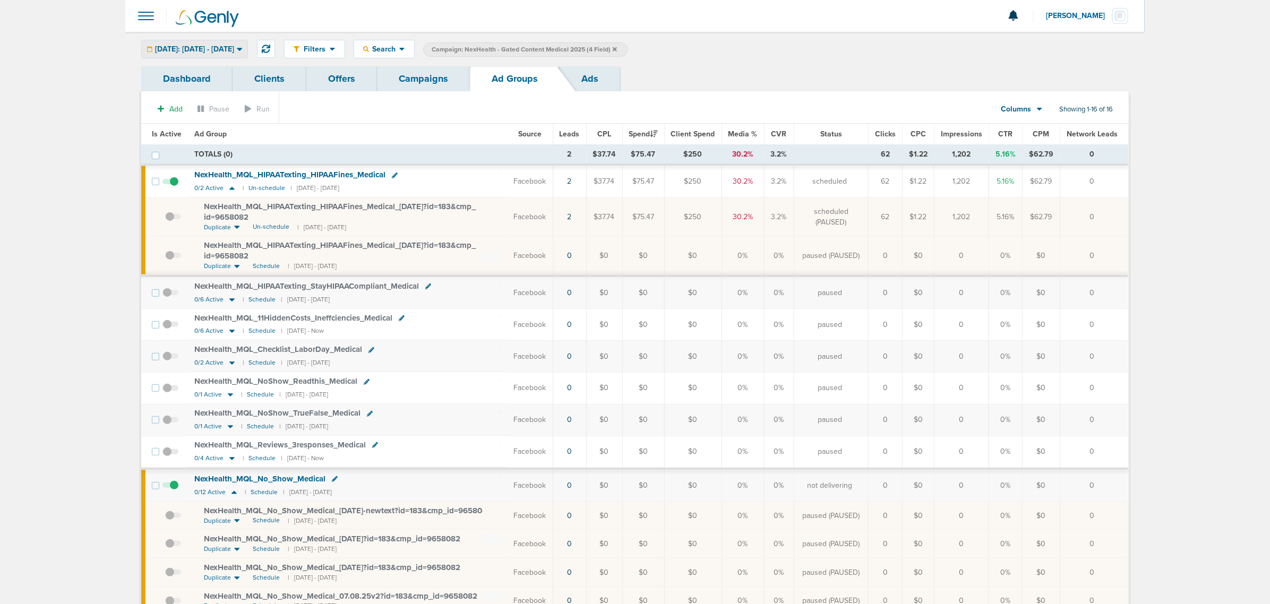
click at [223, 47] on span "[DATE]: [DATE] - [DATE]" at bounding box center [194, 49] width 79 height 7
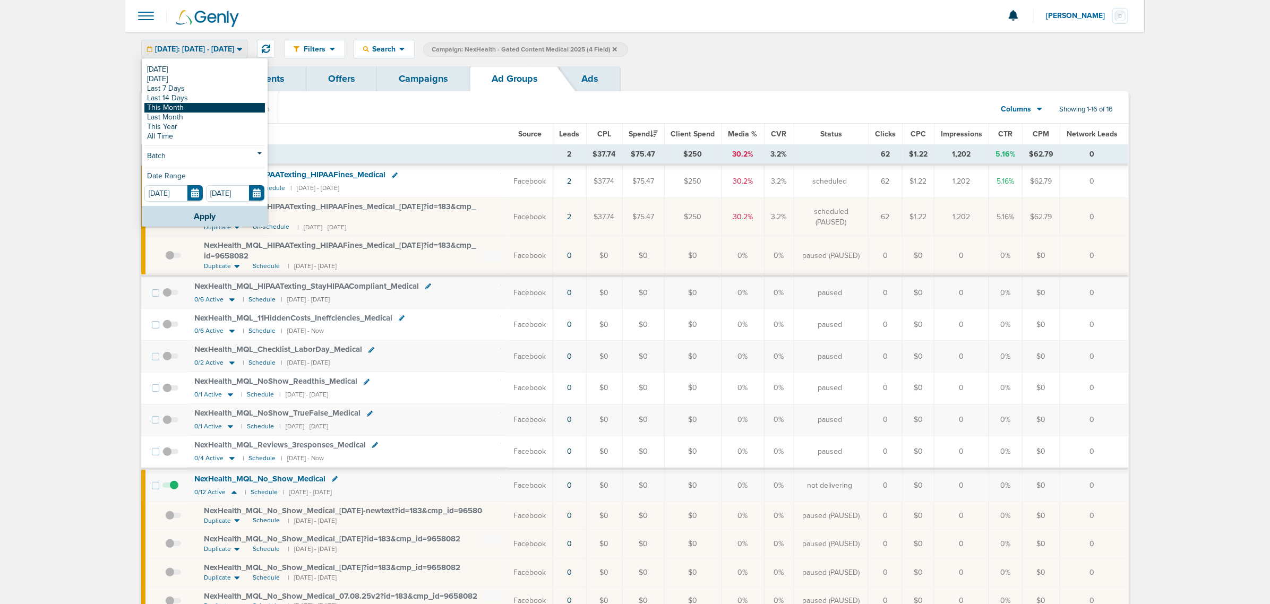
click at [199, 107] on link "This Month" at bounding box center [204, 108] width 120 height 10
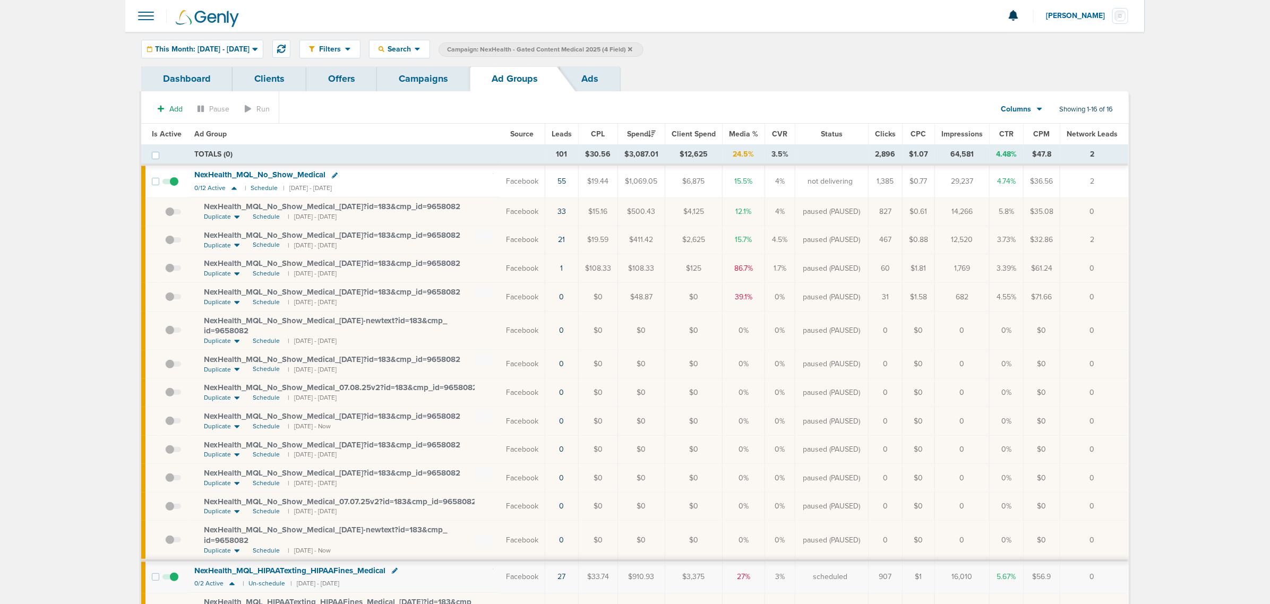
click at [343, 209] on span "NexHealth_ MQL_ No_ Show_ Medical_ [DATE]?id=183&cmp_ id=9658082" at bounding box center [332, 207] width 256 height 10
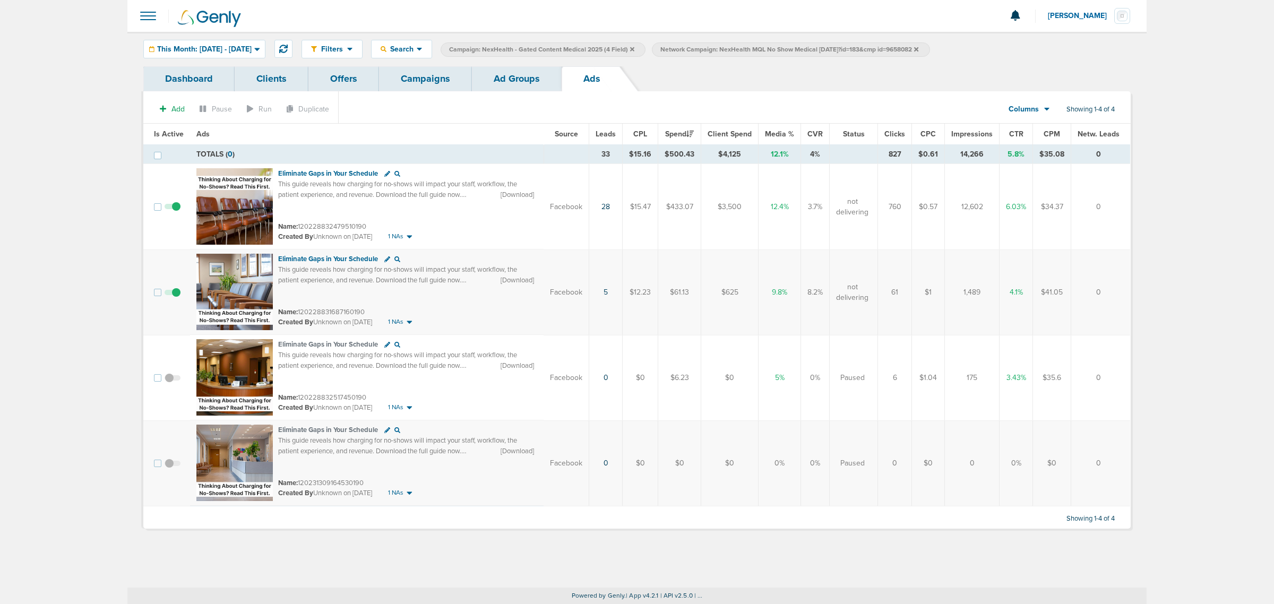
drag, startPoint x: 119, startPoint y: 127, endPoint x: 1263, endPoint y: 468, distance: 1193.4
click at [844, 365] on main "Notifications You have no unread notifications [PERSON_NAME] Profile Sign Out C…" at bounding box center [637, 302] width 1274 height 604
click at [540, 82] on link "Ad Groups" at bounding box center [517, 78] width 90 height 25
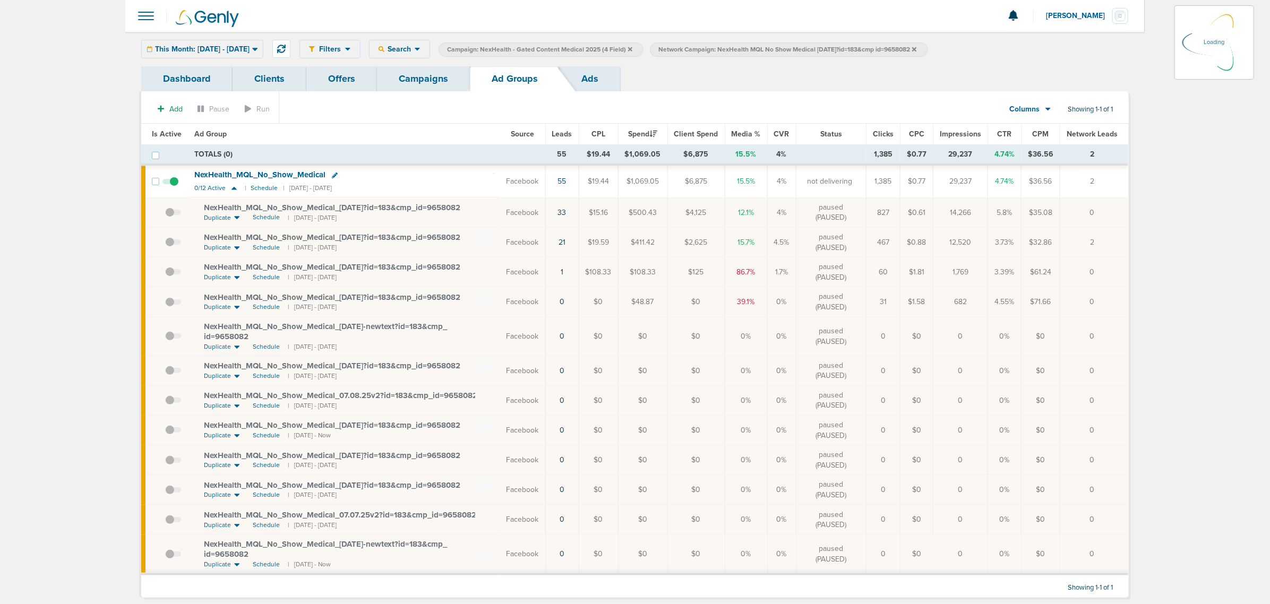
click at [443, 77] on link "Campaigns" at bounding box center [423, 78] width 93 height 25
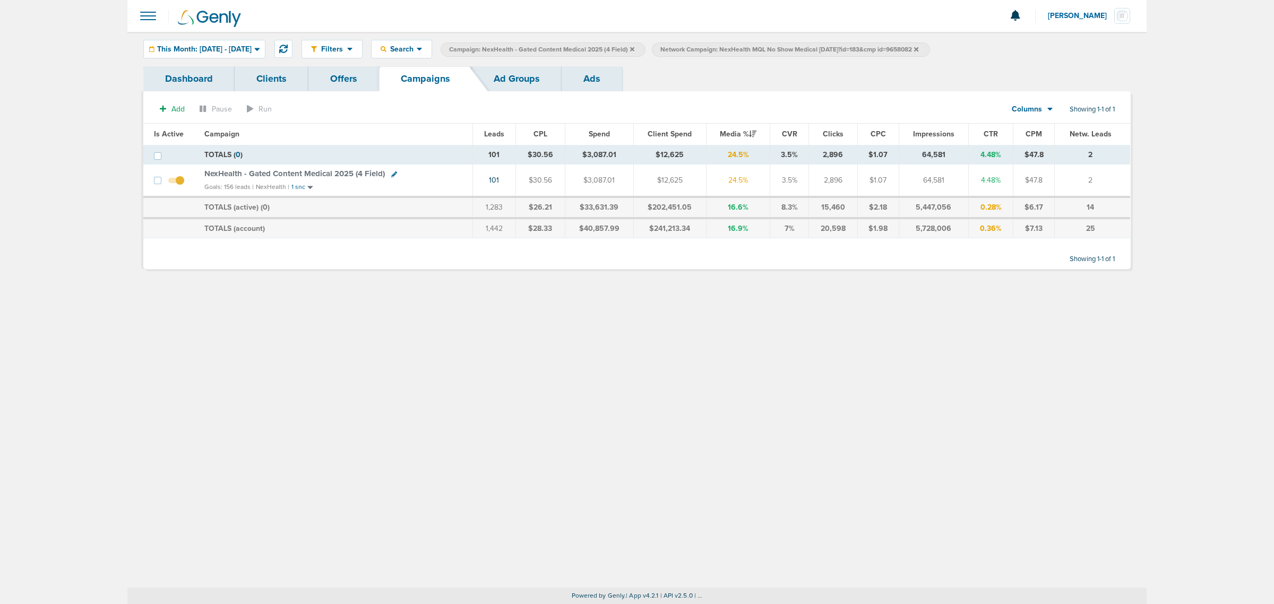
click at [308, 175] on span "NexHealth - Gated Content Medical 2025 (4 Field)" at bounding box center [294, 174] width 180 height 10
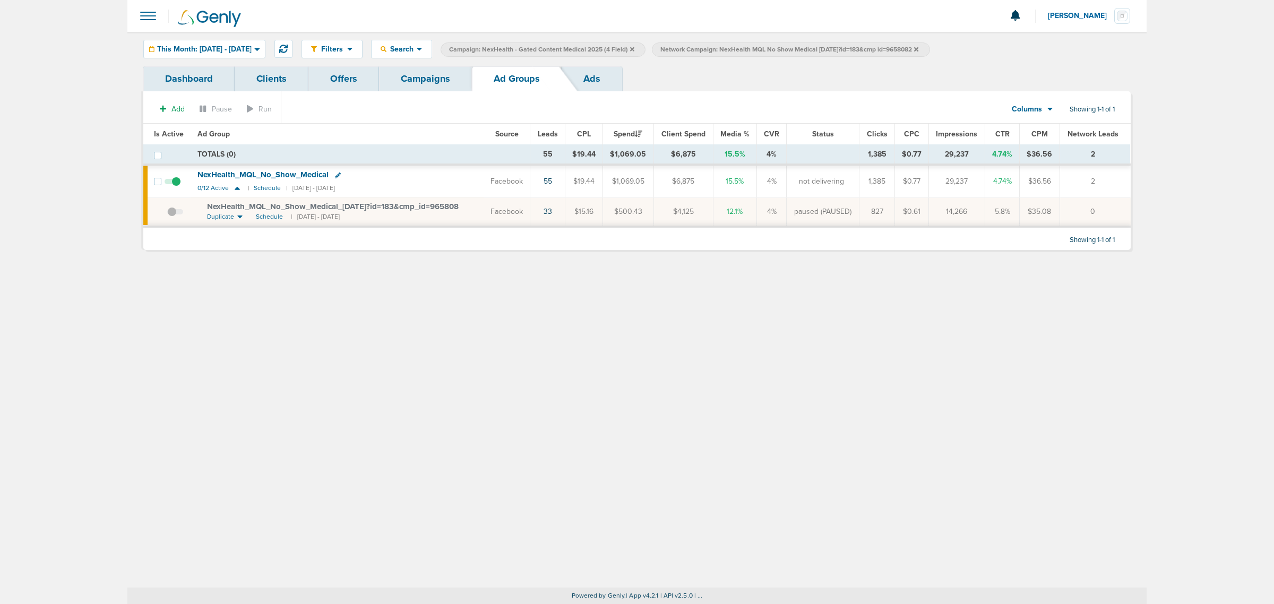
click at [219, 36] on div "Filters Active Only Settings Status Active Inactive Objectives MQL SQL Traffic …" at bounding box center [636, 49] width 1019 height 34
click at [213, 49] on span "This Month: [DATE] - [DATE]" at bounding box center [204, 49] width 94 height 7
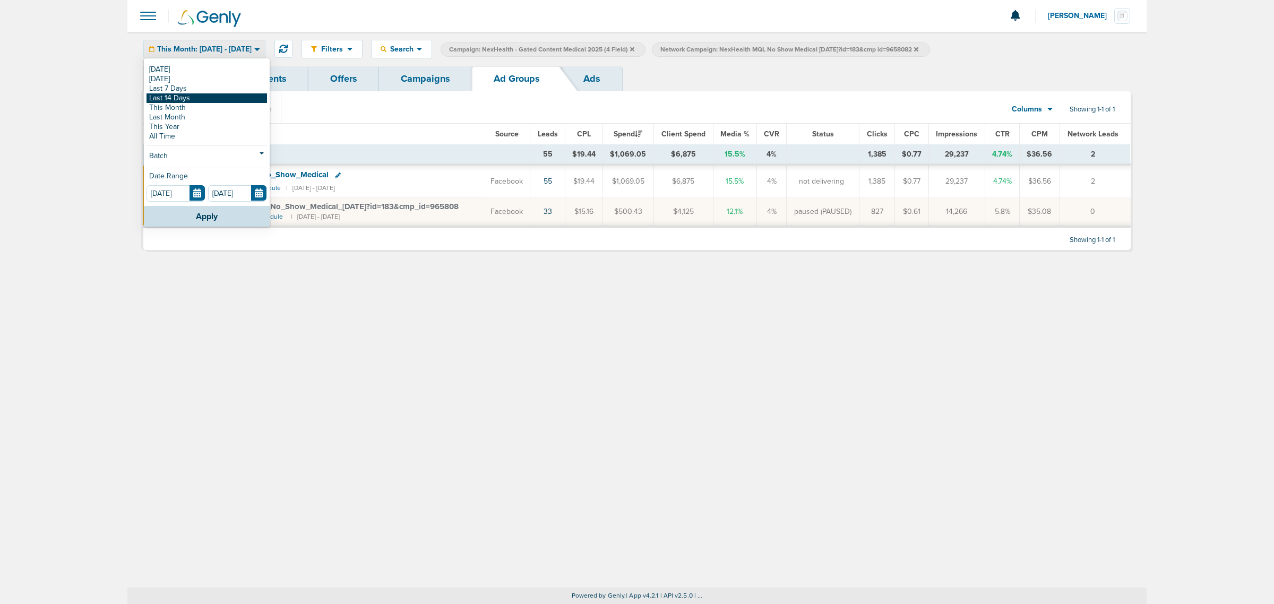
click at [213, 99] on link "Last 14 Days" at bounding box center [206, 98] width 120 height 10
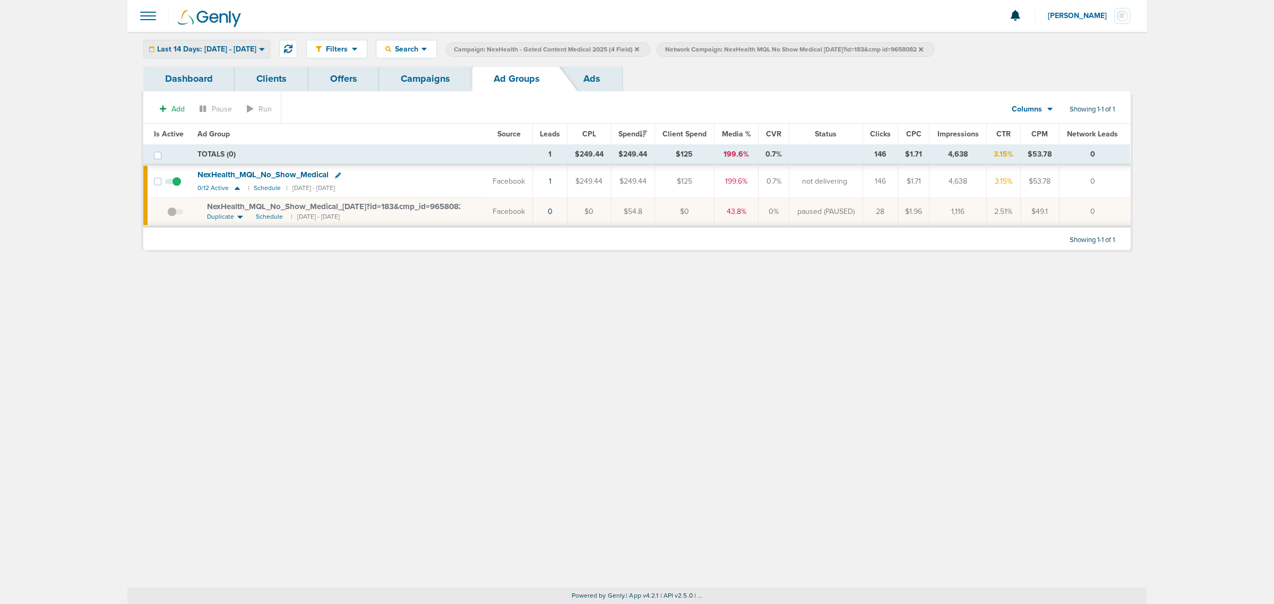
click at [211, 48] on span "Last 14 Days: [DATE] - [DATE]" at bounding box center [206, 49] width 99 height 7
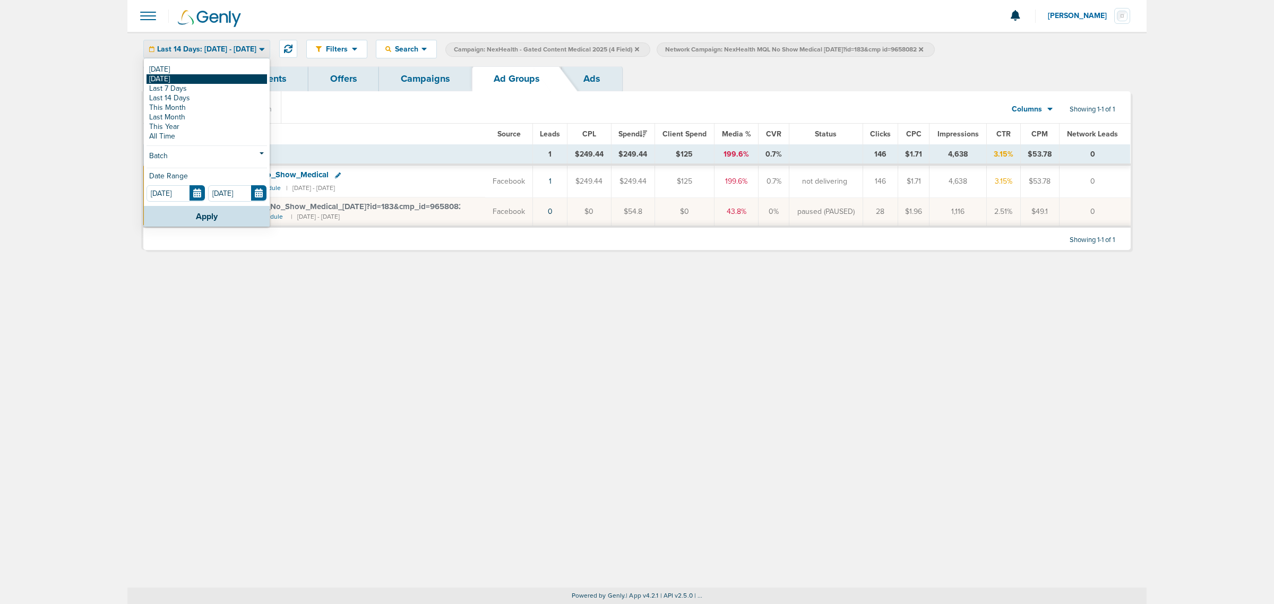
click at [190, 83] on link "[DATE]" at bounding box center [206, 79] width 120 height 10
type input "[DATE]"
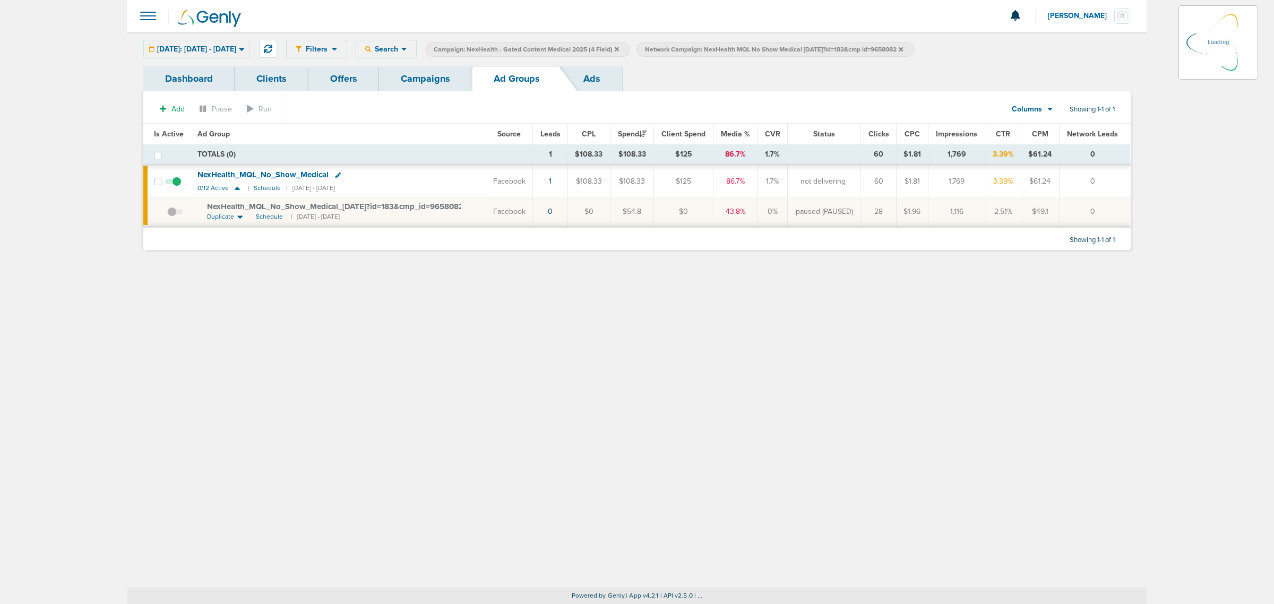
click at [216, 45] on div "[DATE]: [DATE] - [DATE] [DATE] [DATE] Last 7 Days Last 14 Days This Month Last …" at bounding box center [196, 49] width 107 height 19
click at [236, 52] on span "[DATE]: [DATE] - [DATE]" at bounding box center [196, 49] width 79 height 7
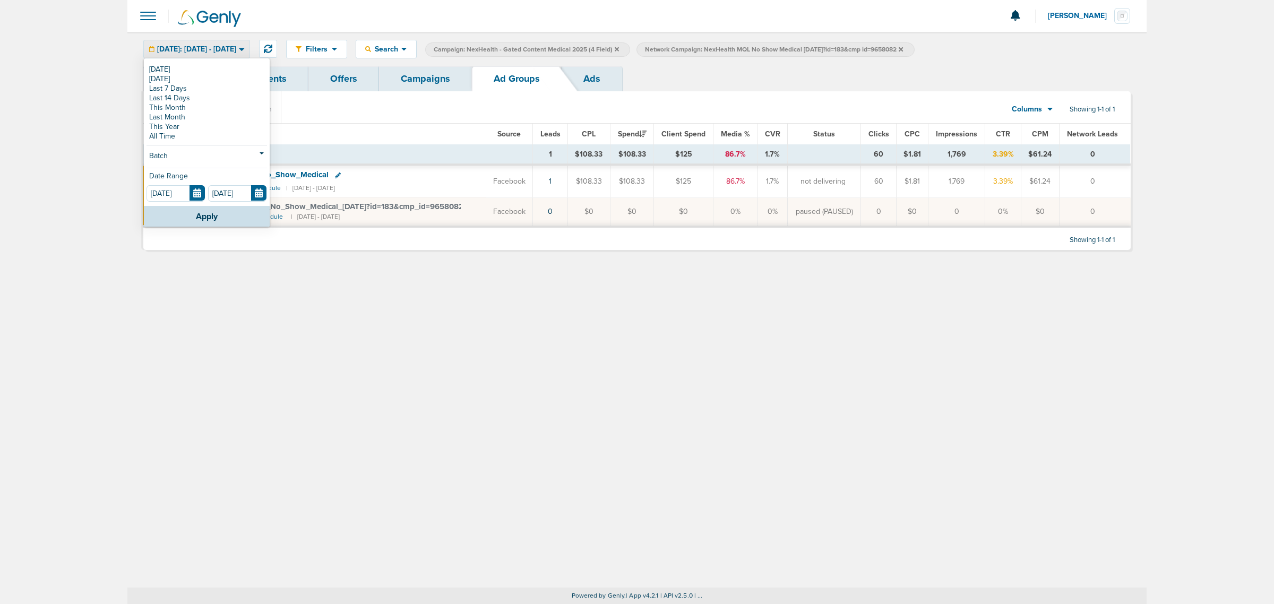
click at [504, 341] on div "Filters Active Only Settings Status Active Inactive Objectives MQL SQL Traffic …" at bounding box center [636, 310] width 1019 height 556
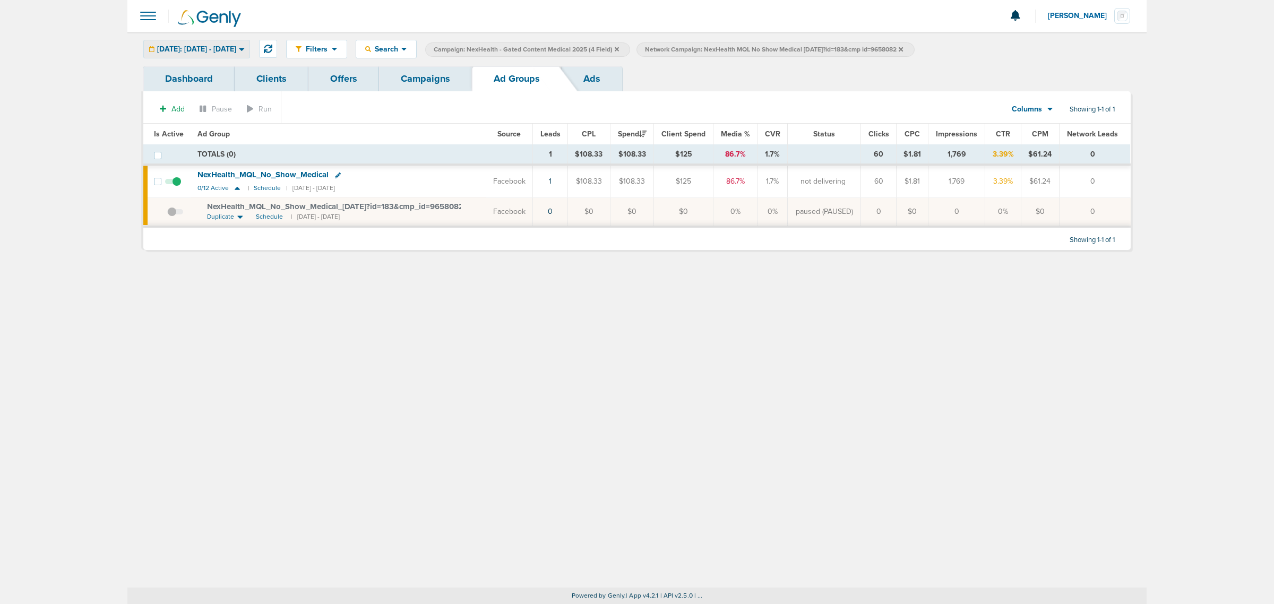
click at [236, 49] on span "[DATE]: [DATE] - [DATE]" at bounding box center [196, 49] width 79 height 7
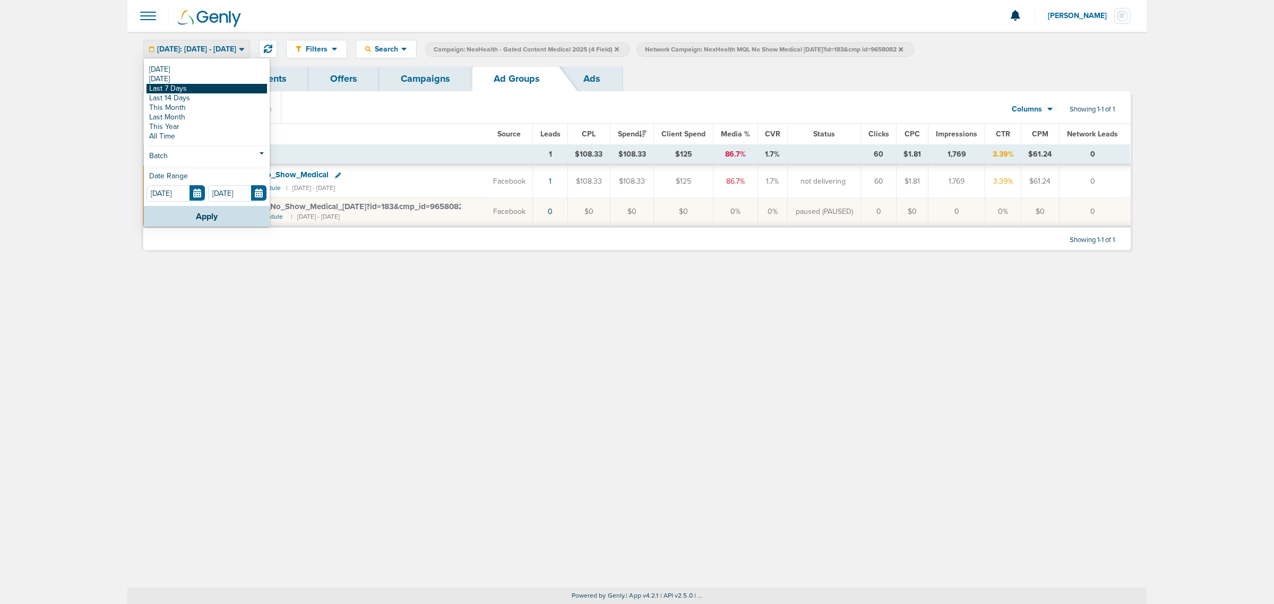
click at [227, 91] on link "Last 7 Days" at bounding box center [206, 89] width 120 height 10
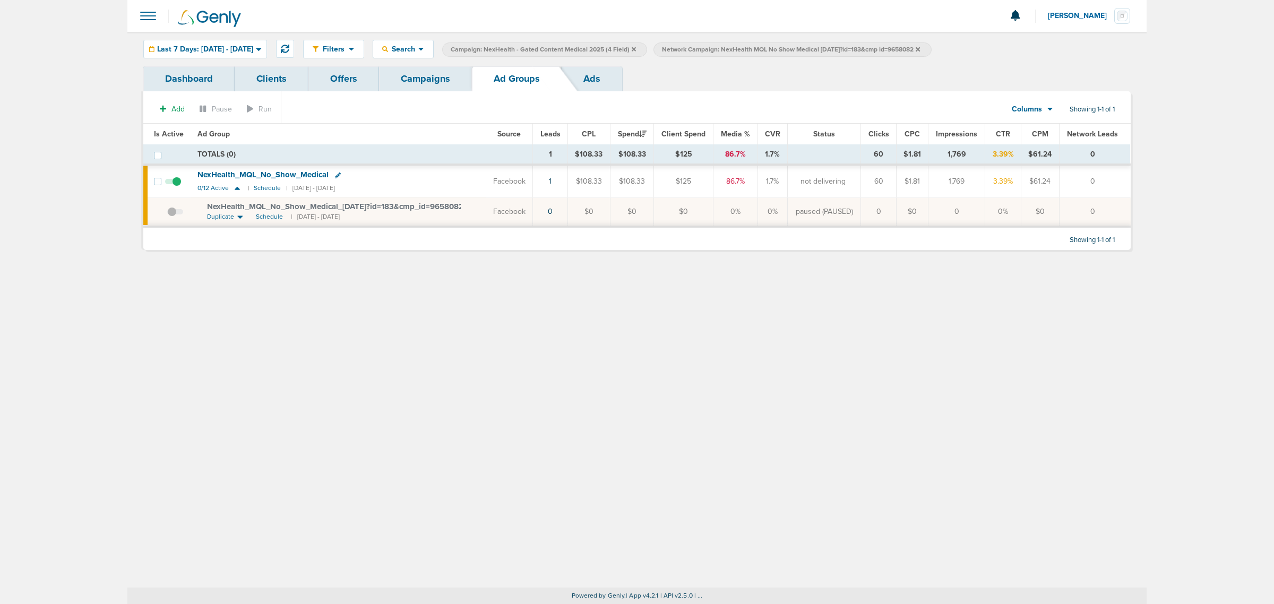
click at [844, 48] on icon at bounding box center [918, 49] width 4 height 6
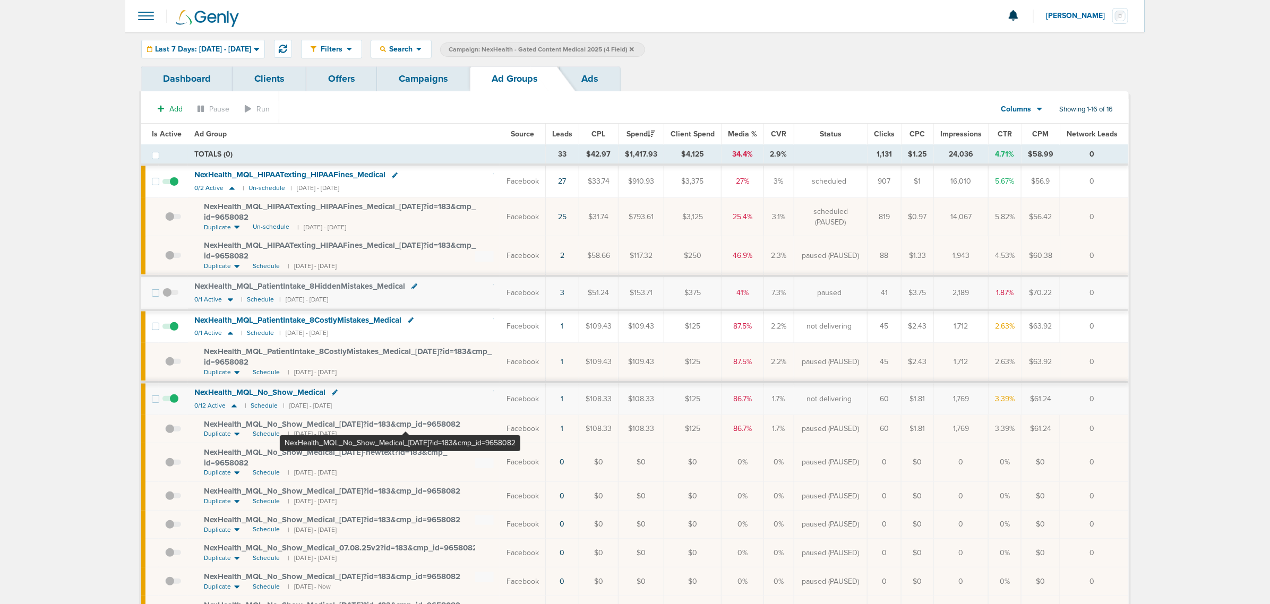
click at [405, 365] on span "NexHealth_ MQL_ No_ Show_ Medical_ [DATE]?id=183&cmp_ id=9658082" at bounding box center [332, 424] width 256 height 10
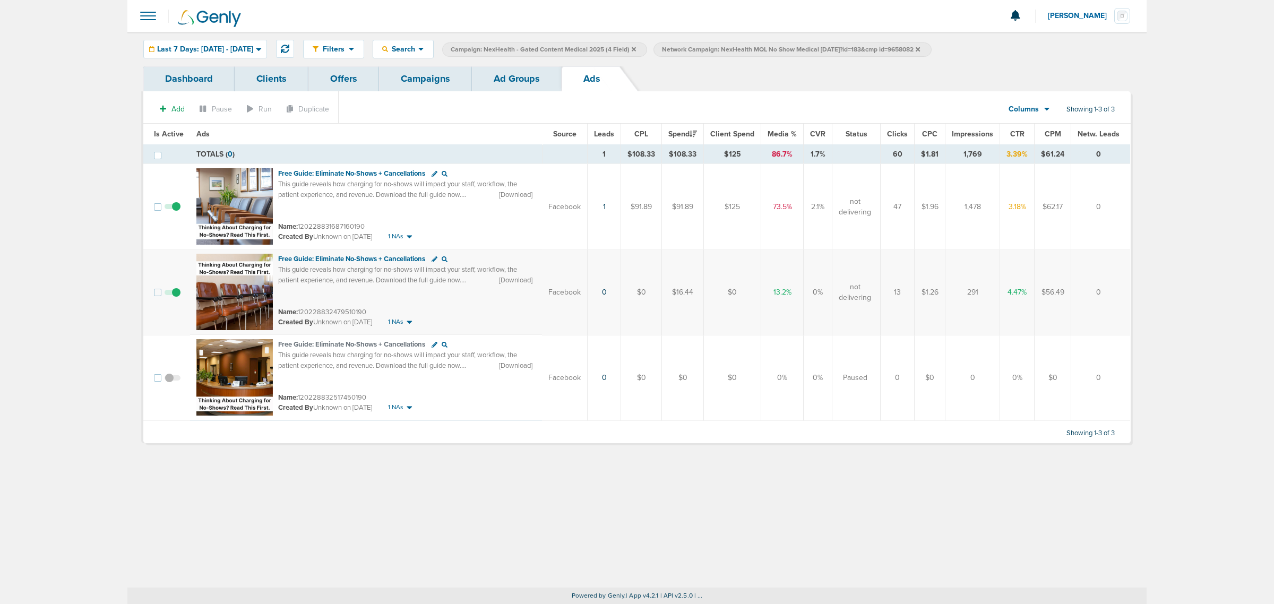
click at [439, 85] on link "Campaigns" at bounding box center [425, 78] width 93 height 25
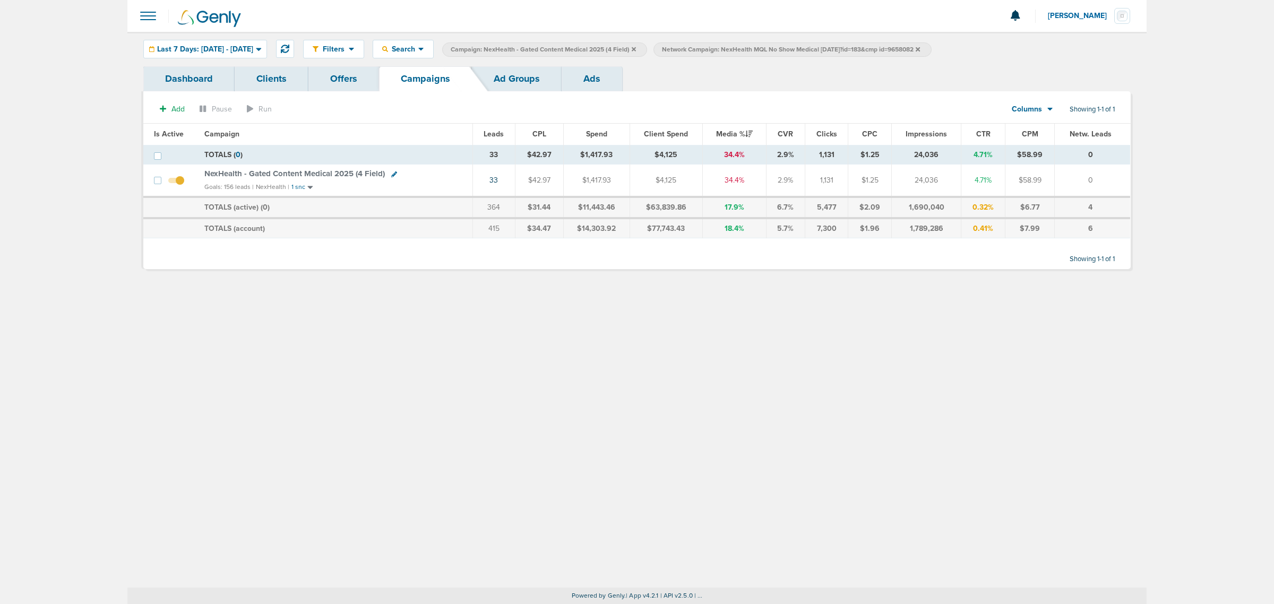
click at [636, 49] on icon at bounding box center [634, 49] width 4 height 4
click at [709, 49] on icon at bounding box center [706, 49] width 4 height 4
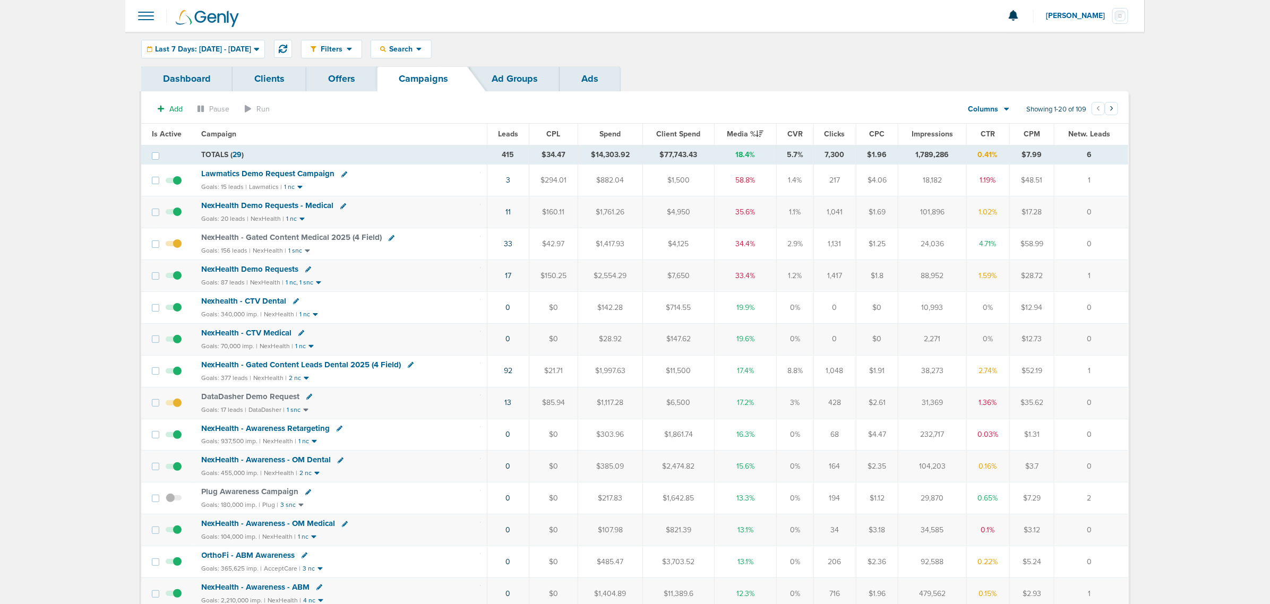
click at [324, 237] on span "NexHealth - Gated Content Medical 2025 (4 Field)" at bounding box center [292, 237] width 180 height 10
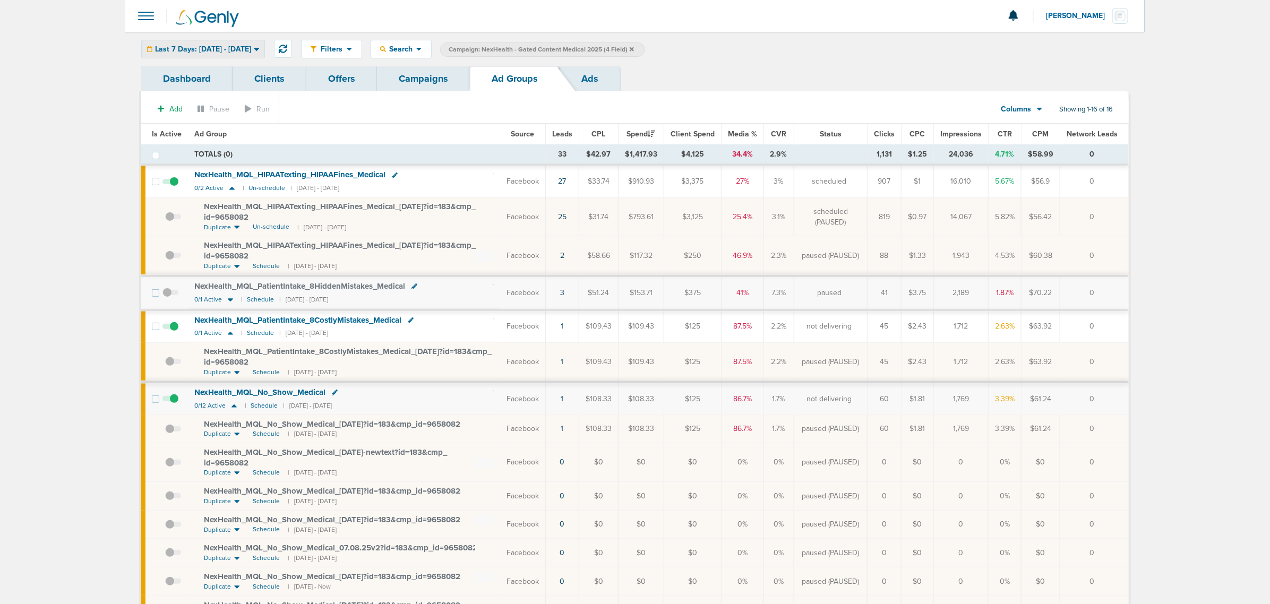
click at [219, 42] on div "Last 7 Days: [DATE] - [DATE]" at bounding box center [203, 49] width 123 height 18
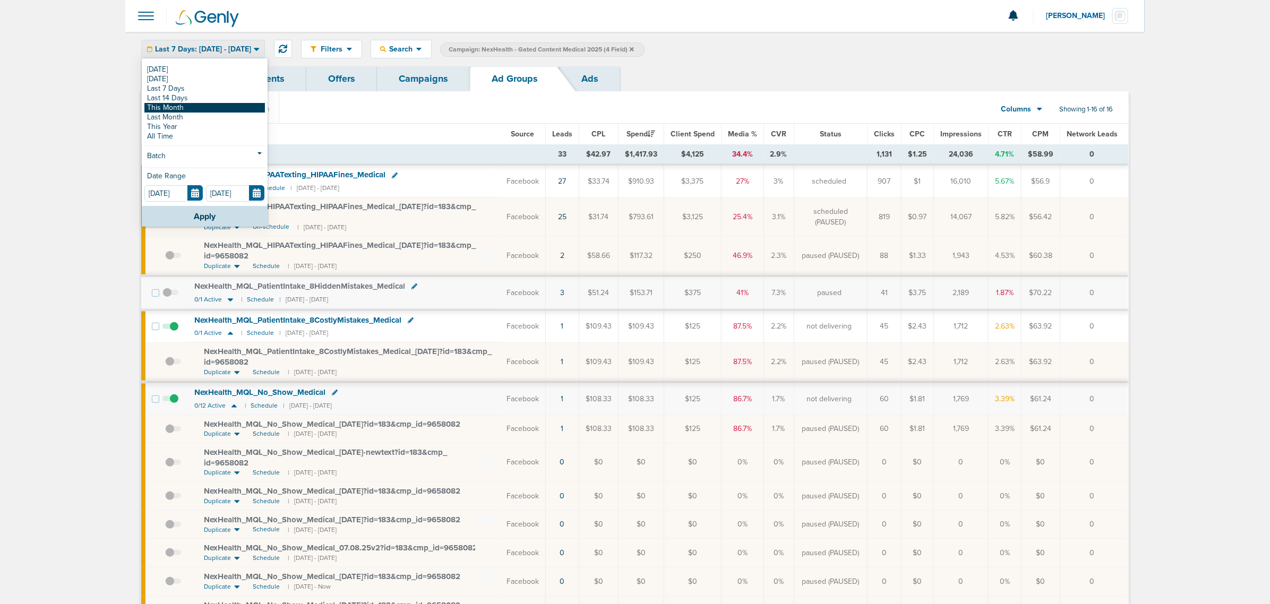
click at [180, 108] on link "This Month" at bounding box center [204, 108] width 120 height 10
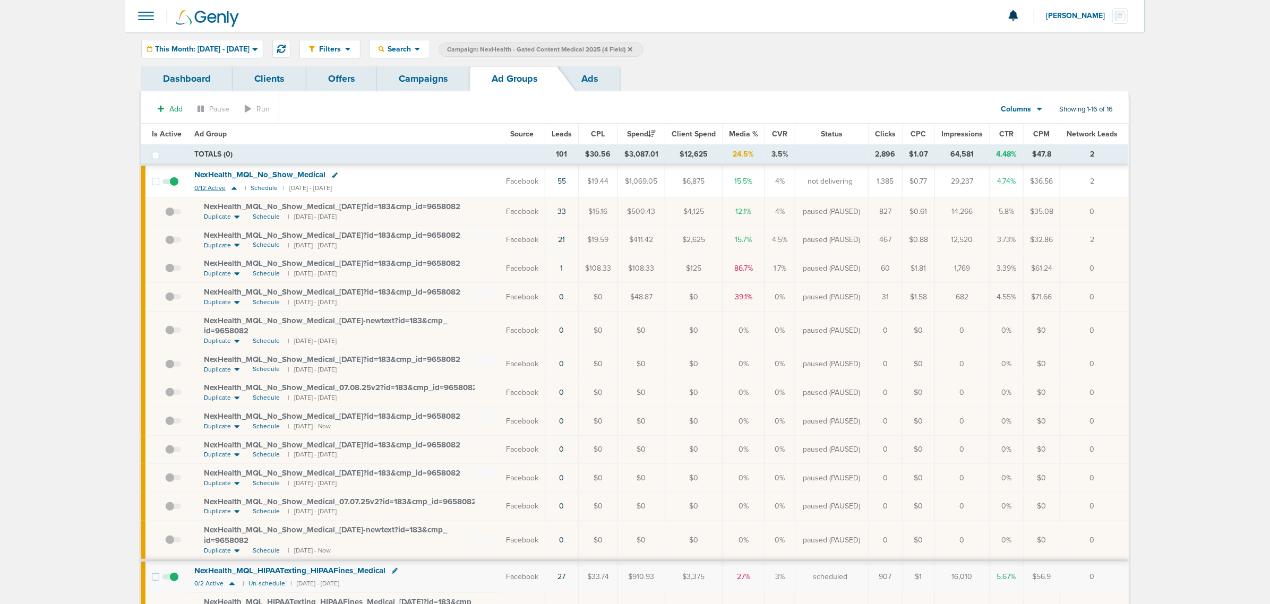
click at [232, 189] on icon at bounding box center [233, 188] width 5 height 3
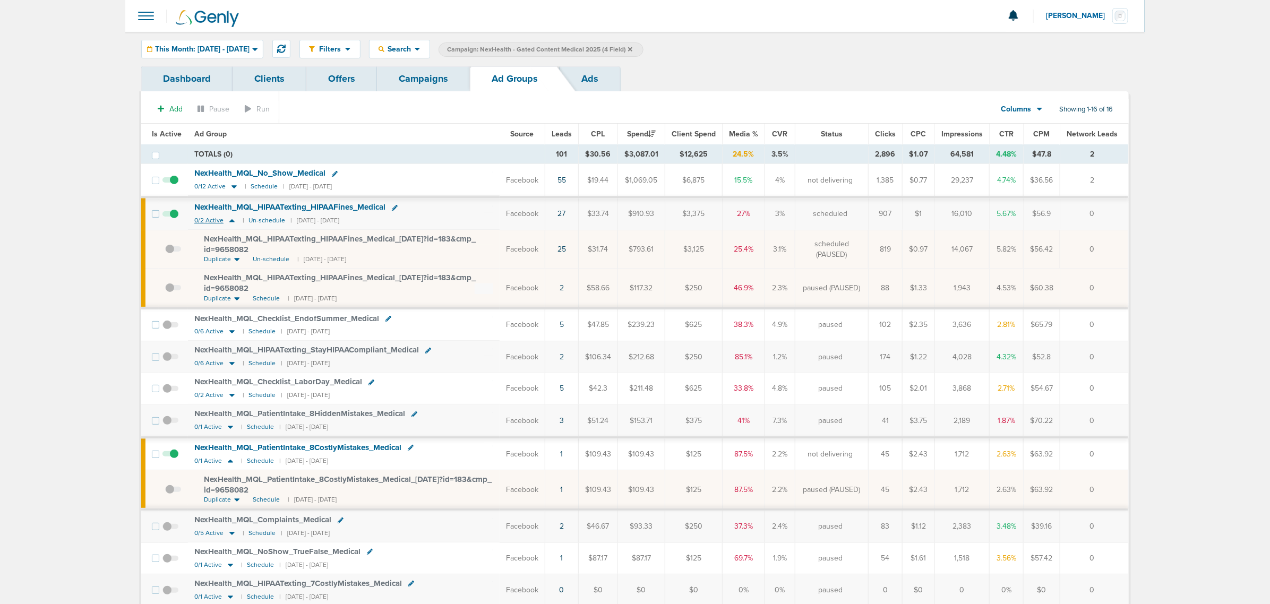
click at [230, 222] on icon at bounding box center [231, 220] width 5 height 3
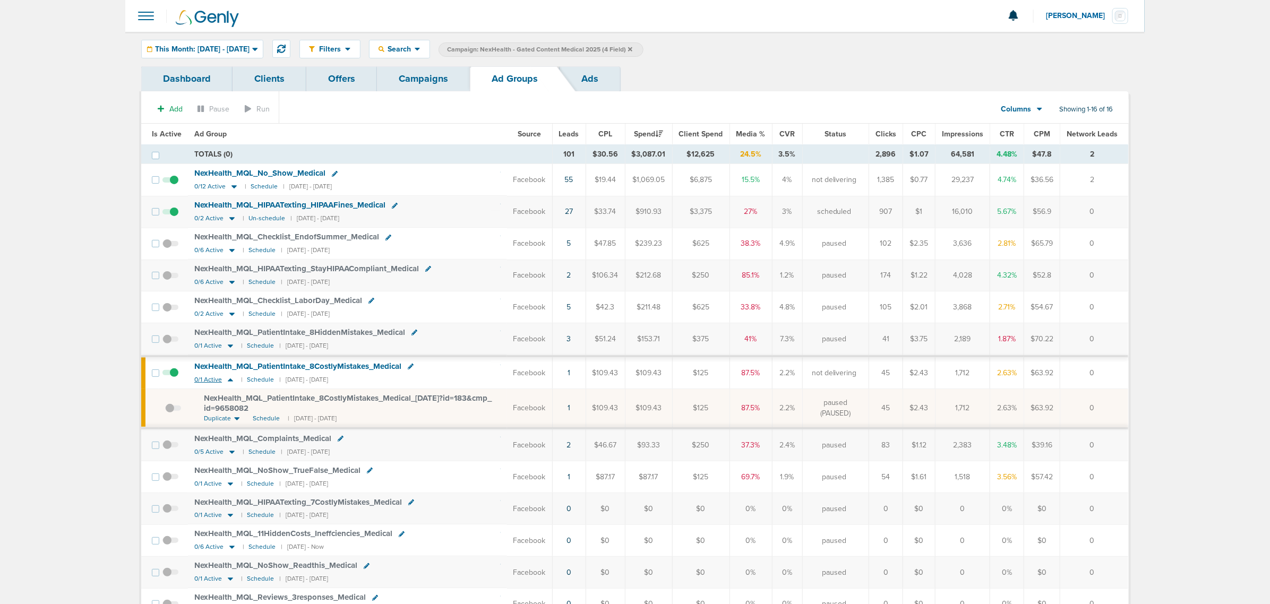
click at [227, 365] on icon at bounding box center [230, 379] width 11 height 9
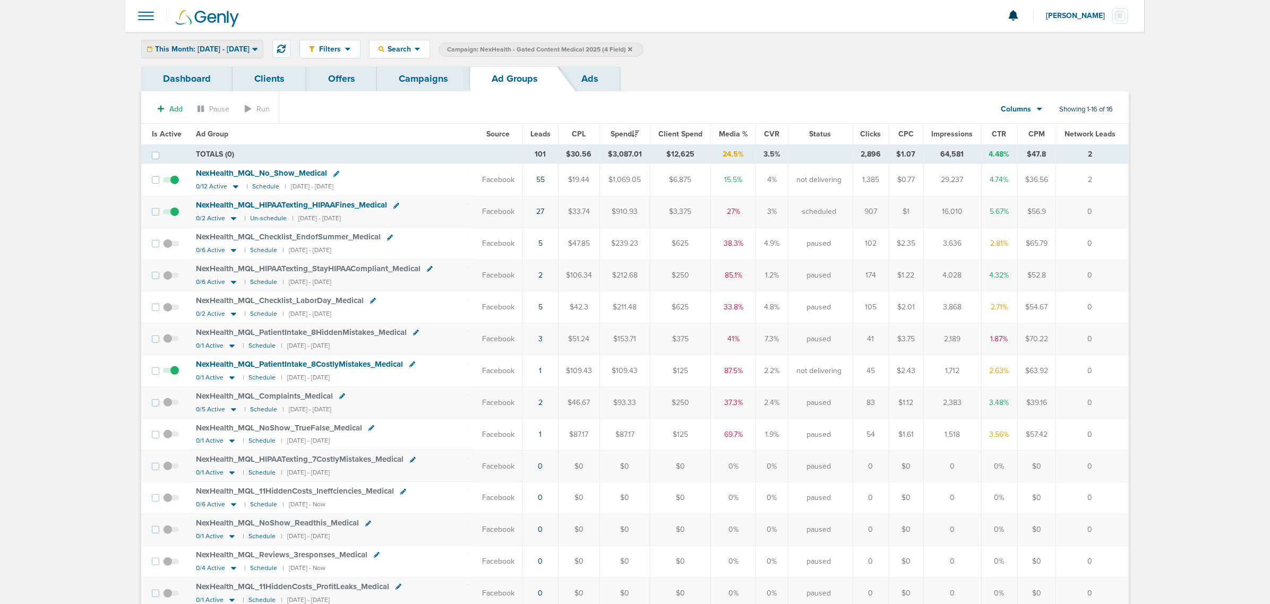
click at [243, 47] on span "This Month: [DATE] - [DATE]" at bounding box center [202, 49] width 94 height 7
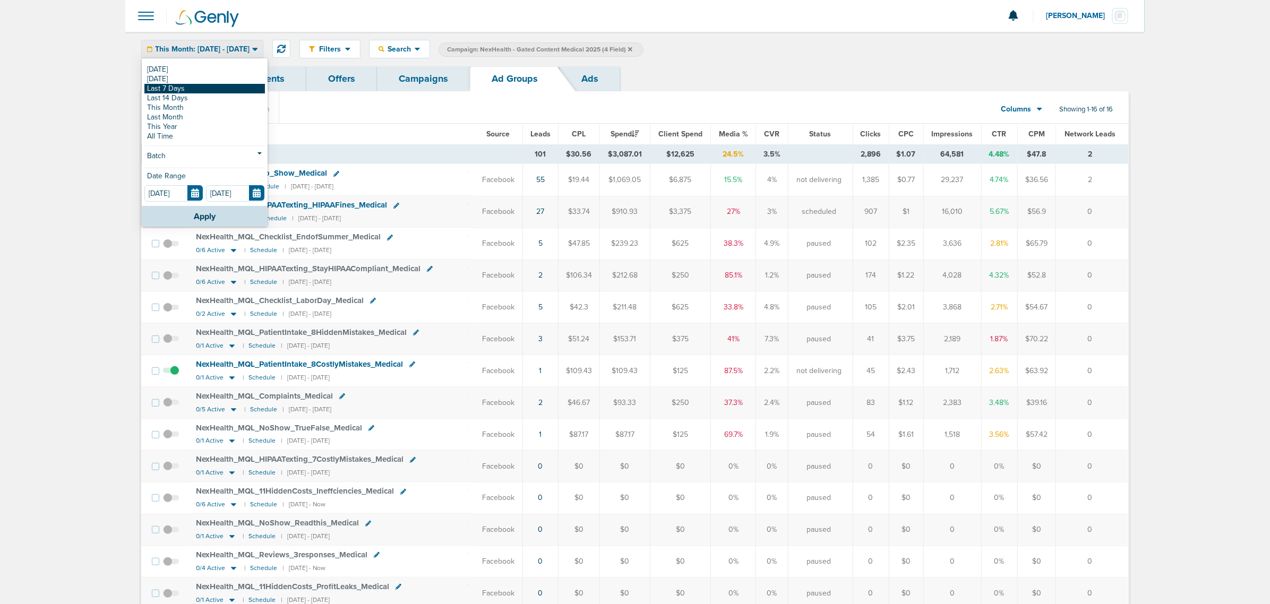
click at [193, 87] on link "Last 7 Days" at bounding box center [204, 89] width 120 height 10
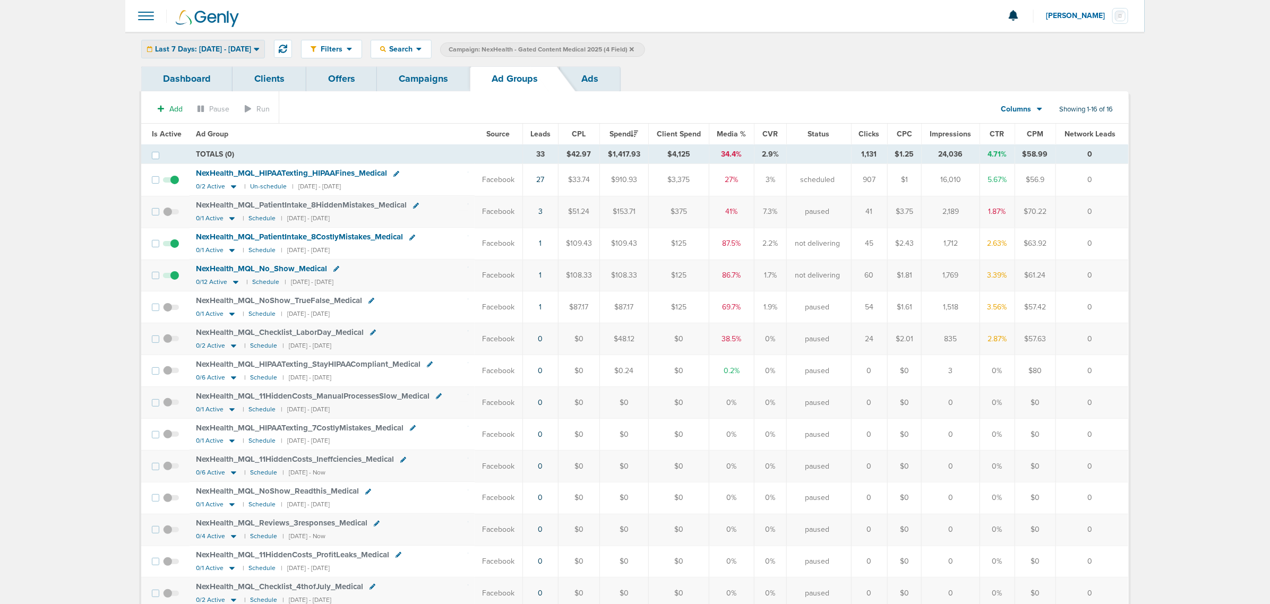
click at [251, 46] on span "Last 7 Days: [DATE] - [DATE]" at bounding box center [203, 49] width 96 height 7
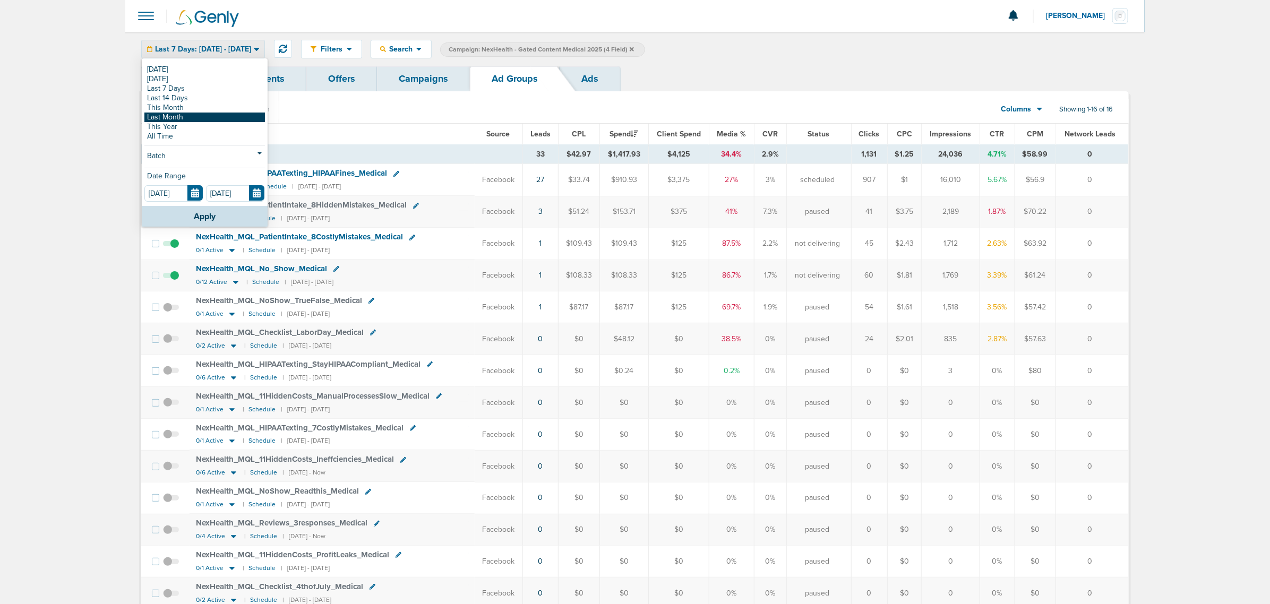
click at [189, 117] on link "Last Month" at bounding box center [204, 118] width 120 height 10
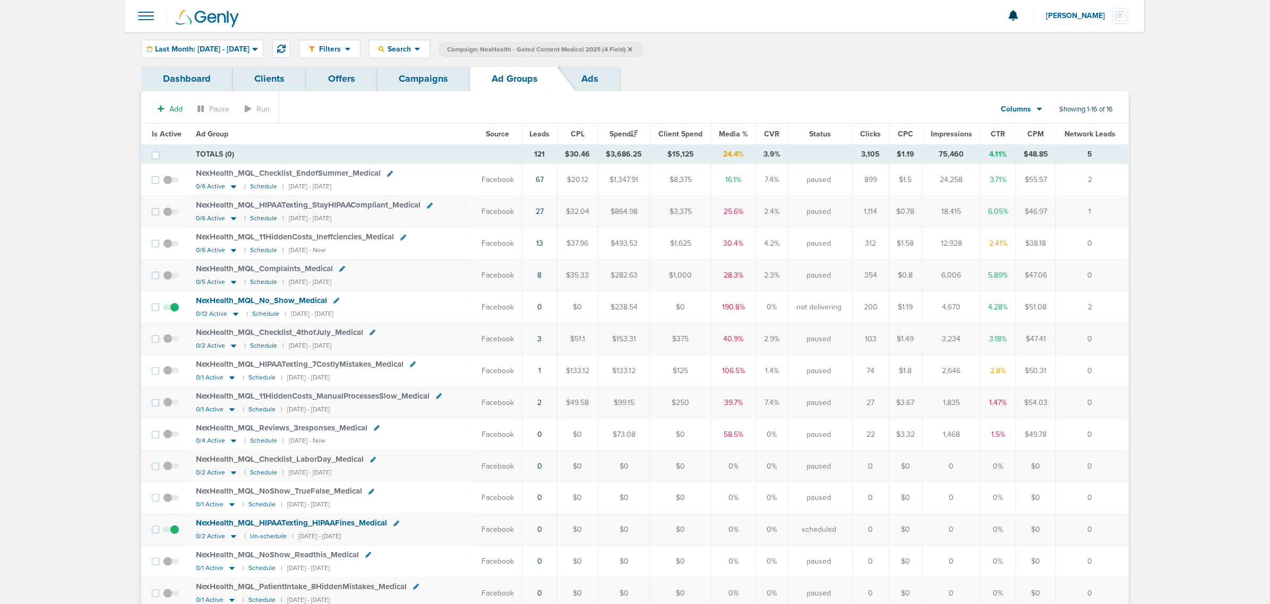
drag, startPoint x: 609, startPoint y: 288, endPoint x: 1201, endPoint y: 298, distance: 591.3
click at [844, 298] on main "Notifications You have no unread notifications [PERSON_NAME] Profile Sign Out C…" at bounding box center [635, 361] width 1270 height 723
click at [247, 56] on div "Last Month: [DATE] - [DATE]" at bounding box center [202, 49] width 121 height 18
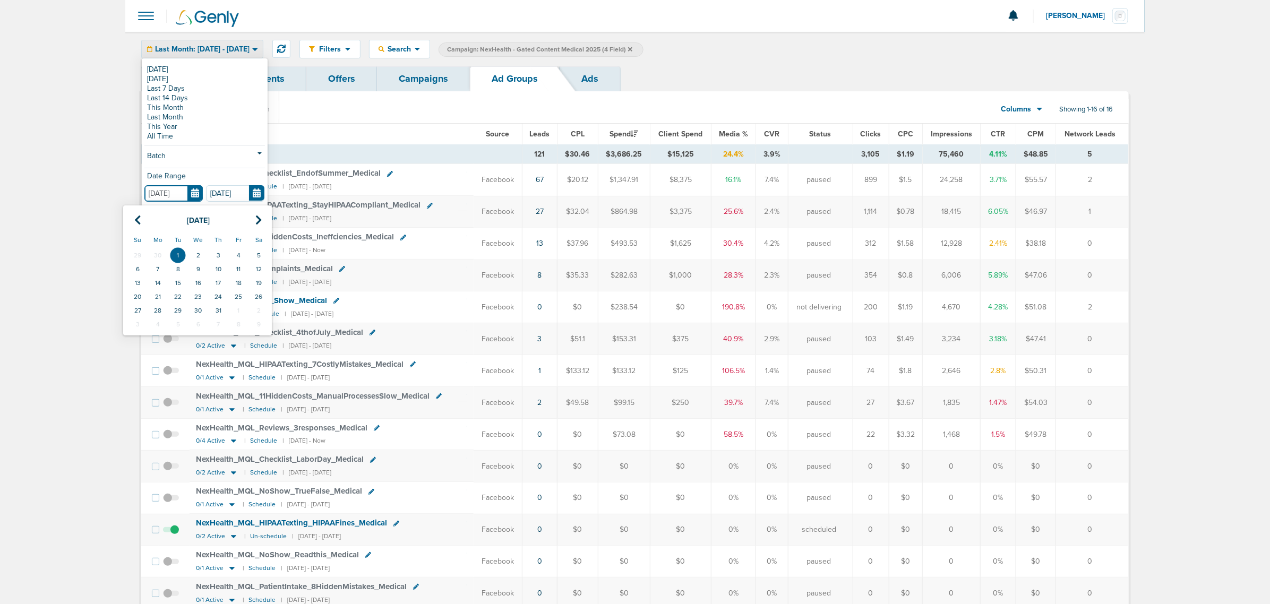
click at [194, 192] on input "[DATE]" at bounding box center [173, 193] width 58 height 16
click at [135, 223] on icon at bounding box center [137, 220] width 7 height 11
click at [141, 253] on td "1" at bounding box center [137, 255] width 20 height 14
type input "[DATE]"
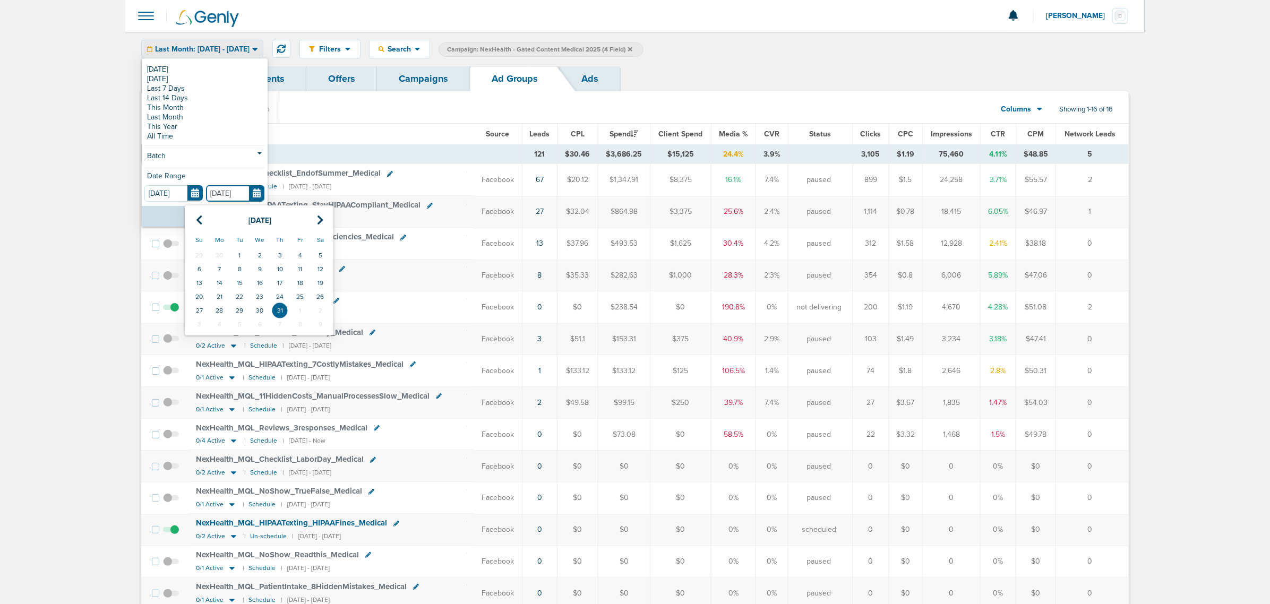
click at [253, 197] on input "[DATE]" at bounding box center [235, 193] width 58 height 16
click at [325, 219] on th at bounding box center [320, 221] width 20 height 22
click at [280, 256] on td "31" at bounding box center [280, 255] width 20 height 14
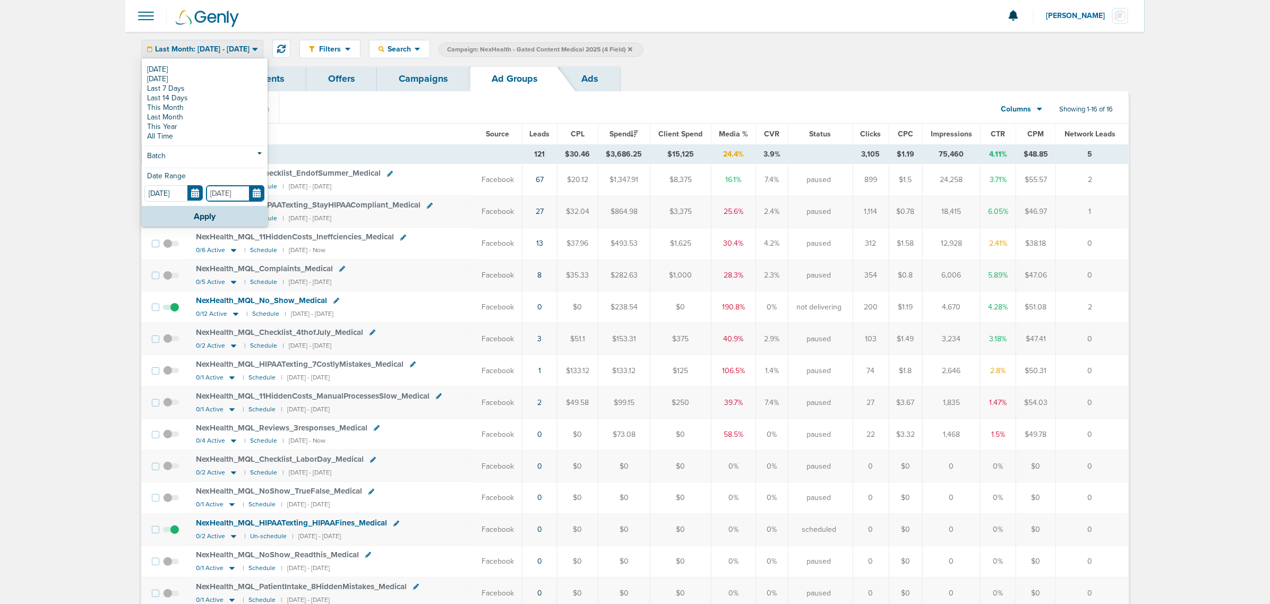
click at [257, 193] on input "[DATE]" at bounding box center [235, 193] width 58 height 16
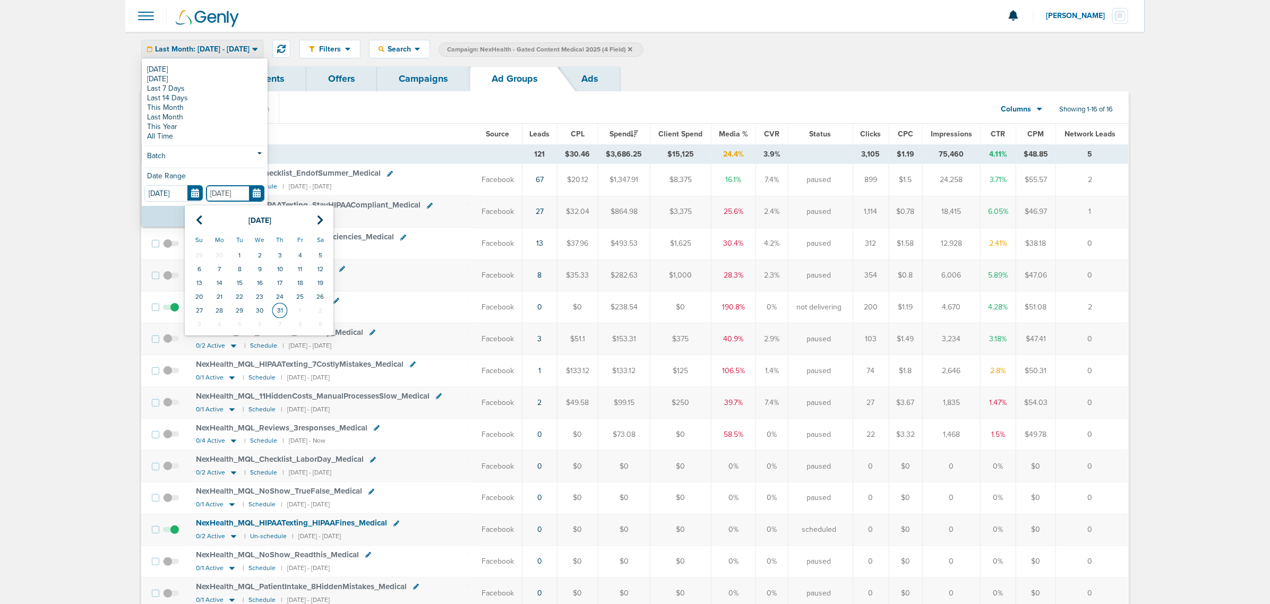
click at [277, 314] on td "31" at bounding box center [280, 311] width 20 height 14
click at [254, 196] on input "[DATE]" at bounding box center [235, 193] width 58 height 16
click at [312, 219] on th at bounding box center [320, 221] width 20 height 22
click at [195, 320] on td "31" at bounding box center [199, 324] width 20 height 14
type input "[DATE]"
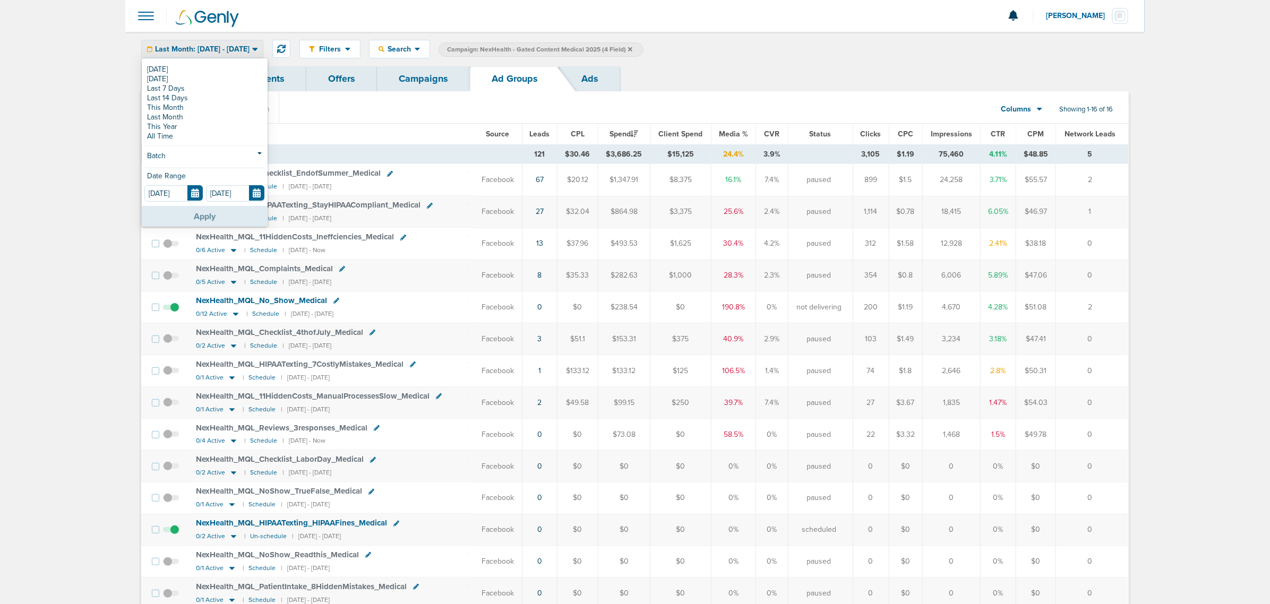
click at [222, 209] on button "Apply" at bounding box center [205, 216] width 126 height 21
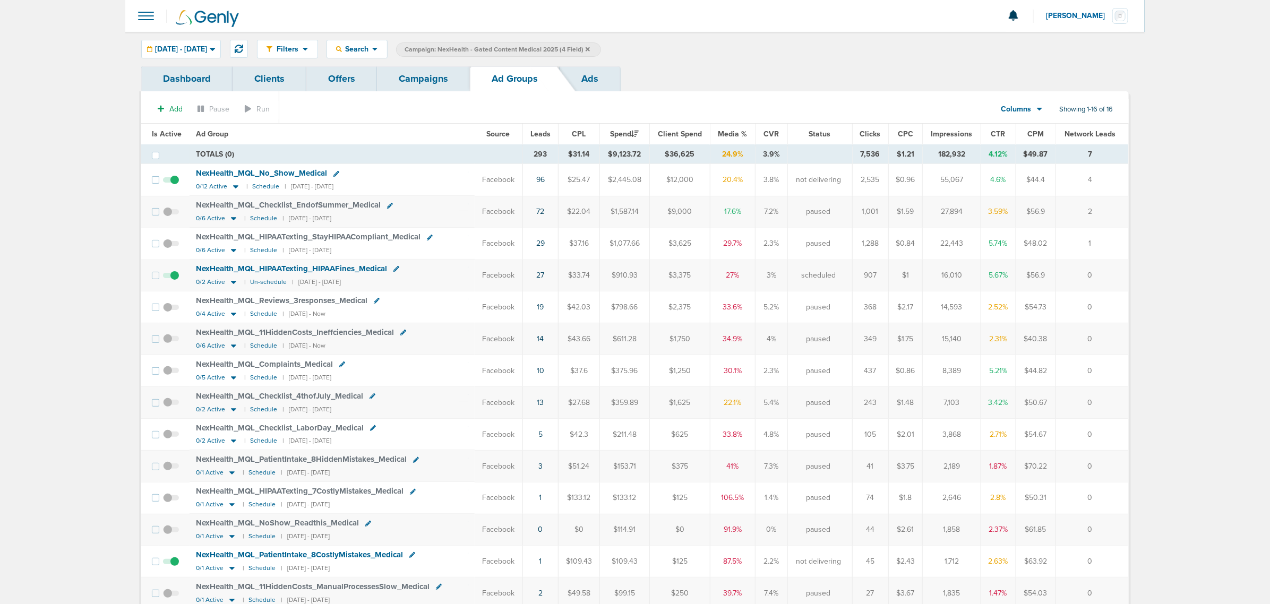
click at [304, 205] on span "NexHealth_ MQL_ Checklist_ EndofSummer_ Medical" at bounding box center [288, 205] width 185 height 10
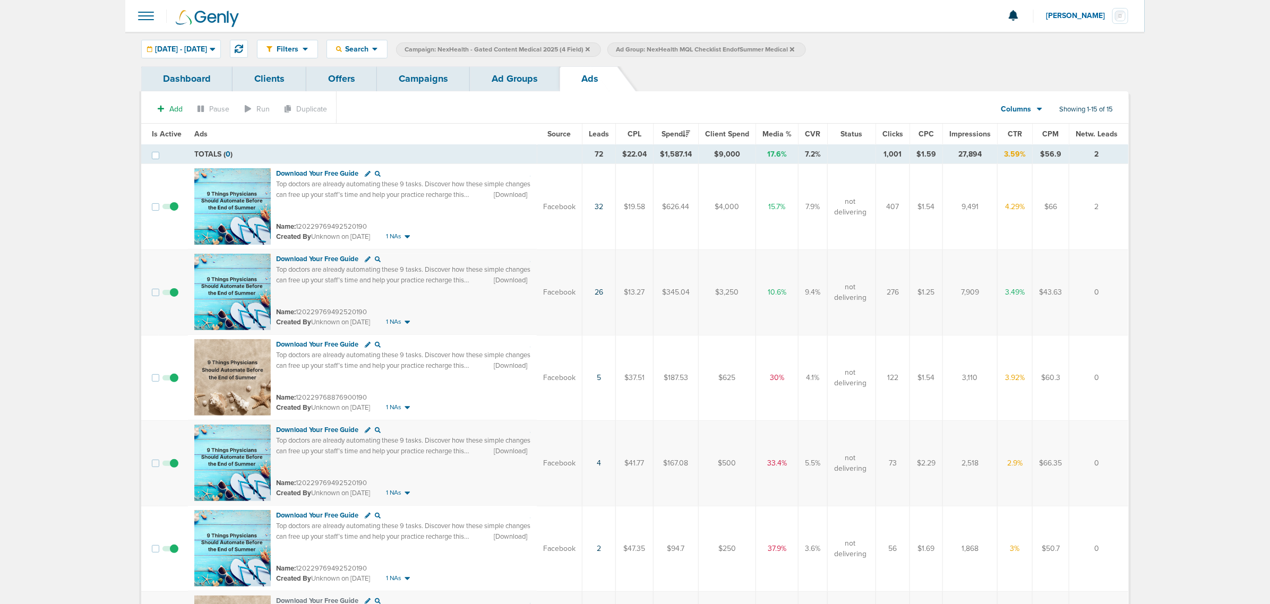
click at [528, 78] on link "Ad Groups" at bounding box center [515, 78] width 90 height 25
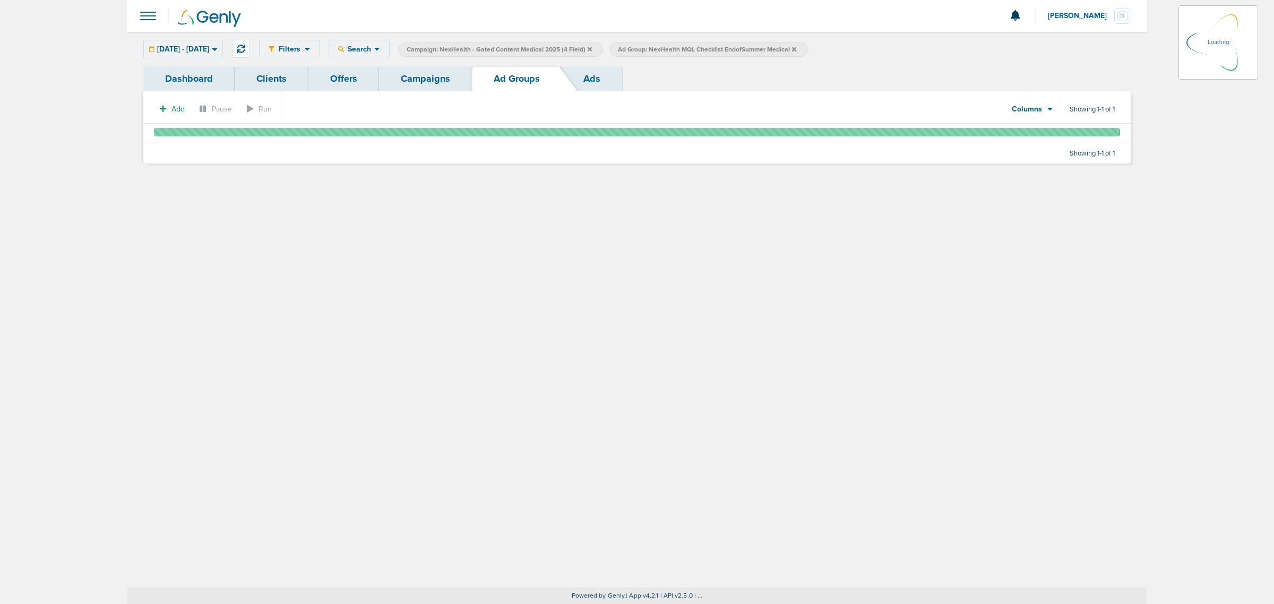
click at [410, 80] on link "Campaigns" at bounding box center [425, 78] width 93 height 25
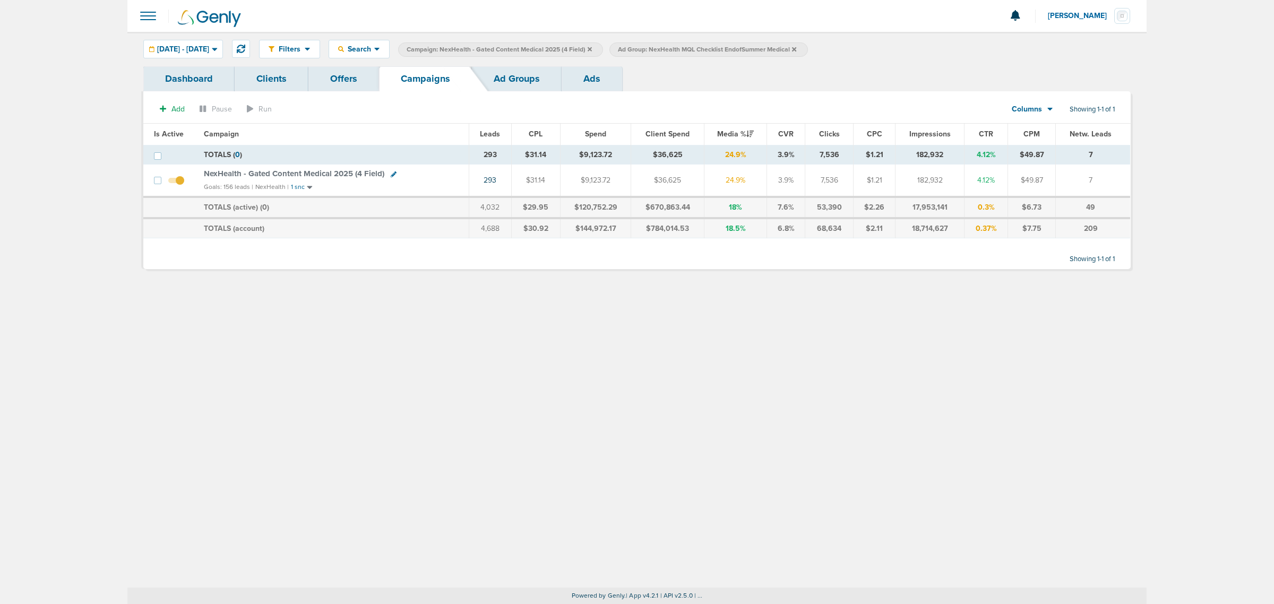
click at [592, 48] on icon at bounding box center [590, 49] width 4 height 4
click at [585, 48] on icon at bounding box center [583, 49] width 4 height 6
click at [585, 48] on icon at bounding box center [583, 49] width 4 height 4
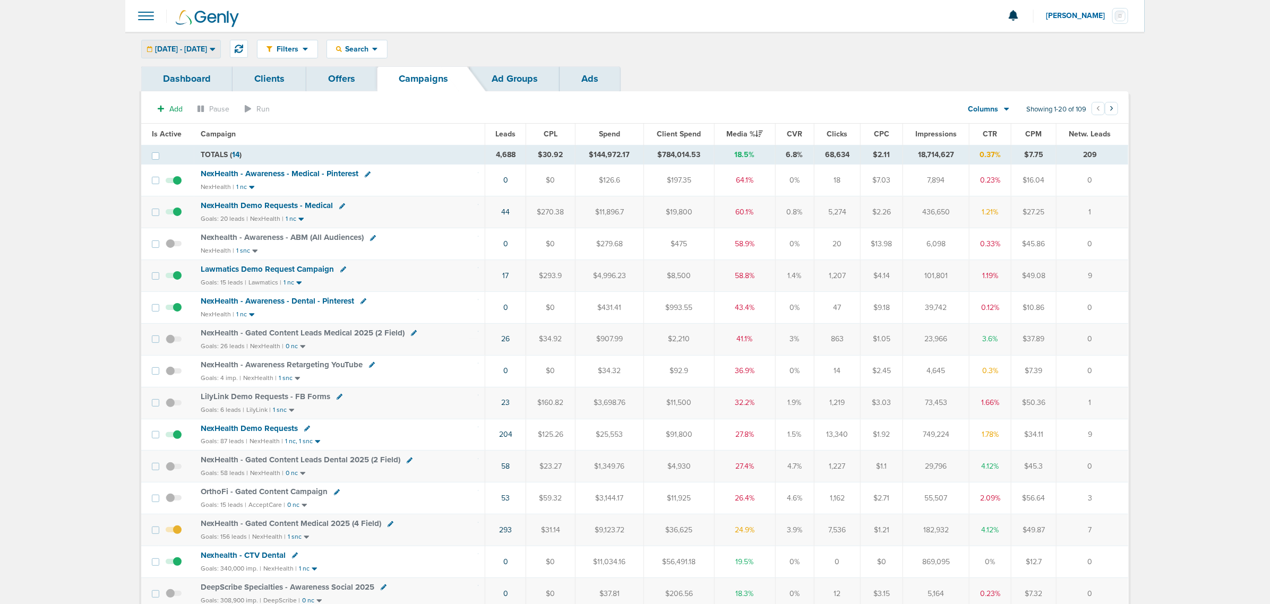
click at [208, 43] on div "[DATE] - [DATE]" at bounding box center [181, 49] width 79 height 18
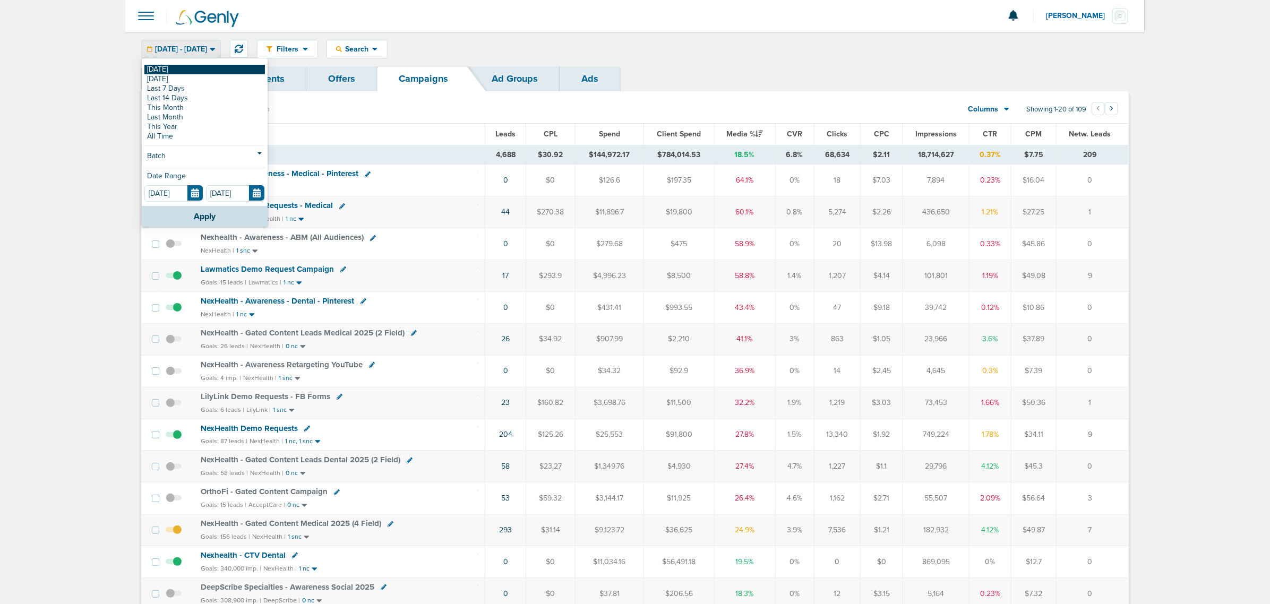
click at [178, 70] on link "[DATE]" at bounding box center [204, 70] width 120 height 10
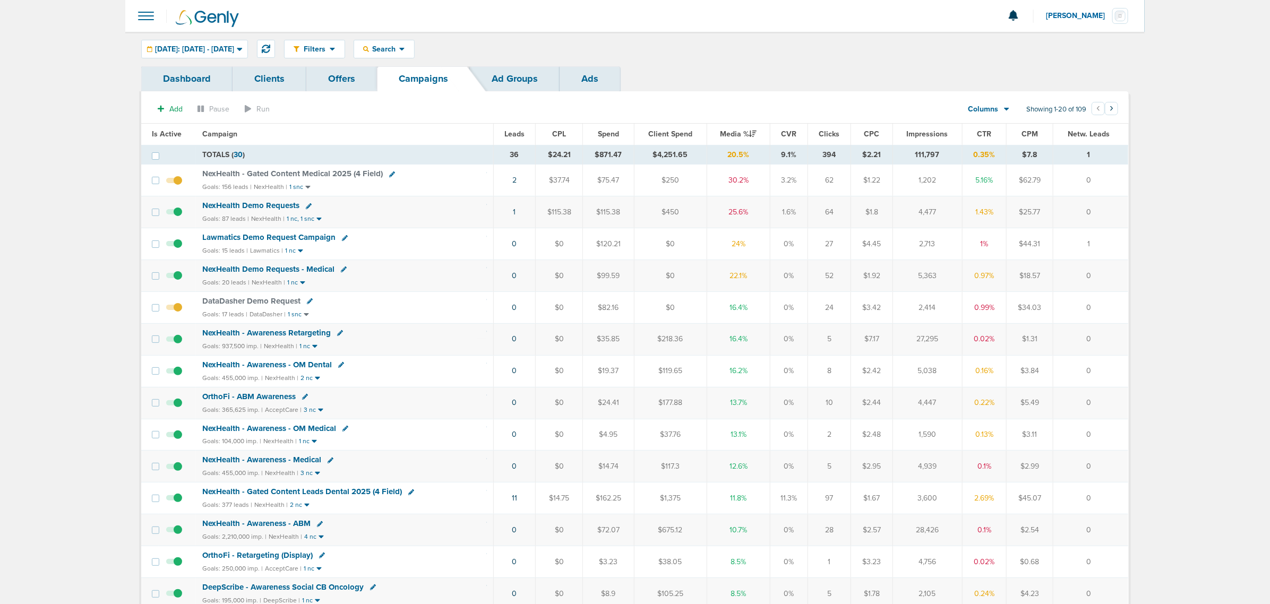
click at [251, 205] on span "NexHealth Demo Requests" at bounding box center [250, 206] width 97 height 10
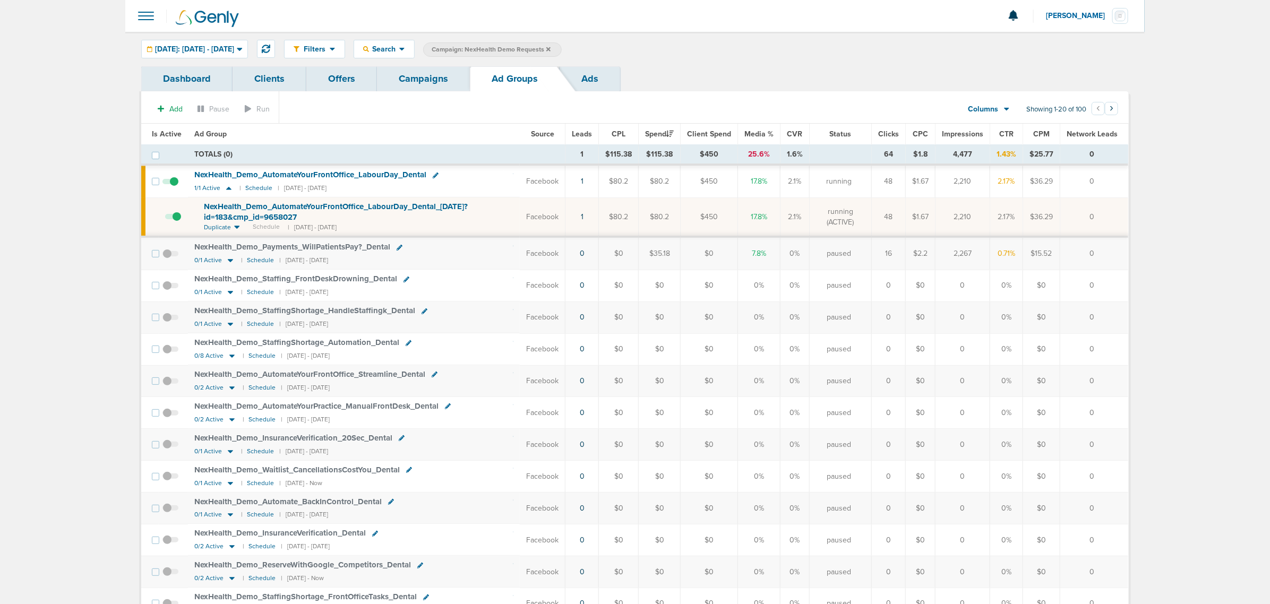
click at [399, 45] on span "Search" at bounding box center [384, 49] width 30 height 9
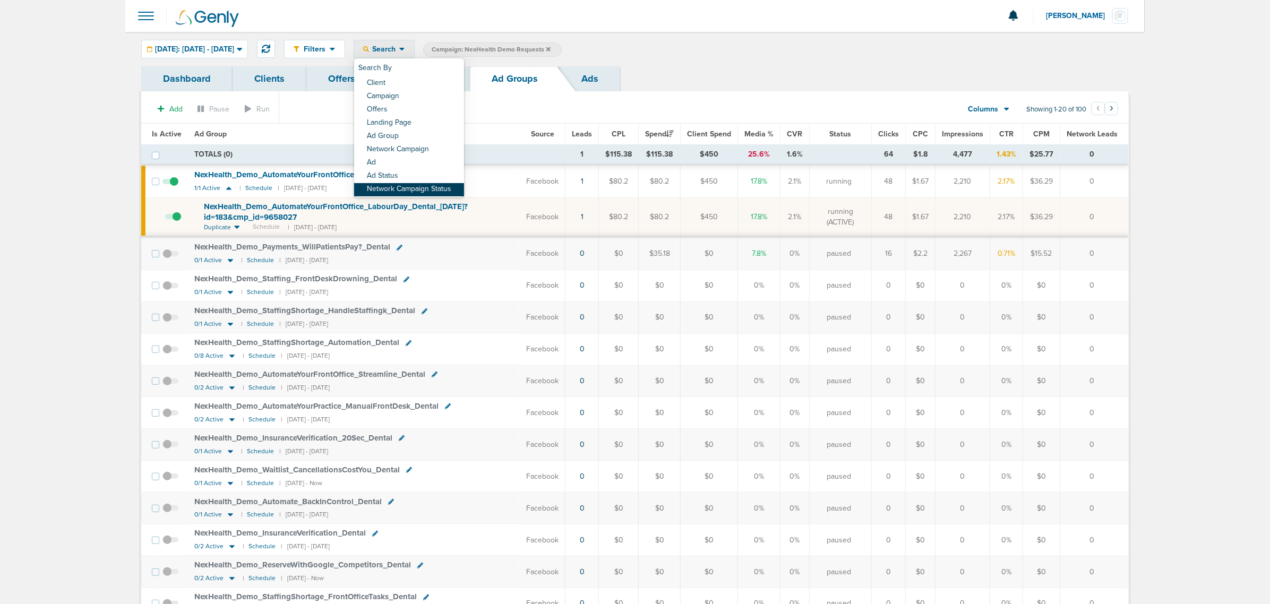
click at [420, 187] on link "Network Campaign Status" at bounding box center [409, 189] width 110 height 13
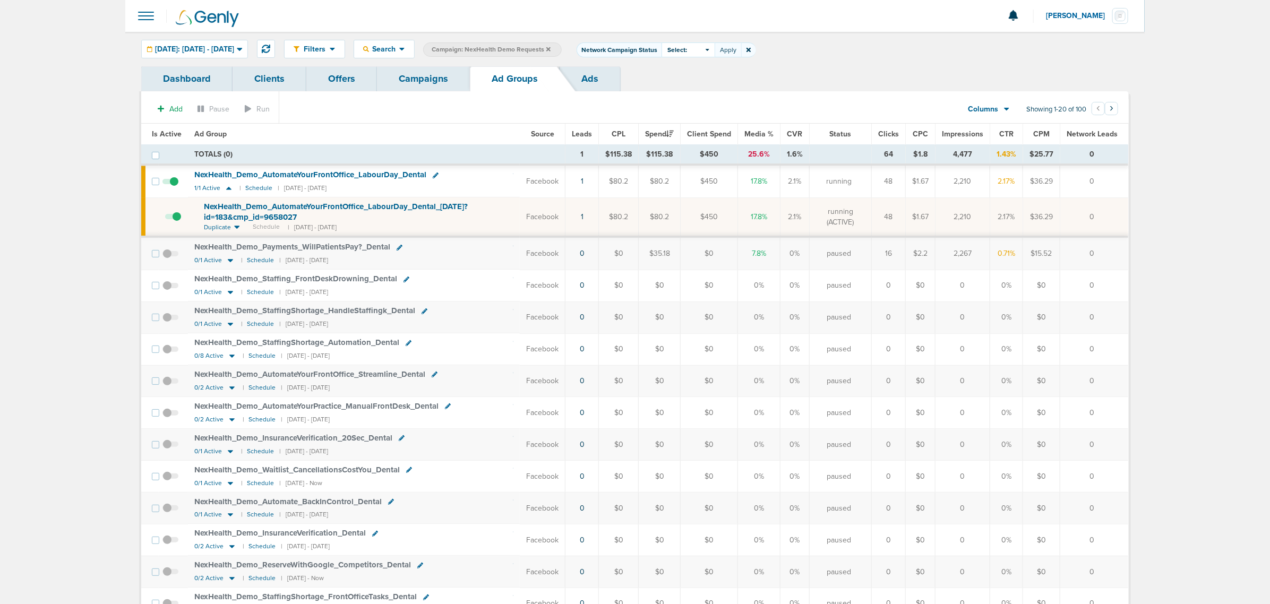
click at [687, 46] on span "Select:" at bounding box center [677, 50] width 20 height 9
click at [674, 96] on span at bounding box center [670, 94] width 7 height 7
click at [679, 91] on input "Scheduled" at bounding box center [679, 91] width 0 height 0
click at [741, 50] on button "Apply" at bounding box center [727, 49] width 27 height 15
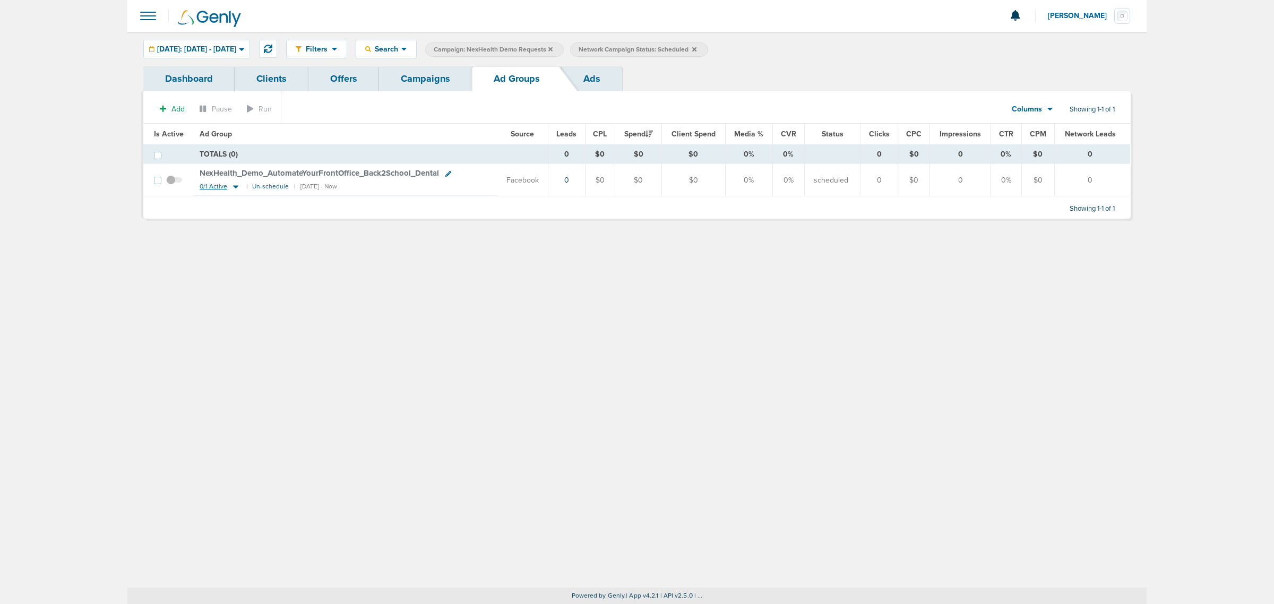
click at [231, 188] on icon at bounding box center [235, 186] width 11 height 9
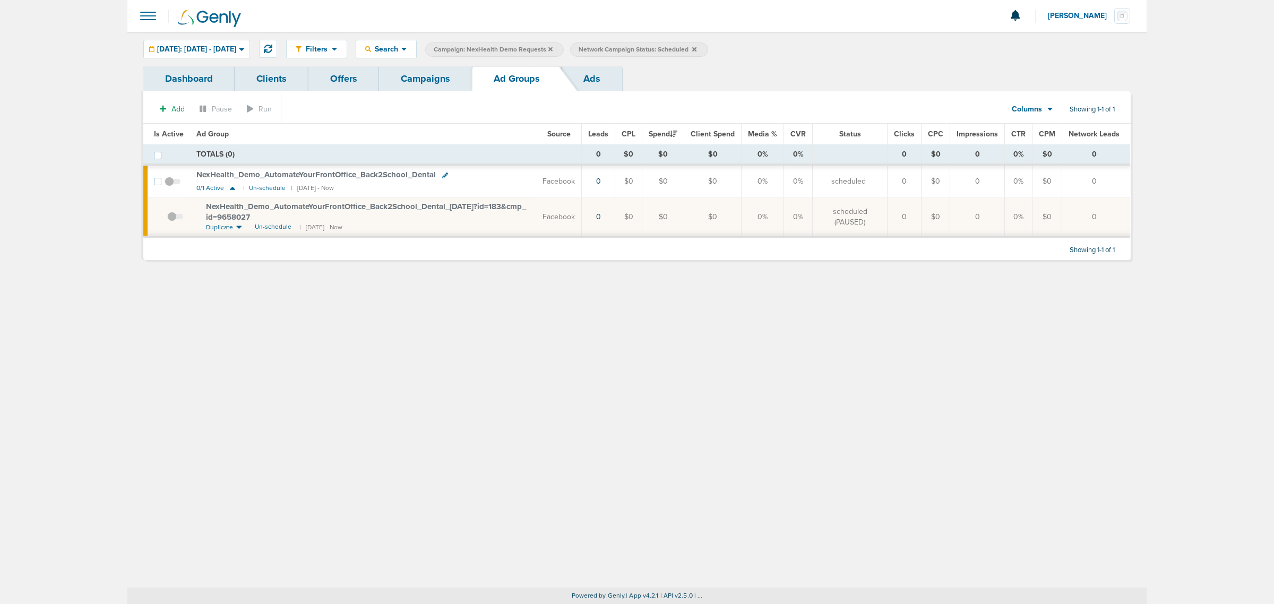
click at [280, 219] on span "NexHealth_ Demo_ AutomateYourFrontOffice_ Back2School_ Dental_ [DATE]?id=183&cm…" at bounding box center [366, 212] width 320 height 20
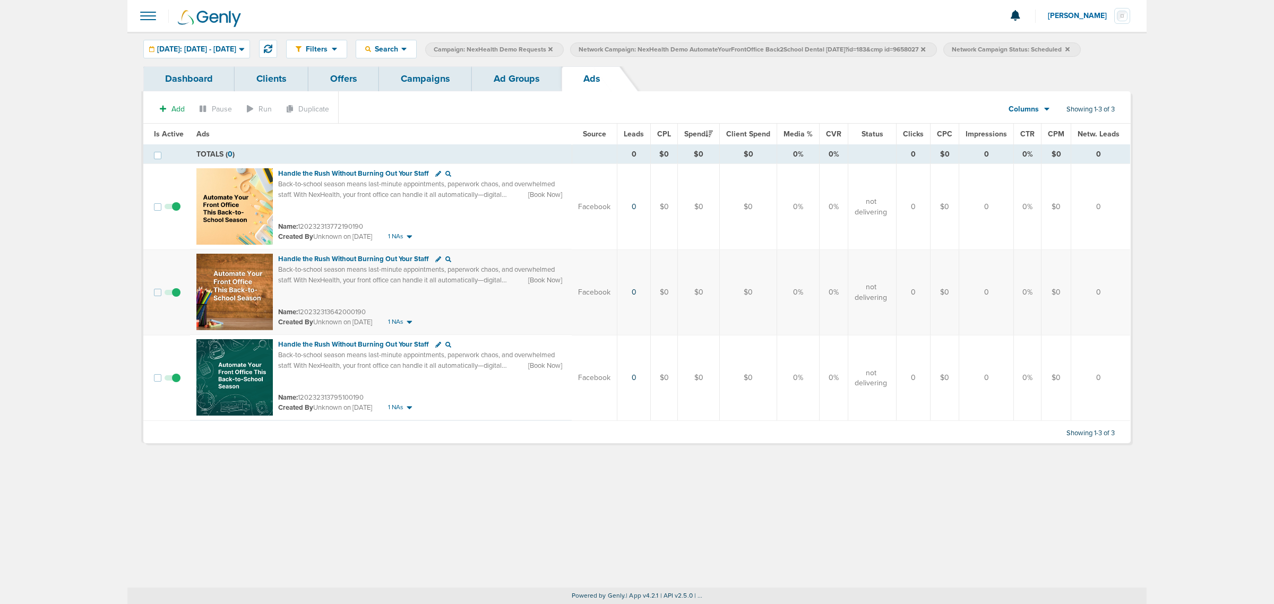
click at [521, 73] on link "Ad Groups" at bounding box center [517, 78] width 90 height 25
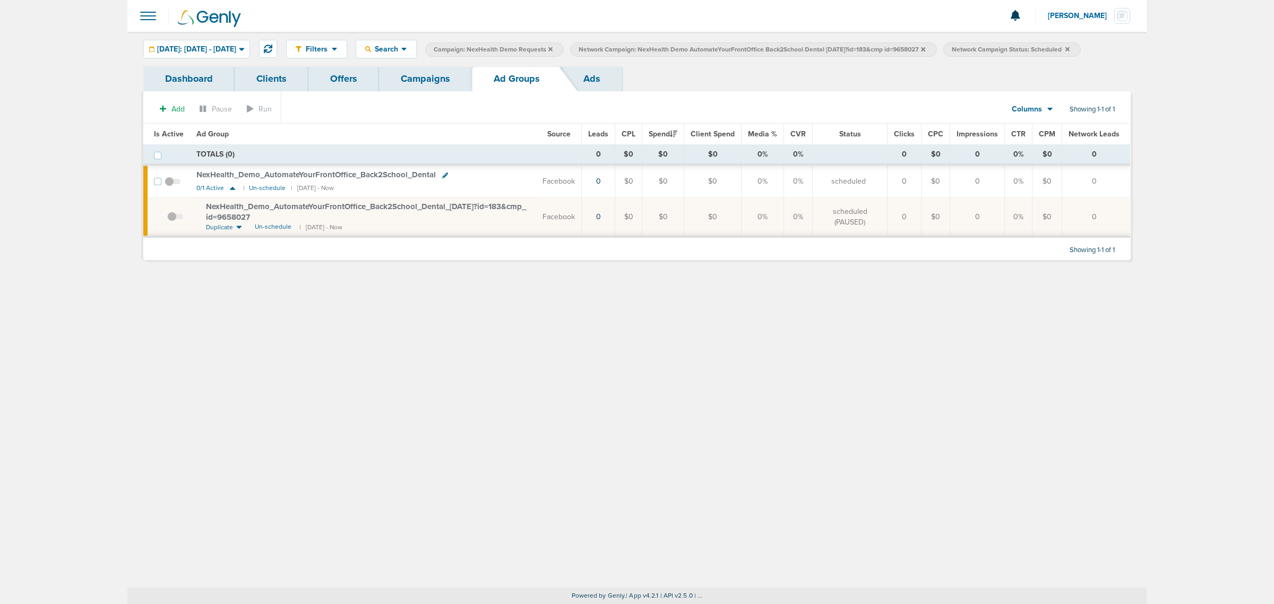
click at [429, 77] on link "Campaigns" at bounding box center [425, 78] width 93 height 25
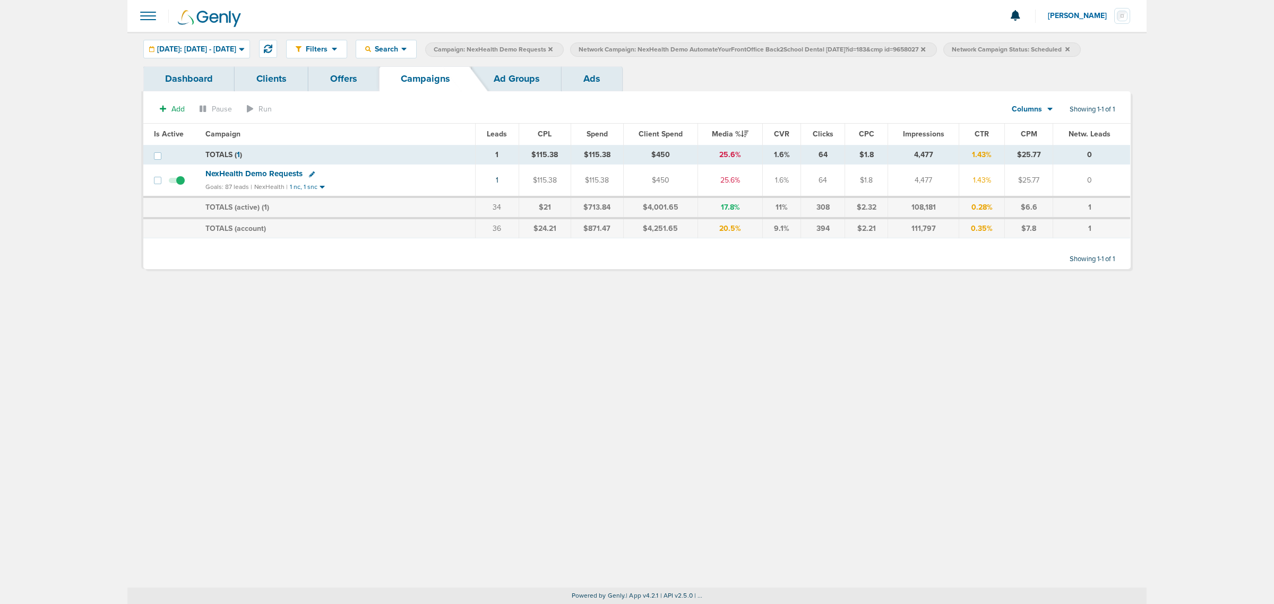
click at [844, 49] on icon at bounding box center [923, 49] width 4 height 6
click at [553, 48] on icon at bounding box center [550, 49] width 4 height 4
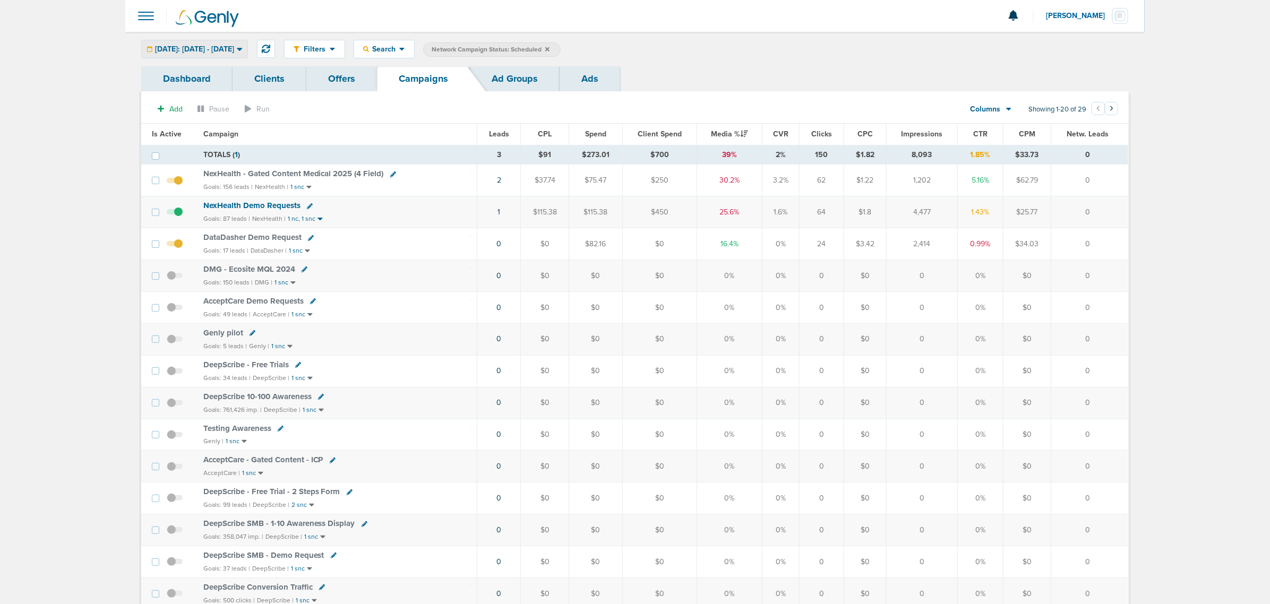
click at [241, 53] on div "[DATE]: [DATE] - [DATE]" at bounding box center [195, 49] width 106 height 18
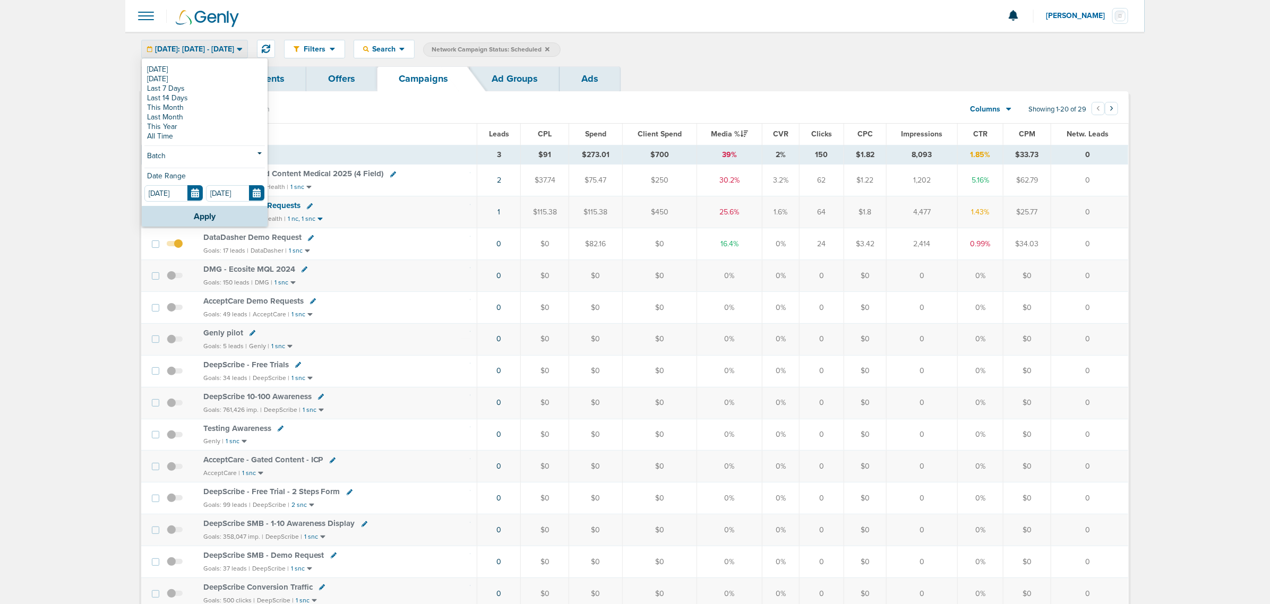
drag, startPoint x: 728, startPoint y: 51, endPoint x: 593, endPoint y: 53, distance: 134.8
click at [720, 56] on div "Filters Active Only Settings Status Active Inactive Objectives MQL SQL Traffic …" at bounding box center [706, 49] width 844 height 19
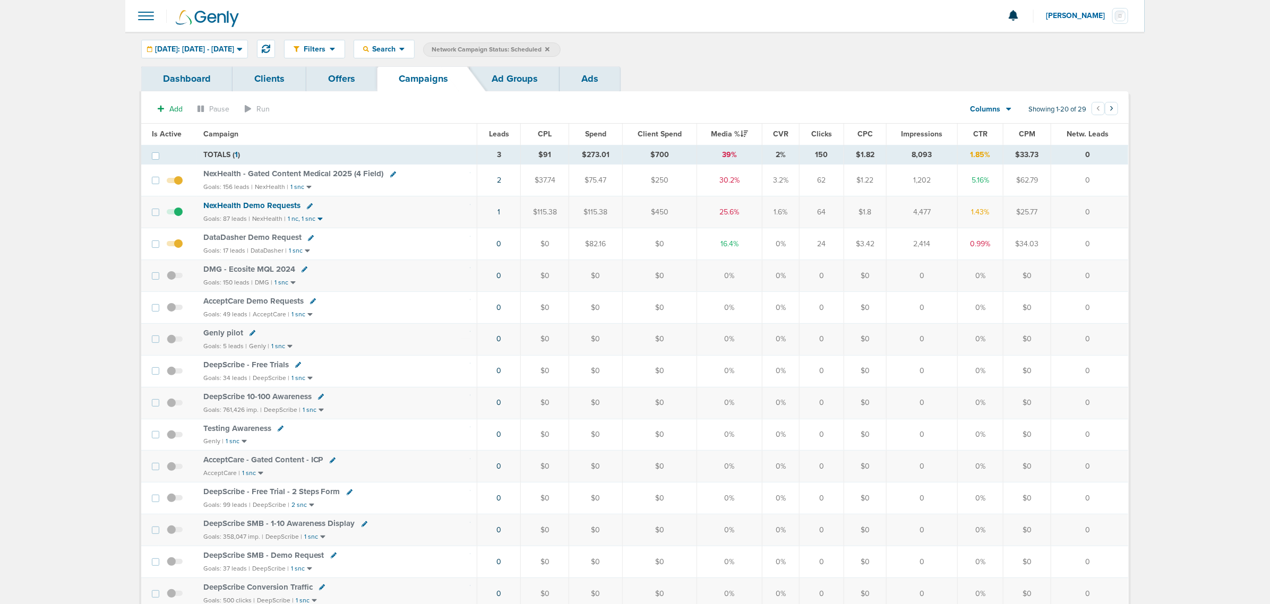
click at [549, 47] on icon at bounding box center [547, 49] width 4 height 4
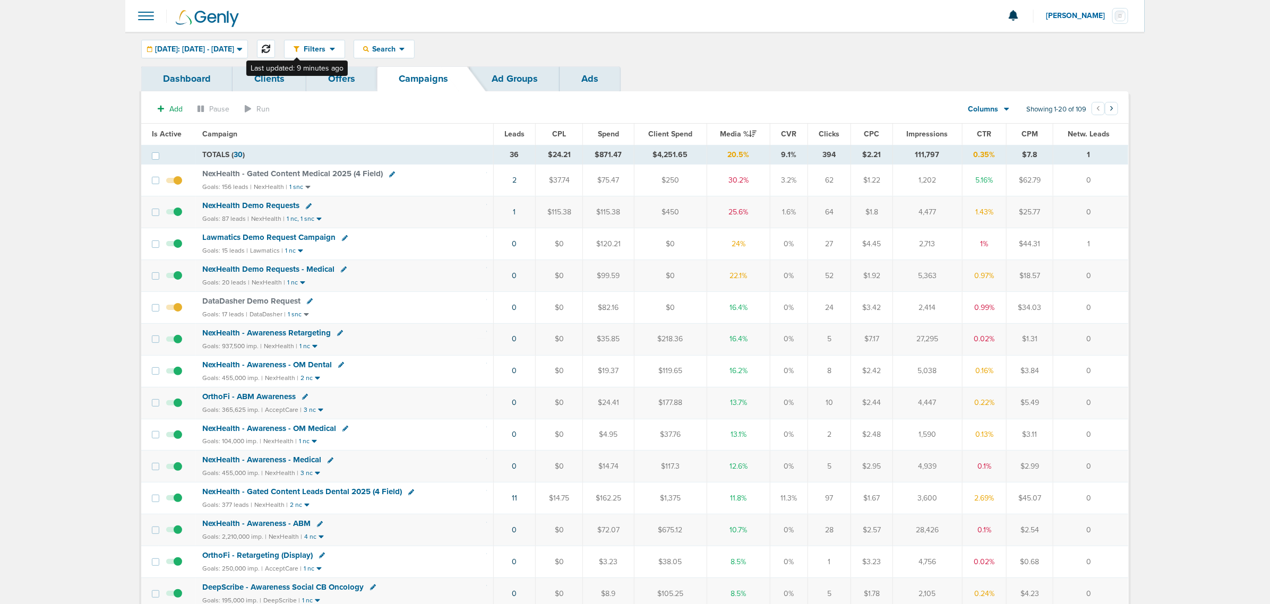
click at [270, 49] on icon at bounding box center [266, 49] width 8 height 8
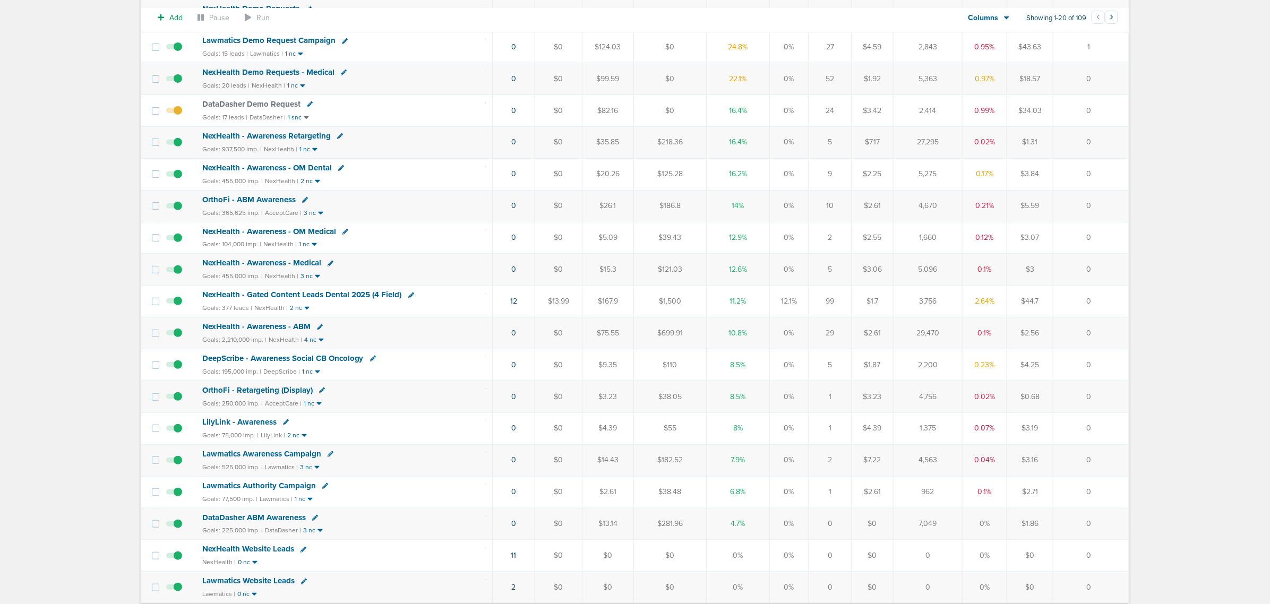
scroll to position [199, 0]
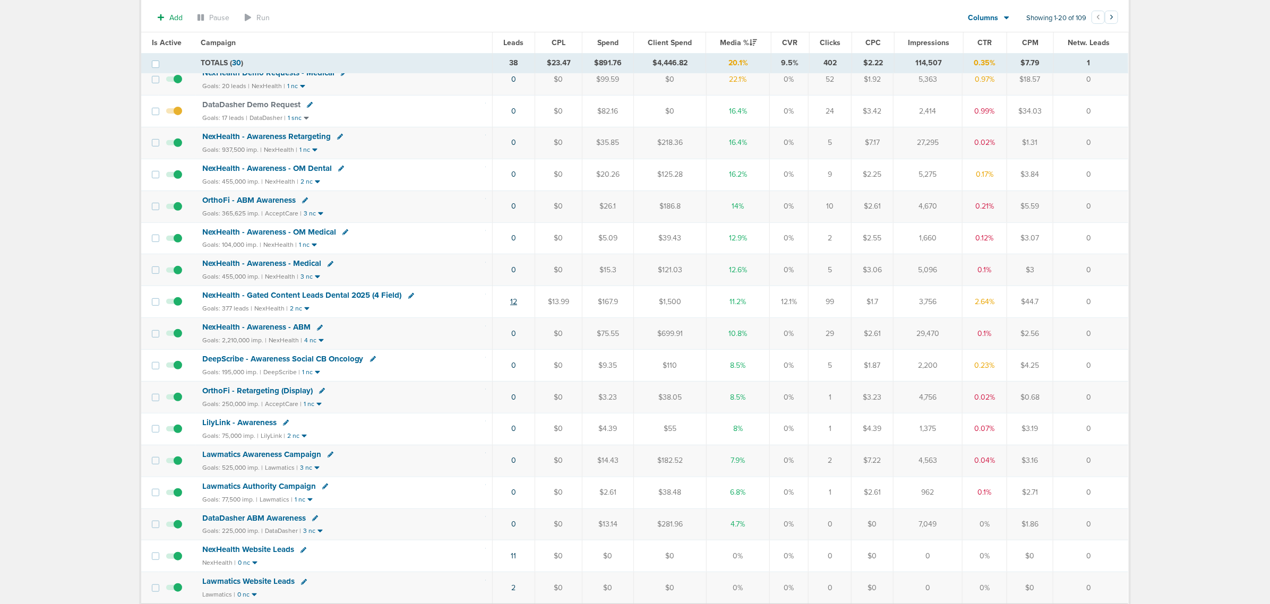
click at [510, 306] on link "12" at bounding box center [513, 301] width 7 height 9
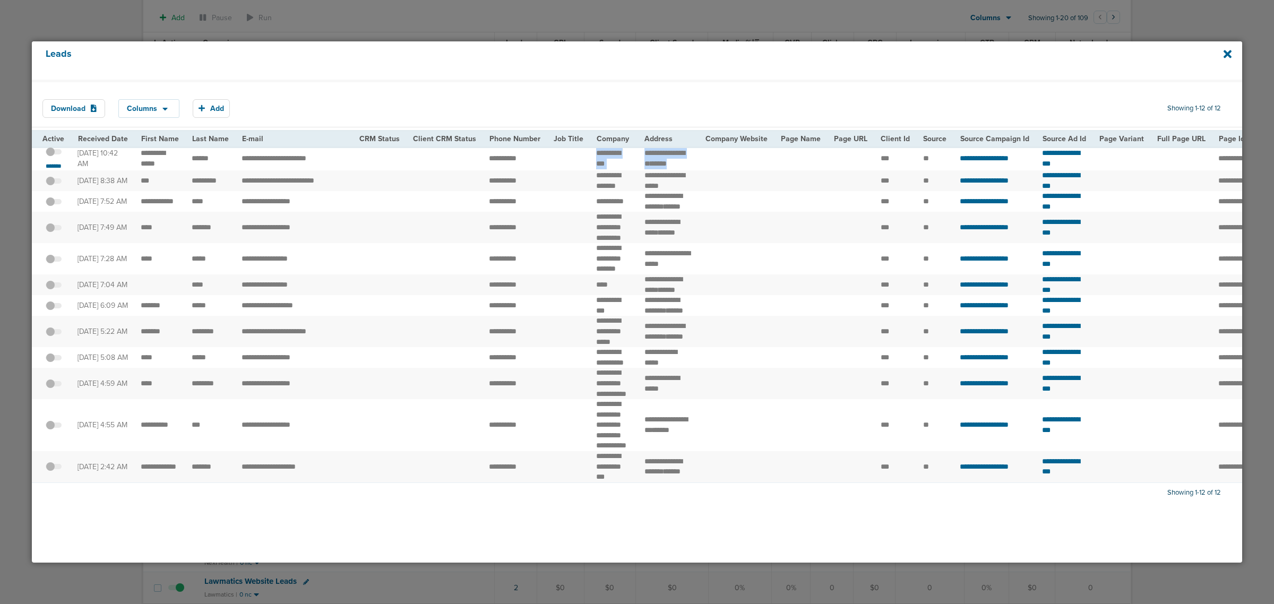
drag, startPoint x: 588, startPoint y: 156, endPoint x: 682, endPoint y: 168, distance: 94.7
click at [682, 168] on tr "**********" at bounding box center [1106, 158] width 2149 height 24
copy tr "**********"
click at [844, 56] on div "Leads" at bounding box center [637, 60] width 1210 height 38
click at [844, 55] on icon at bounding box center [1227, 54] width 8 height 12
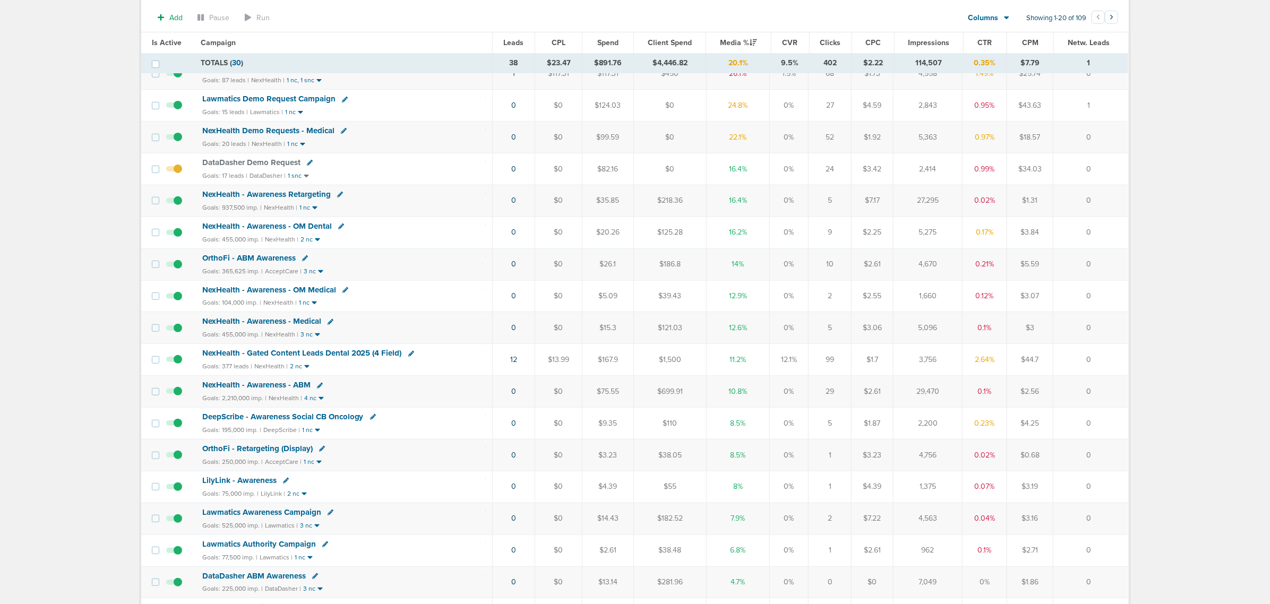
scroll to position [113, 0]
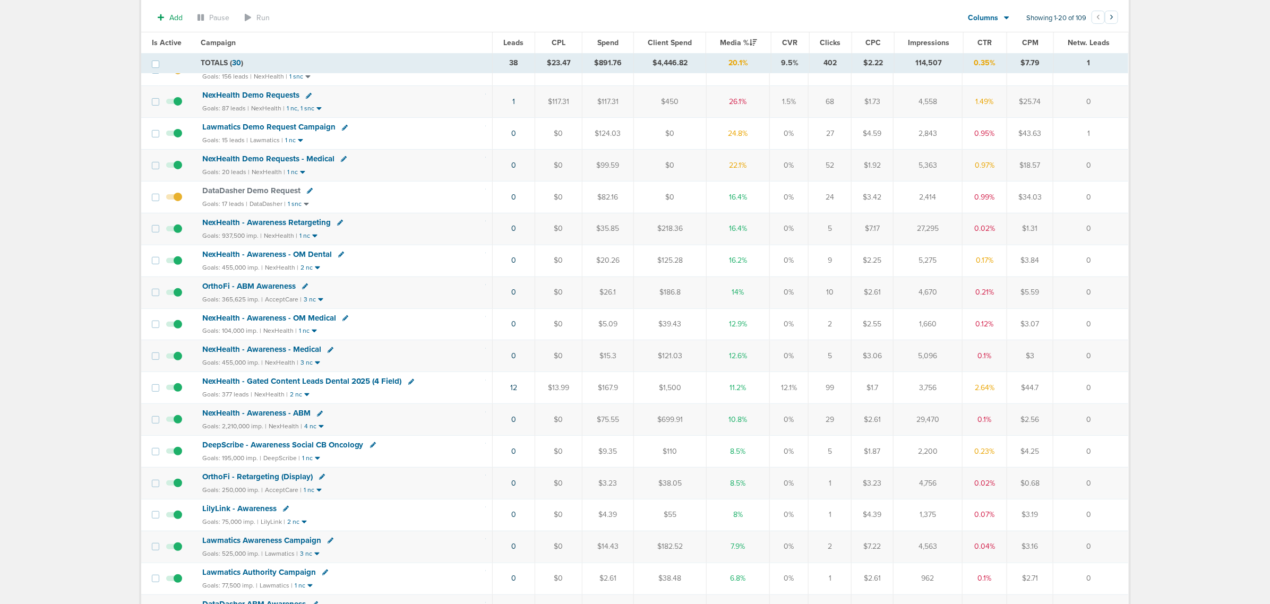
click at [271, 160] on span "NexHealth Demo Requests - Medical" at bounding box center [268, 159] width 132 height 10
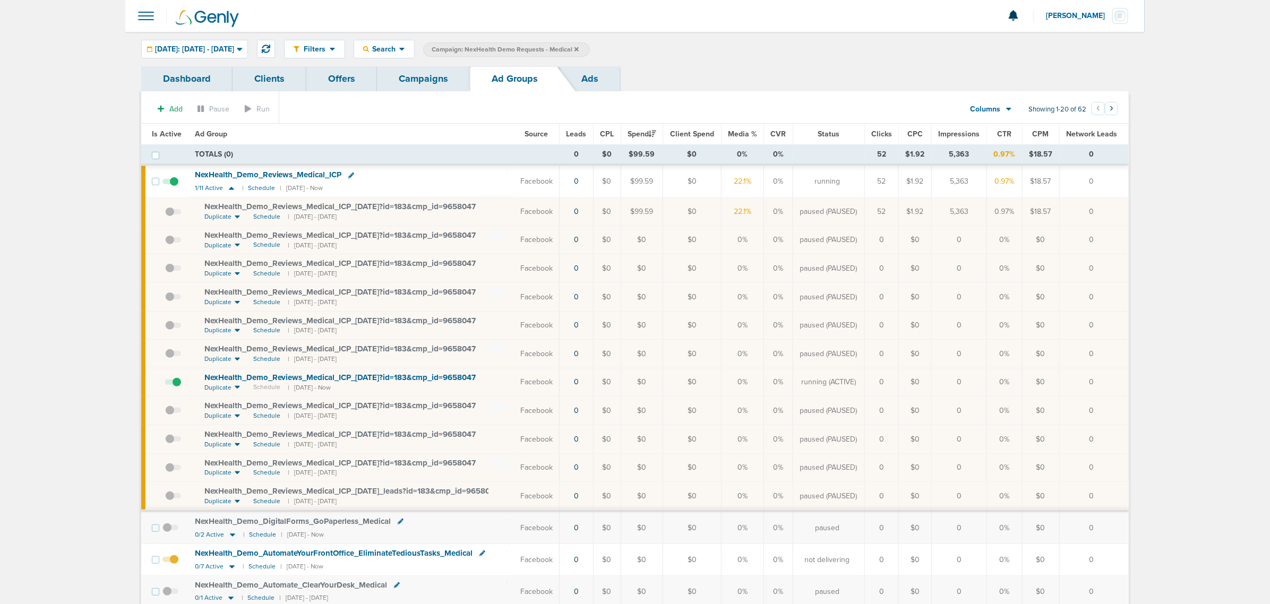
drag, startPoint x: 433, startPoint y: 52, endPoint x: 422, endPoint y: 73, distance: 23.0
click at [433, 58] on div "Filters Active Only Settings Status Active Inactive Objectives MQL SQL Traffic …" at bounding box center [634, 49] width 1019 height 34
click at [421, 77] on link "Campaigns" at bounding box center [423, 78] width 93 height 25
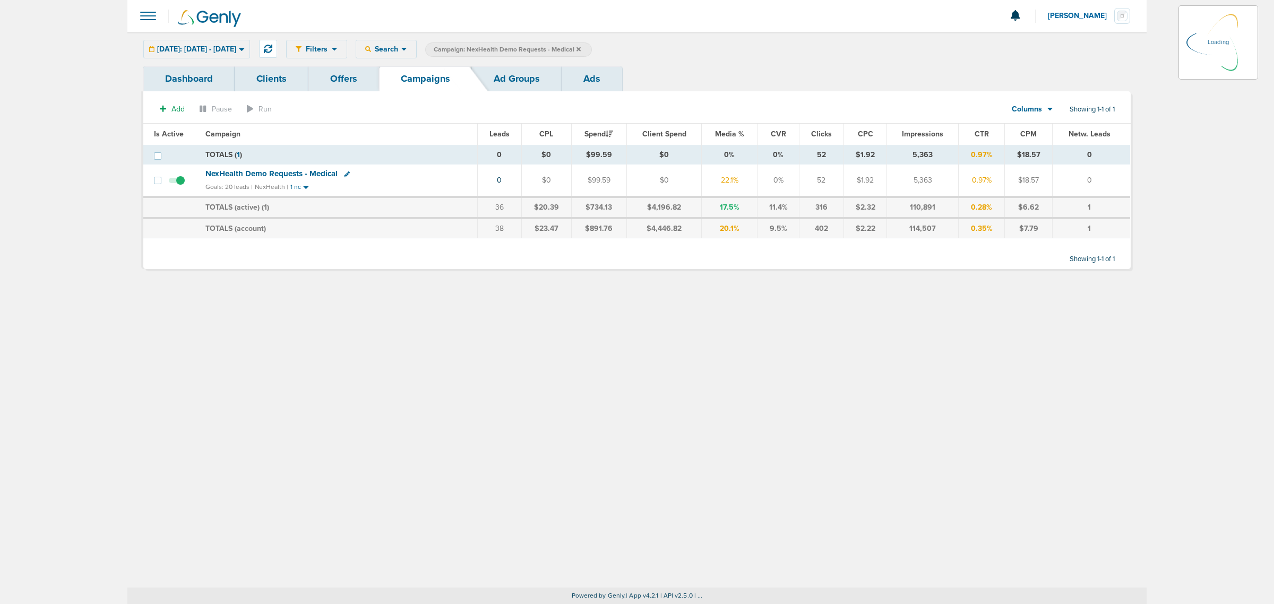
click at [581, 48] on icon at bounding box center [578, 49] width 4 height 6
click at [581, 48] on icon at bounding box center [578, 49] width 4 height 4
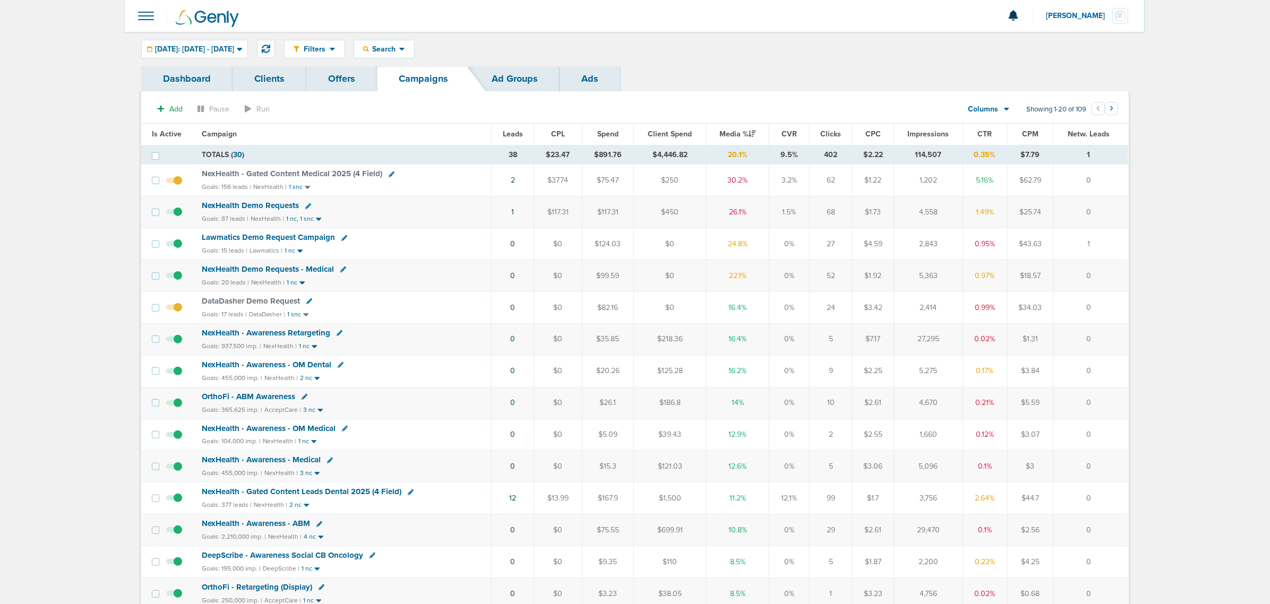
click at [333, 174] on span "NexHealth - Gated Content Medical 2025 (4 Field)" at bounding box center [292, 174] width 180 height 10
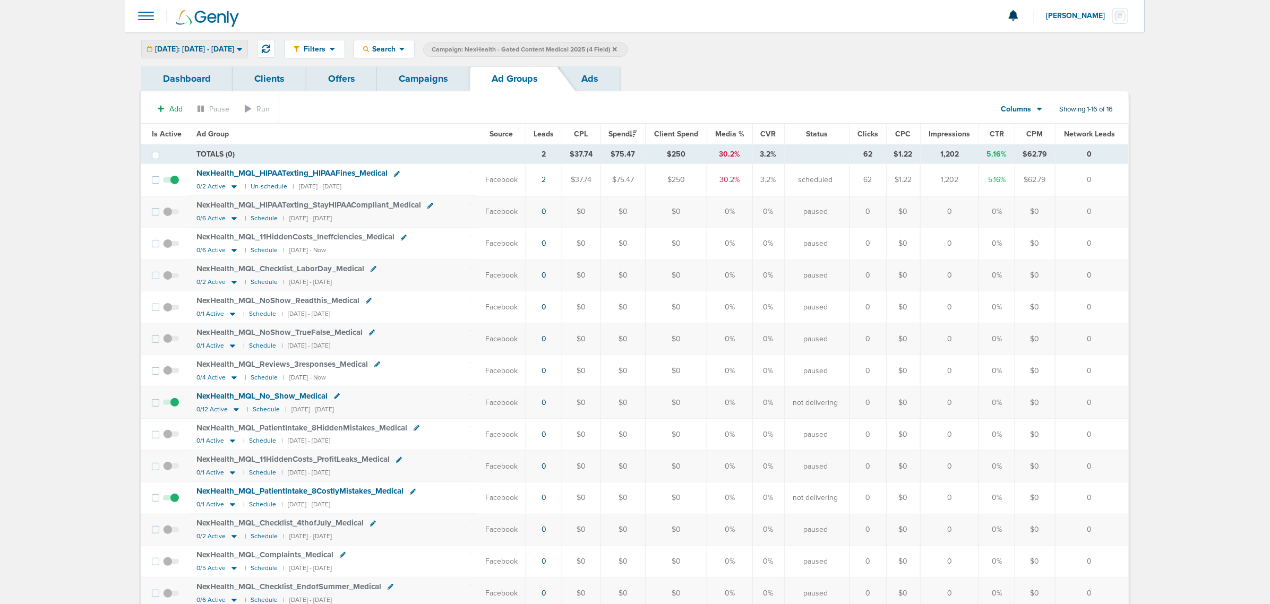
click at [219, 43] on div "[DATE]: [DATE] - [DATE]" at bounding box center [195, 49] width 106 height 18
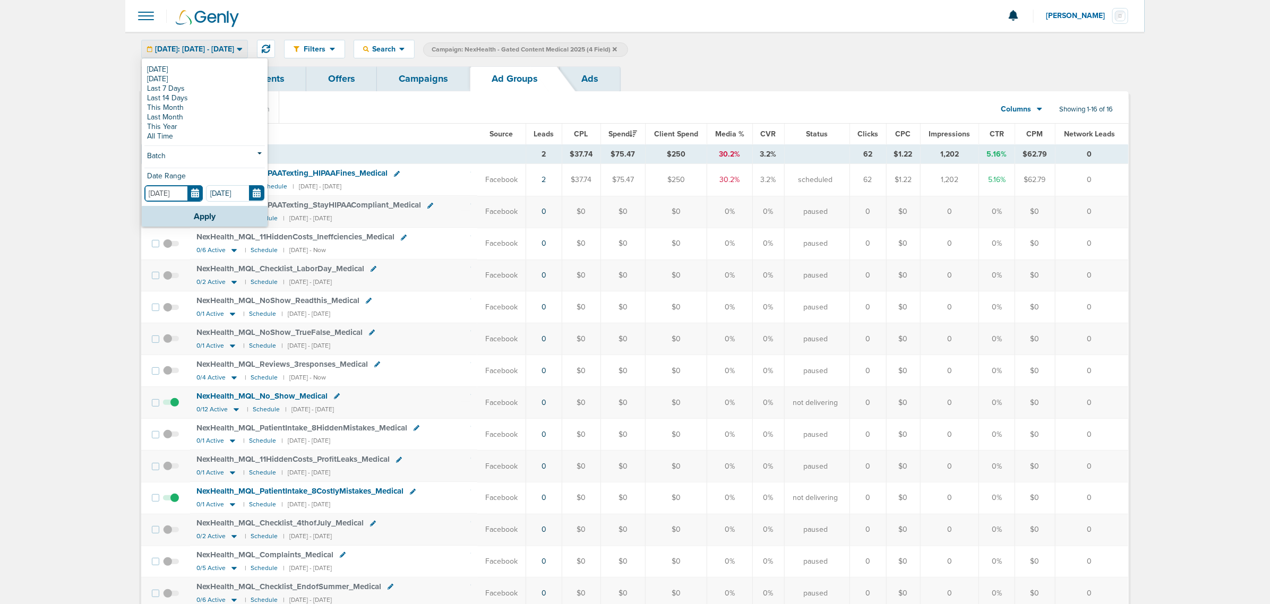
click at [195, 197] on input "[DATE]" at bounding box center [173, 193] width 58 height 16
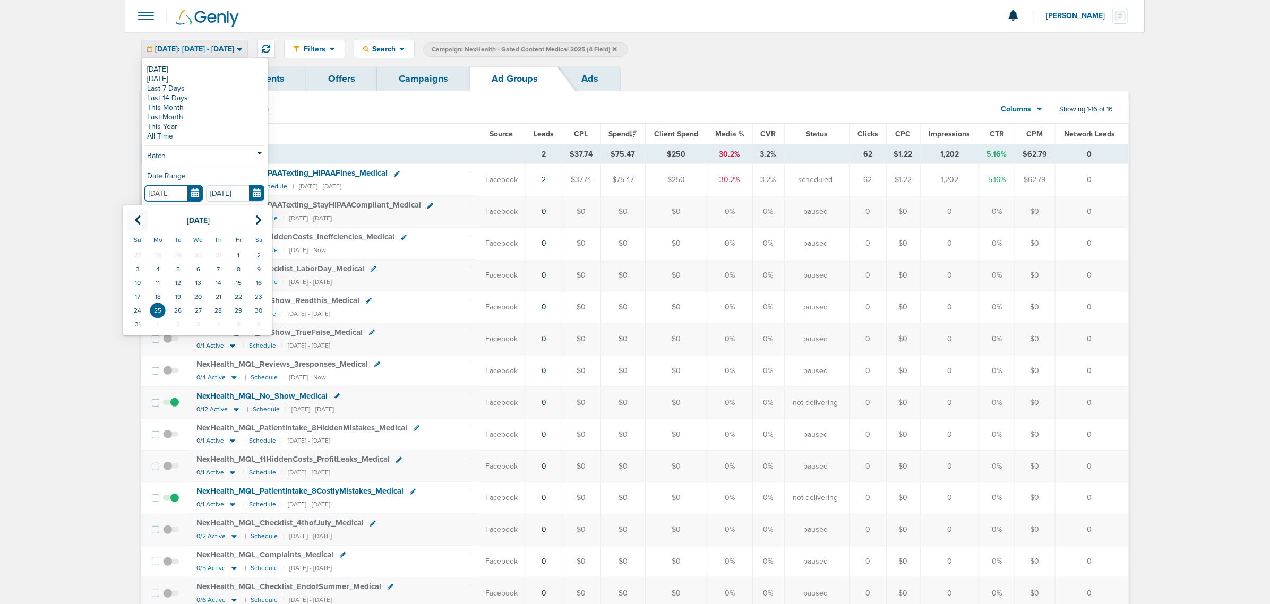
click at [136, 222] on icon at bounding box center [137, 220] width 7 height 11
click at [142, 253] on td "1" at bounding box center [137, 255] width 20 height 14
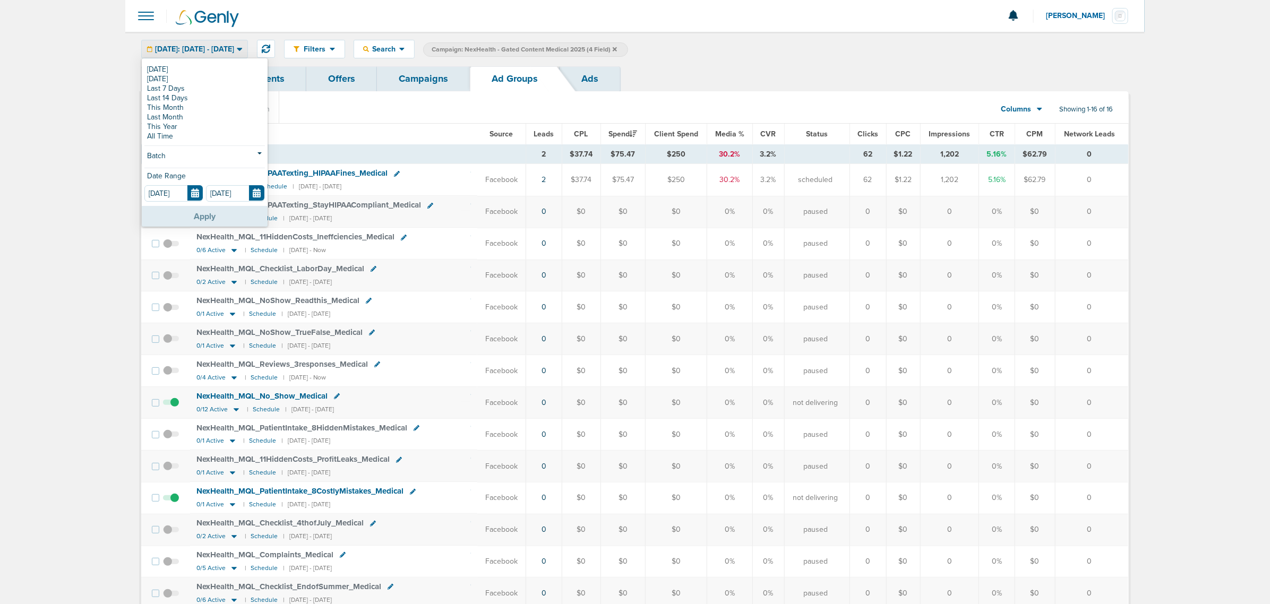
click at [241, 219] on button "Apply" at bounding box center [205, 216] width 126 height 21
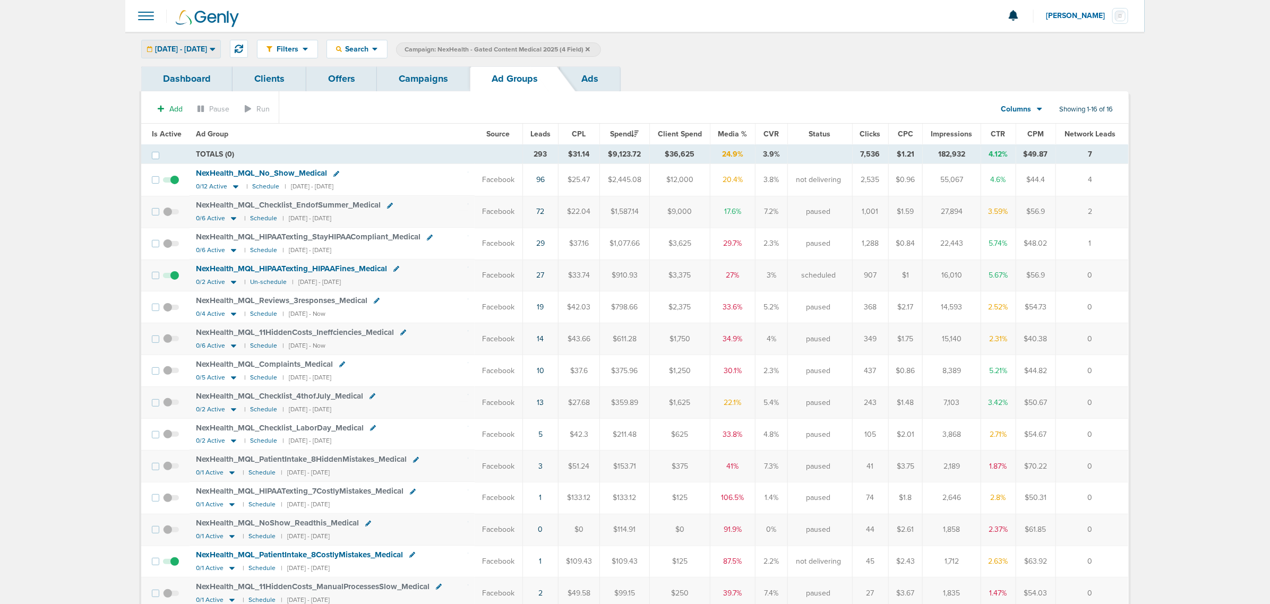
click at [220, 48] on div "[DATE] - [DATE]" at bounding box center [181, 49] width 79 height 18
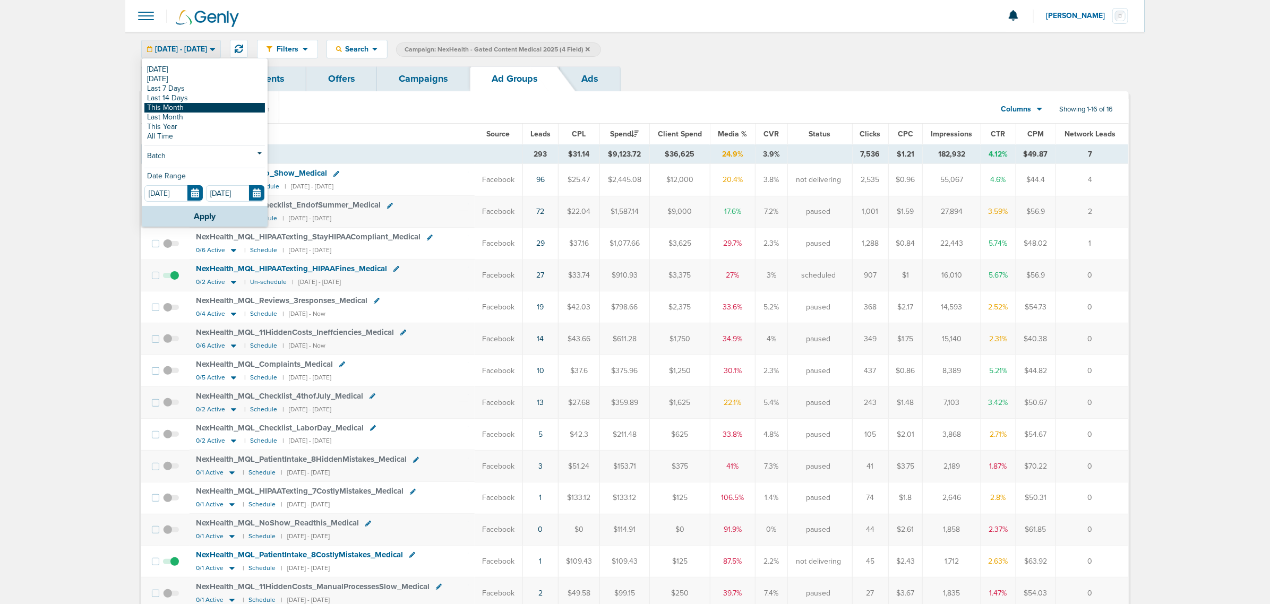
click at [184, 105] on link "This Month" at bounding box center [204, 108] width 120 height 10
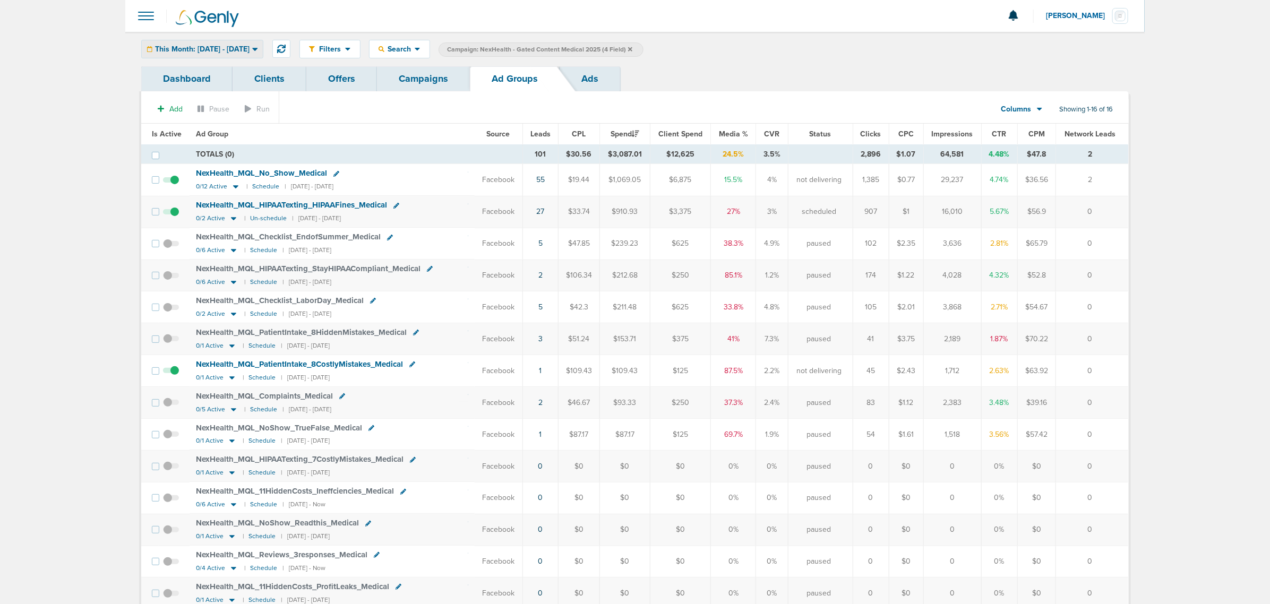
click at [234, 55] on div "This Month: [DATE] - [DATE]" at bounding box center [202, 49] width 121 height 18
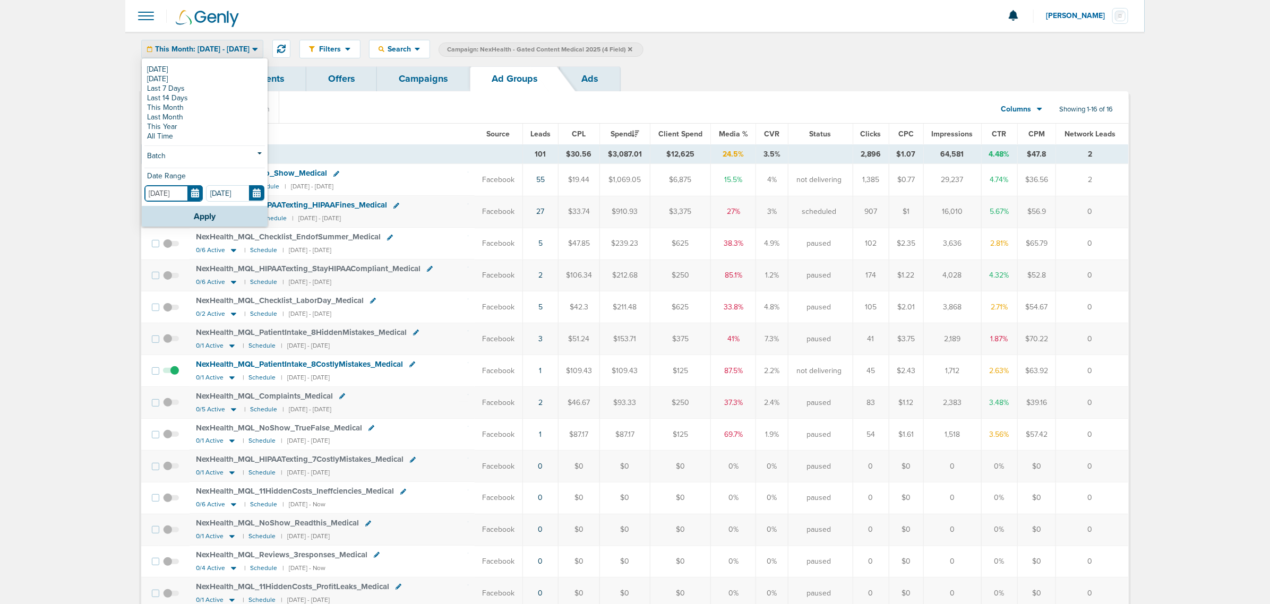
click at [192, 195] on input "[DATE]" at bounding box center [173, 193] width 58 height 16
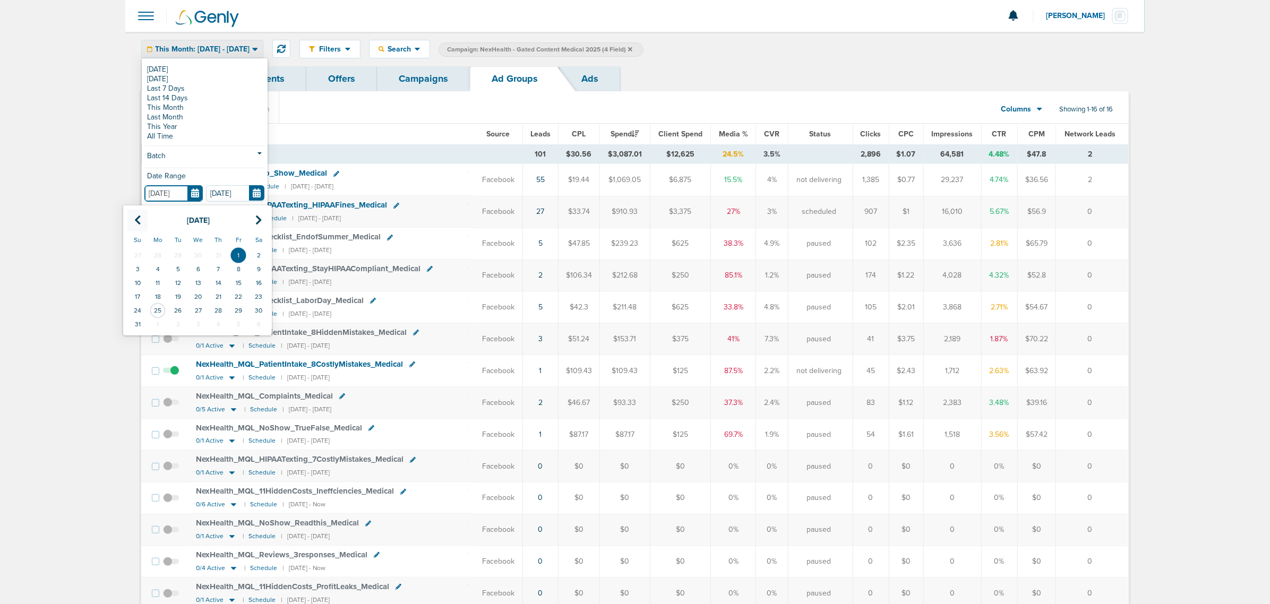
click at [132, 224] on th at bounding box center [137, 221] width 20 height 22
click at [133, 248] on th "Su" at bounding box center [137, 239] width 20 height 17
click at [142, 253] on td "1" at bounding box center [137, 255] width 20 height 14
type input "[DATE]"
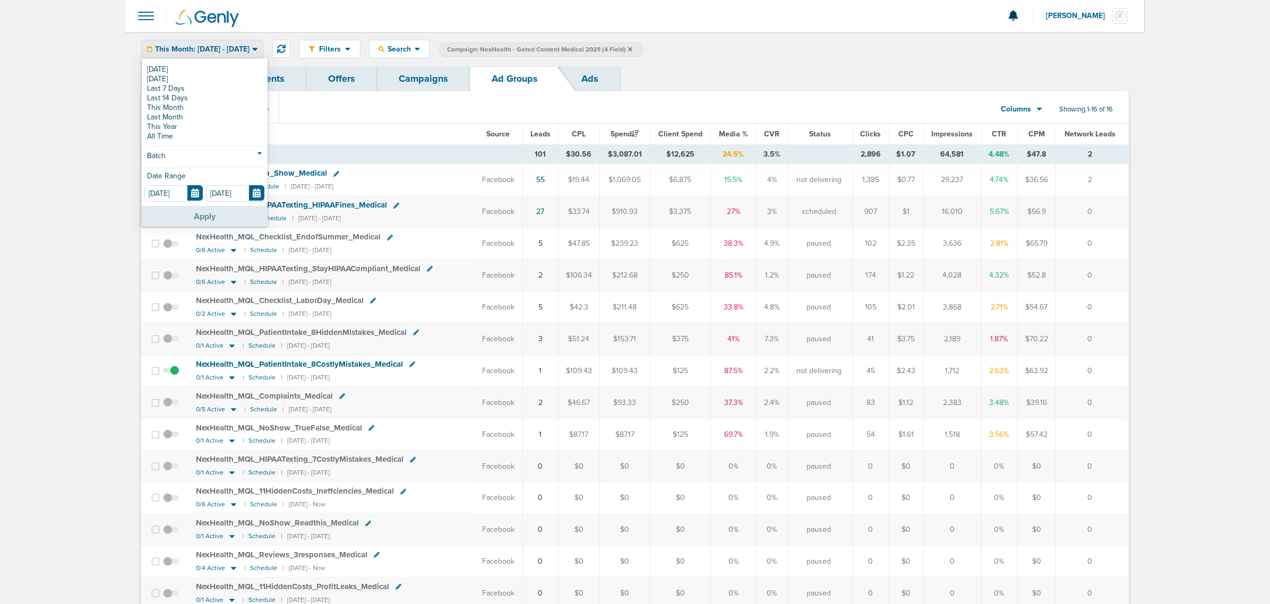
click at [207, 213] on button "Apply" at bounding box center [205, 216] width 126 height 21
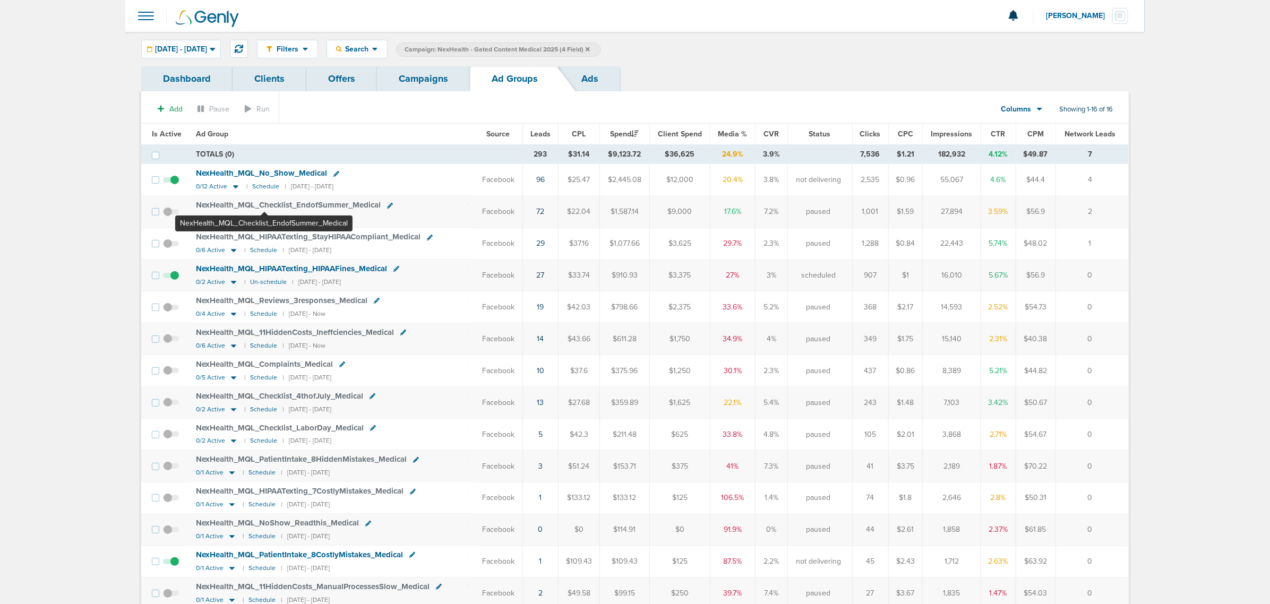
click at [264, 206] on span "NexHealth_ MQL_ Checklist_ EndofSummer_ Medical" at bounding box center [288, 205] width 185 height 10
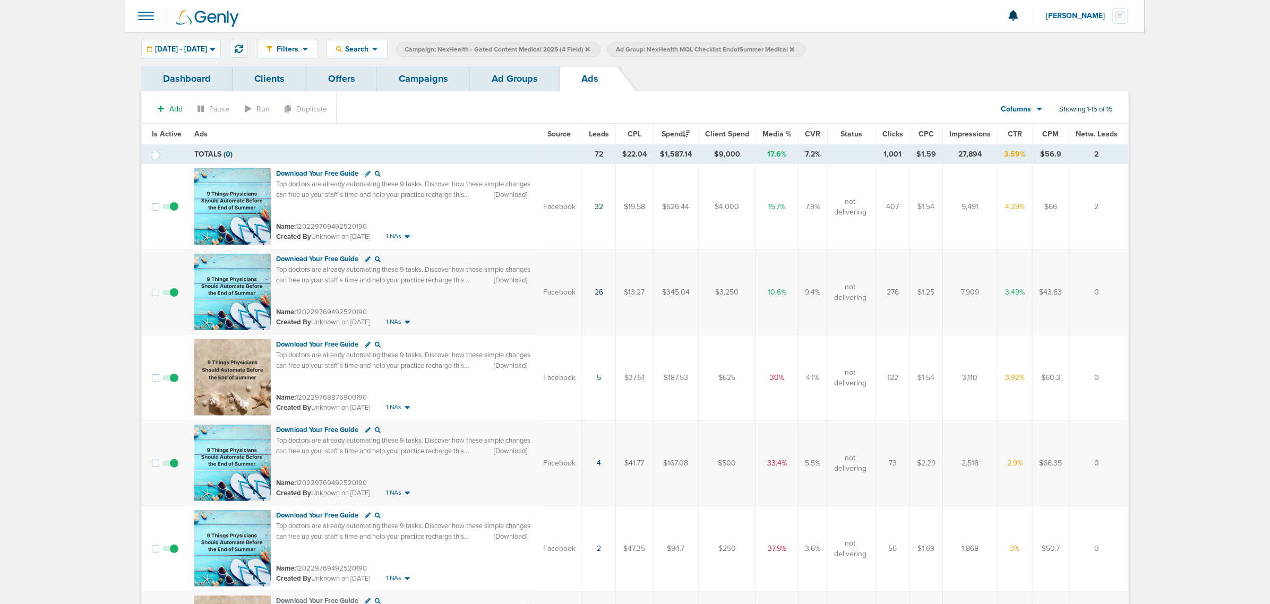
click at [434, 73] on link "Campaigns" at bounding box center [423, 78] width 93 height 25
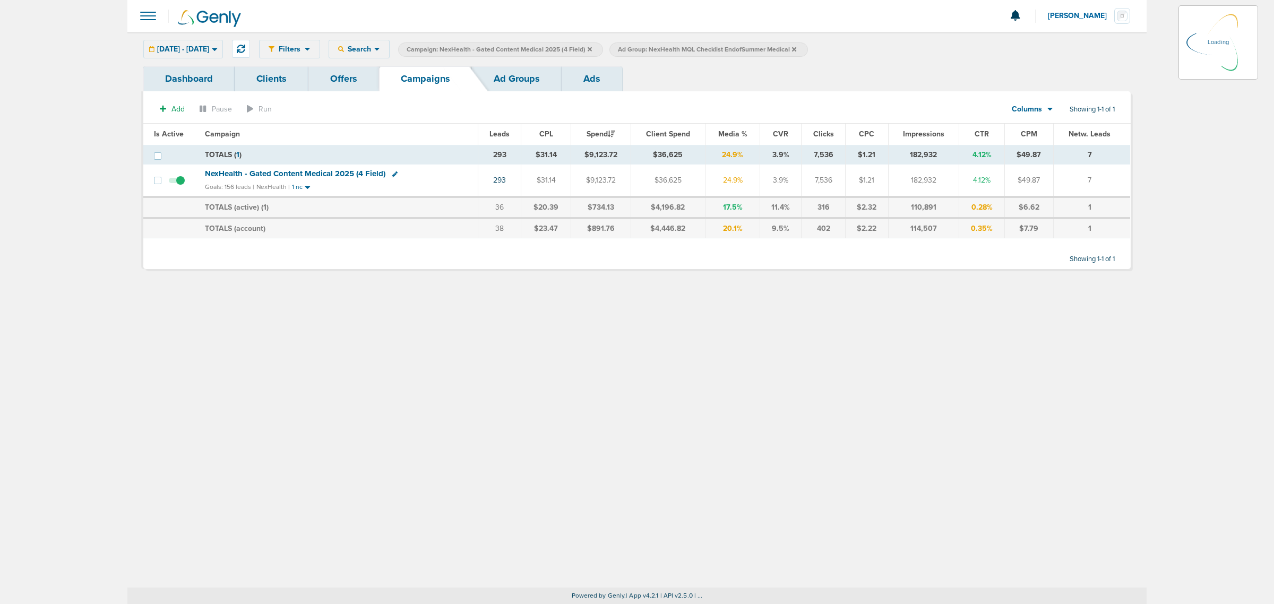
click at [592, 48] on icon at bounding box center [590, 49] width 4 height 4
click at [592, 49] on span "Campaign: NexHealth - Gated Content Medical 2025 (4 Field)" at bounding box center [499, 49] width 185 height 9
click at [592, 46] on icon at bounding box center [590, 49] width 4 height 6
click at [585, 48] on icon at bounding box center [583, 49] width 4 height 4
click at [585, 48] on span "Ad Group: NexHealth MQL Checklist EndofSummer Medical" at bounding box center [496, 49] width 178 height 9
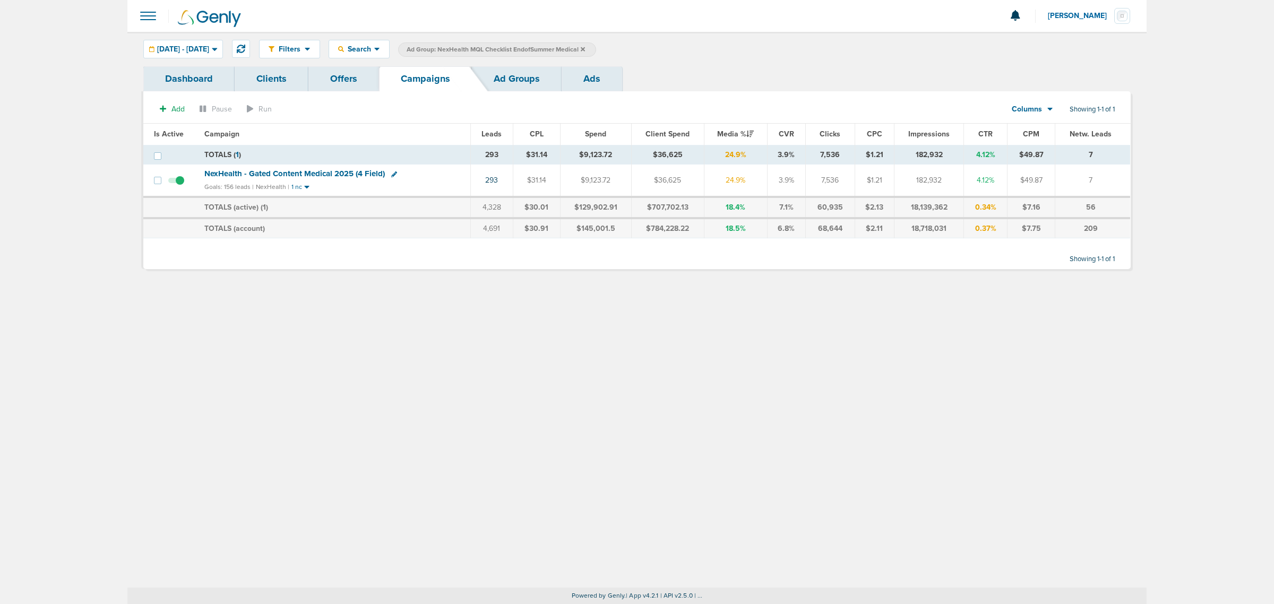
click at [585, 48] on icon at bounding box center [583, 49] width 4 height 6
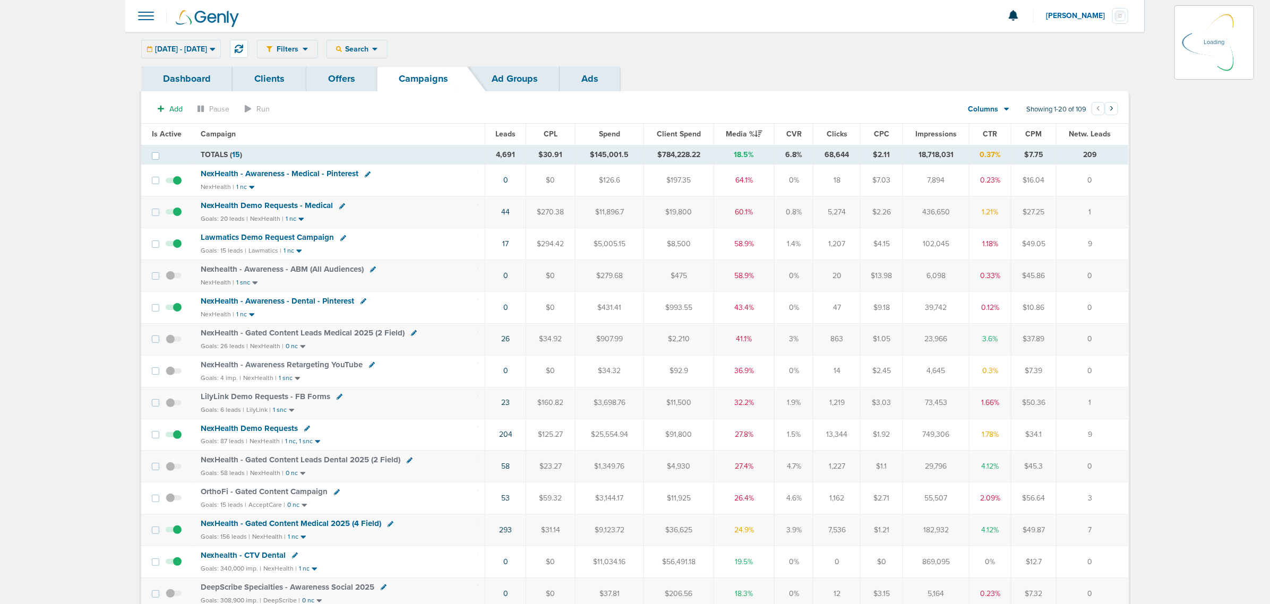
click at [213, 53] on div "[DATE] - [DATE] [DATE] [DATE] Last 7 Days Last 14 Days This Month Last Month Th…" at bounding box center [181, 49] width 80 height 19
click at [215, 49] on icon at bounding box center [212, 49] width 5 height 3
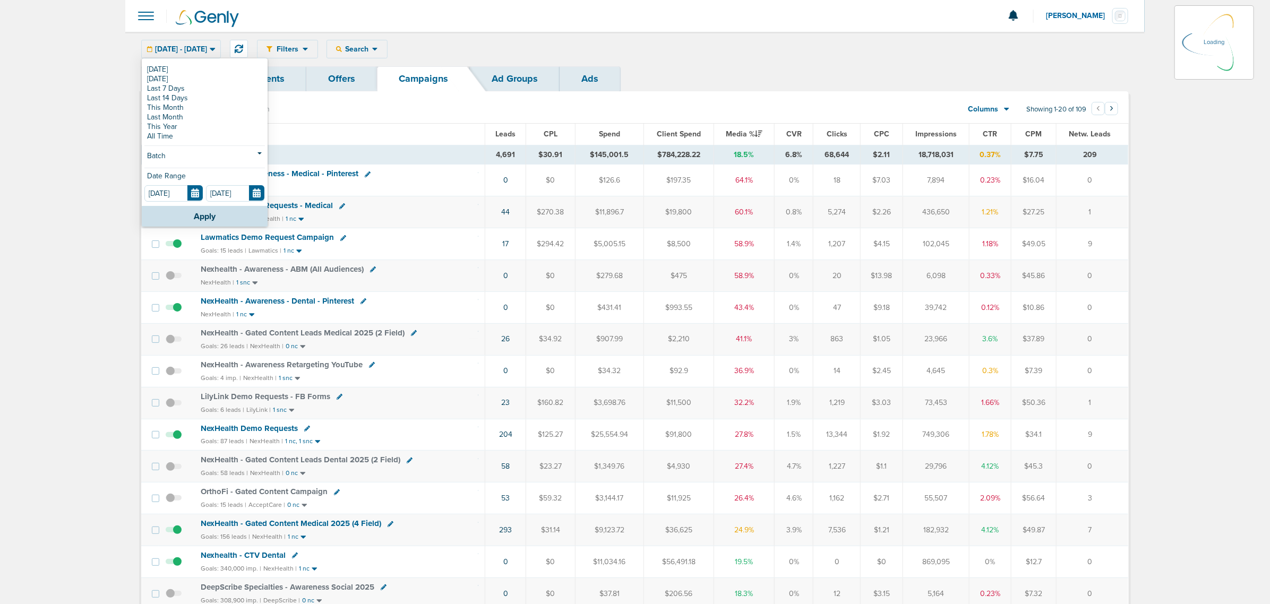
click at [185, 69] on link "Dashboard" at bounding box center [186, 78] width 91 height 25
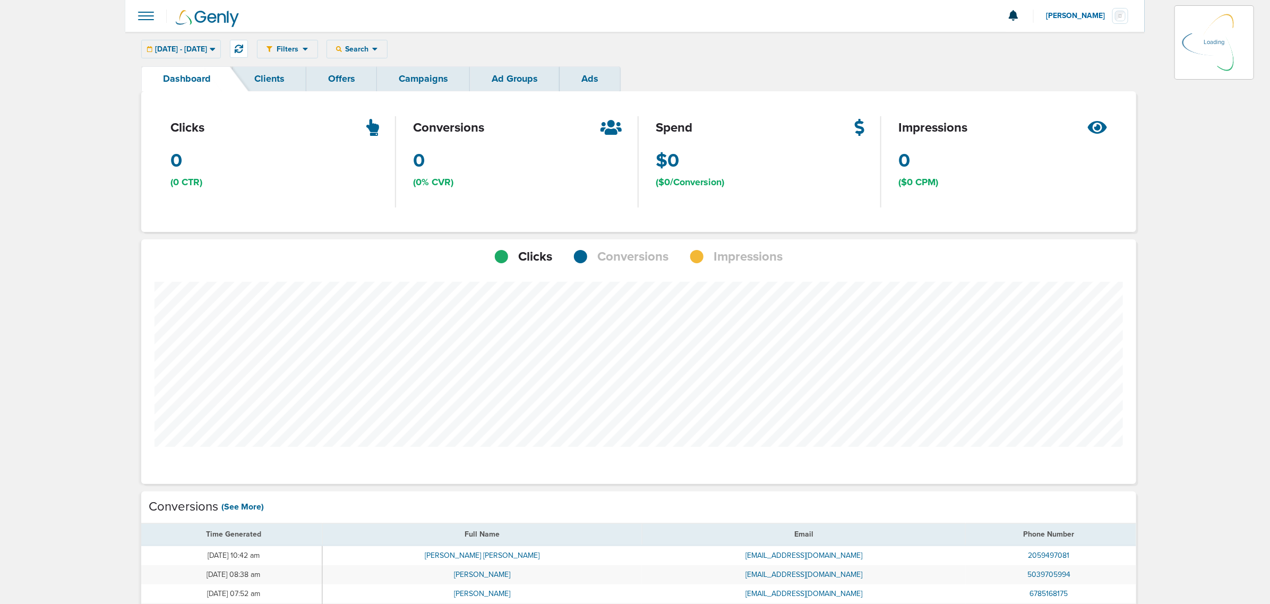
scroll to position [825, 987]
click at [213, 51] on div "[DATE] - [DATE] [DATE] [DATE] Last 7 Days Last 14 Days This Month Last Month Th…" at bounding box center [181, 49] width 80 height 19
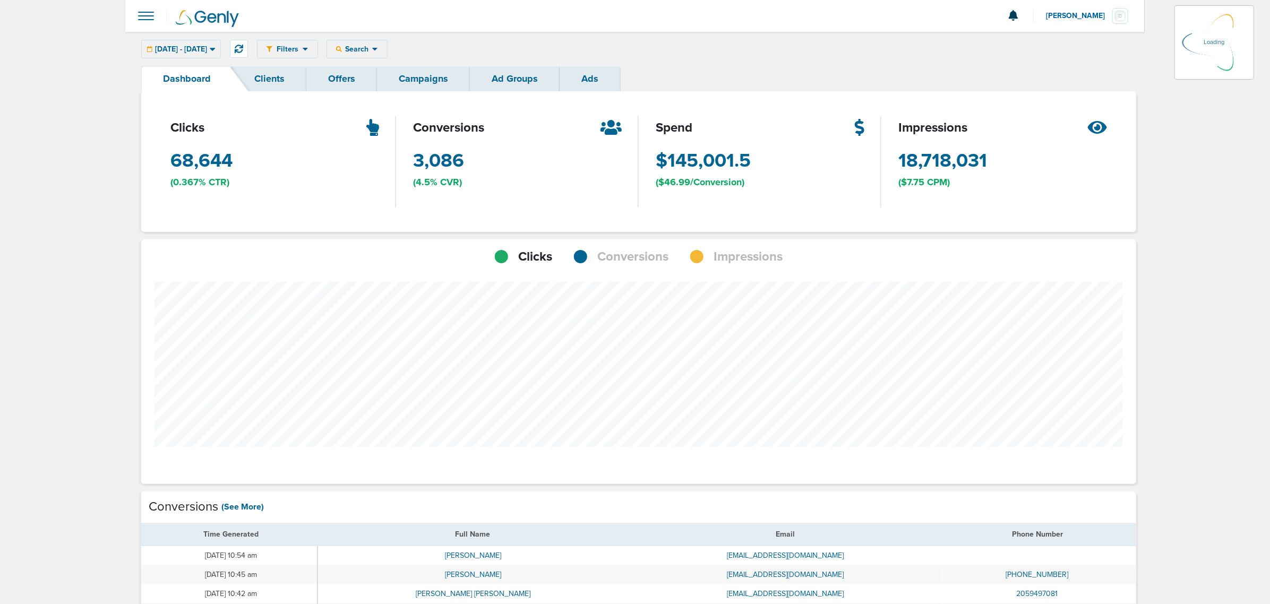
click at [215, 49] on icon at bounding box center [212, 49] width 5 height 3
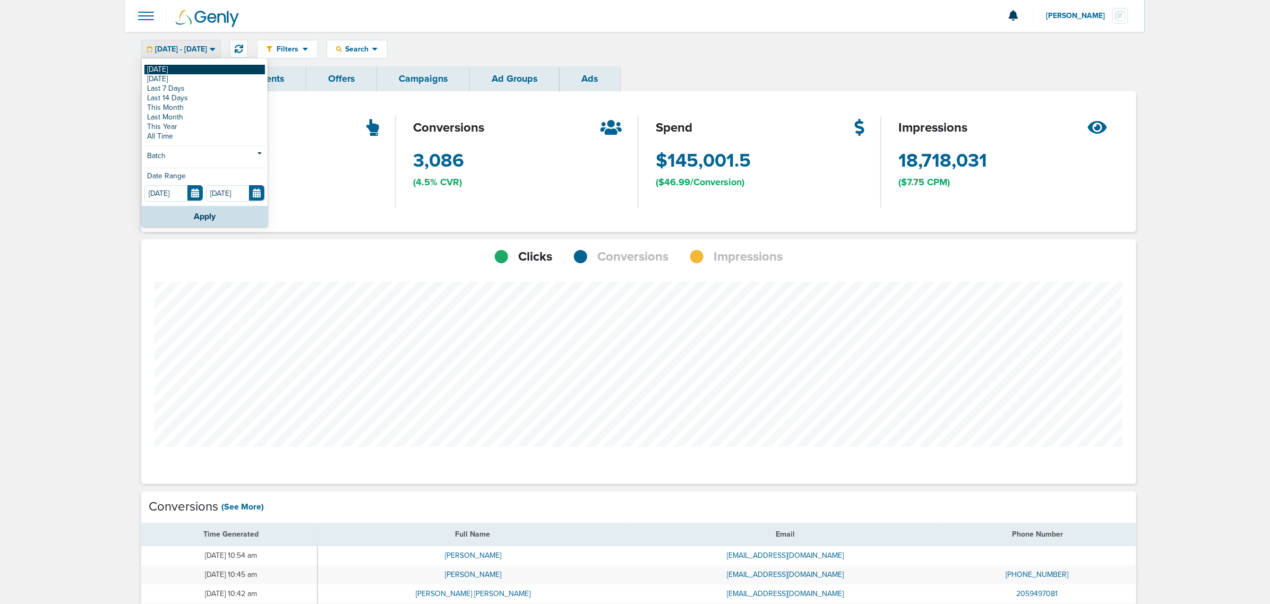
click at [170, 66] on link "[DATE]" at bounding box center [204, 70] width 120 height 10
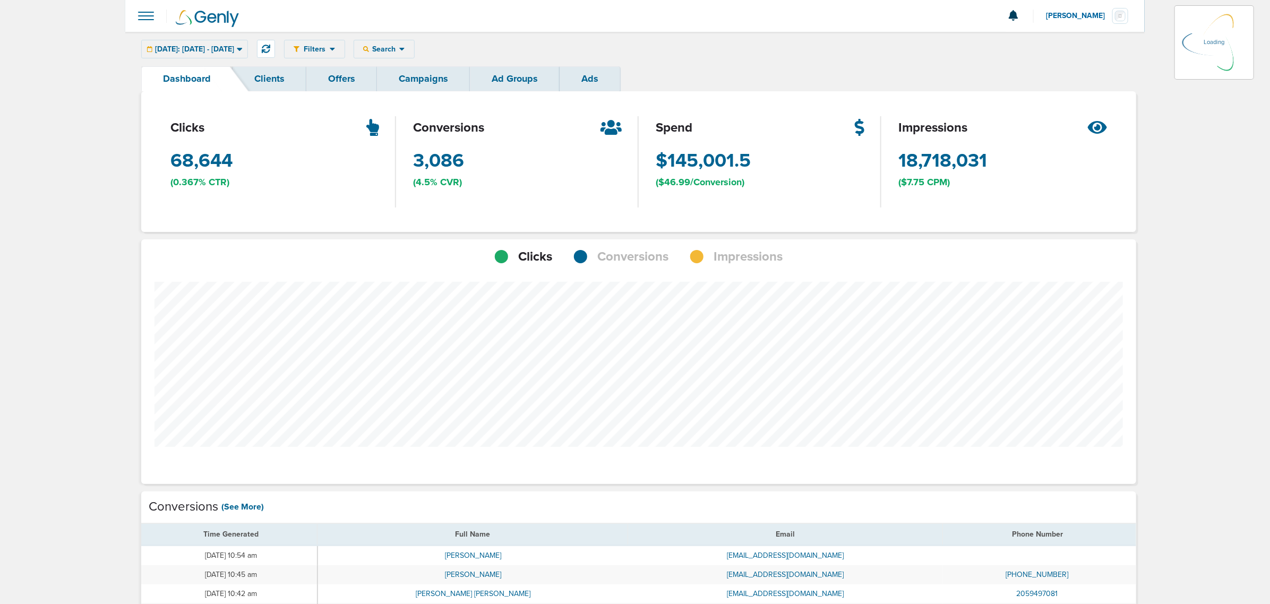
click at [419, 84] on link "Campaigns" at bounding box center [423, 78] width 93 height 25
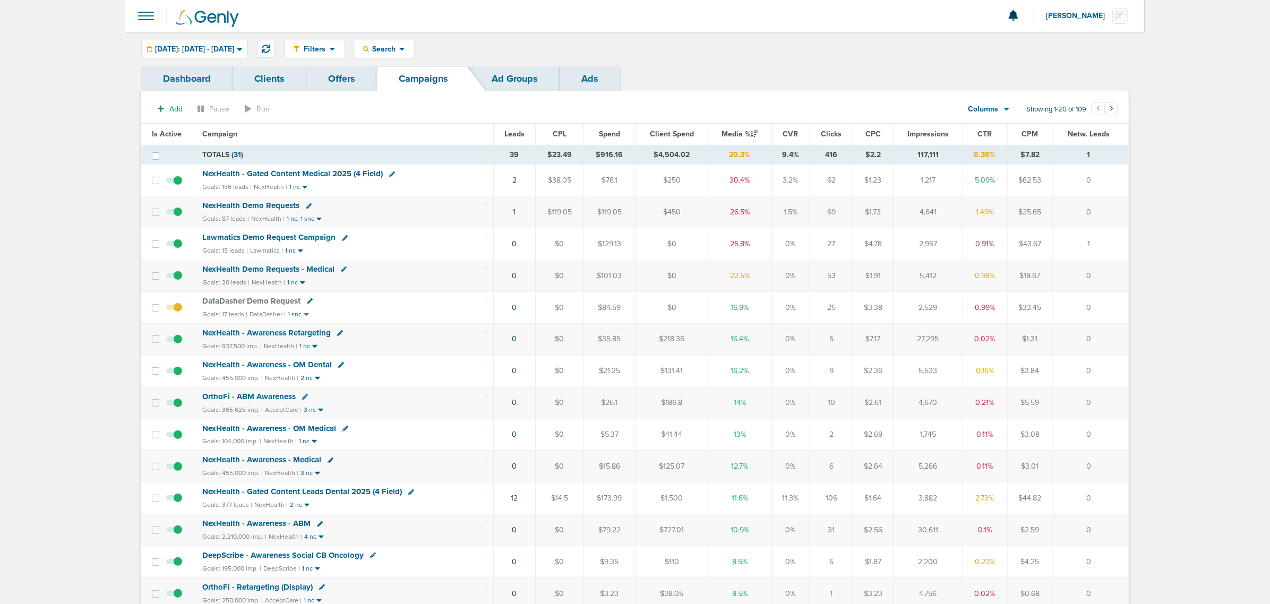
click at [321, 177] on span "NexHealth - Gated Content Medical 2025 (4 Field)" at bounding box center [292, 174] width 180 height 10
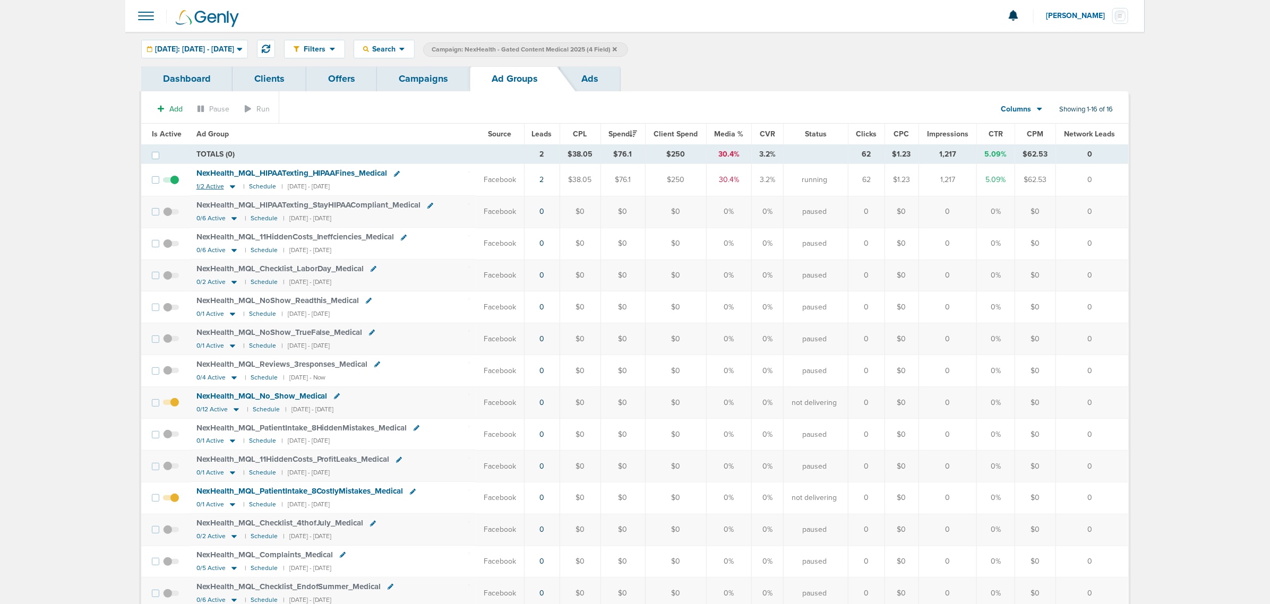
click at [227, 188] on icon at bounding box center [232, 186] width 11 height 9
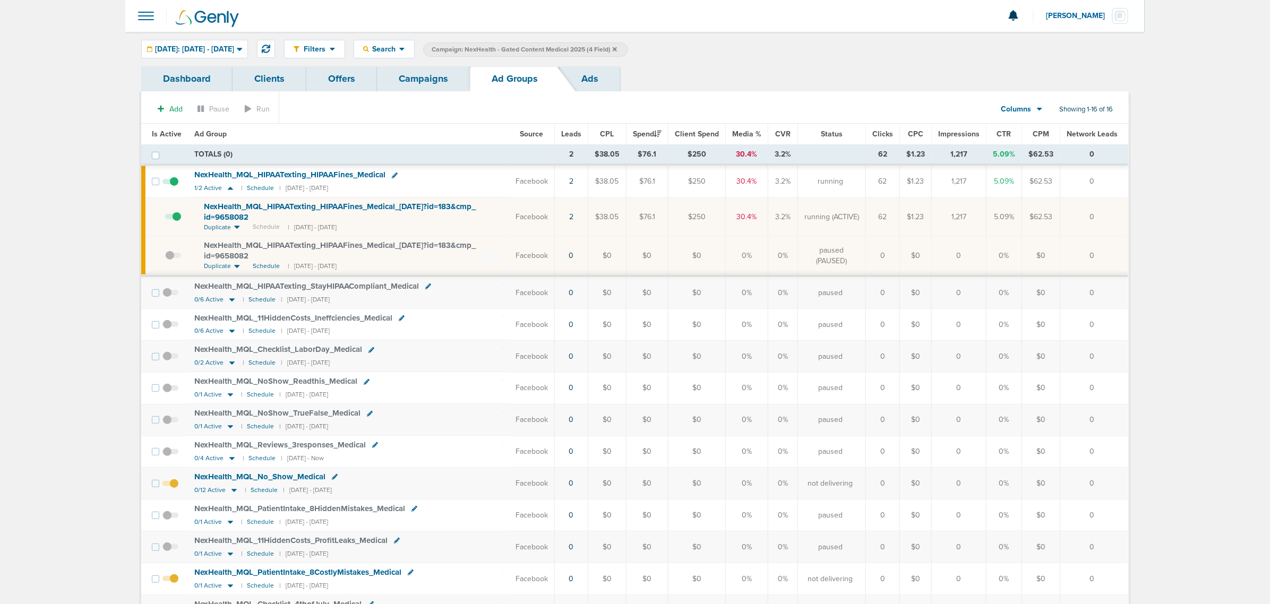
click at [433, 77] on link "Campaigns" at bounding box center [423, 78] width 93 height 25
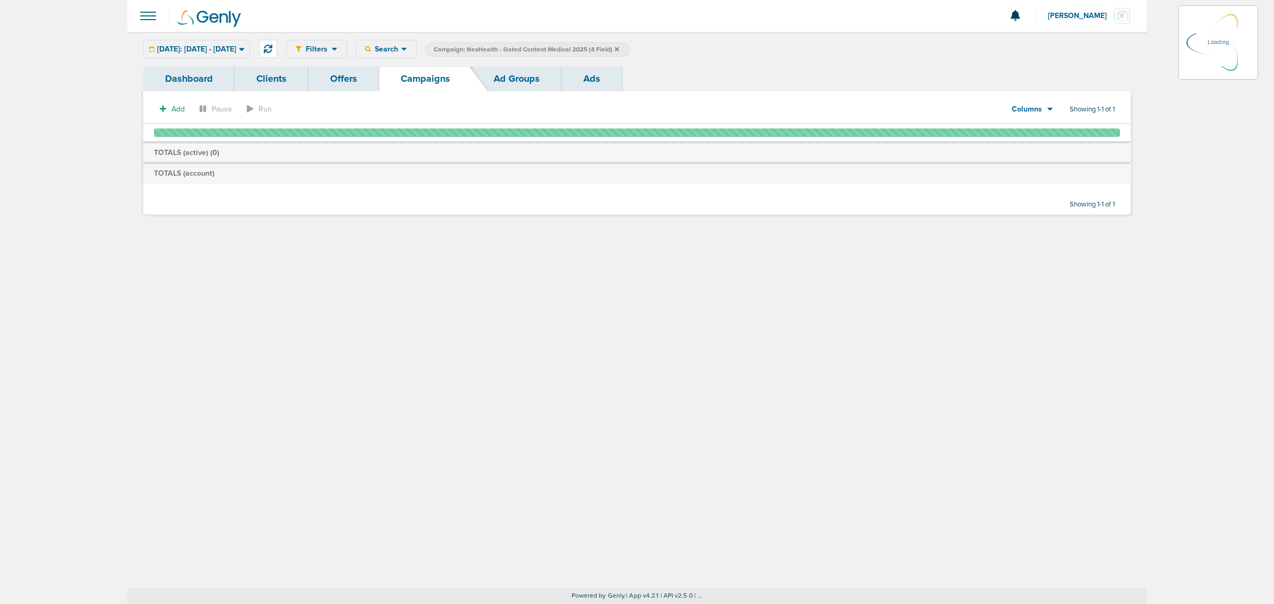
click at [619, 49] on icon at bounding box center [617, 49] width 4 height 4
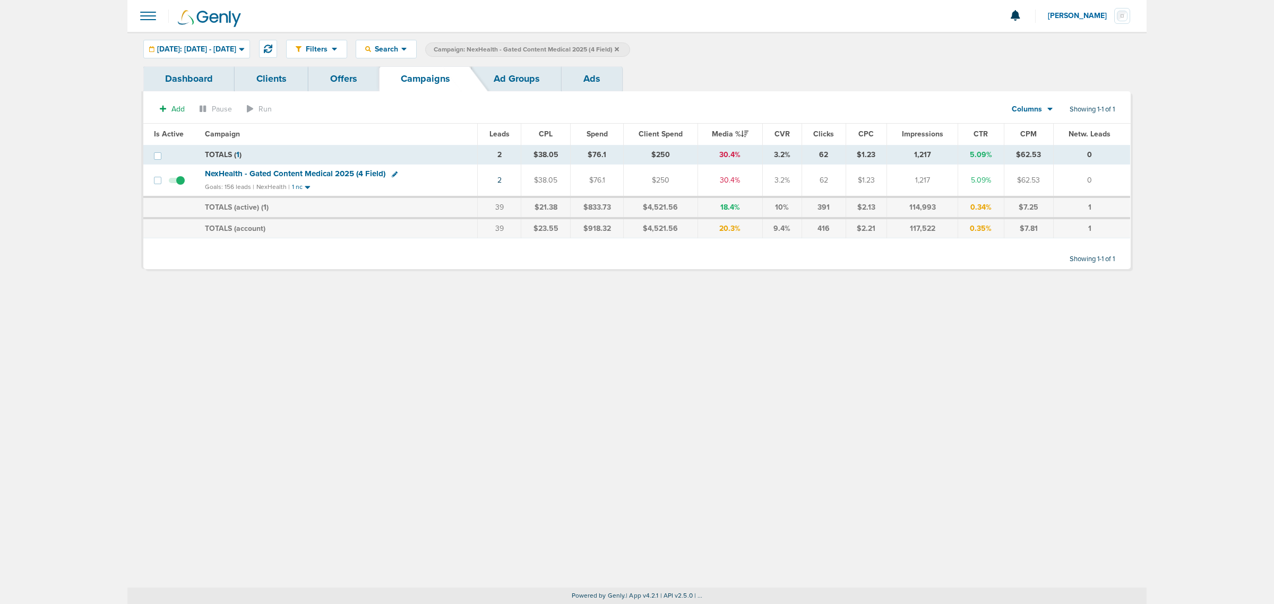
click at [619, 49] on icon at bounding box center [617, 49] width 4 height 4
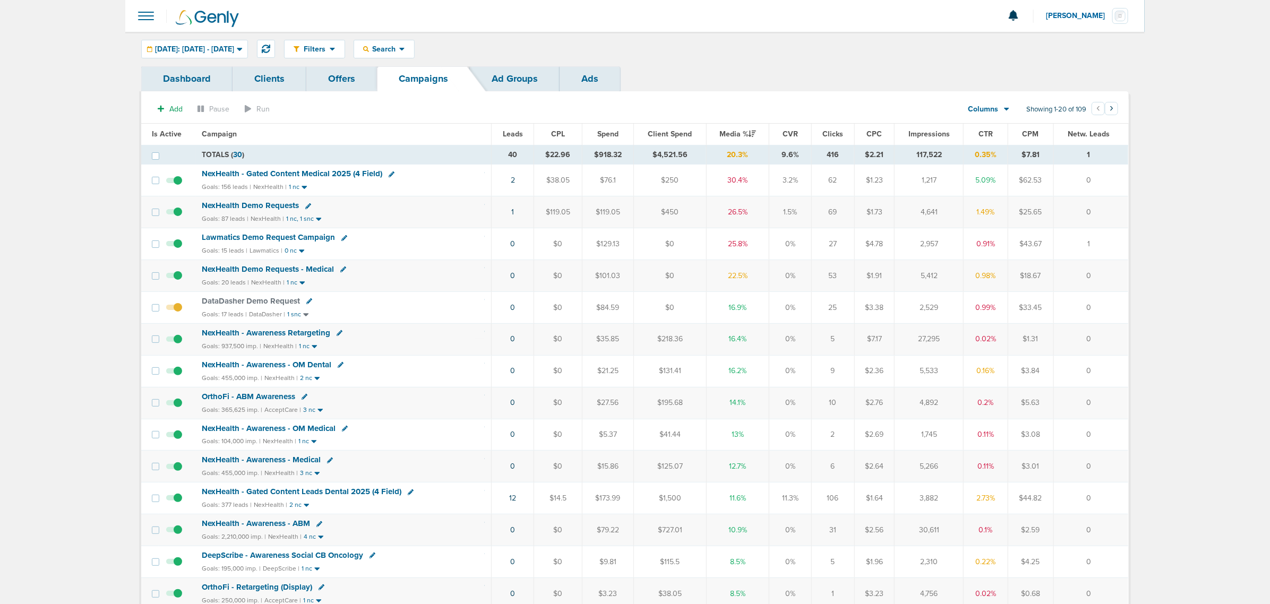
click at [307, 304] on icon at bounding box center [309, 301] width 6 height 6
select select
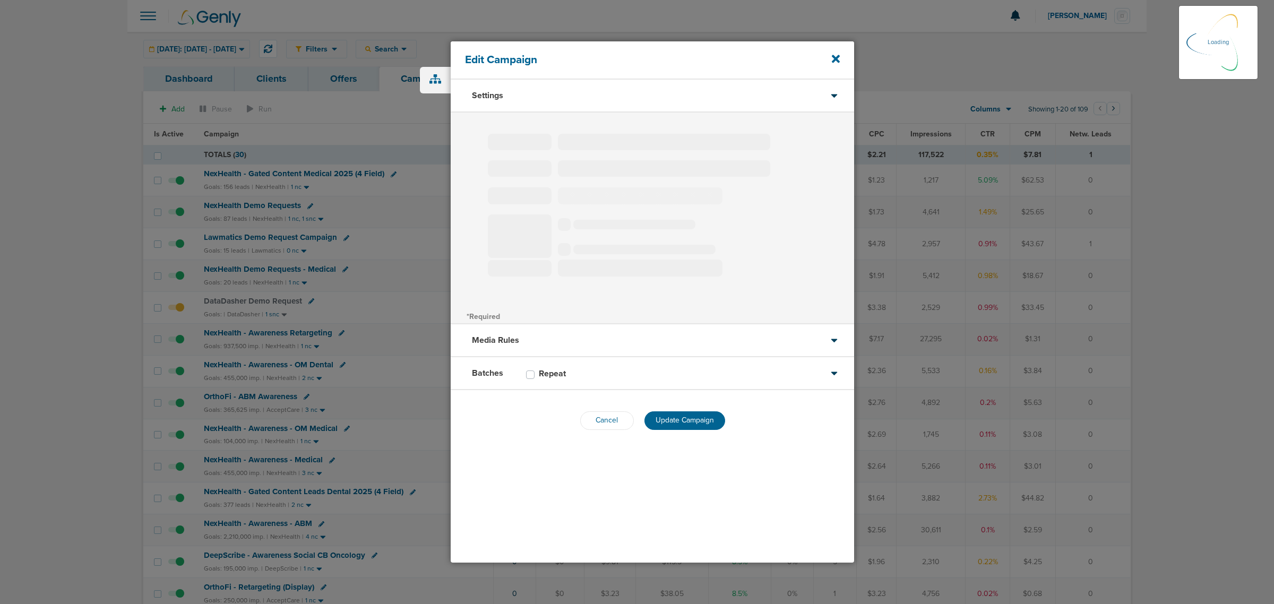
type input "DataDasher Demo Request"
select select "Leads"
radio input "true"
select select "readWrite"
select select "1"
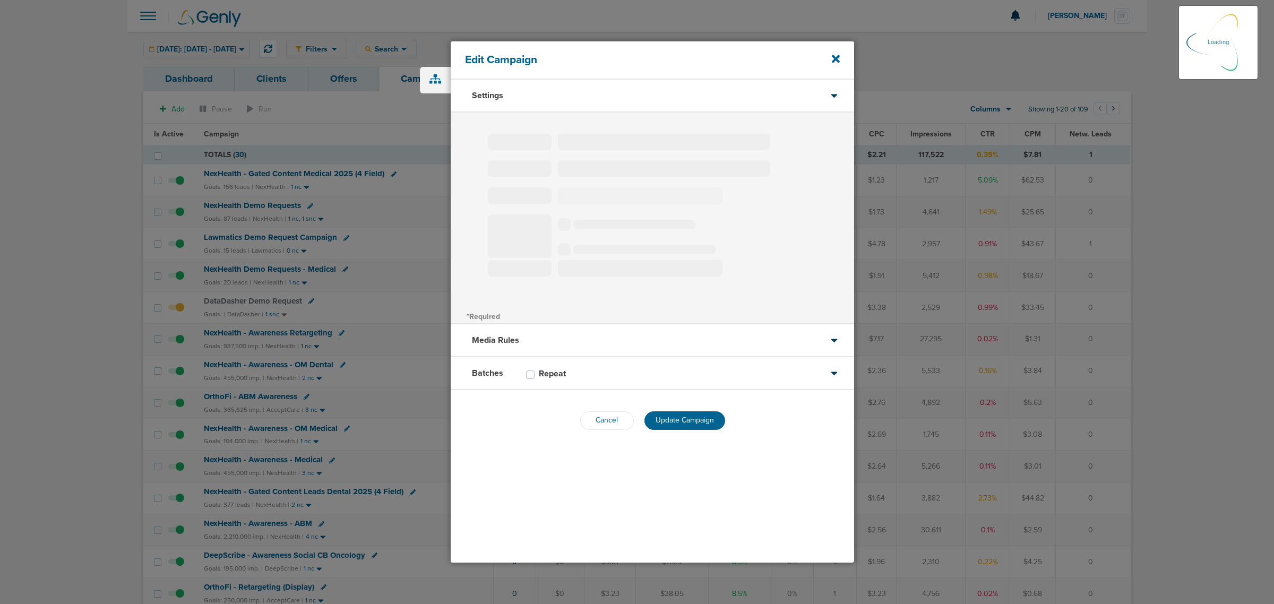
select select "2"
select select "3"
select select "4"
select select "6"
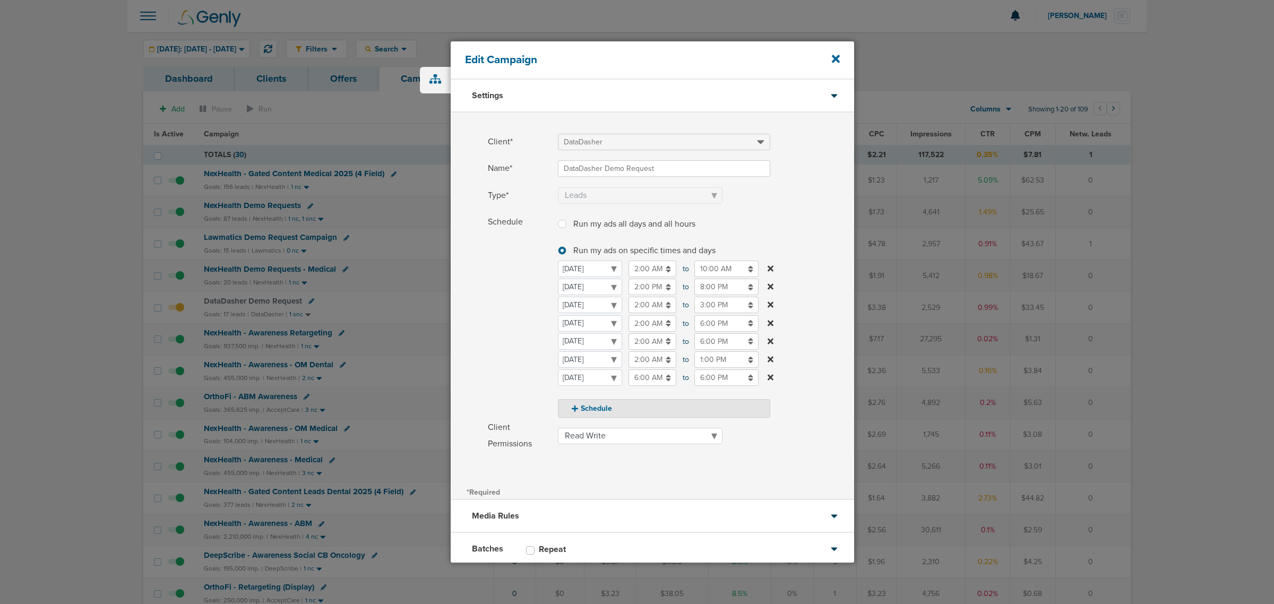
click at [840, 62] on div "Edit Campaign" at bounding box center [652, 60] width 403 height 38
click at [838, 59] on icon at bounding box center [836, 59] width 8 height 12
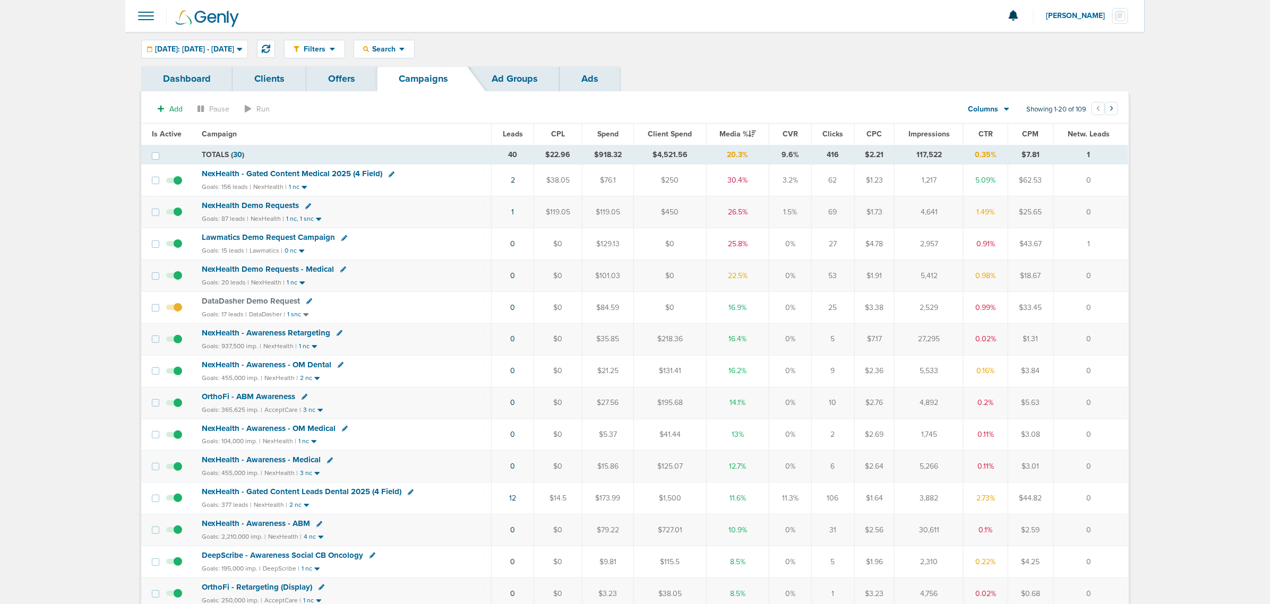
click at [294, 235] on span "Lawmatics Demo Request Campaign" at bounding box center [268, 237] width 133 height 10
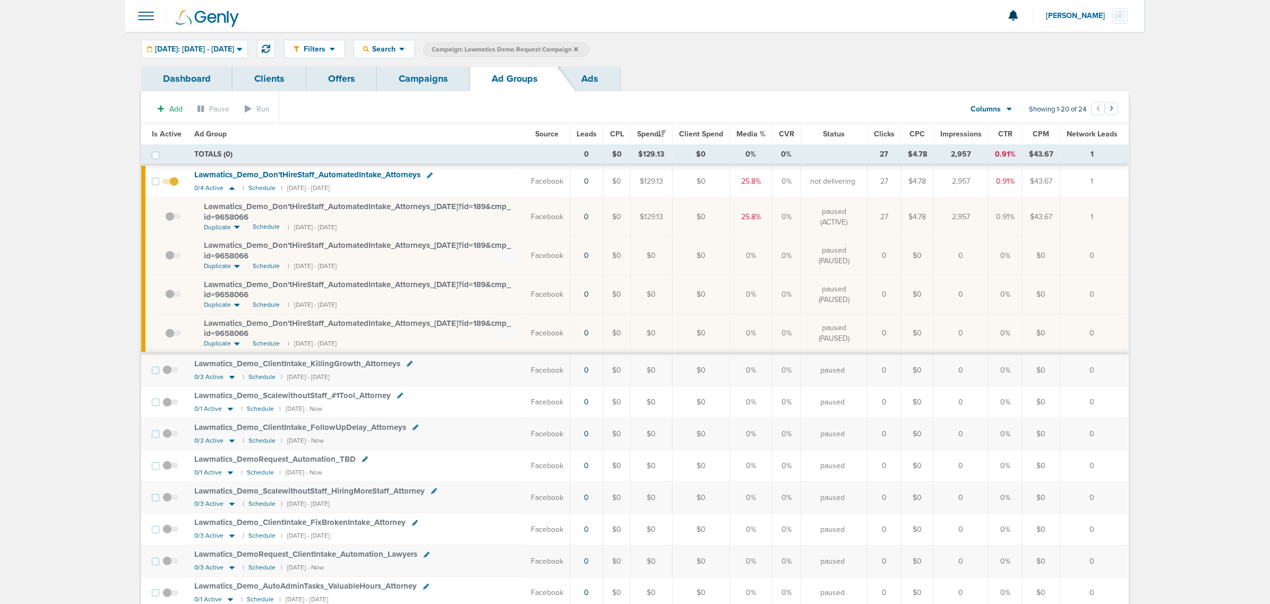
click at [436, 79] on link "Campaigns" at bounding box center [423, 78] width 93 height 25
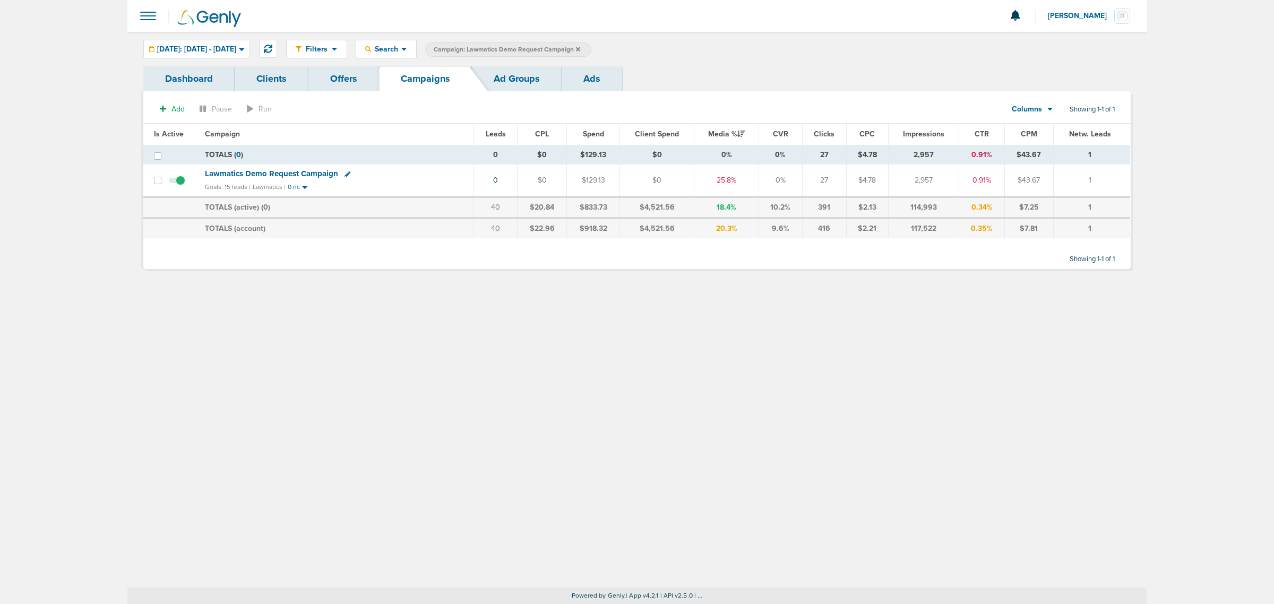
click at [344, 174] on icon at bounding box center [347, 174] width 6 height 6
select select
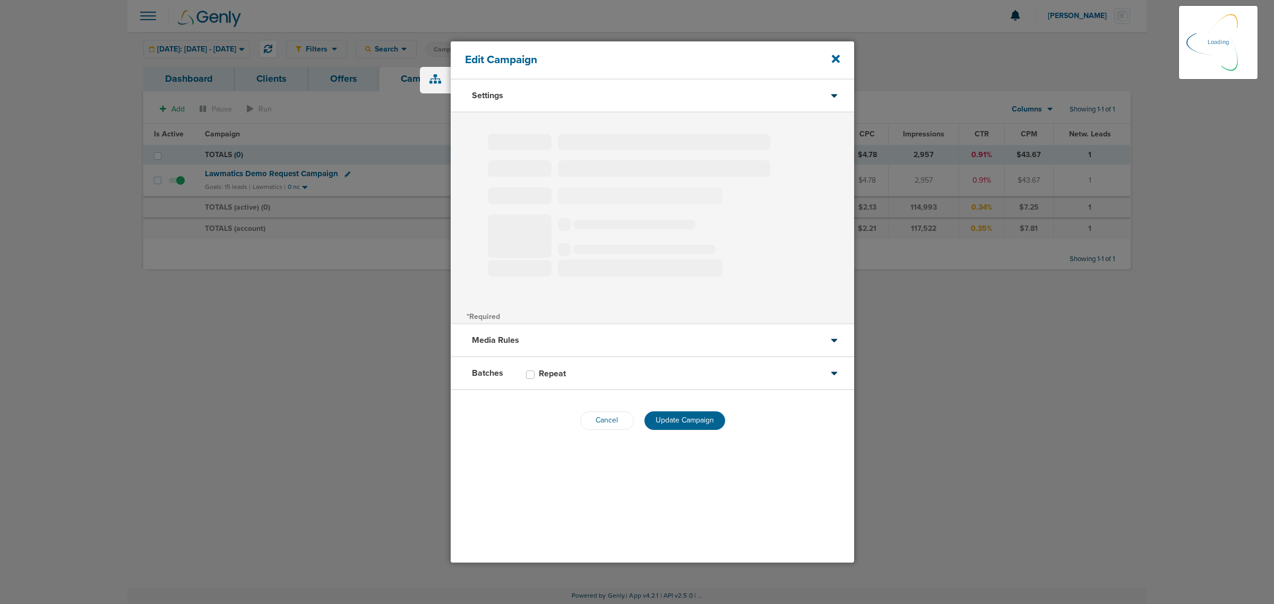
type input "Lawmatics Demo Request Campaign"
select select "Leads"
radio input "true"
select select "readWrite"
select select "1"
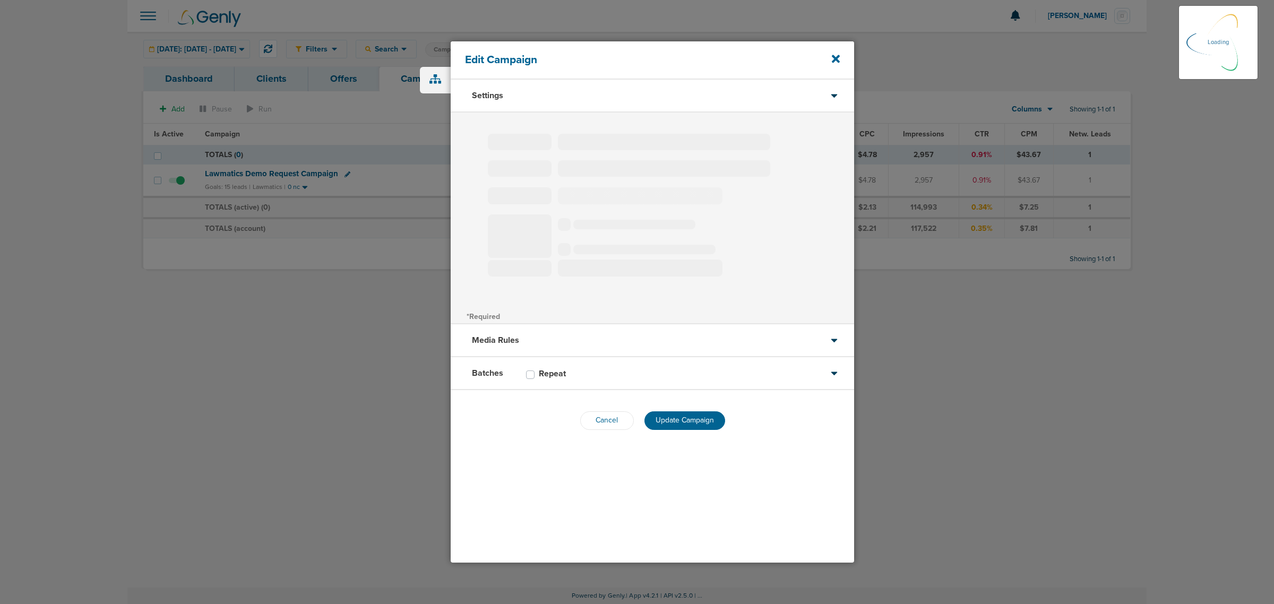
select select "2"
select select "3"
select select "4"
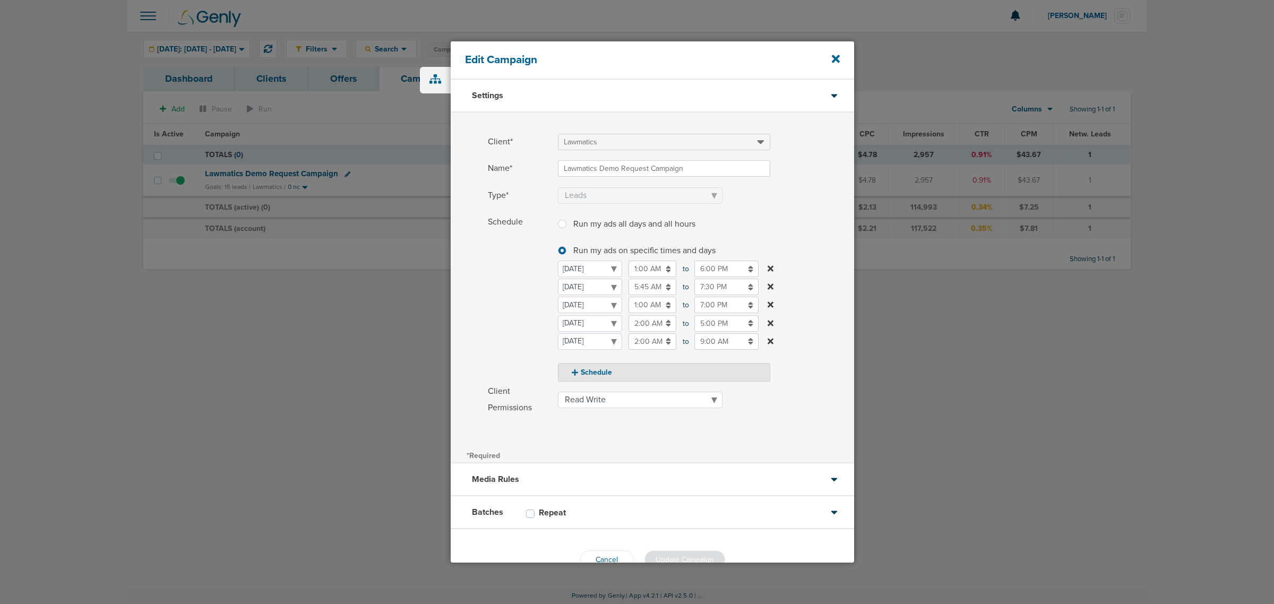
click at [593, 284] on select "[DATE] [DATE] [DATE] [DATE] [DATE] [DATE] [DATE]" at bounding box center [590, 287] width 64 height 16
click at [649, 286] on input "5:45 AM" at bounding box center [652, 287] width 48 height 16
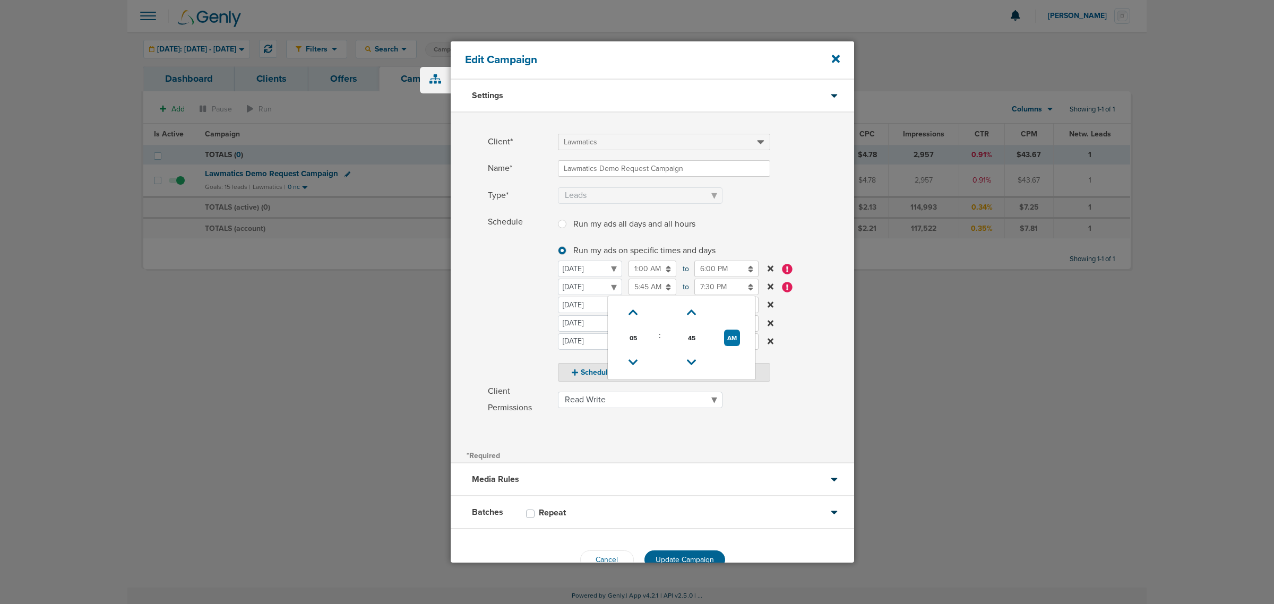
click at [618, 303] on td at bounding box center [633, 312] width 42 height 25
click at [618, 295] on select "[DATE] [DATE] [DATE] [DATE] [DATE] [DATE] [DATE]" at bounding box center [590, 287] width 64 height 16
click at [604, 280] on select "[DATE] [DATE] [DATE] [DATE] [DATE] [DATE] [DATE]" at bounding box center [590, 287] width 64 height 16
click at [558, 279] on select "[DATE] [DATE] [DATE] [DATE] [DATE] [DATE] [DATE]" at bounding box center [590, 287] width 64 height 16
click at [651, 289] on input "5:45 AM" at bounding box center [652, 287] width 48 height 16
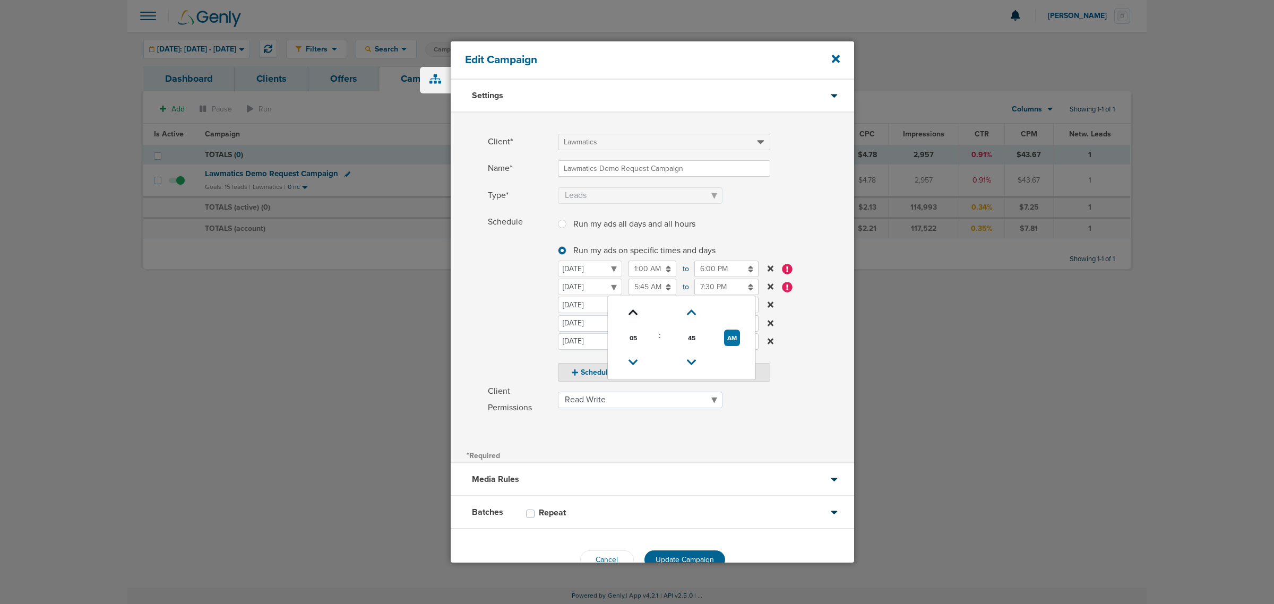
click at [635, 309] on icon at bounding box center [633, 312] width 10 height 6
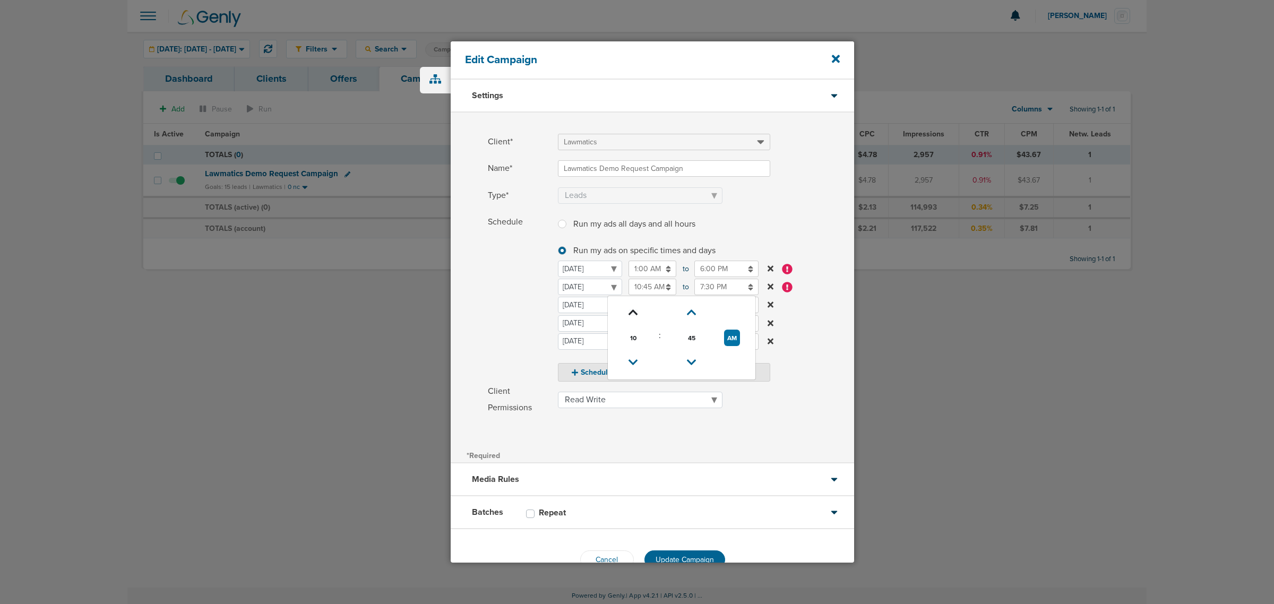
click at [635, 309] on icon at bounding box center [633, 312] width 10 height 6
click at [738, 338] on button "PM" at bounding box center [731, 338] width 15 height 16
click at [691, 365] on link at bounding box center [692, 363] width 19 height 16
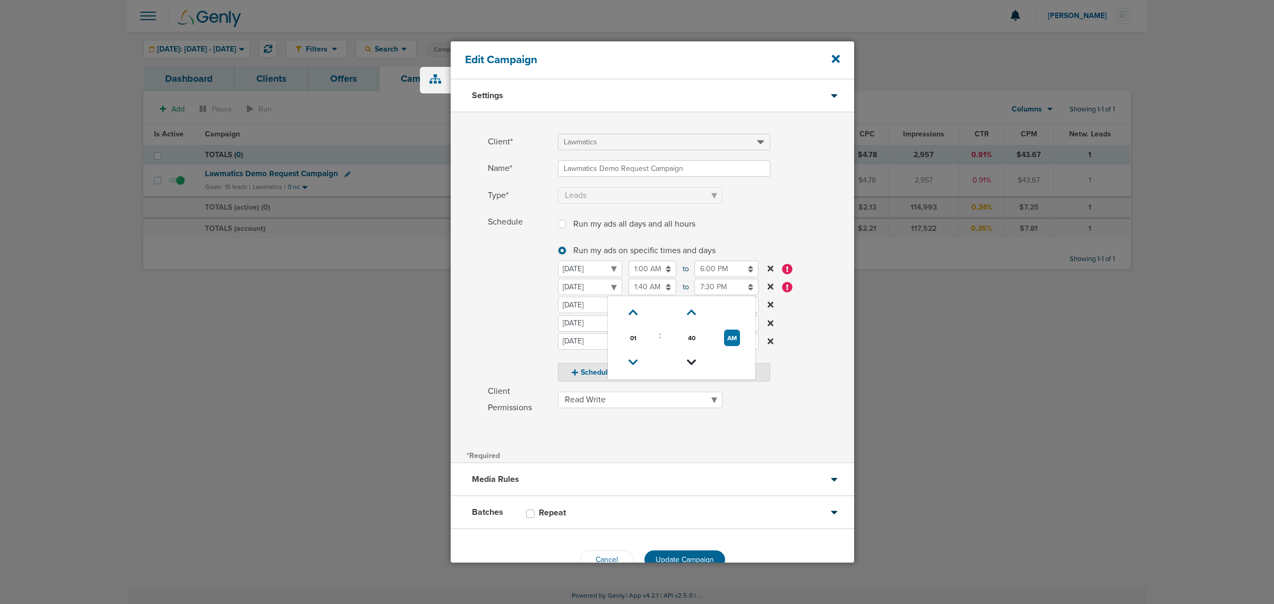
click at [690, 363] on icon at bounding box center [692, 362] width 10 height 6
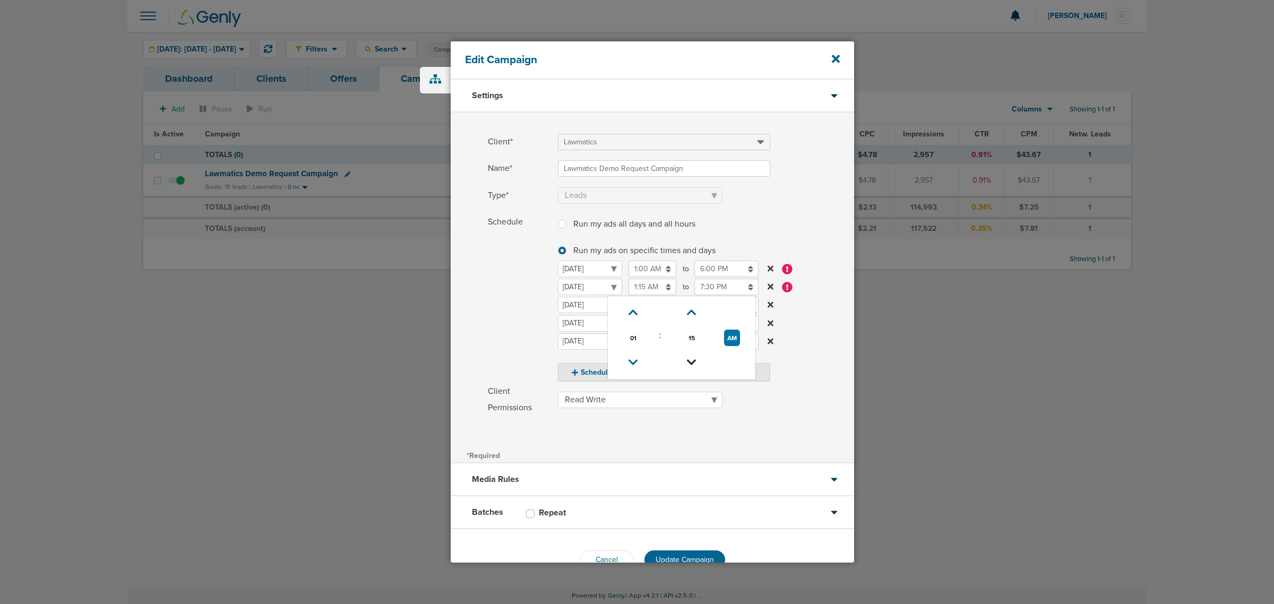
click at [690, 363] on icon at bounding box center [692, 362] width 10 height 6
click at [739, 337] on button "AM" at bounding box center [732, 338] width 16 height 16
type input "1:00 PM"
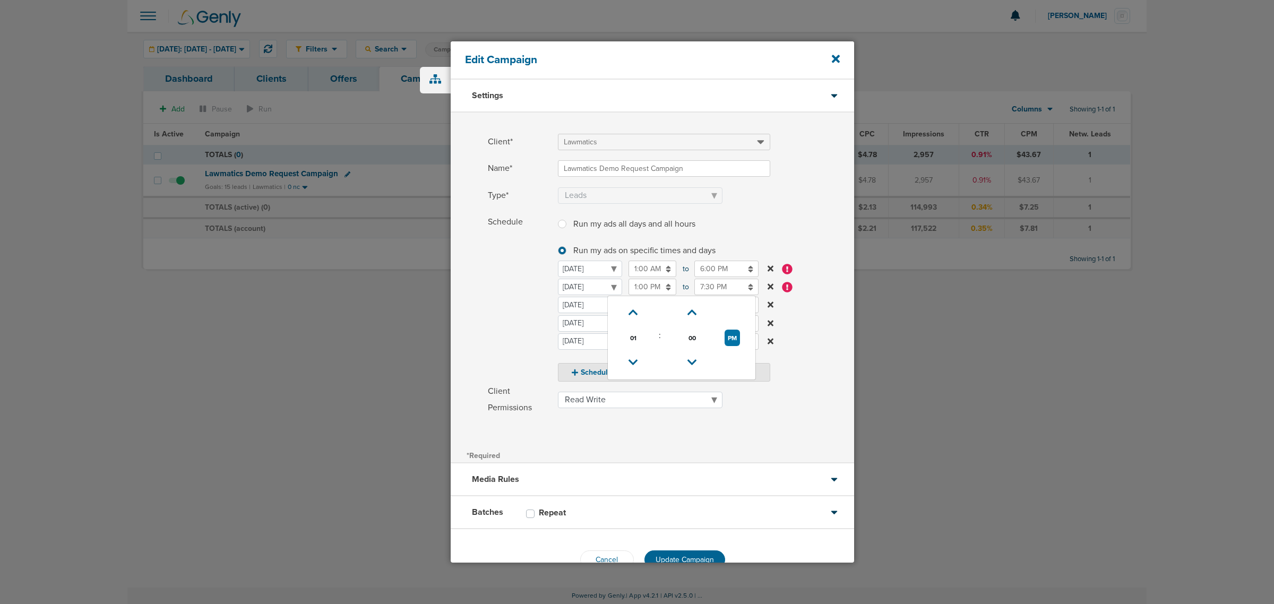
click at [817, 365] on label "Client Permissions Read Only Read Write" at bounding box center [671, 399] width 366 height 33
click at [722, 365] on select "Read Only Read Write" at bounding box center [640, 400] width 165 height 16
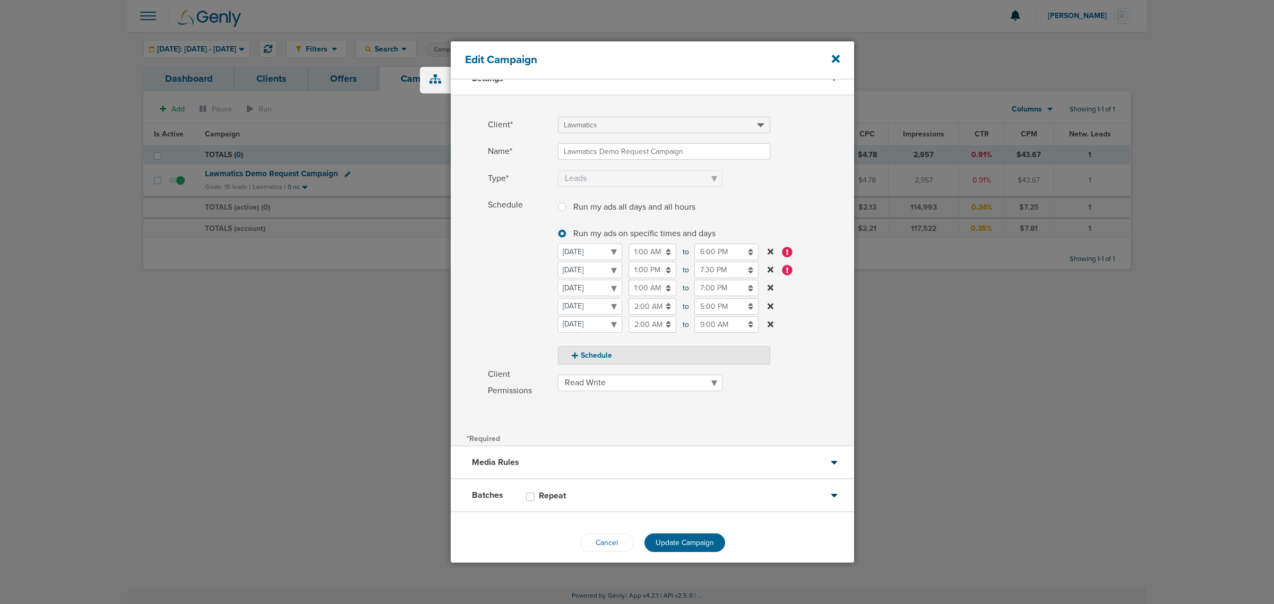
scroll to position [27, 0]
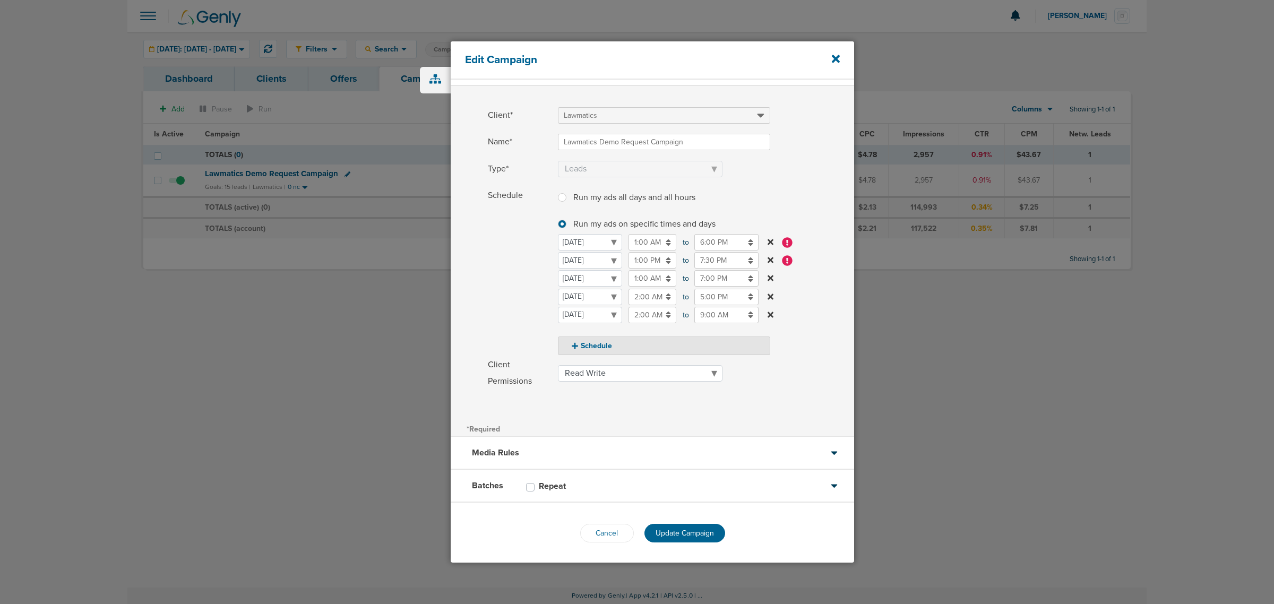
click at [770, 239] on icon at bounding box center [770, 242] width 6 height 8
click at [773, 365] on div "Client* Lawmatics Name* Lawmatics Demo Request Campaign Type* Awareness Traffic…" at bounding box center [652, 262] width 403 height 317
click at [706, 365] on span "Update Campaign" at bounding box center [684, 533] width 58 height 9
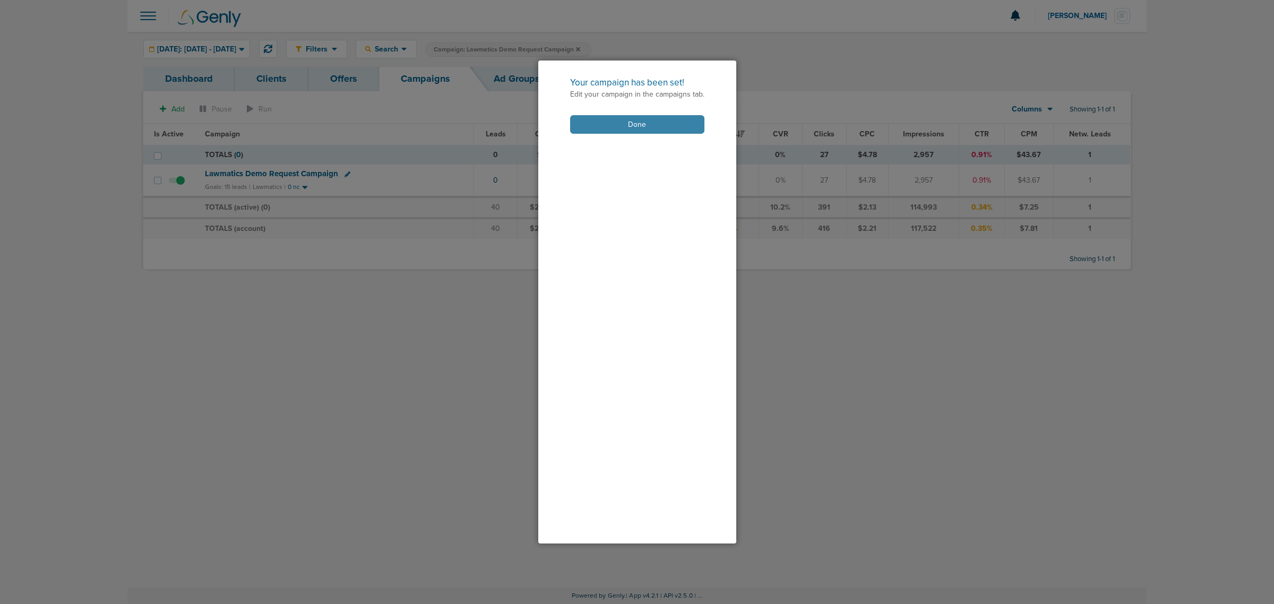
click at [613, 129] on button "Done" at bounding box center [637, 124] width 134 height 19
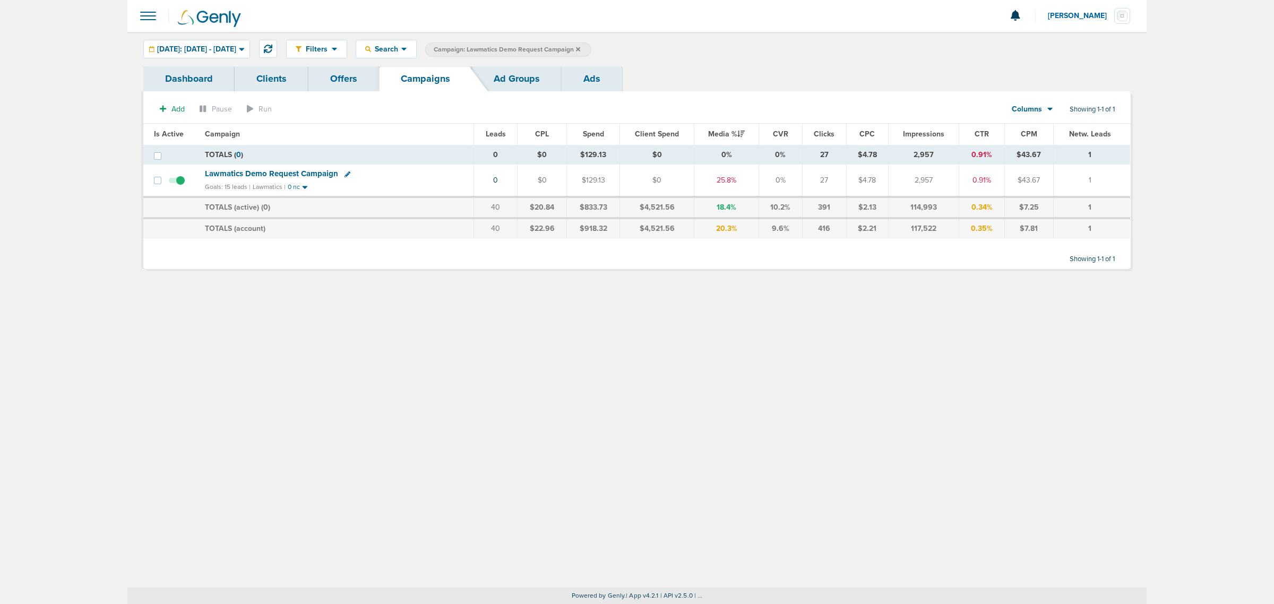
click at [580, 48] on icon at bounding box center [578, 49] width 4 height 6
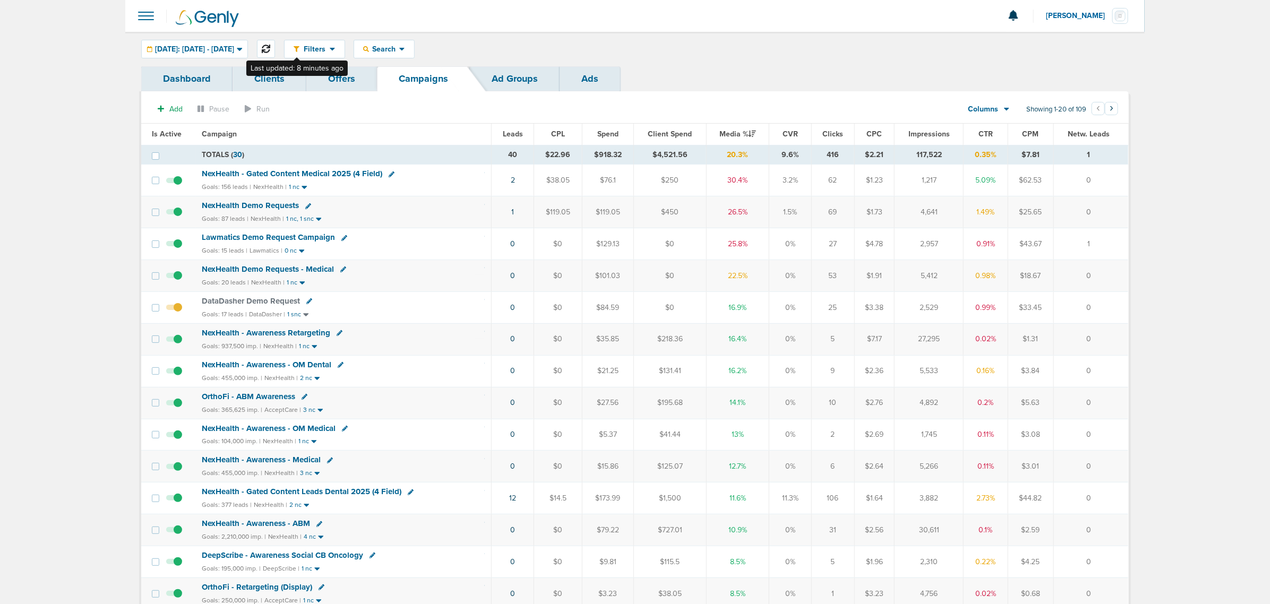
click at [270, 46] on icon at bounding box center [266, 49] width 8 height 8
click at [270, 50] on icon at bounding box center [266, 49] width 8 height 8
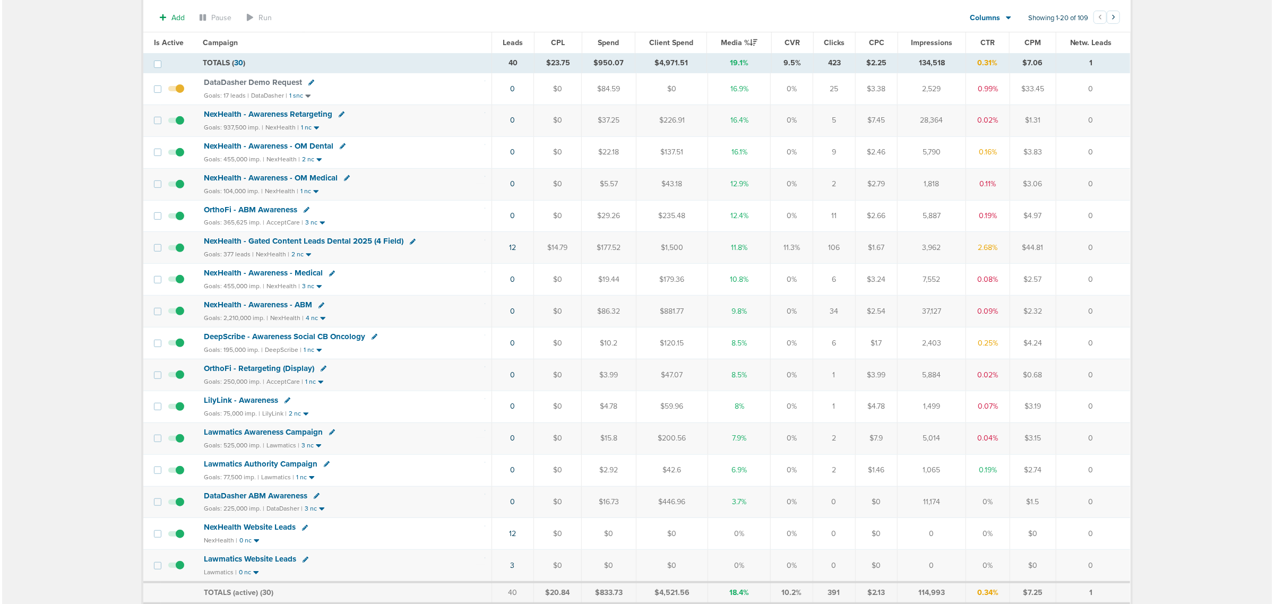
scroll to position [199, 0]
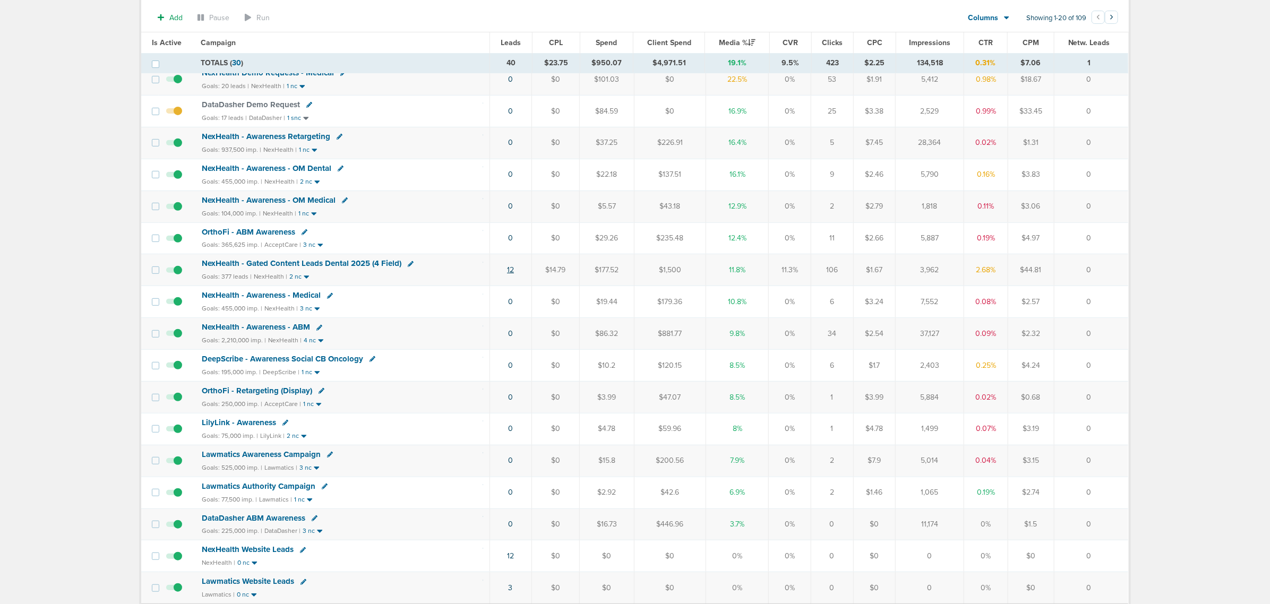
click at [513, 272] on link "12" at bounding box center [510, 269] width 7 height 9
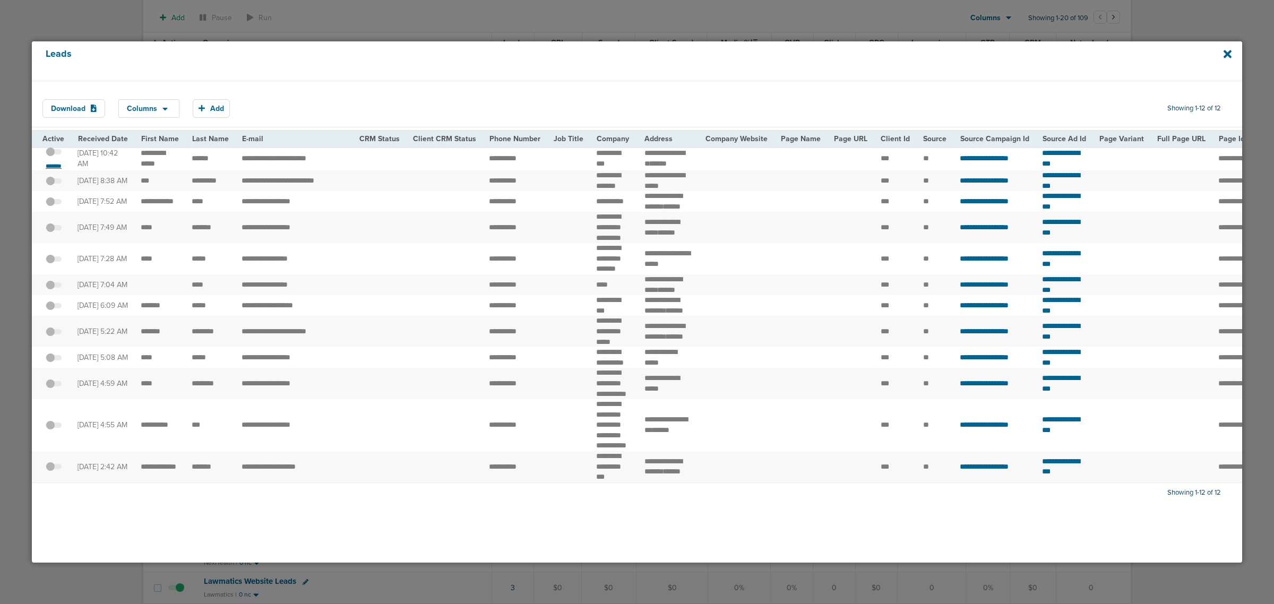
click at [51, 170] on small "*******" at bounding box center [53, 166] width 22 height 8
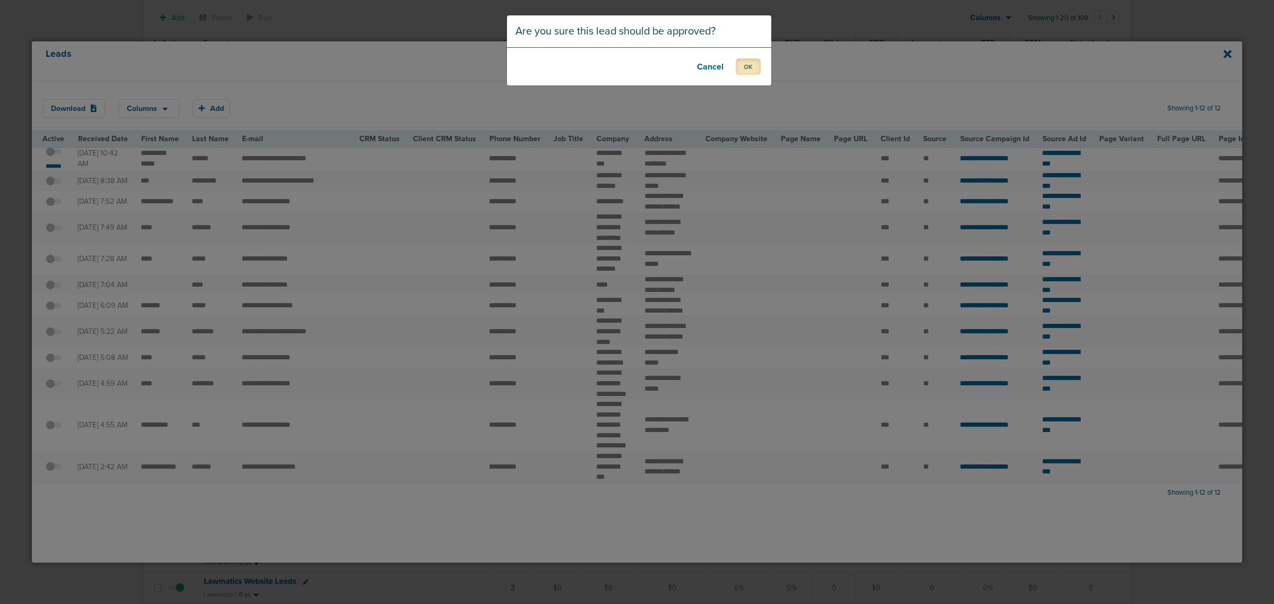
click at [743, 65] on button "OK" at bounding box center [748, 66] width 25 height 16
click at [741, 66] on button "OK" at bounding box center [748, 66] width 25 height 16
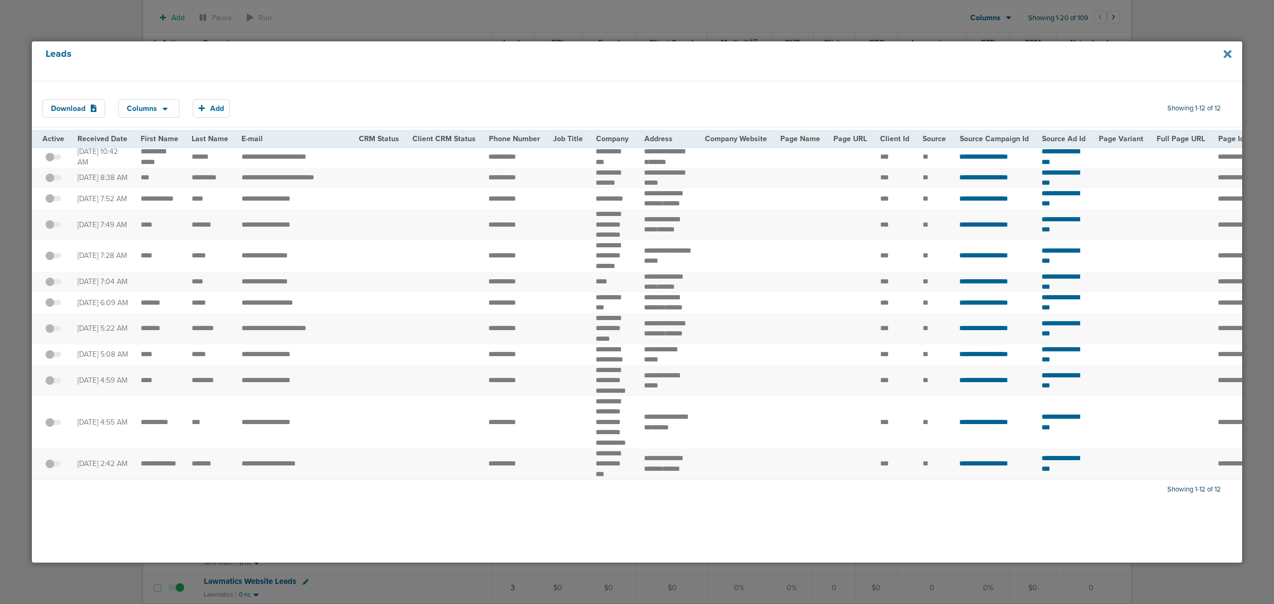
click at [844, 51] on icon at bounding box center [1227, 54] width 8 height 8
click at [844, 25] on div at bounding box center [637, 302] width 1274 height 604
click at [844, 55] on div "Leads" at bounding box center [637, 60] width 1210 height 38
click at [844, 56] on icon at bounding box center [1227, 54] width 8 height 12
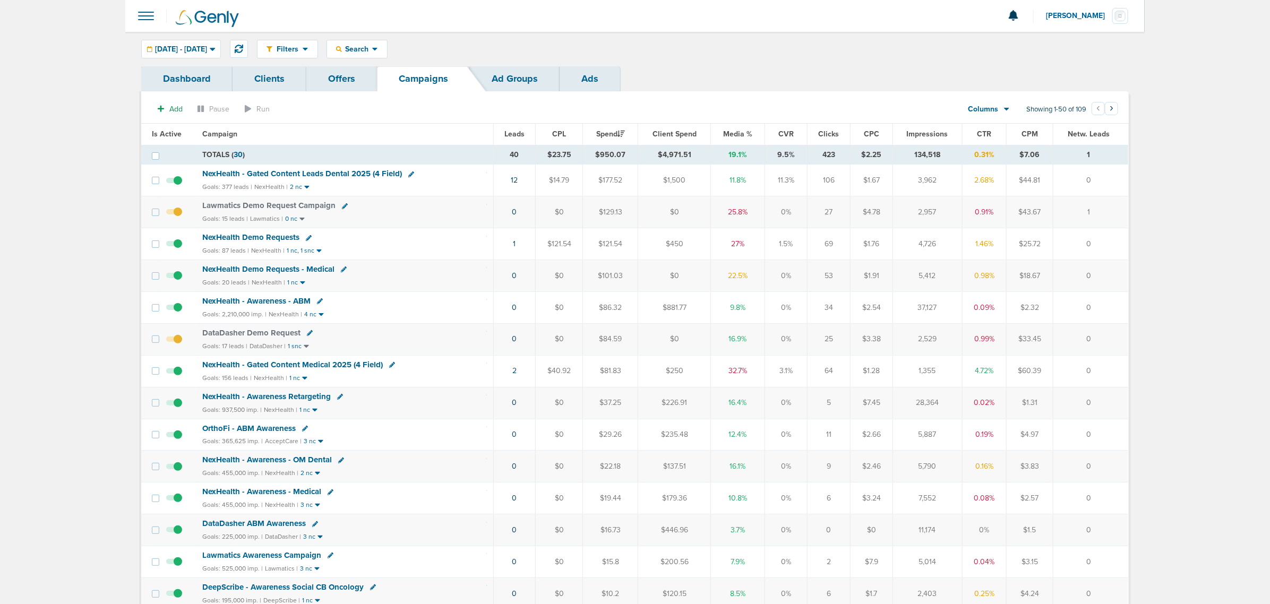
click at [513, 133] on span "Leads" at bounding box center [514, 134] width 20 height 9
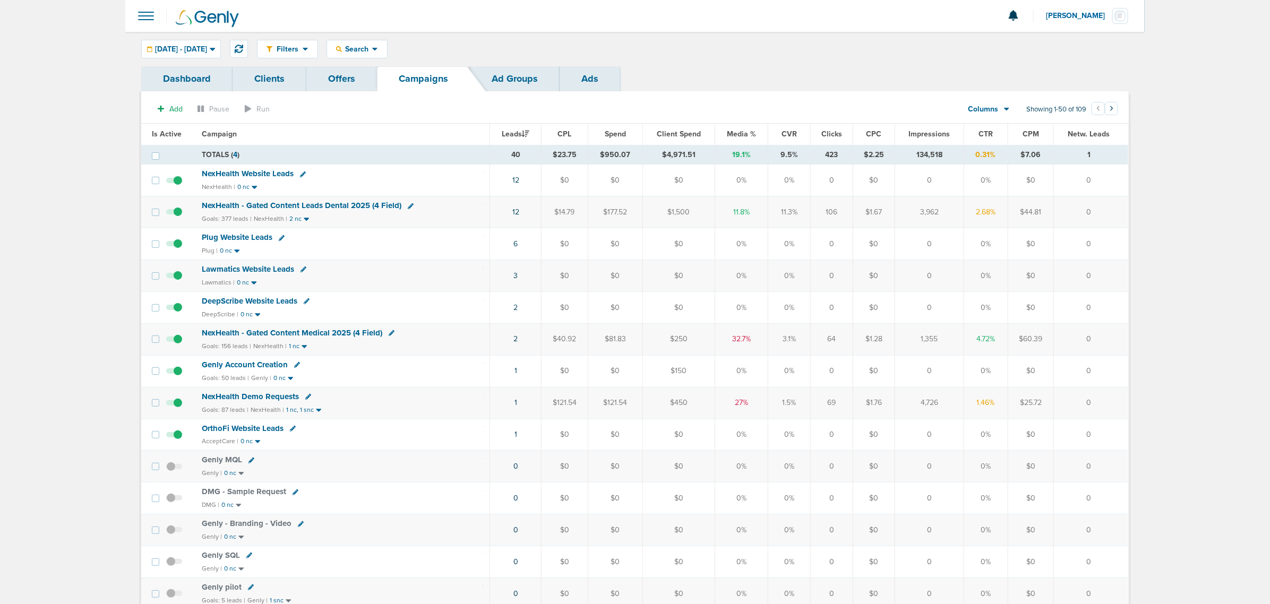
click at [741, 139] on th "Media %" at bounding box center [741, 134] width 54 height 21
click at [744, 133] on span "Media %" at bounding box center [741, 134] width 29 height 9
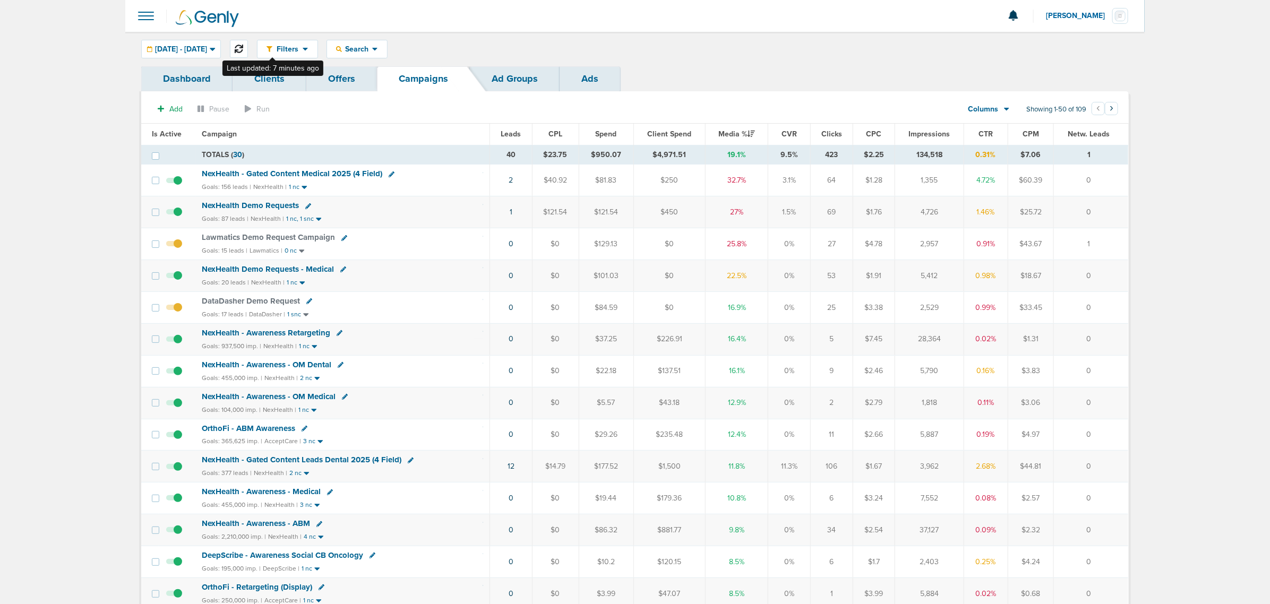
click at [243, 46] on icon at bounding box center [239, 49] width 8 height 8
click at [243, 45] on icon at bounding box center [239, 49] width 8 height 8
click at [275, 239] on span "Lawmatics Demo Request Campaign" at bounding box center [268, 237] width 133 height 10
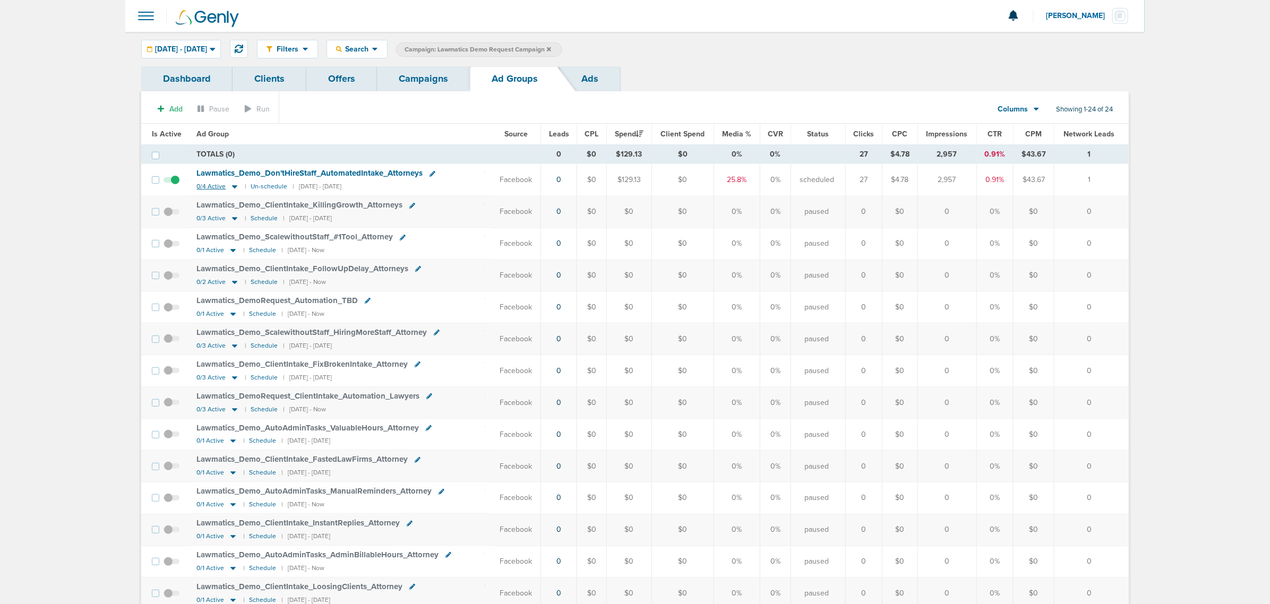
click at [231, 186] on icon at bounding box center [234, 186] width 11 height 9
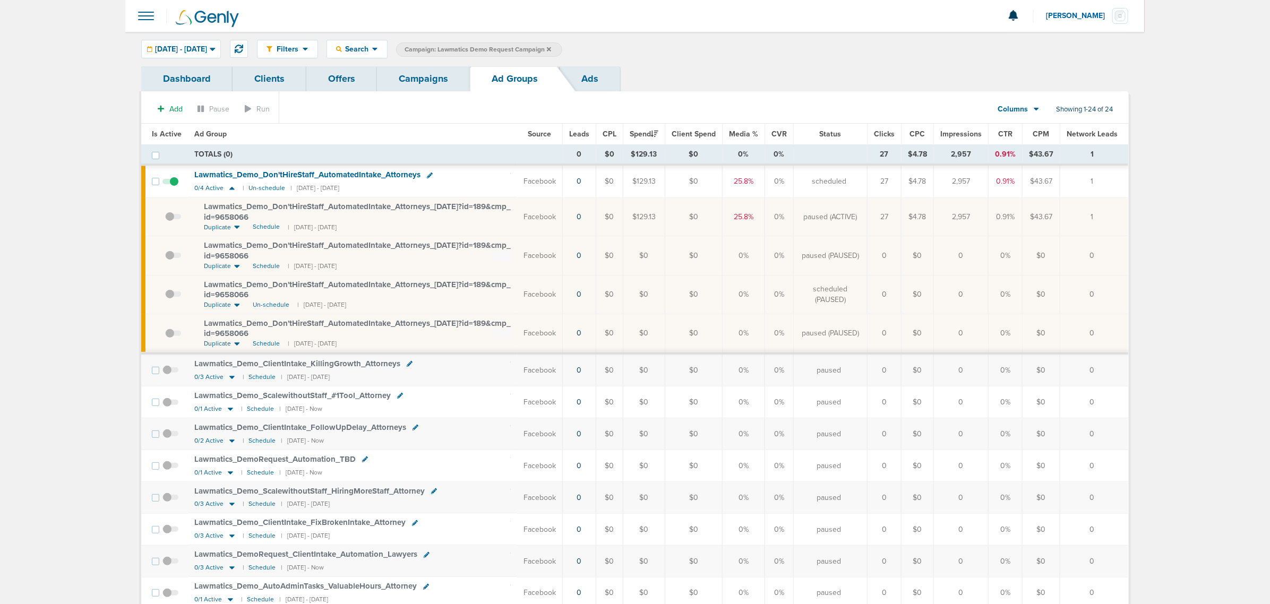
click at [420, 66] on link "Campaigns" at bounding box center [423, 78] width 93 height 25
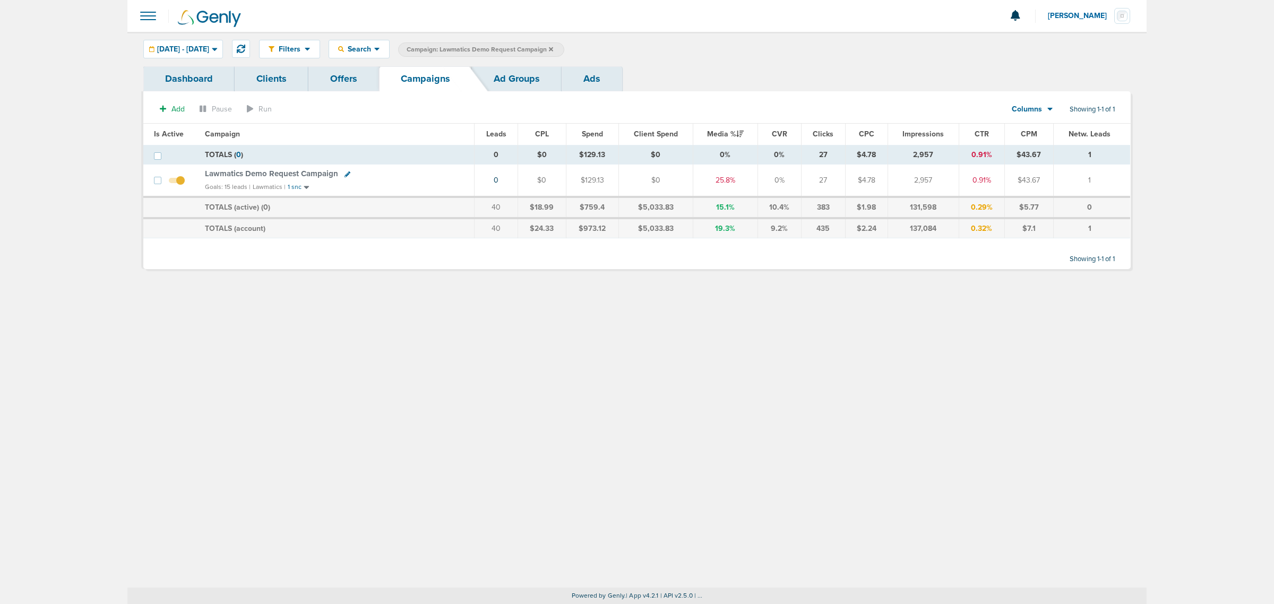
click at [553, 46] on icon at bounding box center [551, 49] width 4 height 6
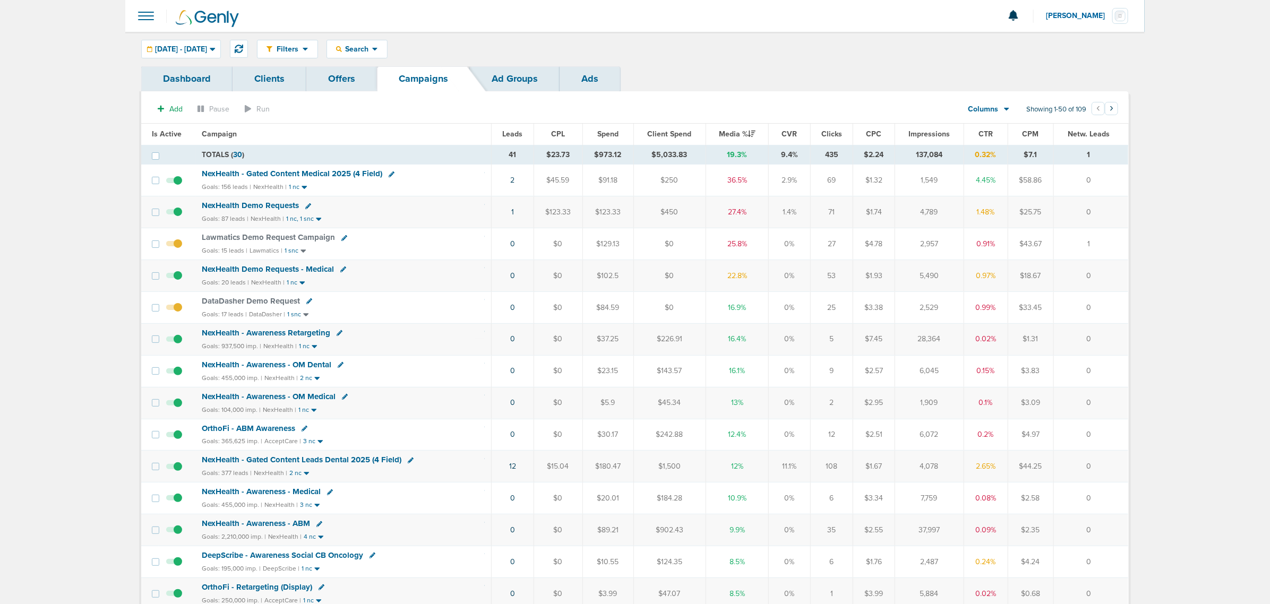
drag, startPoint x: 433, startPoint y: 288, endPoint x: 1117, endPoint y: 314, distance: 685.2
drag, startPoint x: 1117, startPoint y: 276, endPoint x: 420, endPoint y: 280, distance: 697.4
click at [420, 280] on tr "NexHealth Demo Requests - Medical Goals: 20 leads | NexHealth | 1 nc 0 $0 $102.…" at bounding box center [634, 276] width 987 height 32
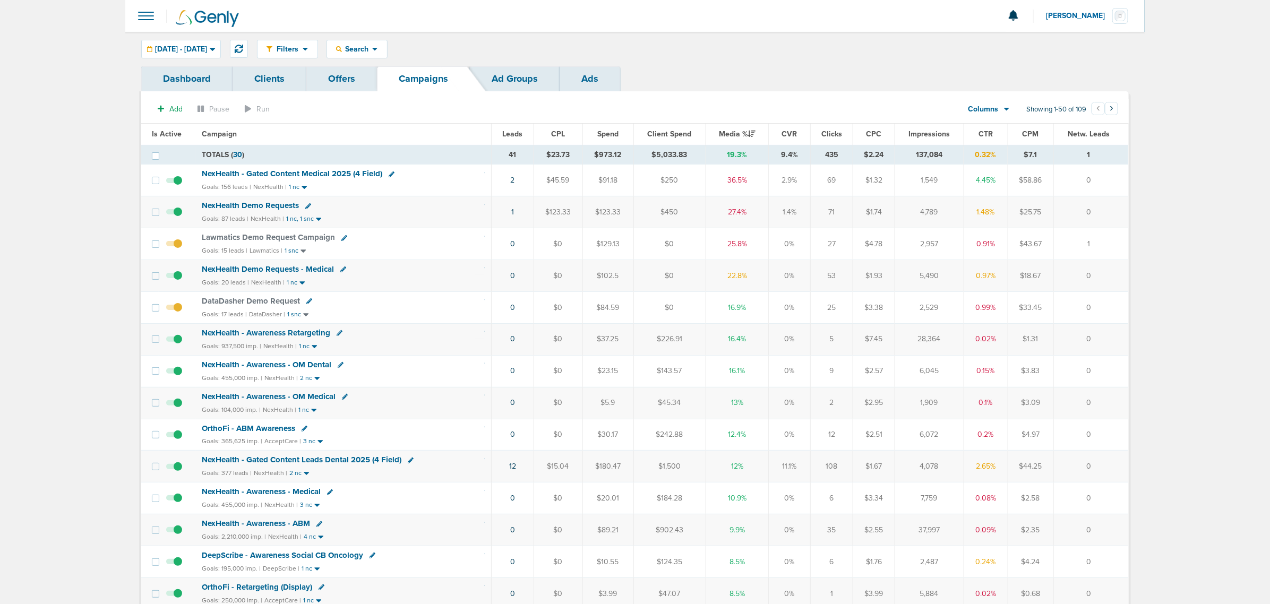
click at [419, 280] on div "Goals: 20 leads | NexHealth | 1 nc" at bounding box center [343, 282] width 283 height 9
click at [303, 171] on span "NexHealth - Gated Content Medical 2025 (4 Field)" at bounding box center [292, 174] width 180 height 10
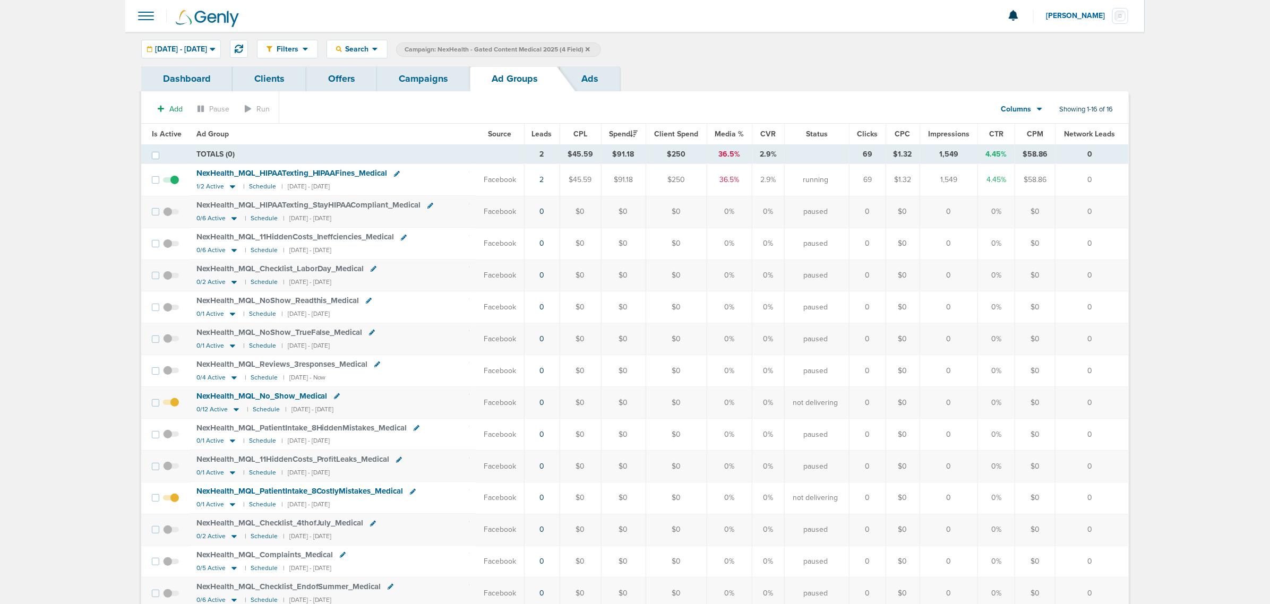
click at [338, 76] on link "Offers" at bounding box center [341, 78] width 71 height 25
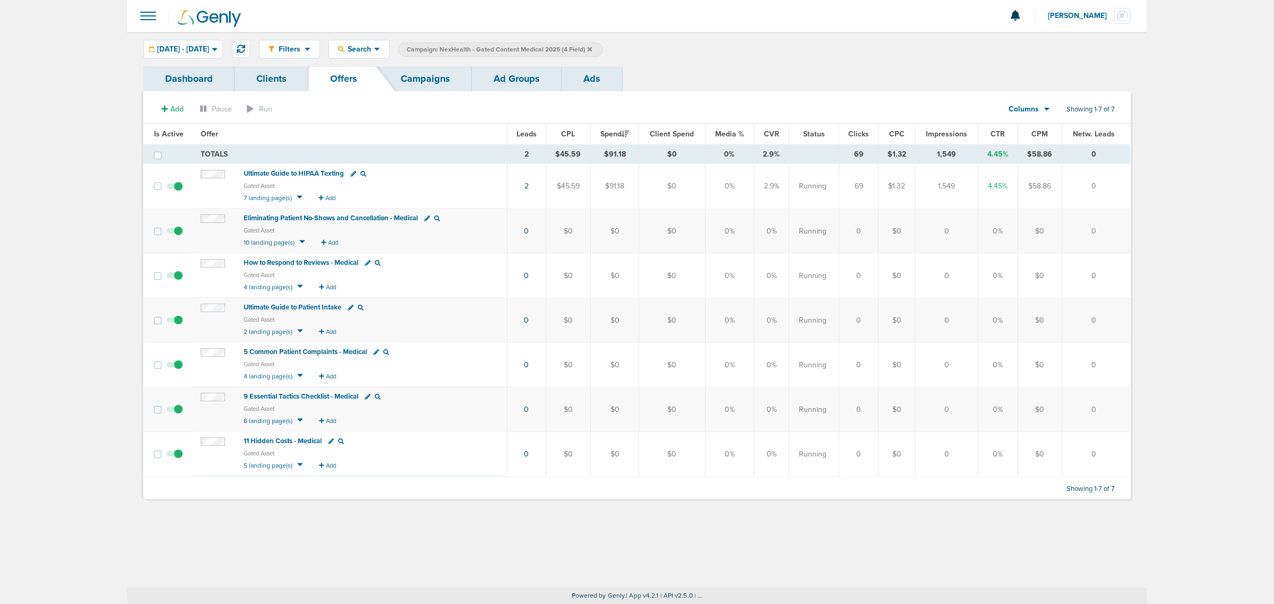
click at [321, 396] on span "9 Essential Tactics Checklist - Medical" at bounding box center [301, 396] width 115 height 8
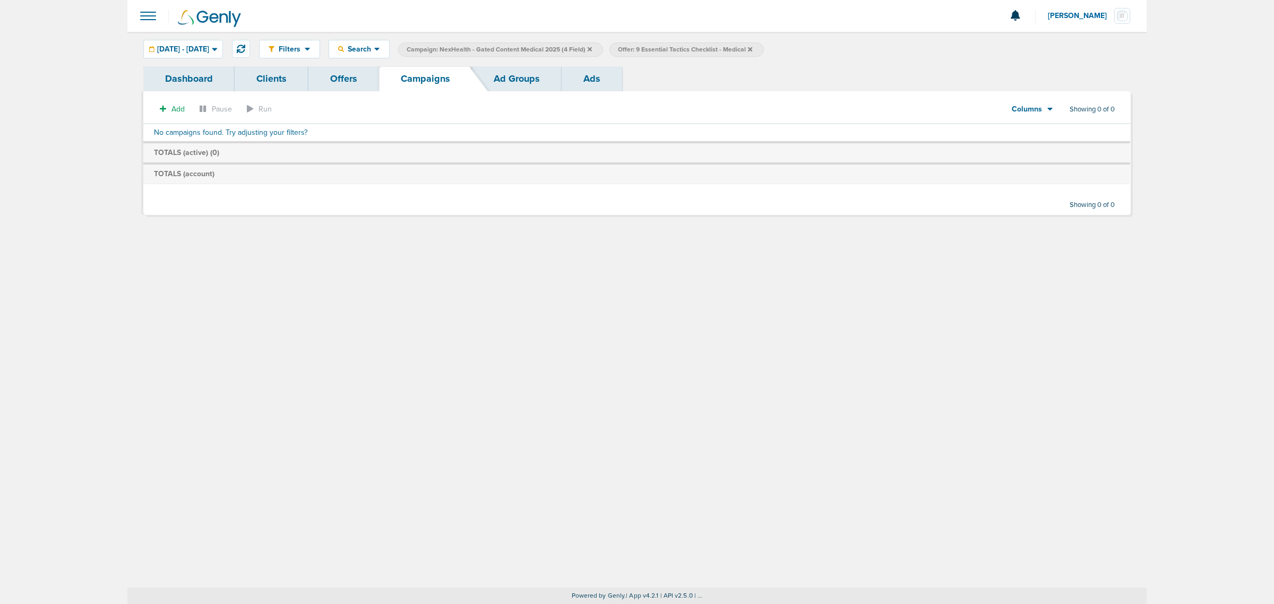
click at [752, 49] on icon at bounding box center [750, 49] width 4 height 4
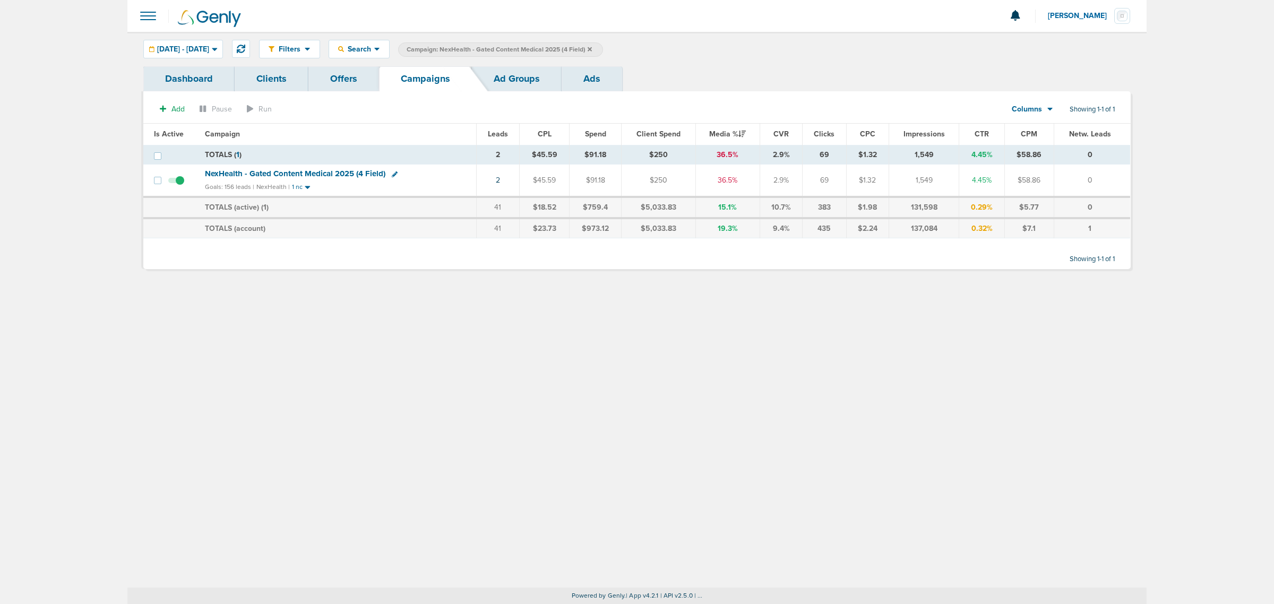
click at [320, 174] on span "NexHealth - Gated Content Medical 2025 (4 Field)" at bounding box center [295, 174] width 180 height 10
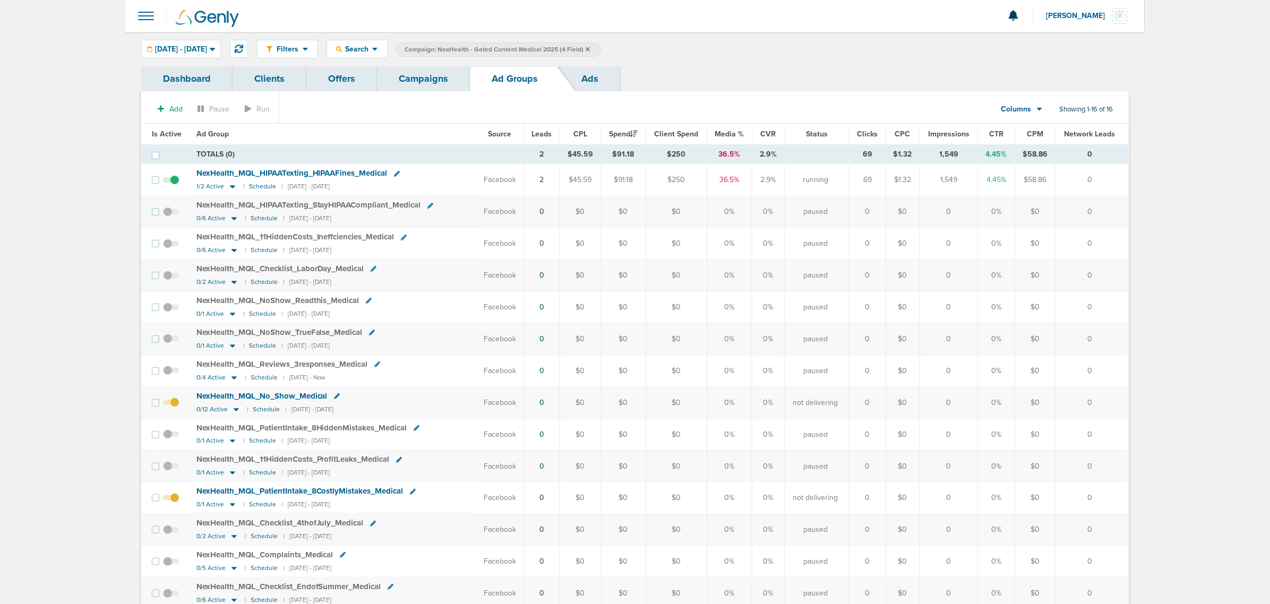
click at [544, 134] on span "Leads" at bounding box center [542, 134] width 20 height 9
click at [207, 51] on span "08.25.2025 - 08.25.2025" at bounding box center [181, 49] width 52 height 7
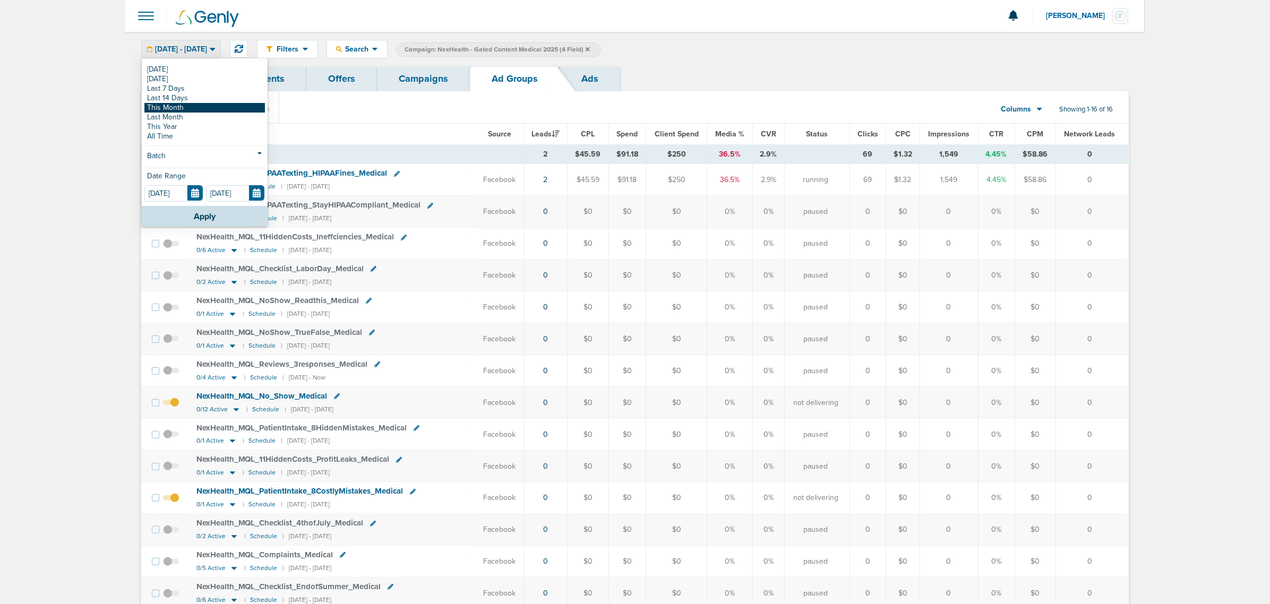
click at [187, 107] on link "This Month" at bounding box center [204, 108] width 120 height 10
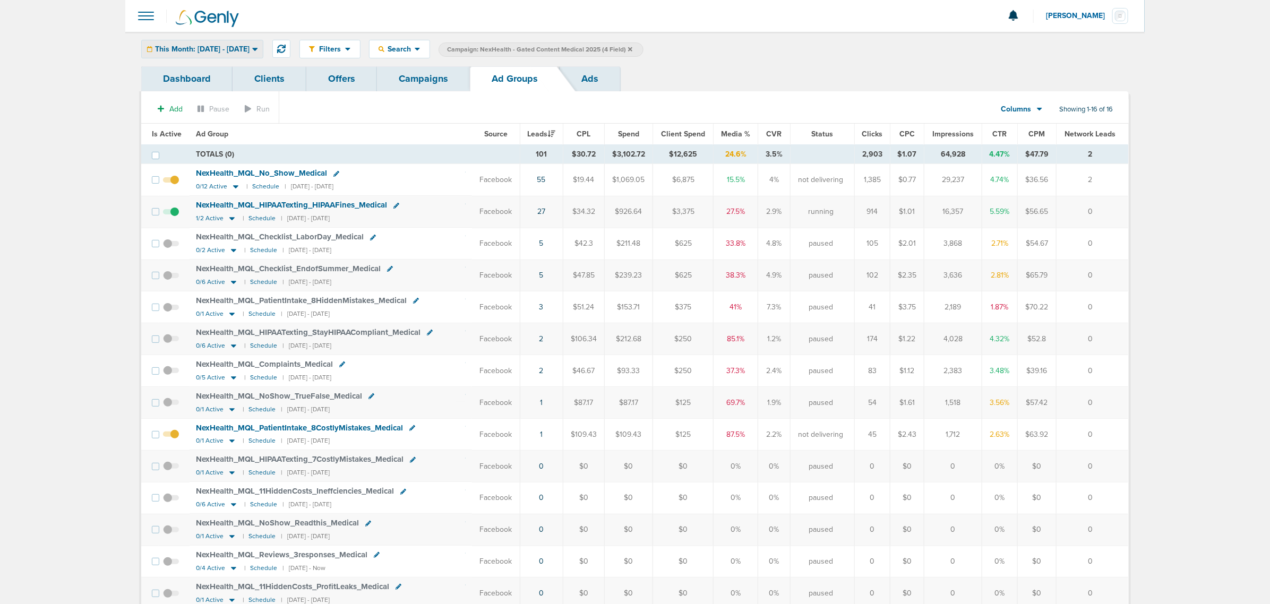
click at [223, 40] on div "This Month: [DATE] - [DATE]" at bounding box center [202, 49] width 121 height 18
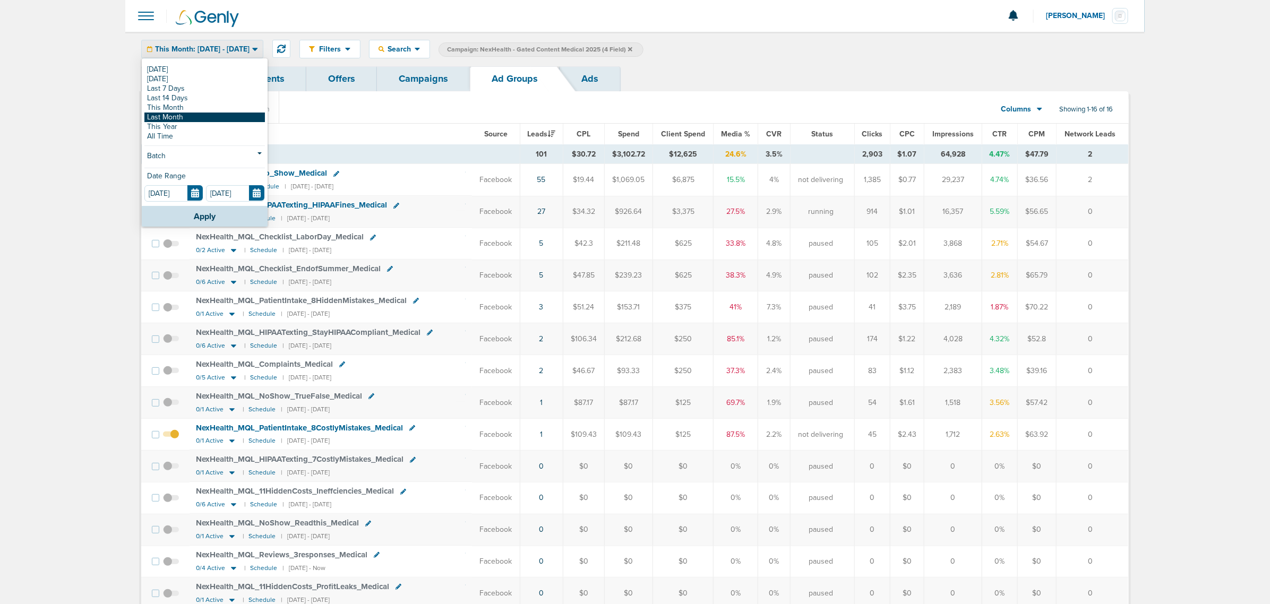
click at [182, 115] on link "Last Month" at bounding box center [204, 118] width 120 height 10
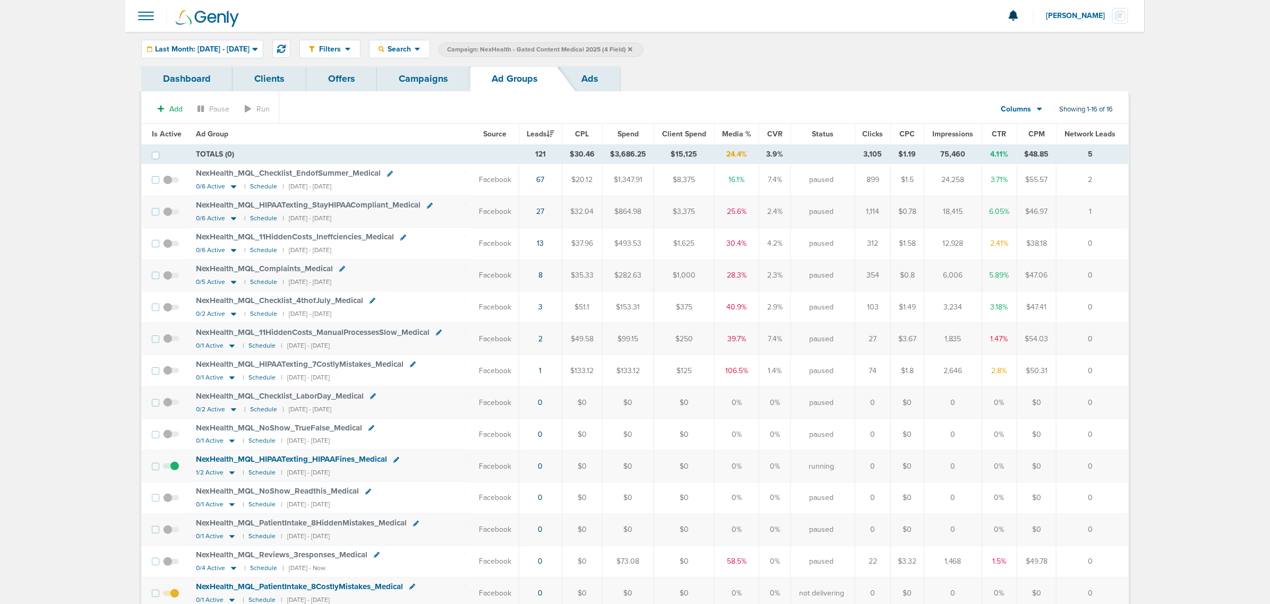
click at [327, 171] on span "NexHealth_ MQL_ Checklist_ EndofSummer_ Medical" at bounding box center [288, 173] width 185 height 10
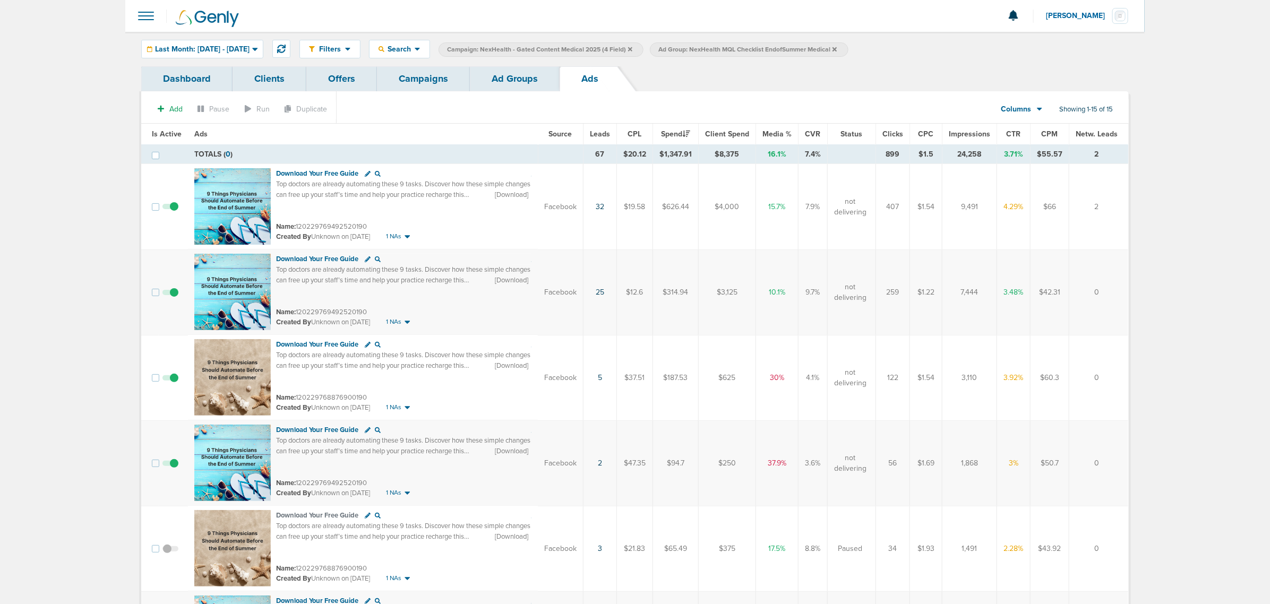
click at [351, 74] on link "Offers" at bounding box center [341, 78] width 71 height 25
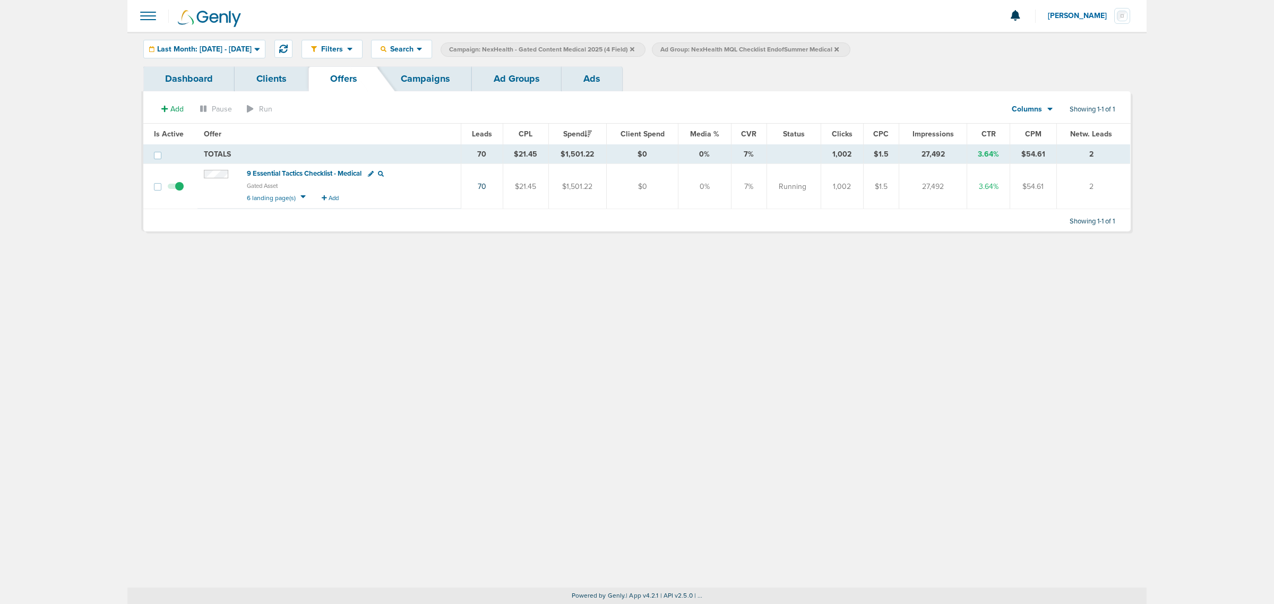
click at [300, 197] on icon at bounding box center [302, 196] width 5 height 3
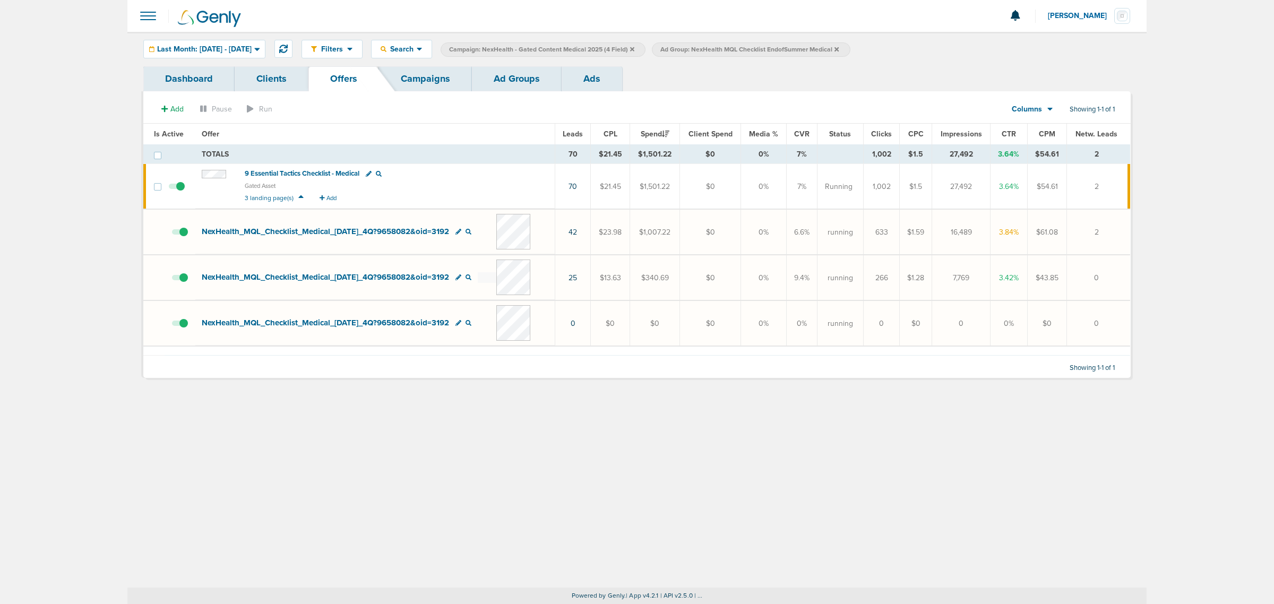
click at [274, 195] on span "3 landing page(s)" at bounding box center [269, 197] width 49 height 7
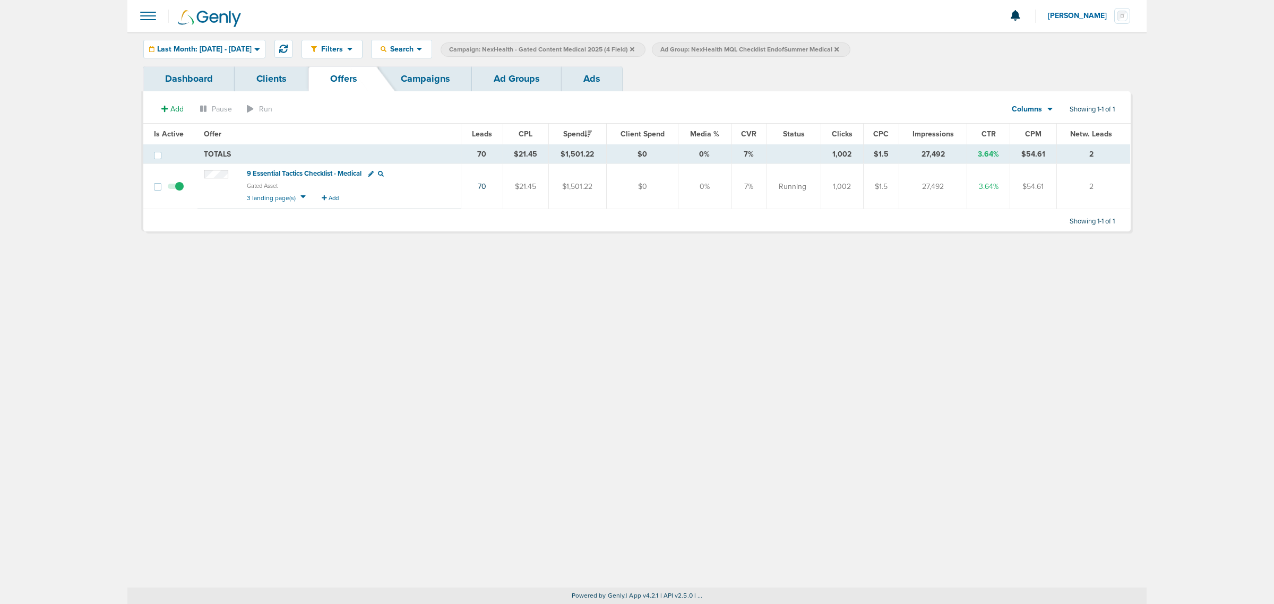
click at [291, 195] on span "3 landing page(s)" at bounding box center [271, 197] width 49 height 7
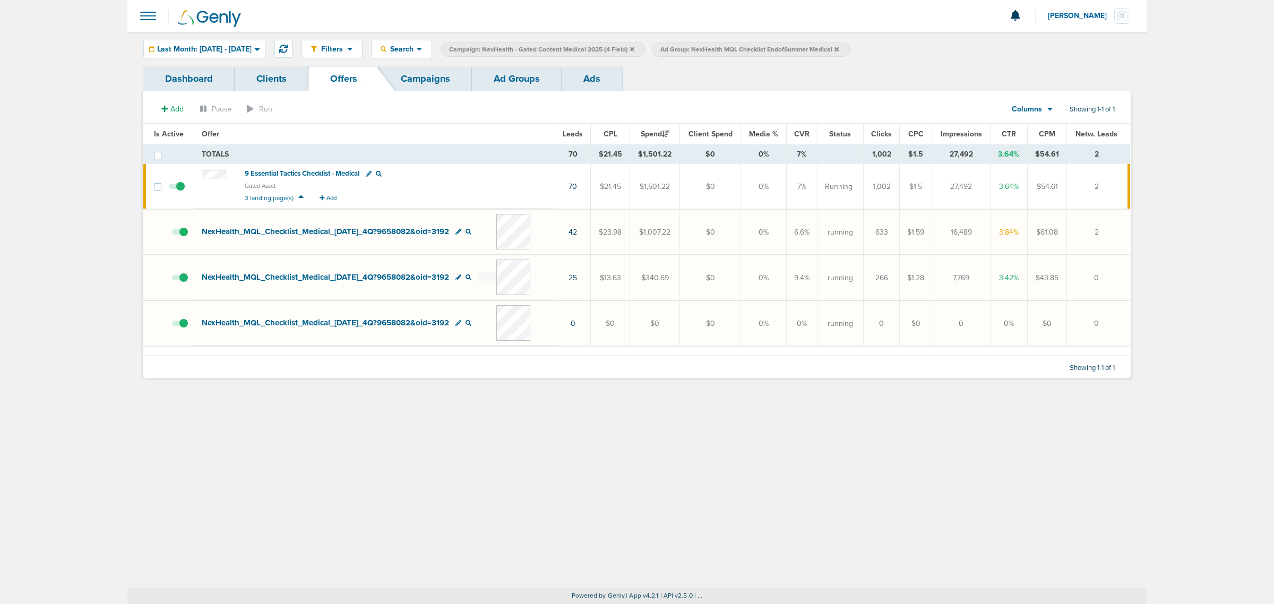
click at [332, 231] on span "NexHealth_ MQL_ Checklist_ Medical_ 07.09.25_ 4Q?9658082&oid=3192" at bounding box center [325, 232] width 247 height 10
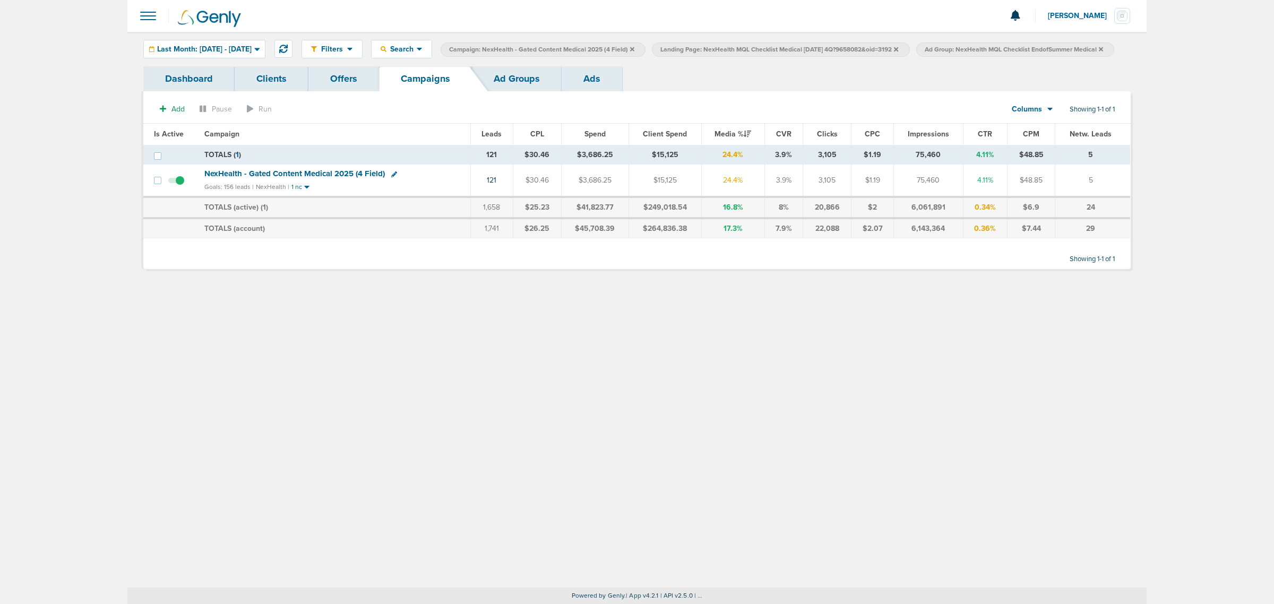
click at [369, 91] on link "Offers" at bounding box center [343, 78] width 71 height 25
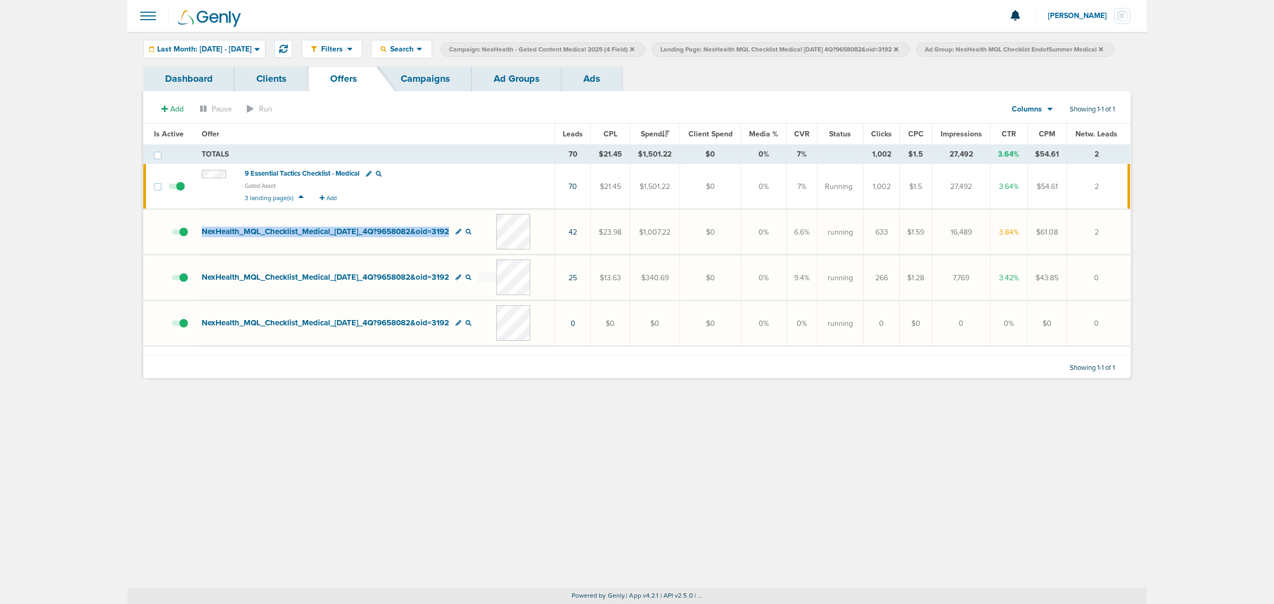
drag, startPoint x: 197, startPoint y: 247, endPoint x: 460, endPoint y: 253, distance: 263.3
click at [460, 253] on td "NexHealth_ MQL_ Checklist_ Medical_ 07.09.25_ 4Q?9658082&oid=3192" at bounding box center [375, 232] width 360 height 45
click at [510, 428] on div "Filters Active Only Settings Status Active Inactive Objectives MQL SQL Traffic …" at bounding box center [636, 310] width 1019 height 556
click at [1099, 51] on icon at bounding box center [1101, 49] width 4 height 4
click at [433, 69] on link "Campaigns" at bounding box center [425, 78] width 93 height 25
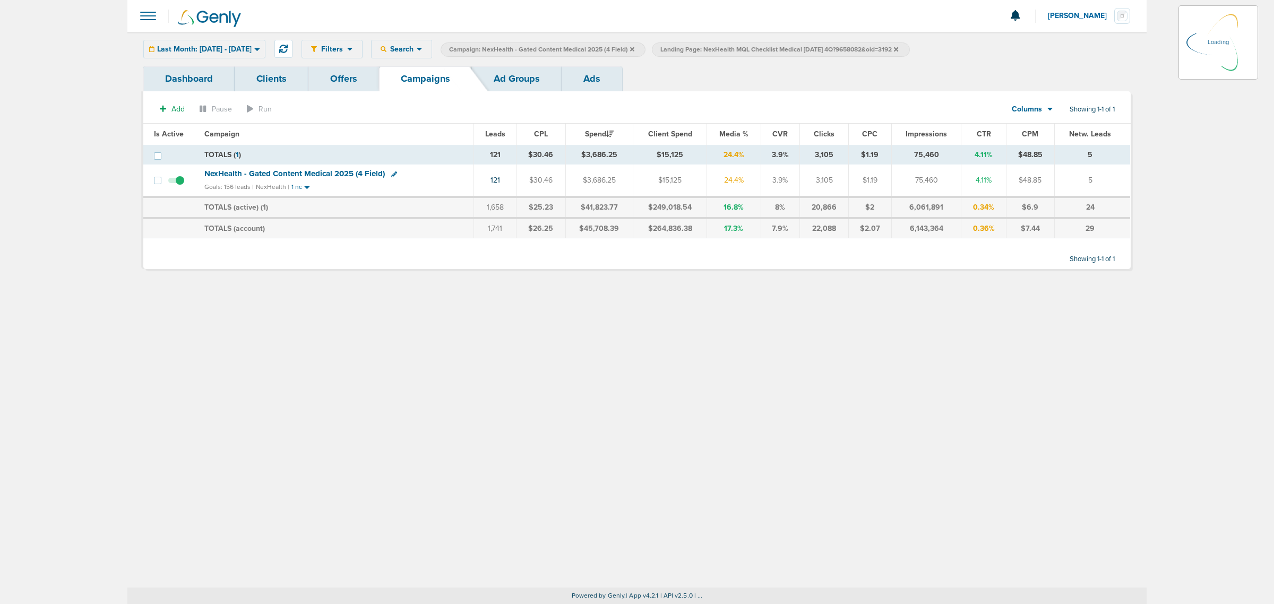
click at [292, 174] on span "NexHealth - Gated Content Medical 2025 (4 Field)" at bounding box center [294, 174] width 180 height 10
click at [898, 46] on icon at bounding box center [896, 49] width 4 height 6
click at [898, 49] on icon at bounding box center [896, 49] width 4 height 4
click at [327, 173] on span "NexHealth - Gated Content Medical 2025 (4 Field)" at bounding box center [294, 174] width 180 height 10
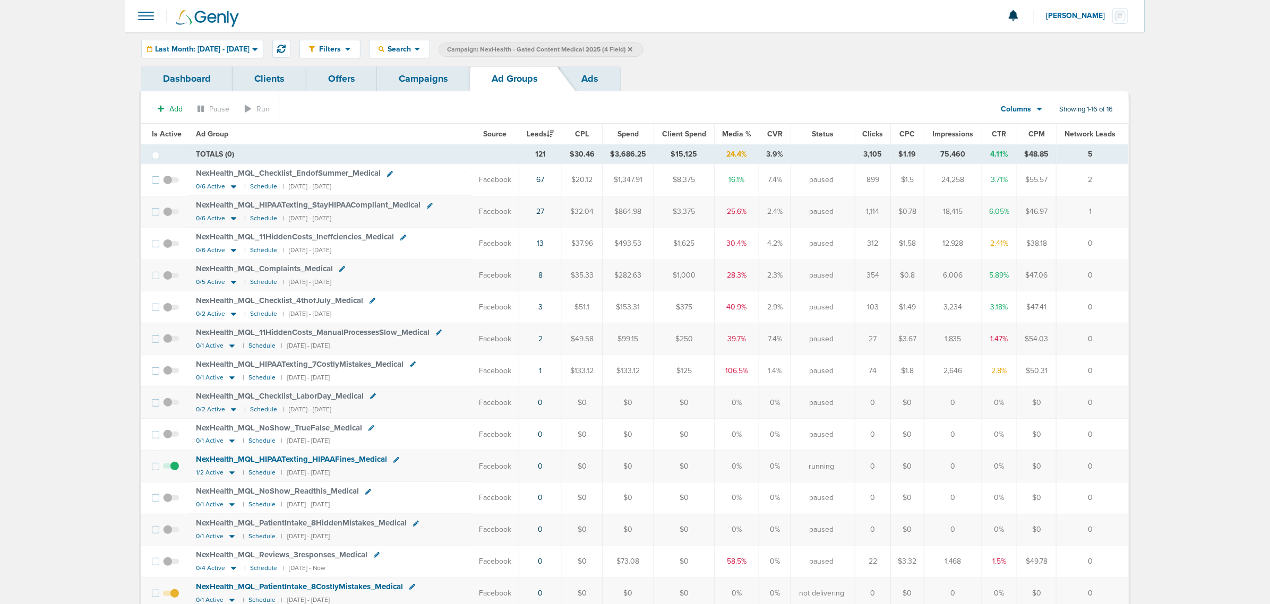
click at [323, 175] on span "NexHealth_ MQL_ Checklist_ EndofSummer_ Medical" at bounding box center [288, 173] width 185 height 10
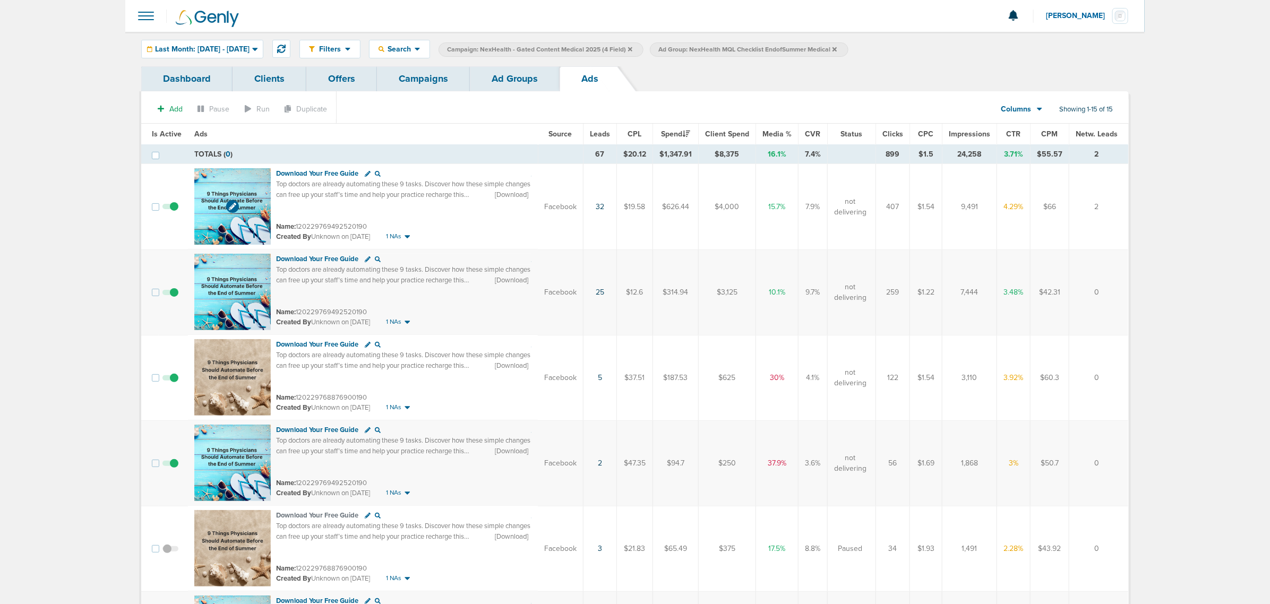
click at [248, 180] on img at bounding box center [232, 206] width 76 height 76
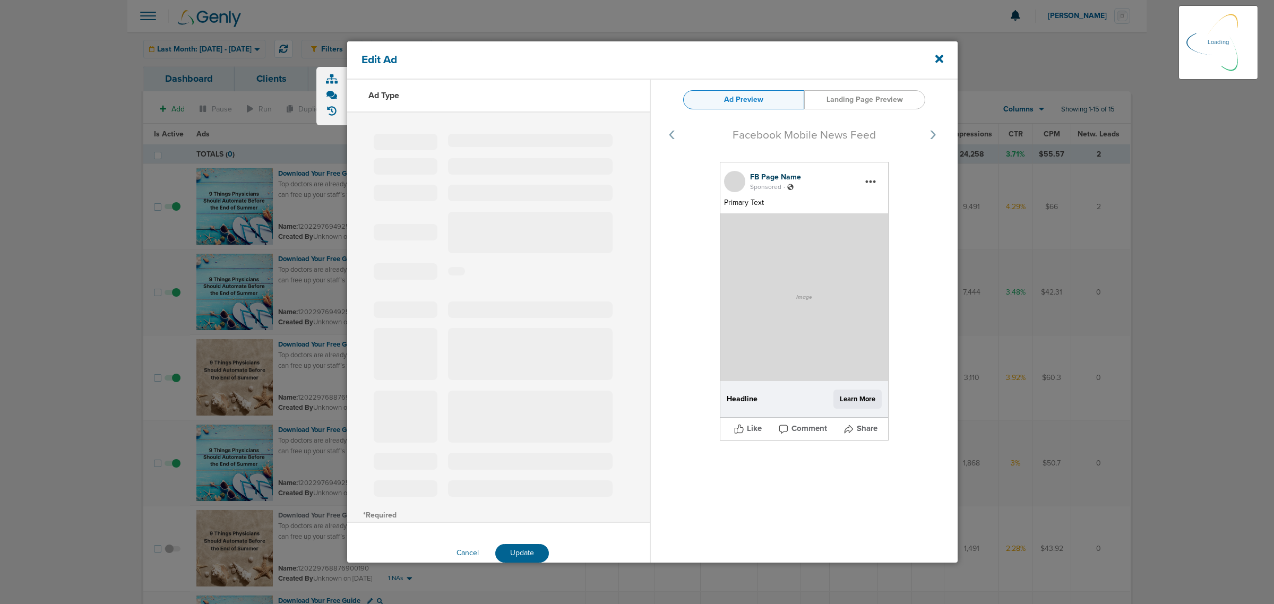
select select "learn_more"
type input "120229769492520190"
type input "Download Your Free Guide"
type textarea "Top doctors are already automating these 9 tasks. Discover how these simple cha…"
select select "download"
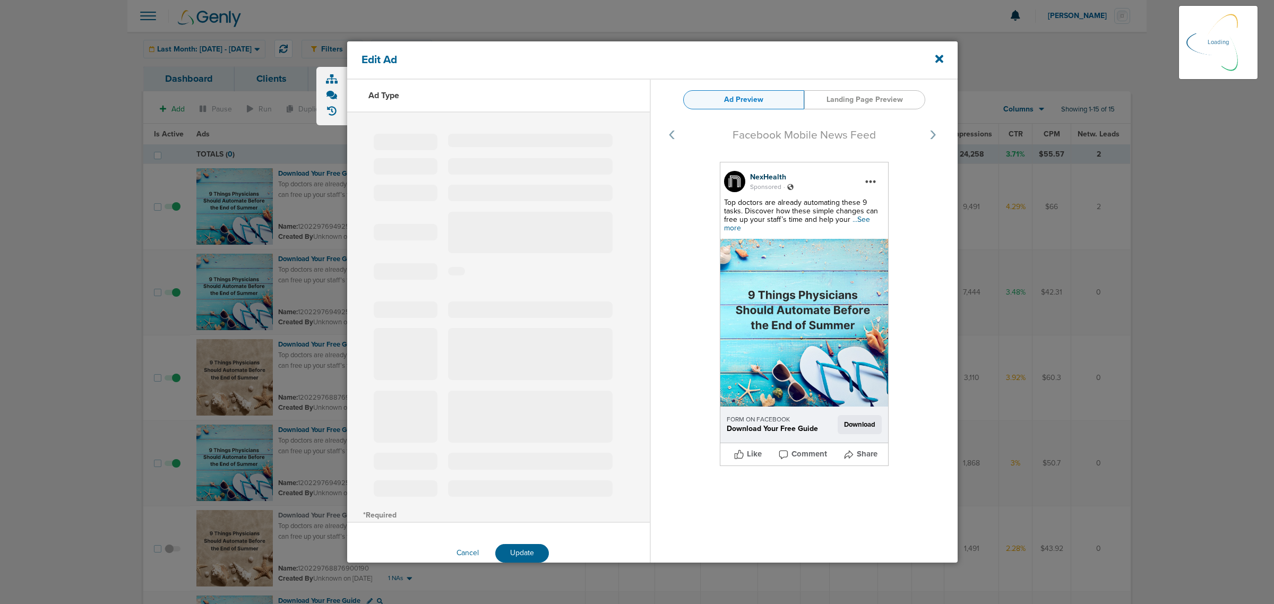
click at [867, 218] on div "Top doctors are already automating these 9 tasks. Discover how these simple cha…" at bounding box center [804, 216] width 160 height 34
click at [861, 219] on span "...See more" at bounding box center [797, 224] width 146 height 18
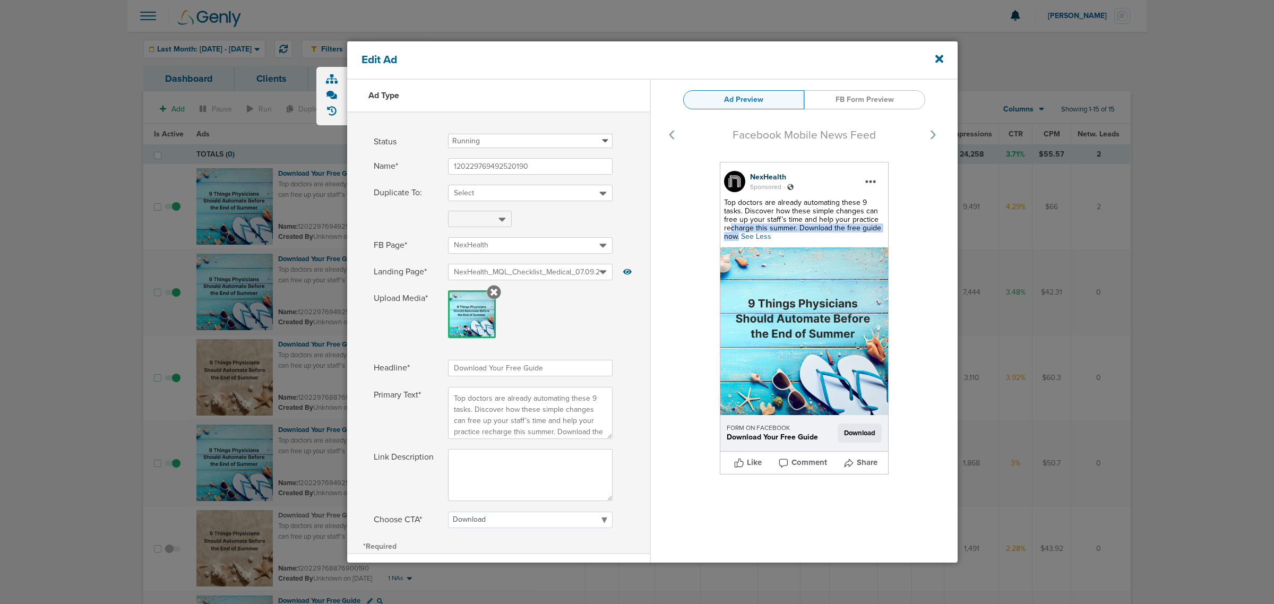
drag, startPoint x: 792, startPoint y: 237, endPoint x: 722, endPoint y: 221, distance: 71.4
click at [724, 225] on div "Top doctors are already automating these 9 tasks. Discover how these simple cha…" at bounding box center [804, 220] width 160 height 42
drag, startPoint x: 722, startPoint y: 221, endPoint x: 722, endPoint y: 204, distance: 16.5
click at [724, 204] on span "Top doctors are already automating these 9 tasks. Discover how these simple cha…" at bounding box center [802, 219] width 157 height 43
click at [733, 227] on span "Top doctors are already automating these 9 tasks. Discover how these simple cha…" at bounding box center [802, 219] width 157 height 43
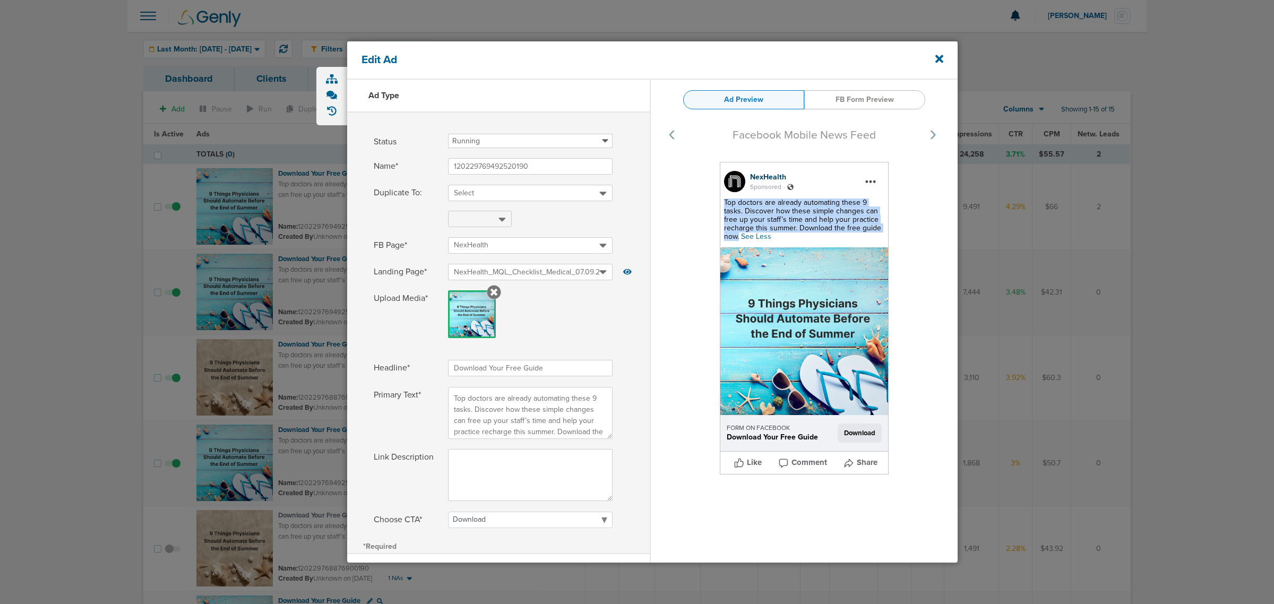
drag, startPoint x: 738, startPoint y: 235, endPoint x: 720, endPoint y: 203, distance: 37.3
click at [720, 203] on div "NexHealth Sponsored . Top doctors are already automating these 9 tasks. Discove…" at bounding box center [804, 318] width 169 height 313
copy span "Top doctors are already automating these 9 tasks. Discover how these simple cha…"
